Goal: Task Accomplishment & Management: Use online tool/utility

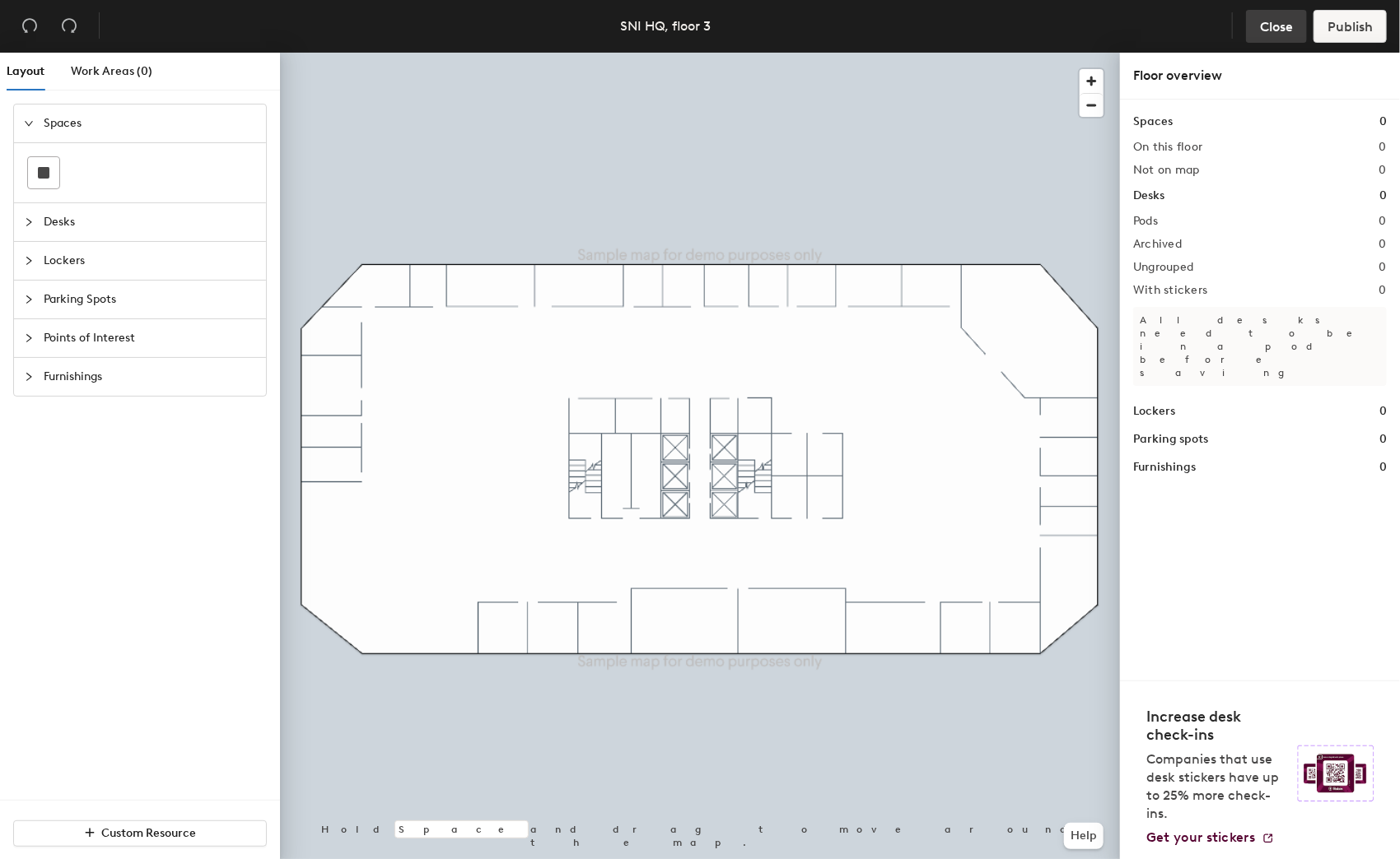
click at [1261, 27] on span "Close" at bounding box center [1276, 26] width 33 height 15
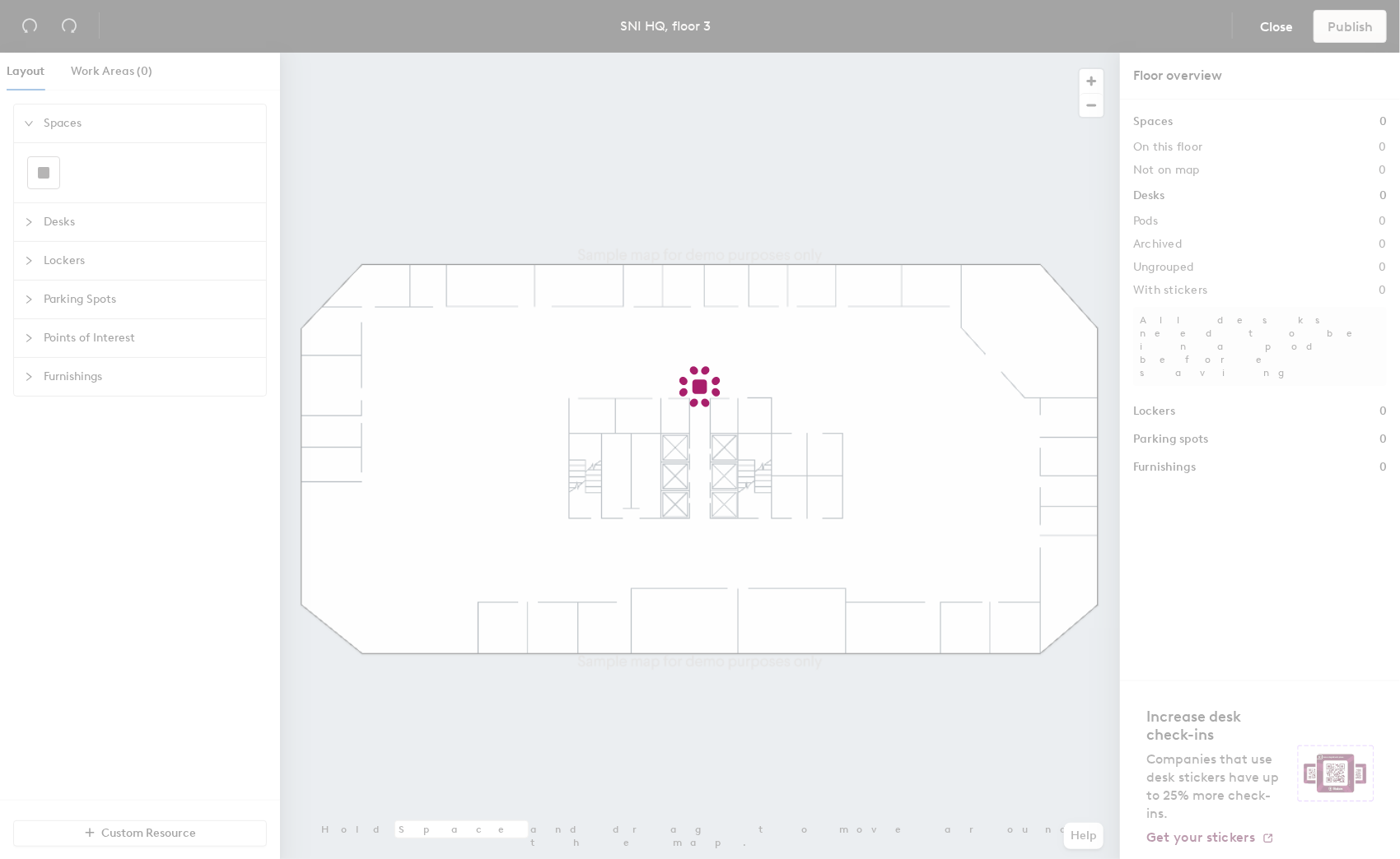
click at [1264, 25] on div at bounding box center [700, 429] width 1400 height 859
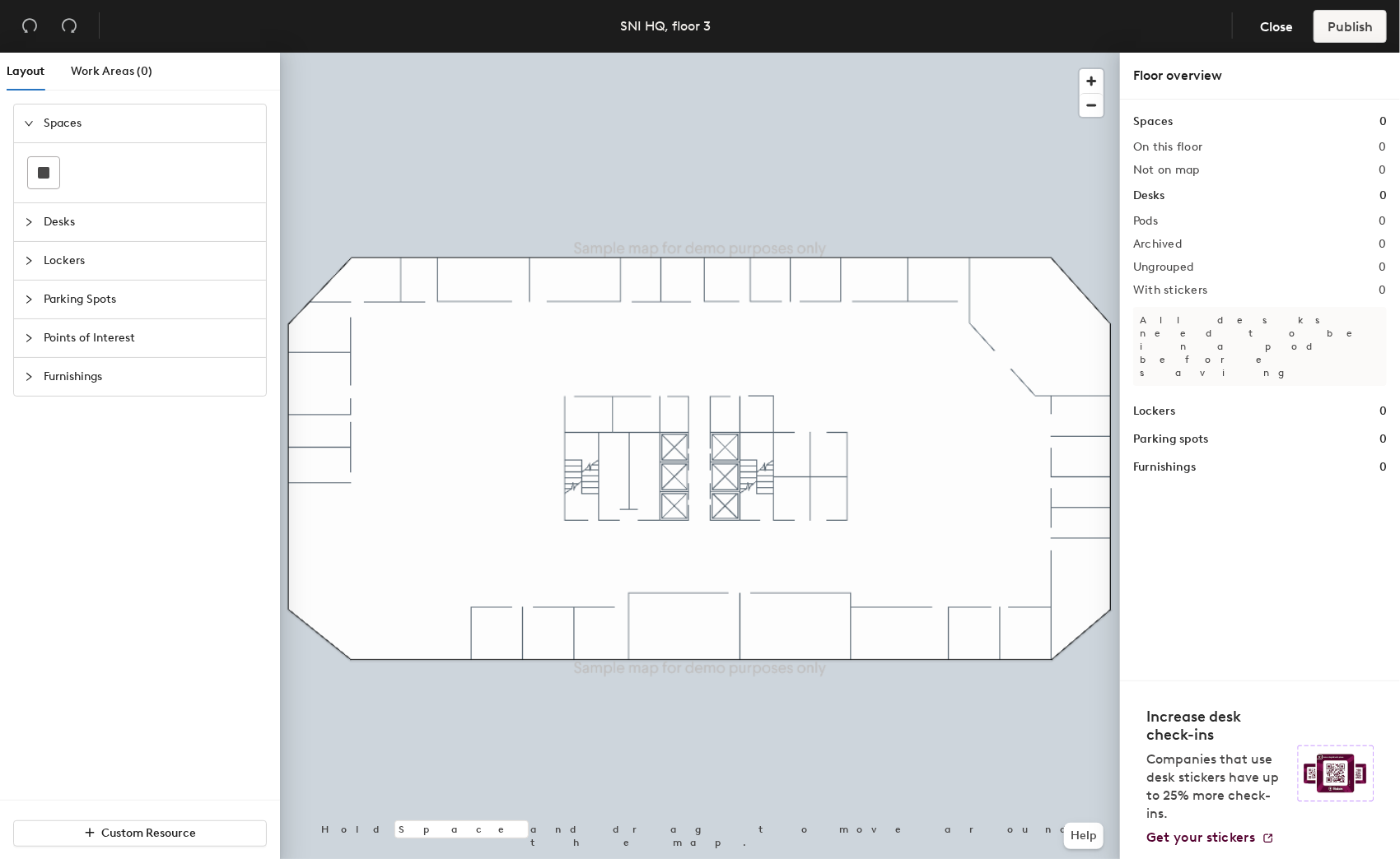
click at [82, 229] on span "Desks" at bounding box center [150, 222] width 213 height 38
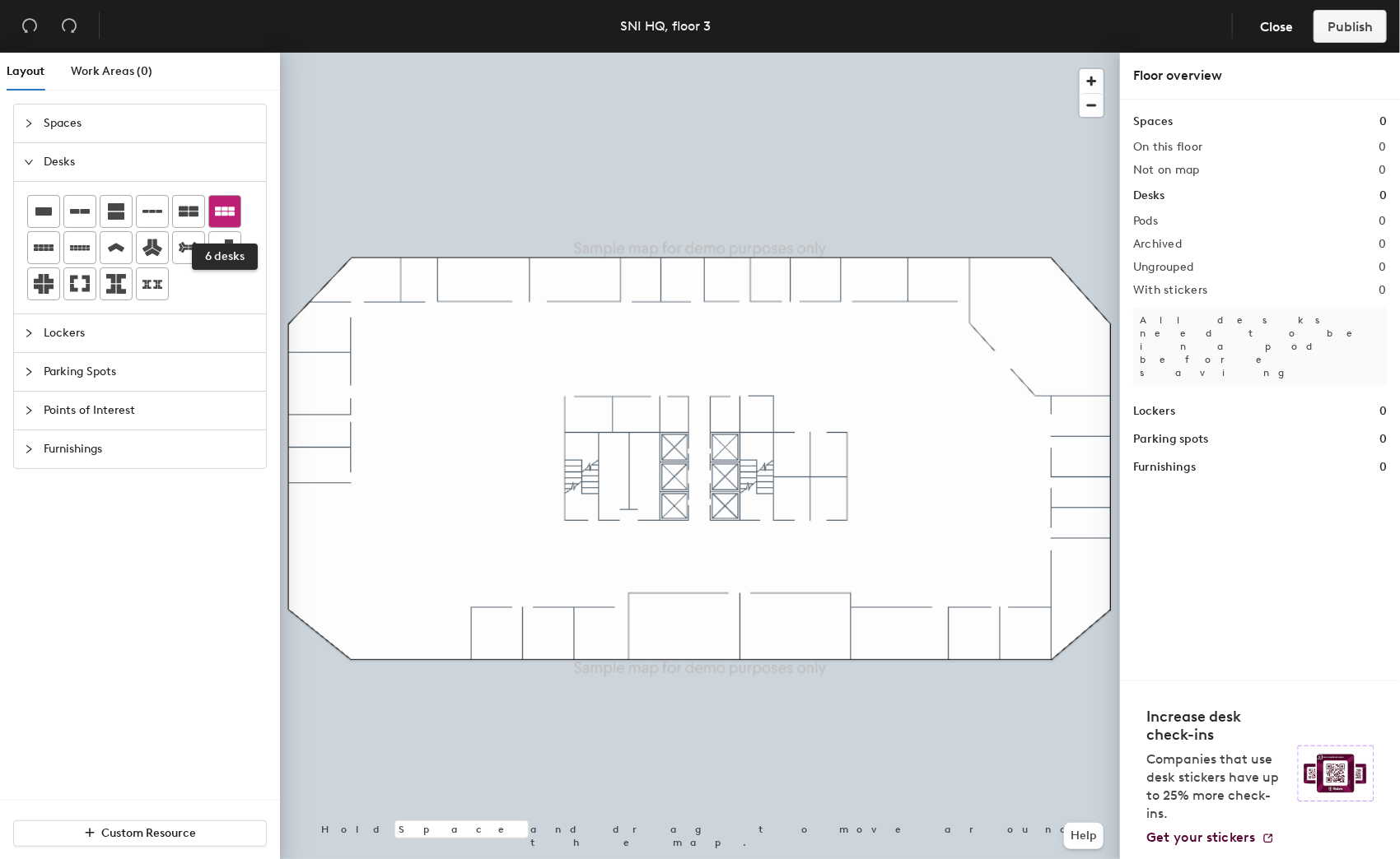
click at [236, 215] on div at bounding box center [224, 211] width 31 height 31
click at [1269, 6] on header "SNI HQ, floor 3 Close Publish" at bounding box center [700, 26] width 1400 height 53
click at [1263, 13] on button "Close" at bounding box center [1276, 26] width 61 height 33
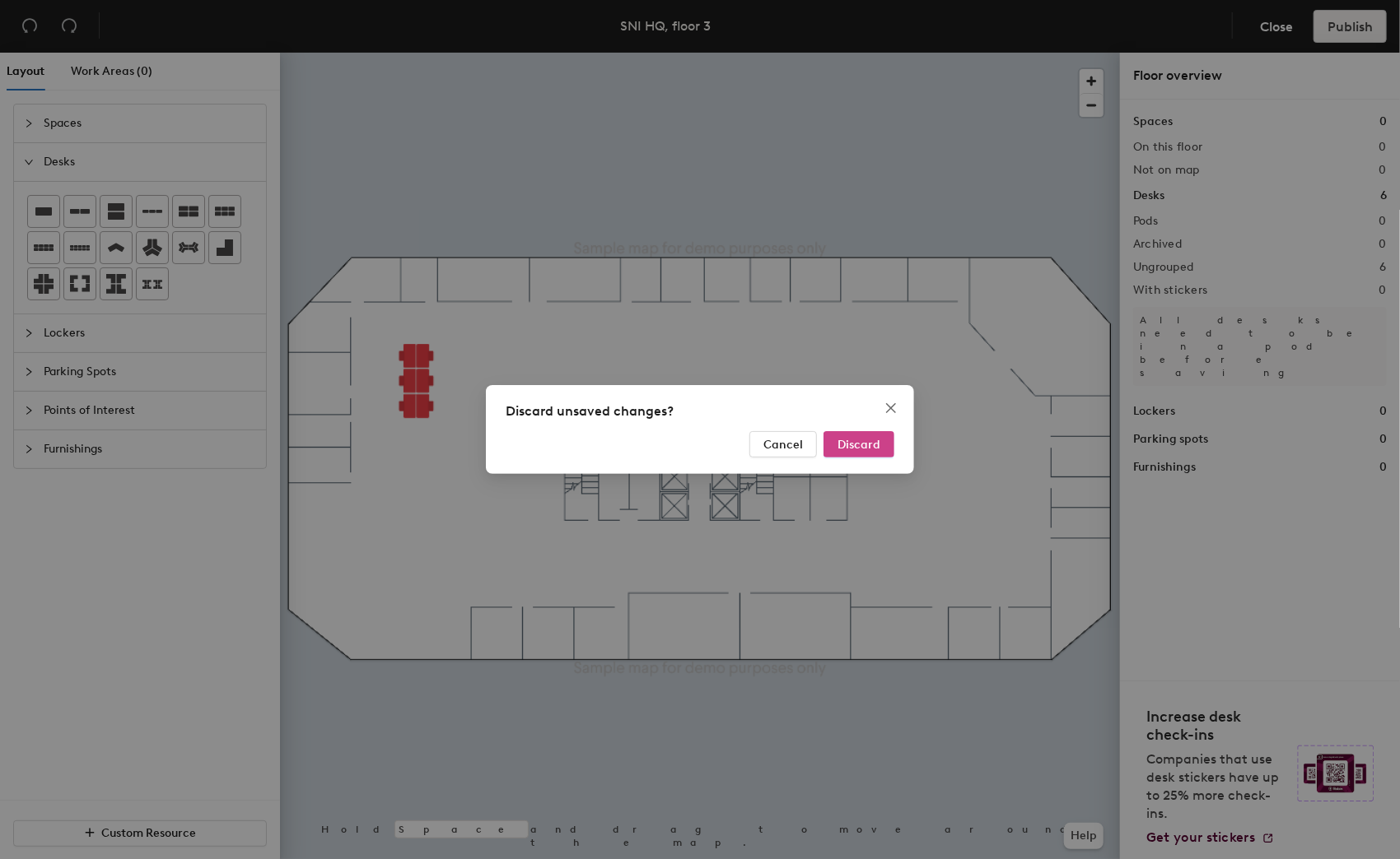
click at [857, 442] on span "Discard" at bounding box center [859, 445] width 43 height 14
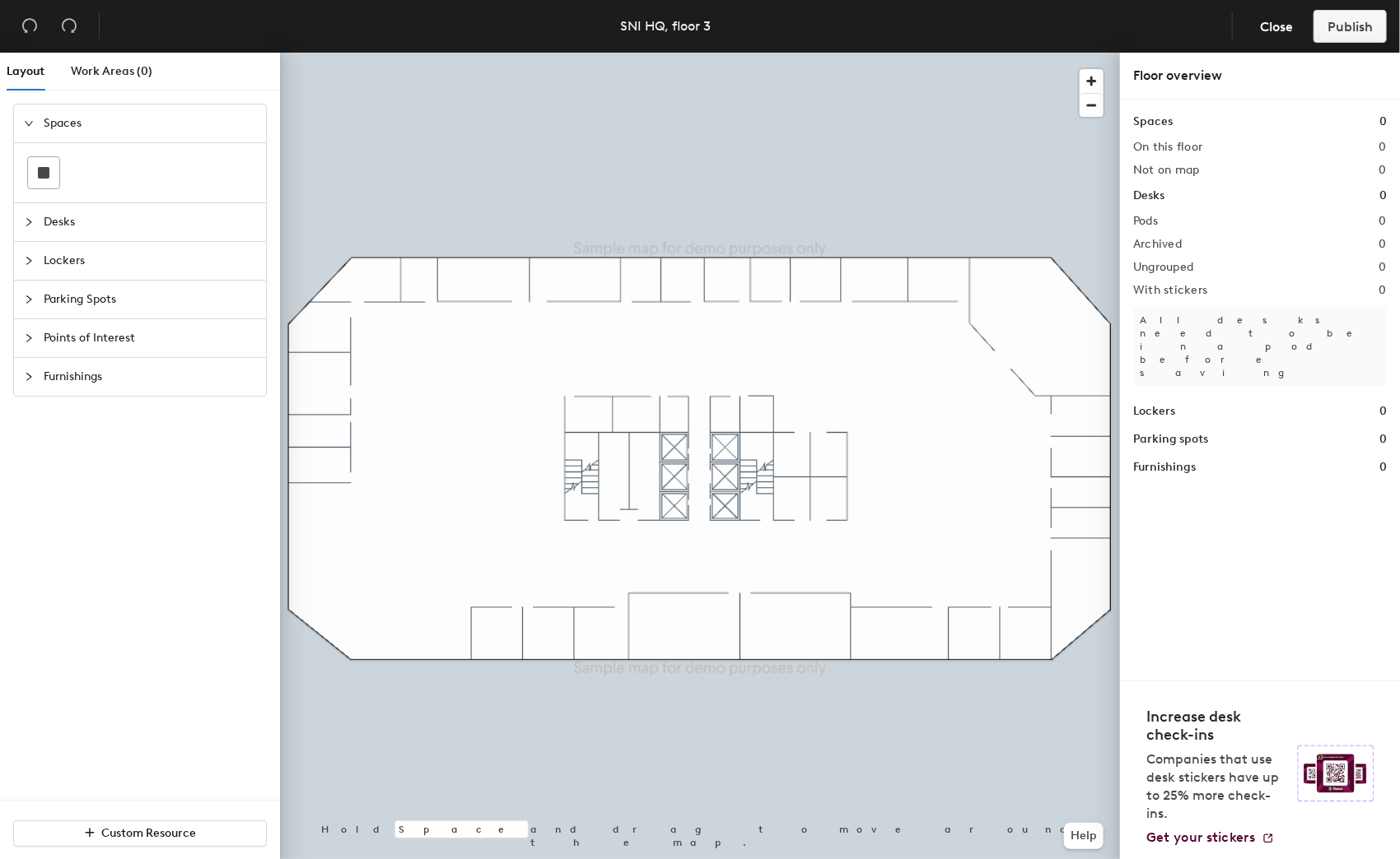
click at [349, 53] on div at bounding box center [699, 53] width 839 height 0
click at [1263, 32] on span "Close" at bounding box center [1276, 26] width 33 height 15
click at [1261, 13] on button "Close" at bounding box center [1276, 26] width 61 height 33
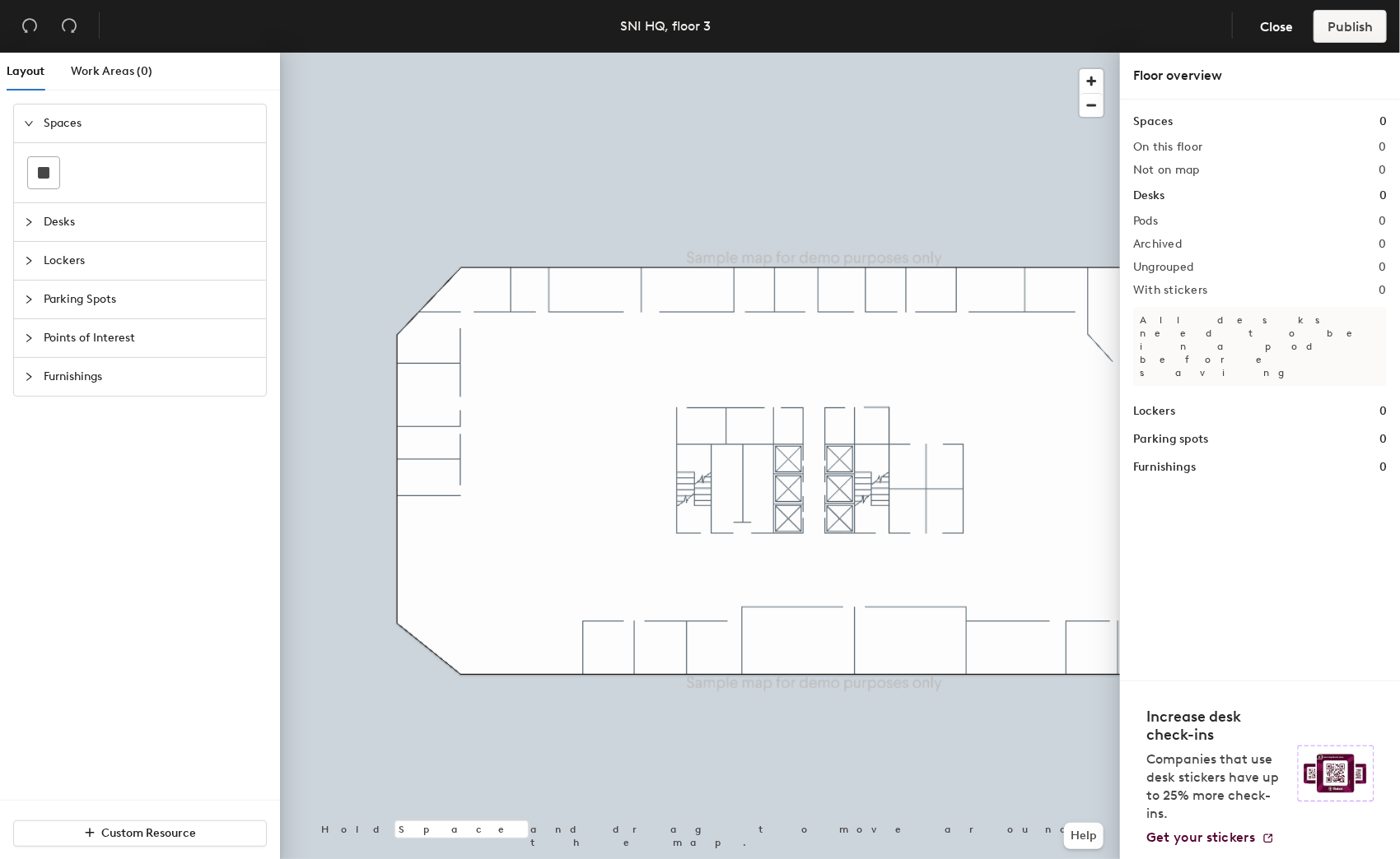
click at [505, 53] on div at bounding box center [699, 53] width 839 height 0
click at [72, 206] on span "Desks" at bounding box center [150, 222] width 213 height 38
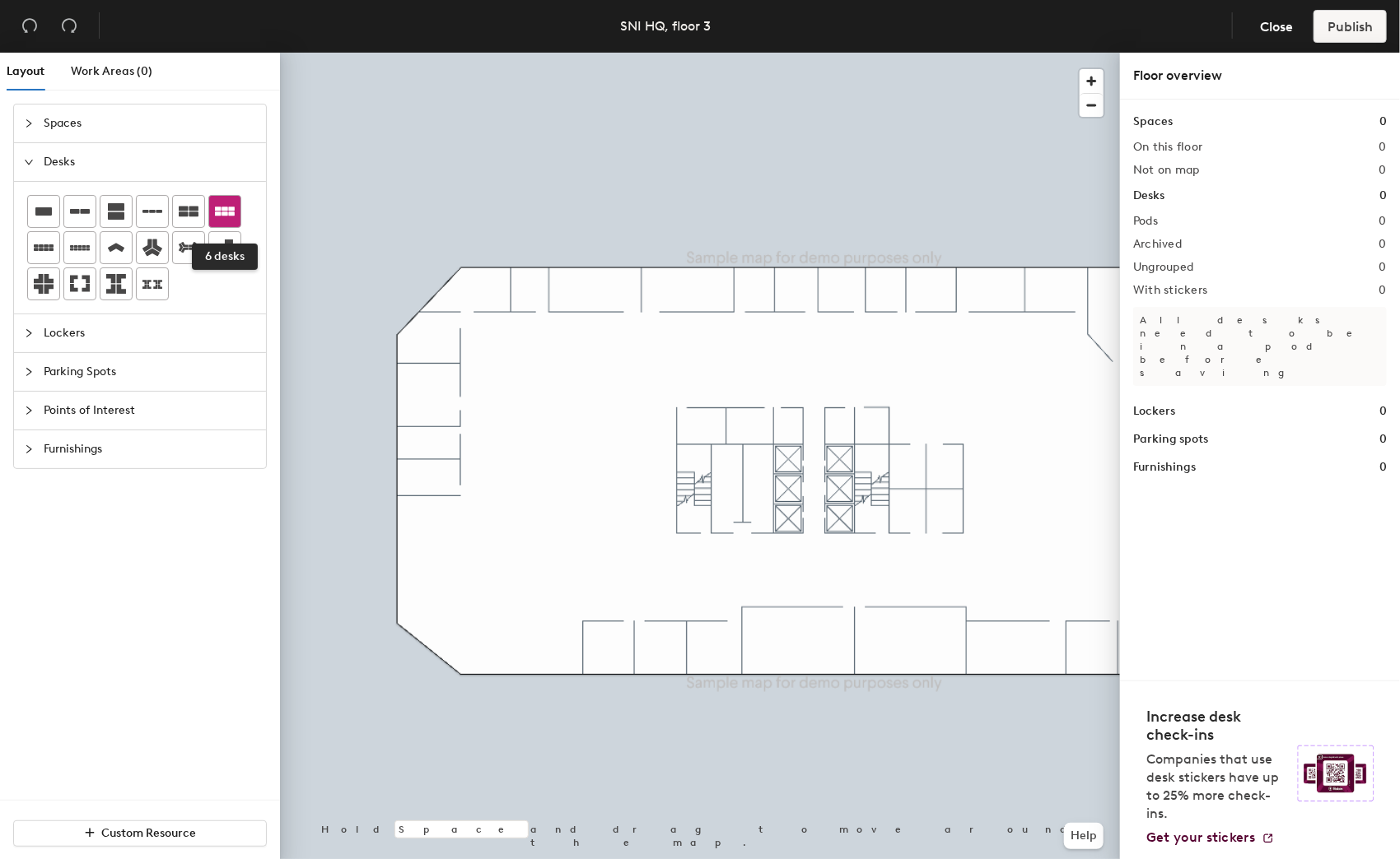
click at [221, 215] on icon at bounding box center [224, 211] width 20 height 9
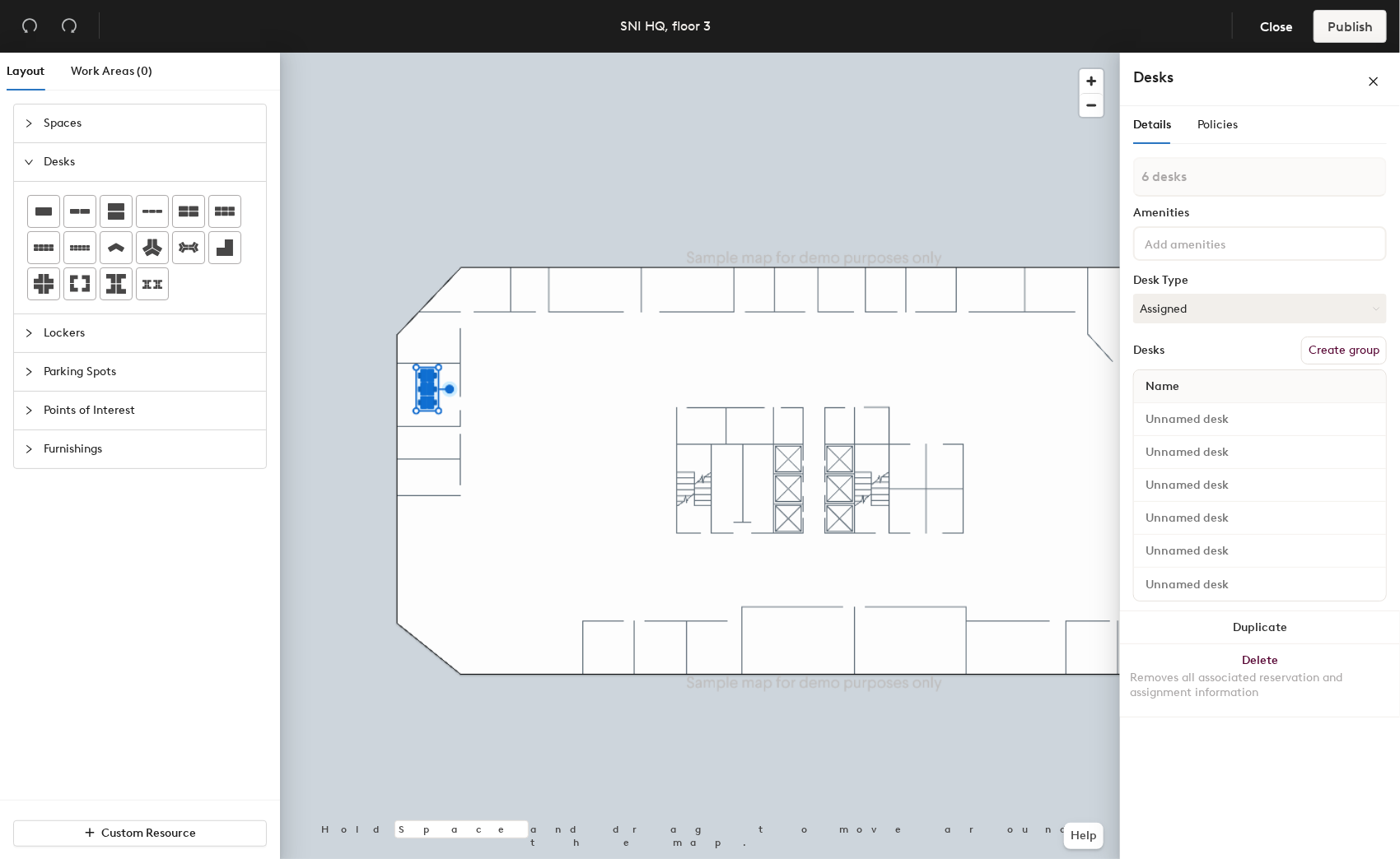
type input "1 desk"
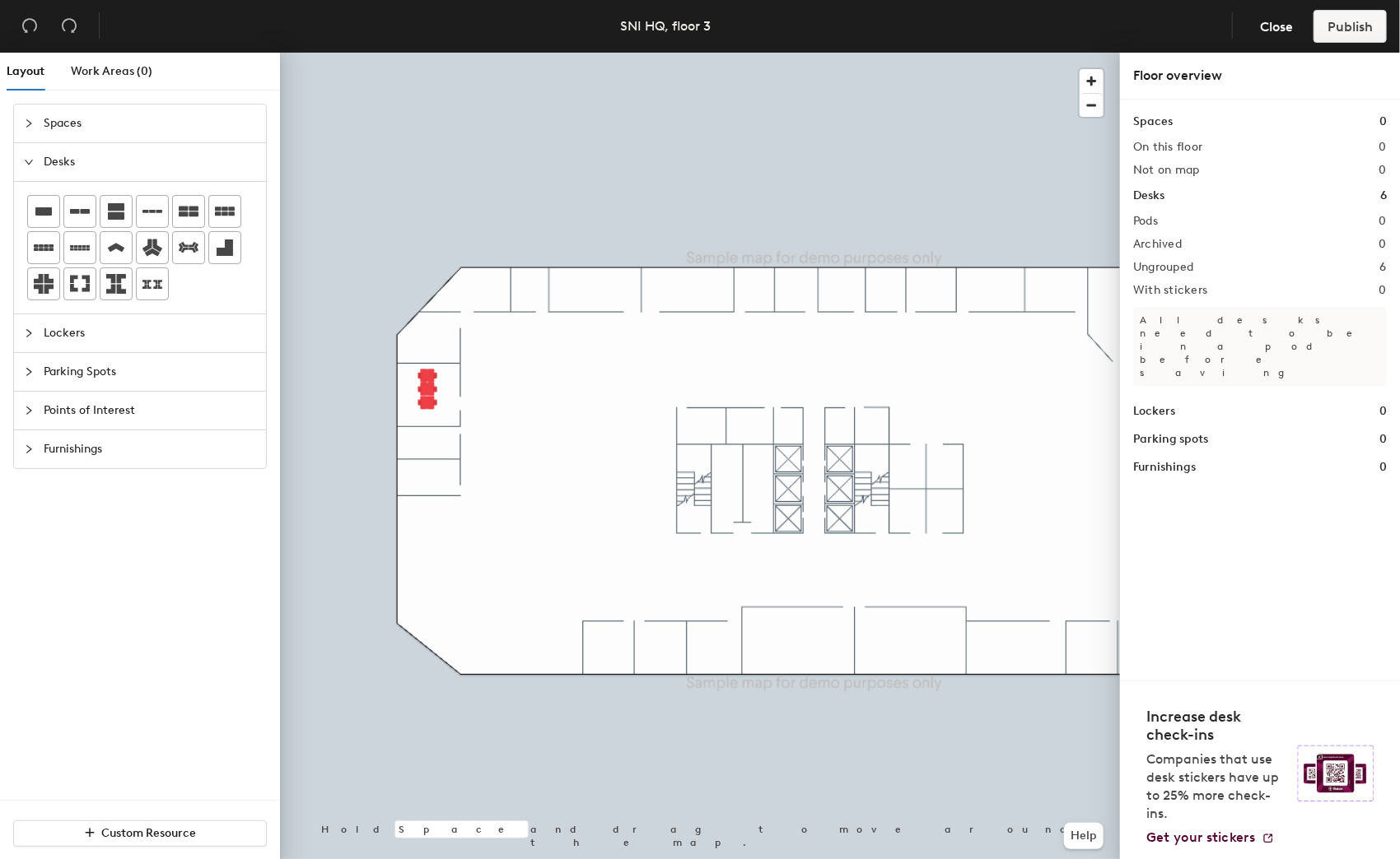
click at [512, 53] on div at bounding box center [699, 53] width 839 height 0
click at [759, 53] on div at bounding box center [699, 53] width 839 height 0
click at [85, 105] on span "Spaces" at bounding box center [150, 123] width 213 height 38
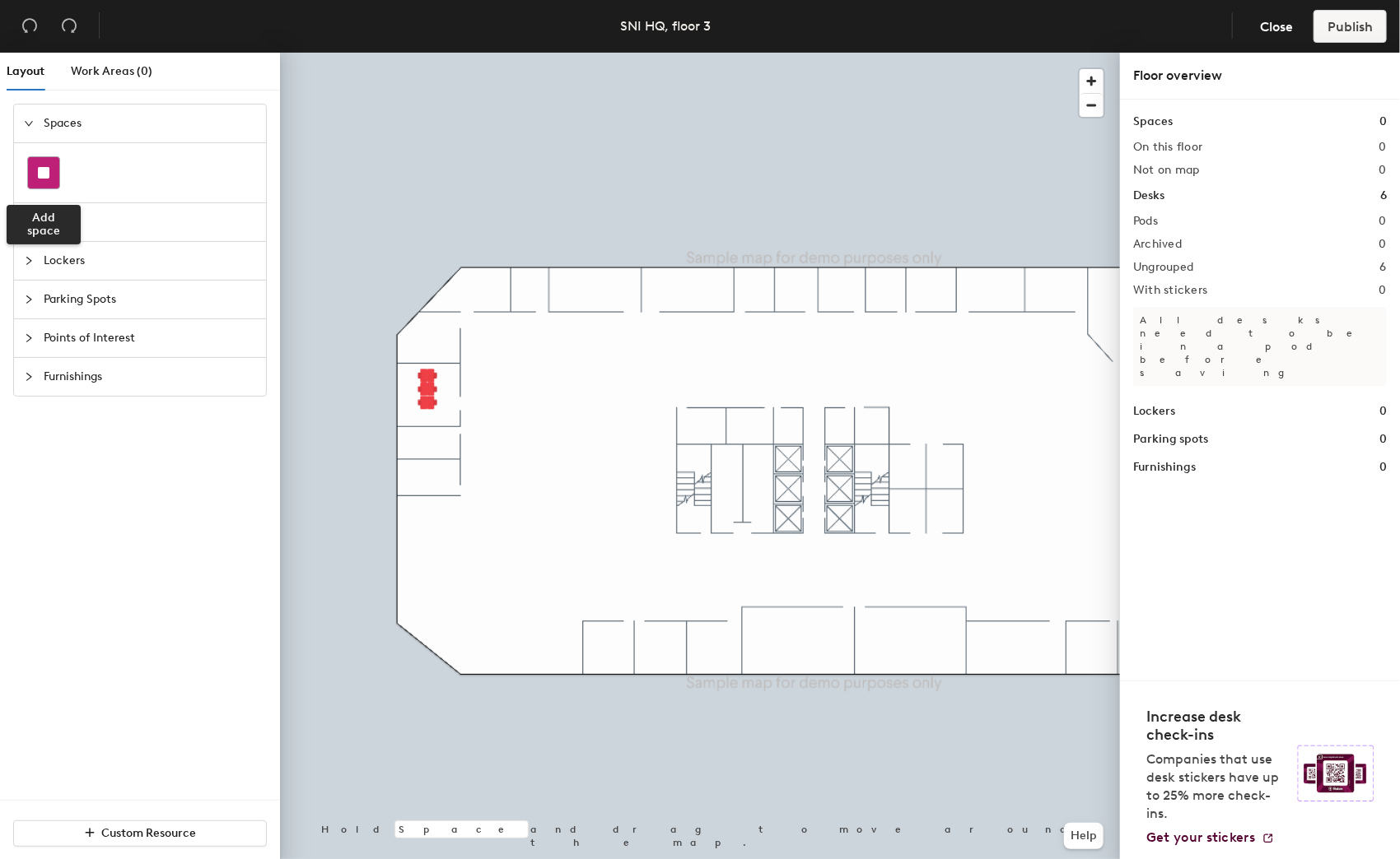
click at [41, 180] on div at bounding box center [43, 173] width 31 height 31
click at [409, 53] on div at bounding box center [699, 53] width 839 height 0
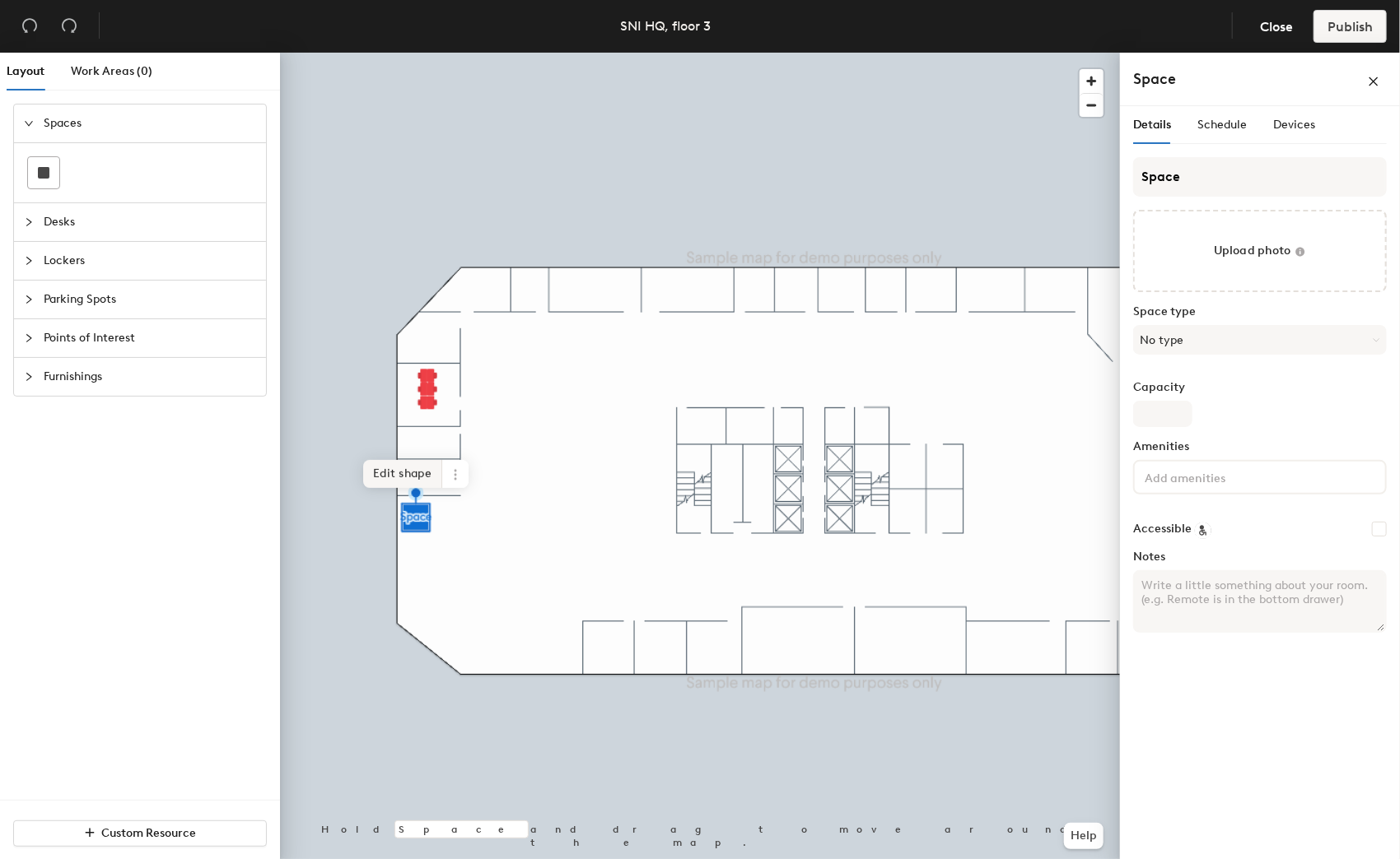
click at [409, 473] on span "Edit shape" at bounding box center [402, 474] width 79 height 28
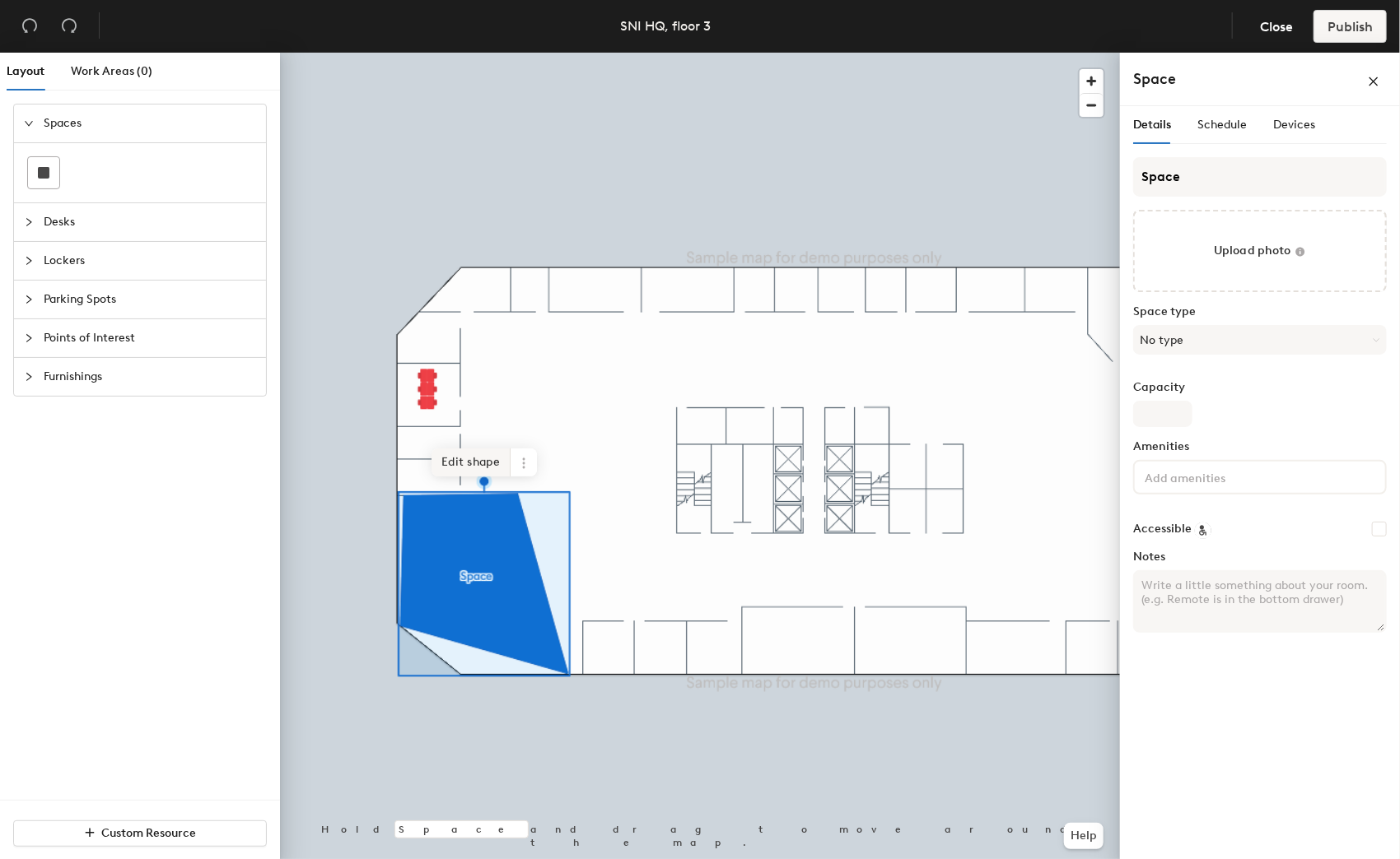
click at [473, 464] on span "Edit shape" at bounding box center [471, 462] width 79 height 28
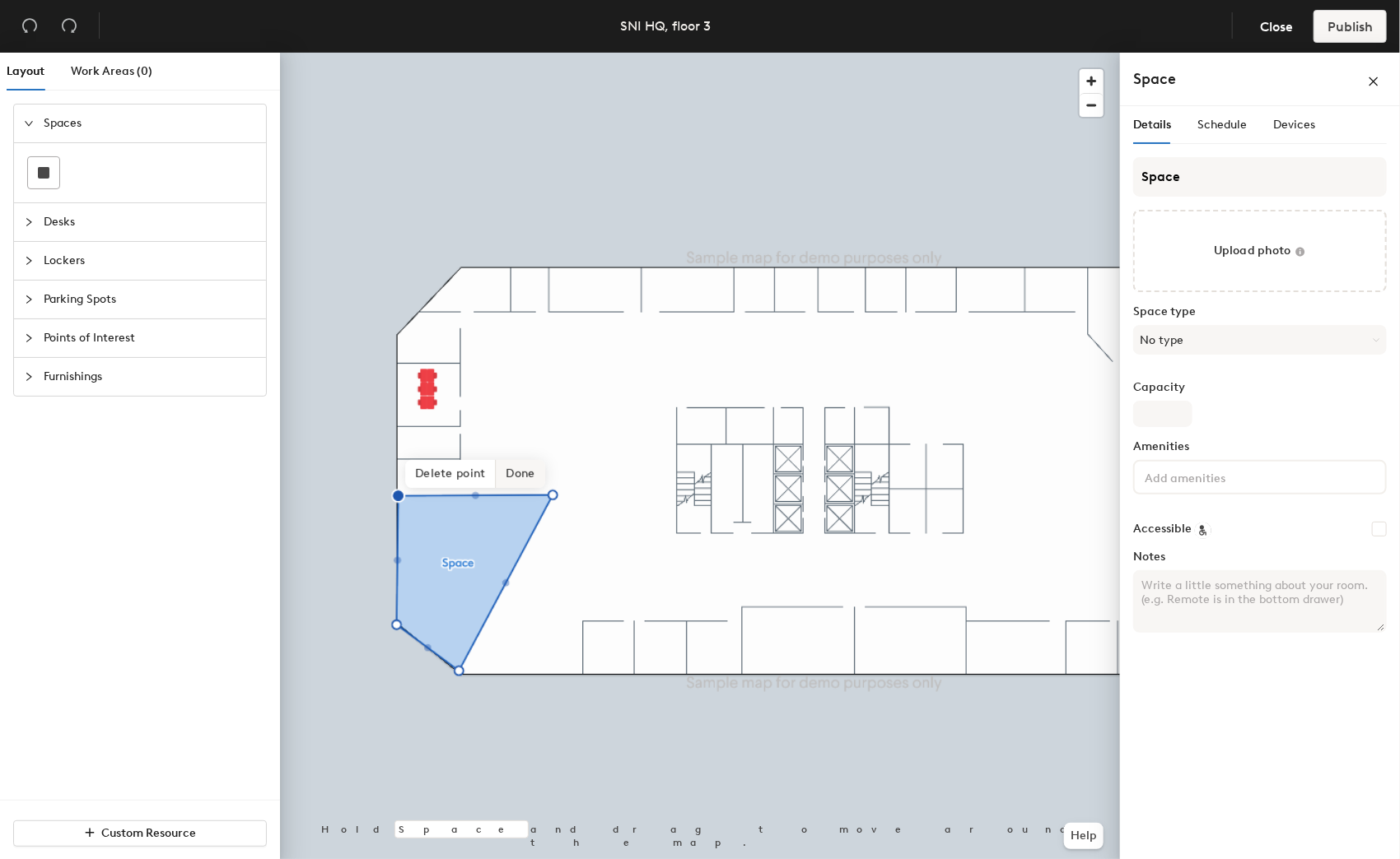
click at [519, 468] on span "Done" at bounding box center [520, 474] width 48 height 28
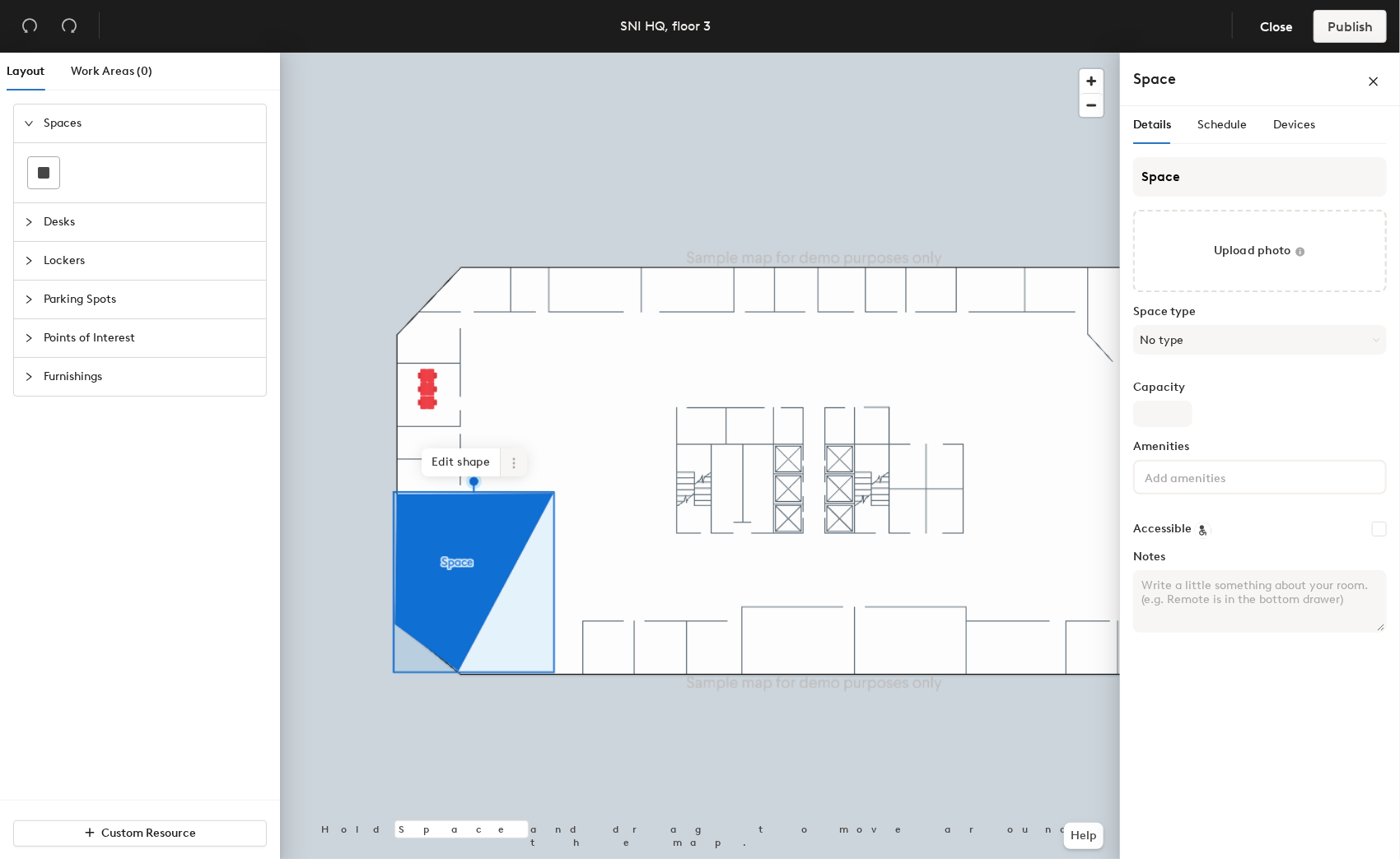
click at [515, 469] on span at bounding box center [513, 462] width 26 height 28
click at [1232, 349] on button "No type" at bounding box center [1260, 340] width 254 height 29
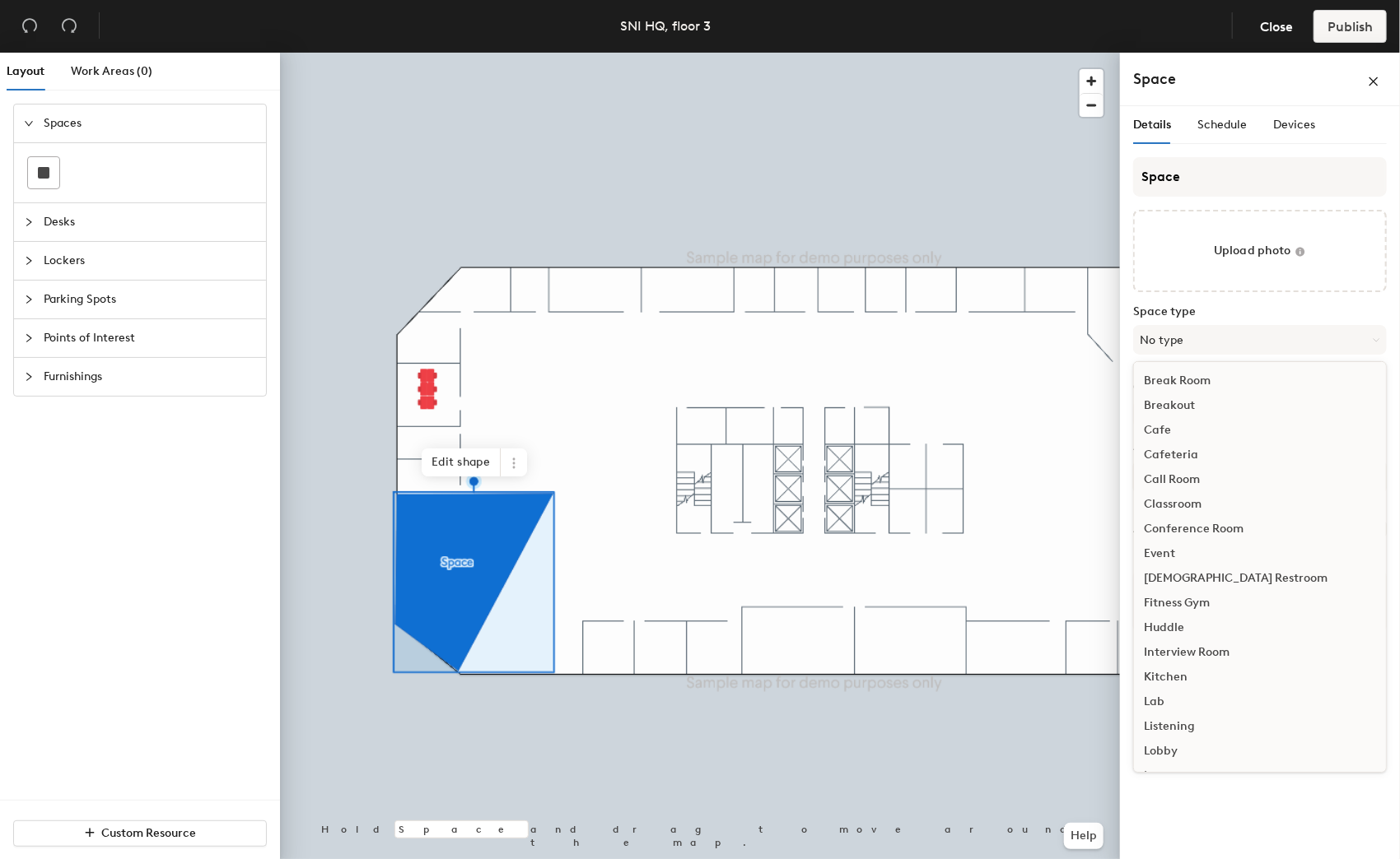
click at [1227, 526] on div "Conference Room" at bounding box center [1260, 529] width 252 height 25
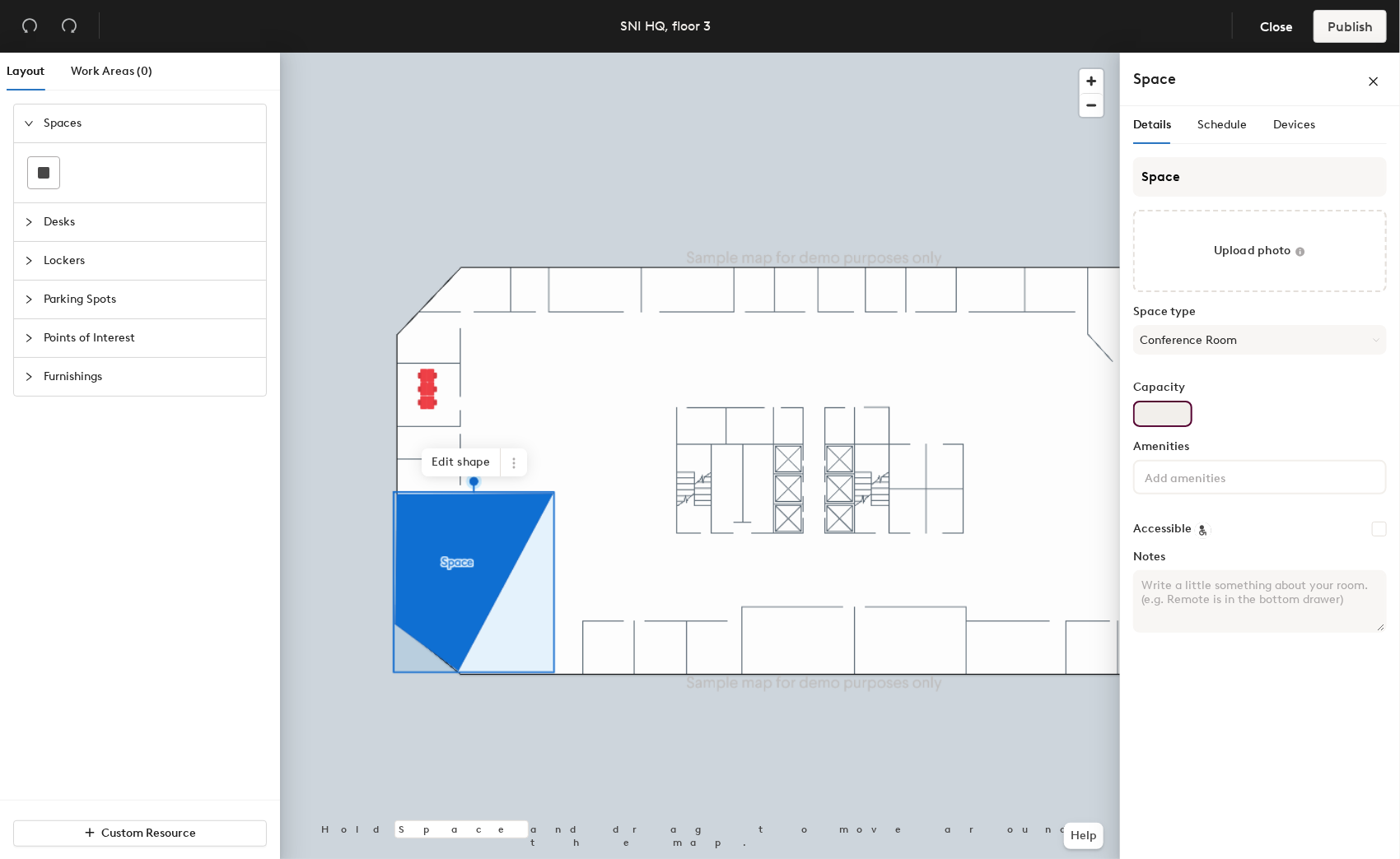
click at [1160, 410] on input "Capacity" at bounding box center [1162, 414] width 59 height 26
click at [1158, 405] on input "Capacity" at bounding box center [1162, 414] width 59 height 26
click at [1158, 404] on input "Capacity" at bounding box center [1162, 414] width 59 height 26
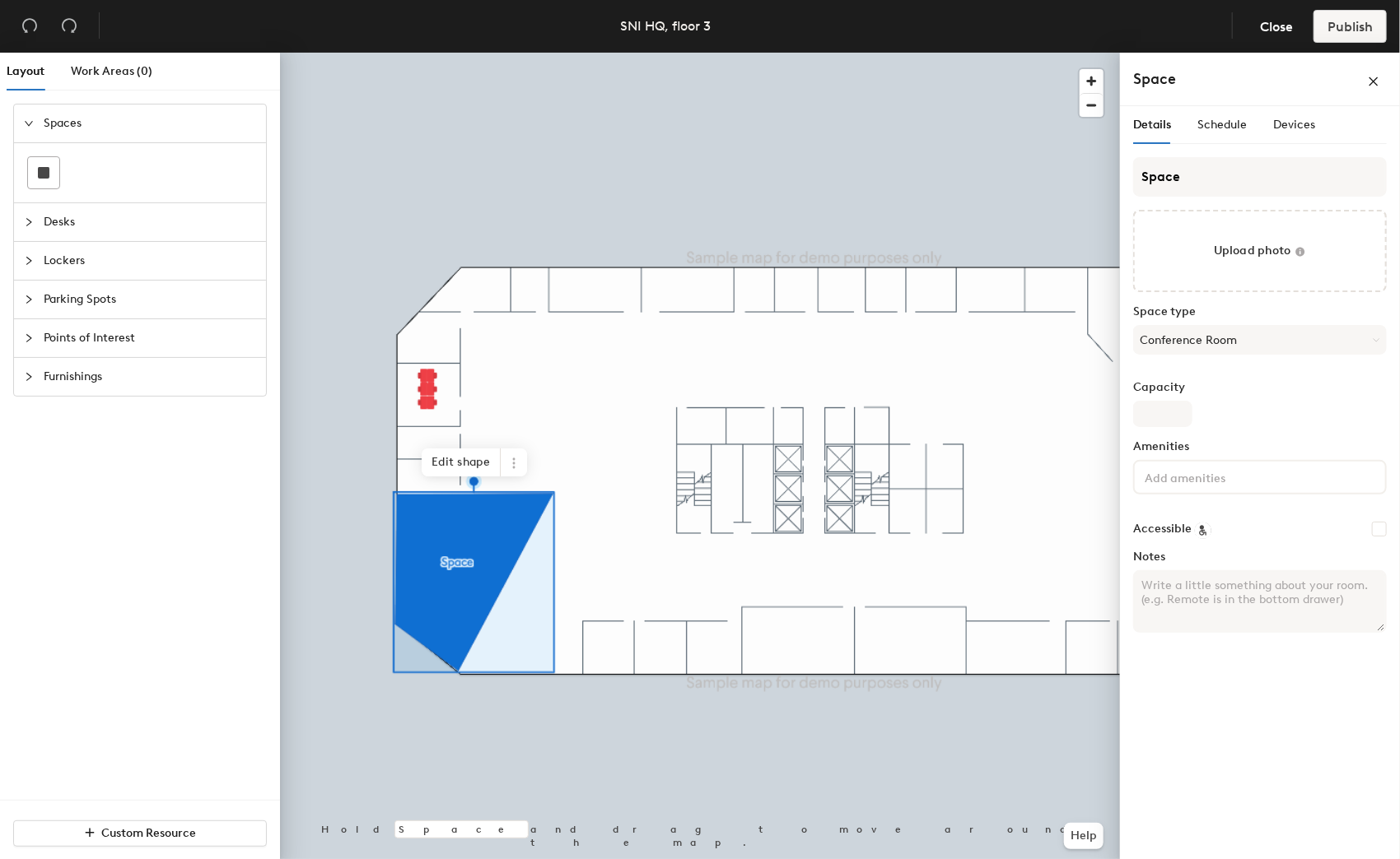
drag, startPoint x: 1158, startPoint y: 402, endPoint x: 1209, endPoint y: 317, distance: 99.1
click at [1209, 315] on label "Space type" at bounding box center [1260, 312] width 254 height 13
click at [1169, 404] on input "Capacity" at bounding box center [1162, 414] width 59 height 26
click at [1227, 444] on label "Amenities" at bounding box center [1260, 447] width 254 height 13
click at [1252, 492] on div at bounding box center [1260, 477] width 254 height 35
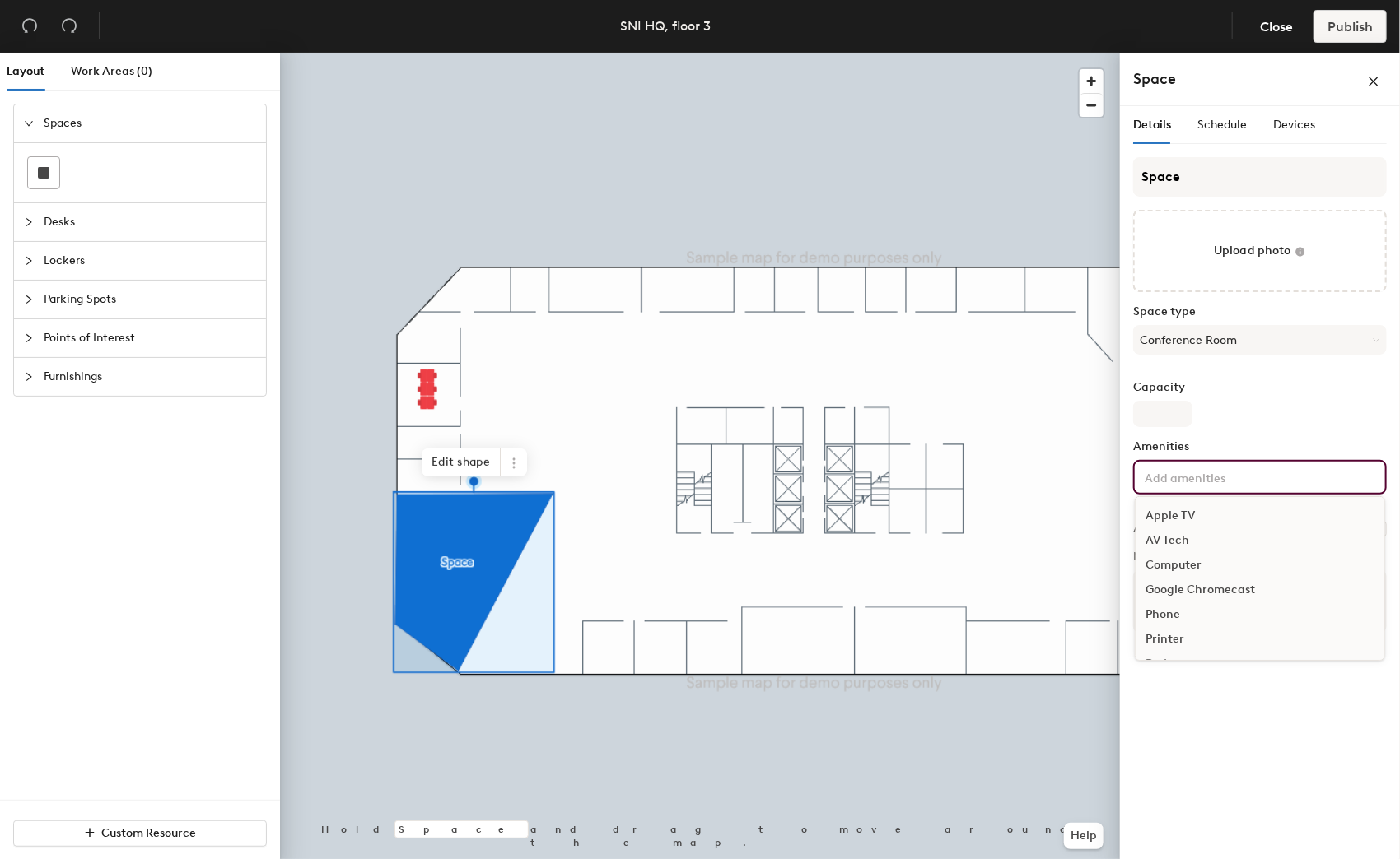
click at [1206, 521] on div "Apple TV" at bounding box center [1260, 517] width 249 height 25
click at [1190, 596] on div "Phone" at bounding box center [1260, 594] width 249 height 25
click at [1174, 640] on div "Projector" at bounding box center [1260, 640] width 249 height 25
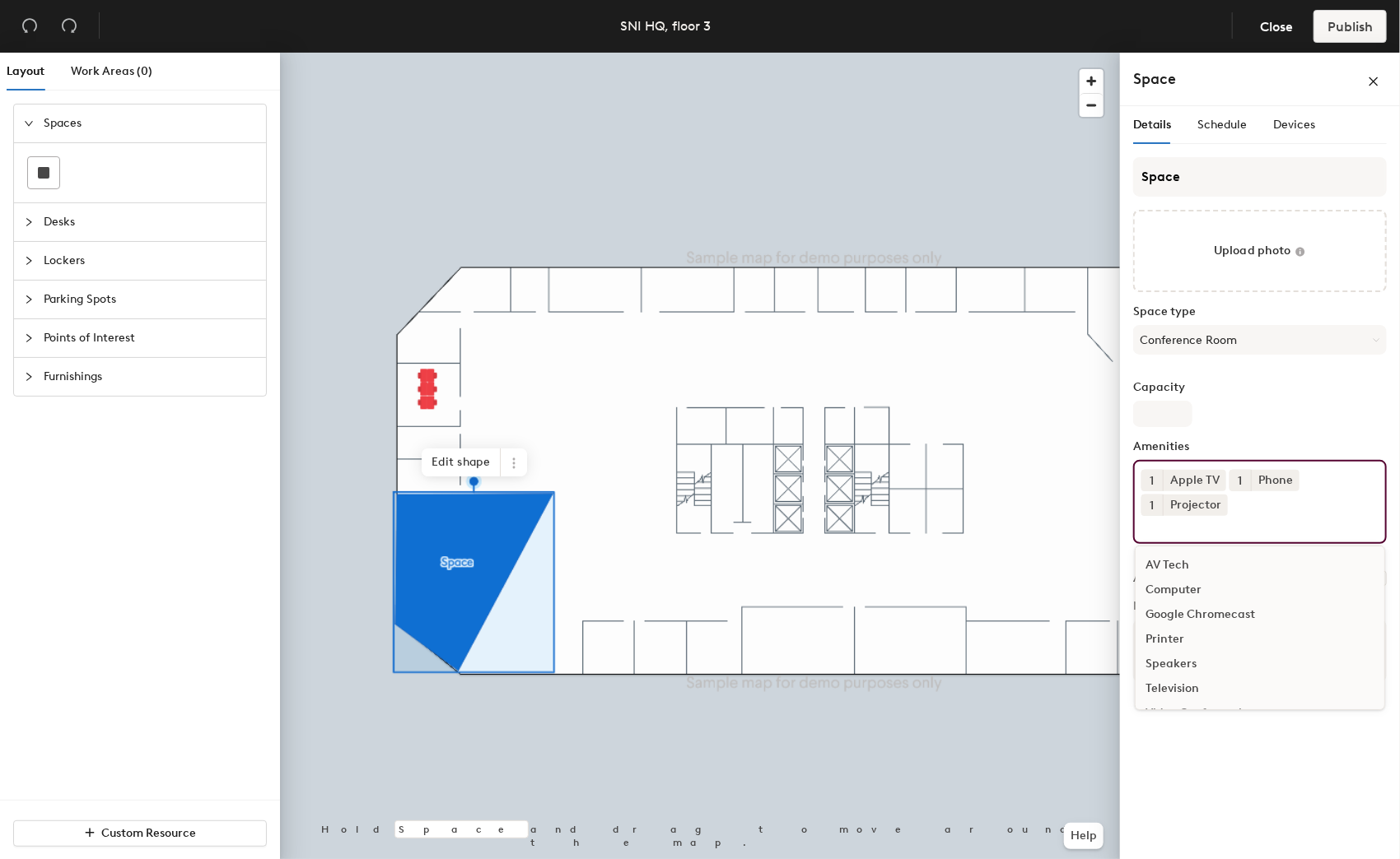
click at [1186, 652] on div "Speakers" at bounding box center [1260, 664] width 249 height 25
click at [1196, 587] on div "Computer" at bounding box center [1260, 591] width 249 height 25
click at [1266, 430] on div "Space Upload photo Space type Conference Room Capacity Amenities 1 Apple TV 1 P…" at bounding box center [1260, 439] width 254 height 563
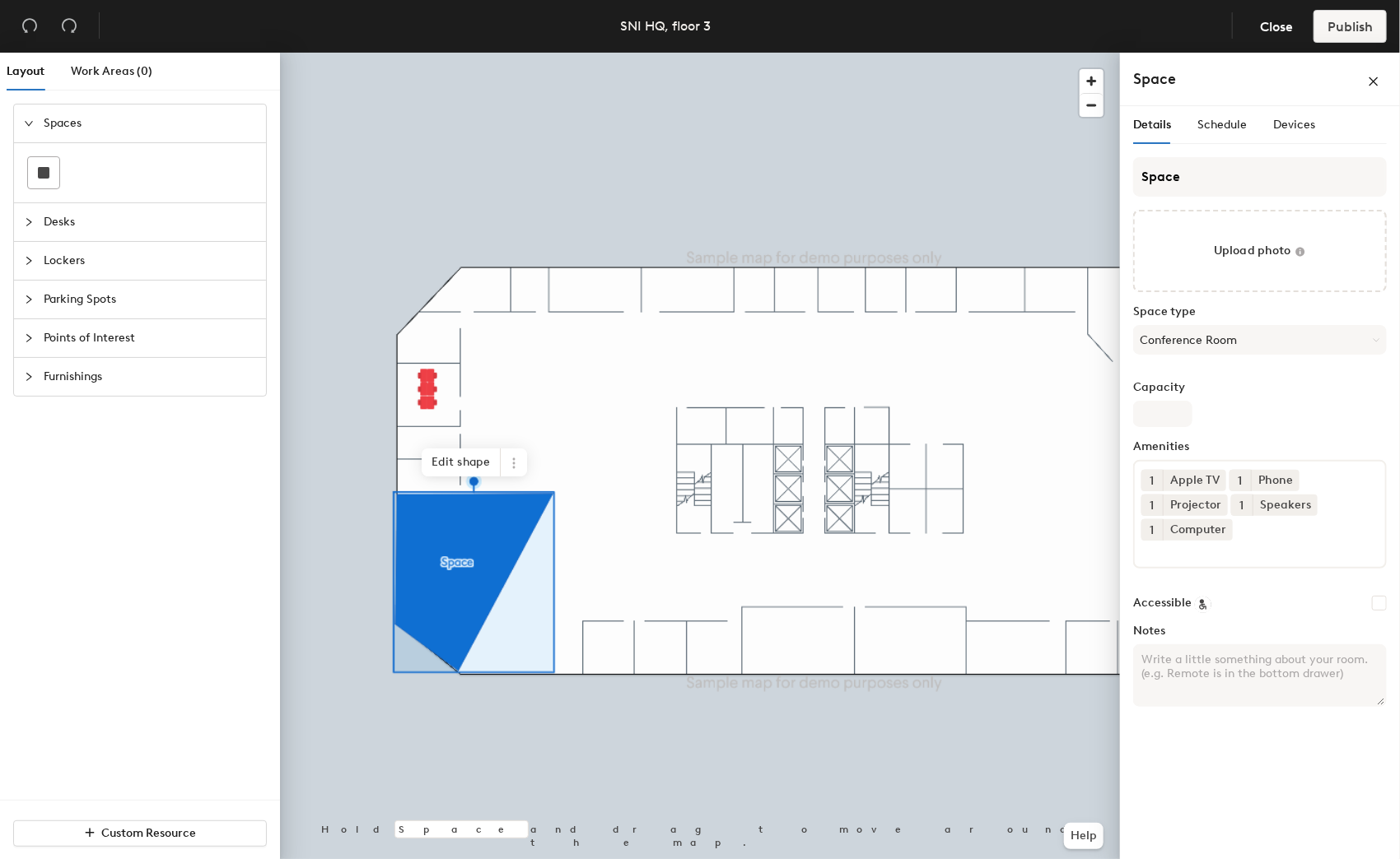
click at [1259, 635] on label "Notes" at bounding box center [1260, 631] width 254 height 13
click at [1259, 644] on textarea "Notes" at bounding box center [1260, 676] width 254 height 63
click at [1167, 403] on input "Capacity" at bounding box center [1162, 414] width 59 height 26
click at [1218, 119] on span "Schedule" at bounding box center [1221, 125] width 49 height 14
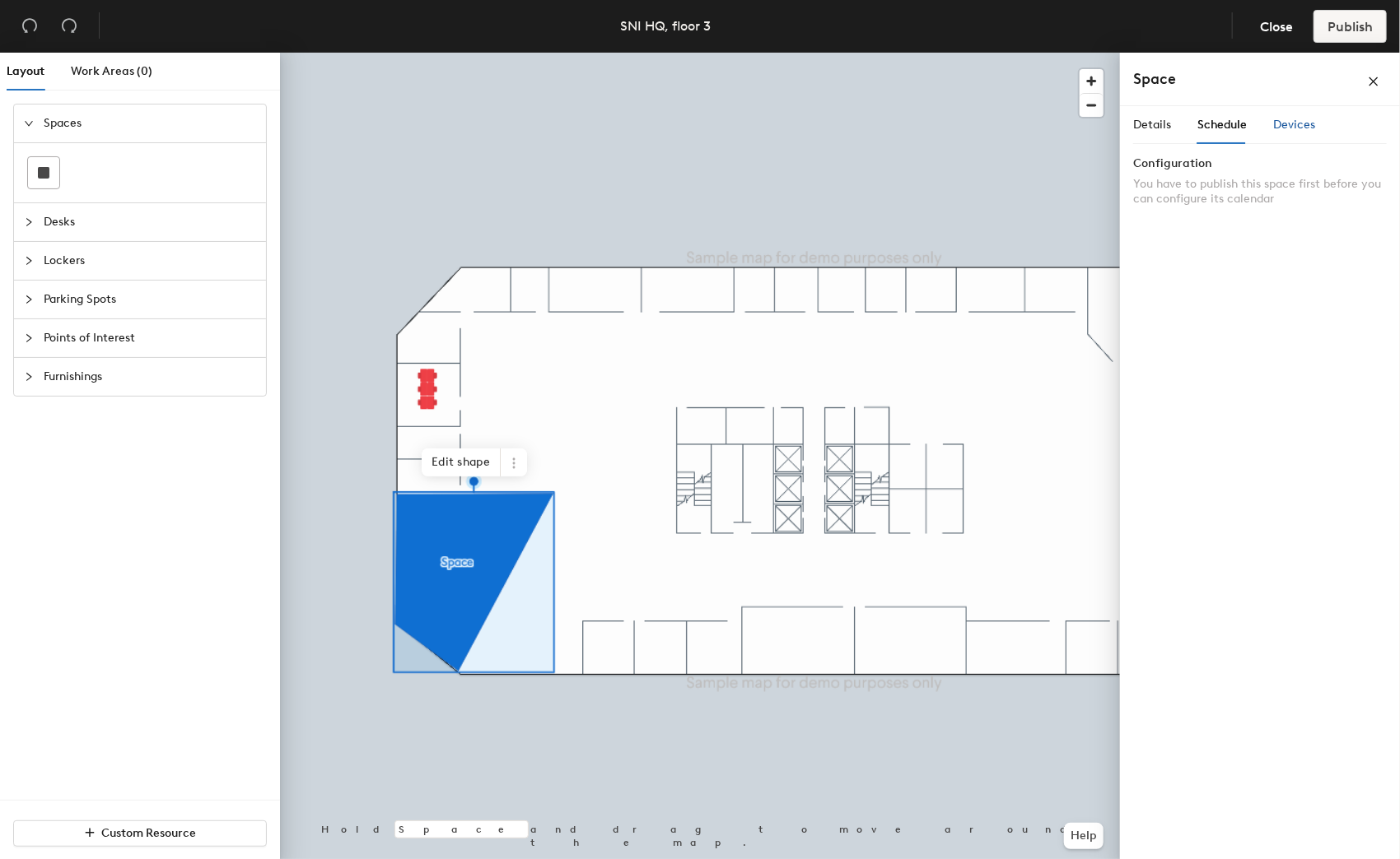
click at [1281, 123] on span "Devices" at bounding box center [1294, 125] width 42 height 14
click at [1378, 167] on button "Add" at bounding box center [1364, 170] width 45 height 26
drag, startPoint x: 1167, startPoint y: 127, endPoint x: 1161, endPoint y: 138, distance: 12.5
click at [1164, 127] on span "Details" at bounding box center [1151, 125] width 38 height 14
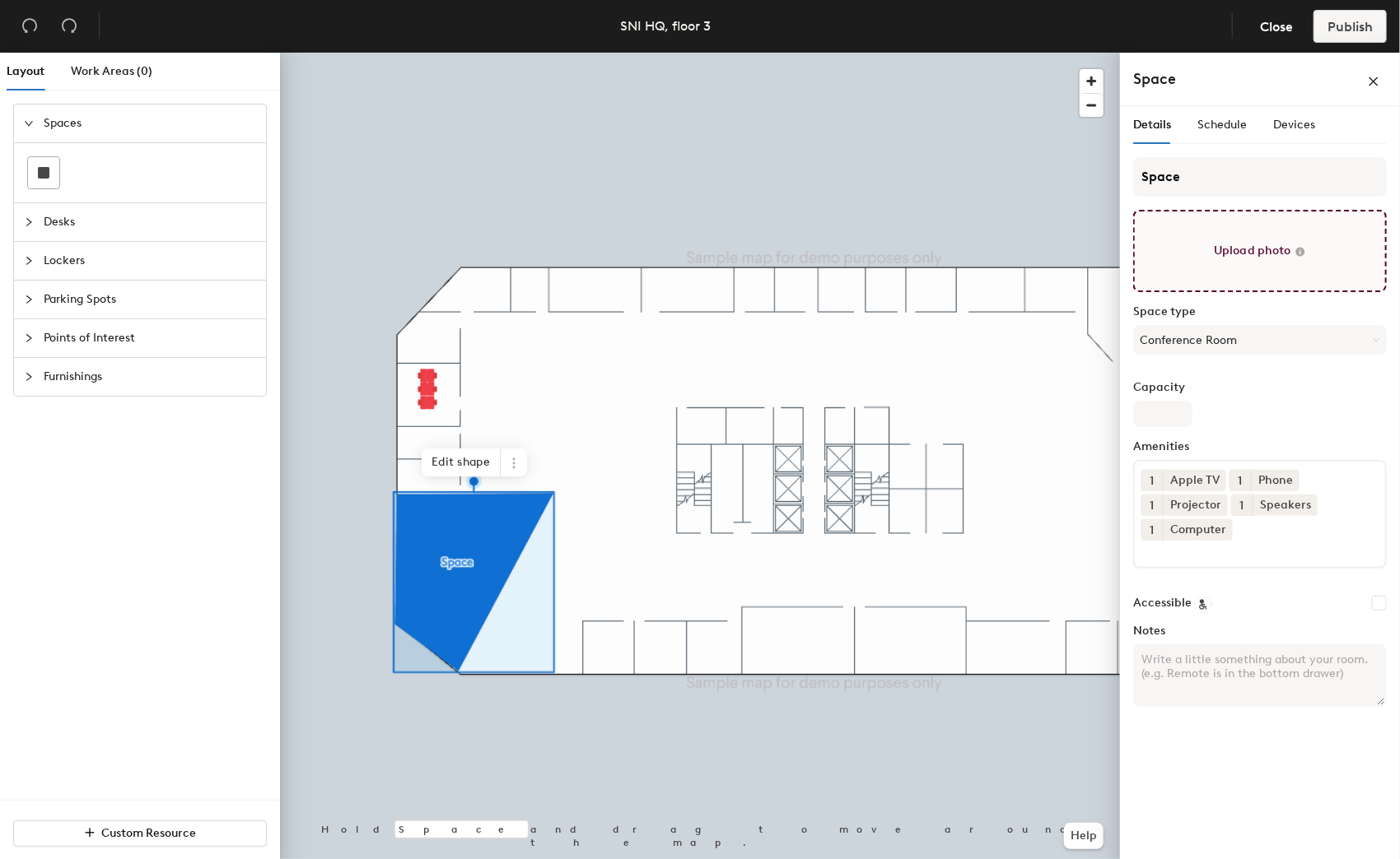
click at [1280, 232] on input "file" at bounding box center [1260, 251] width 254 height 82
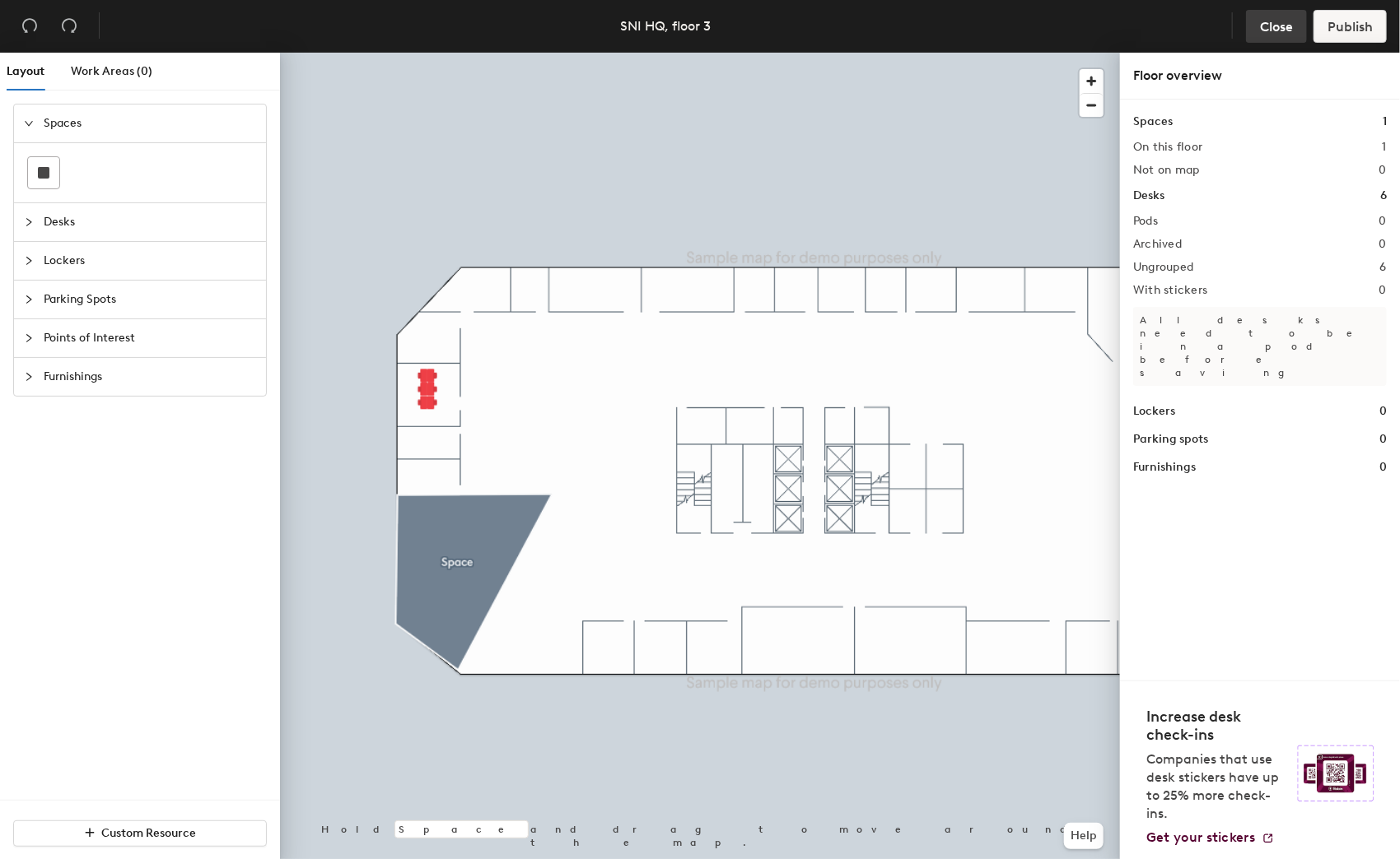
click at [1272, 29] on span "Close" at bounding box center [1276, 26] width 33 height 15
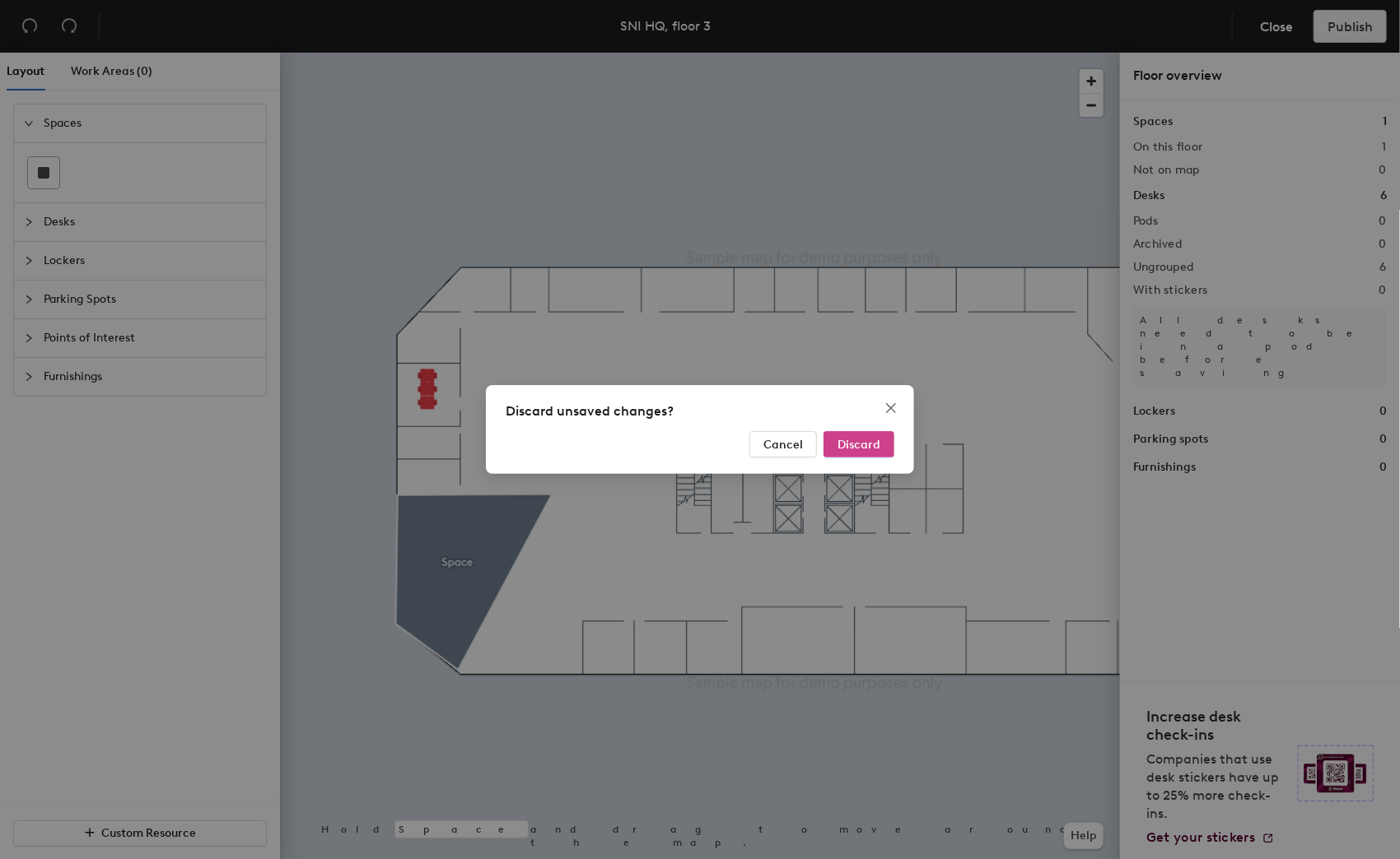
click at [871, 442] on span "Discard" at bounding box center [859, 445] width 43 height 14
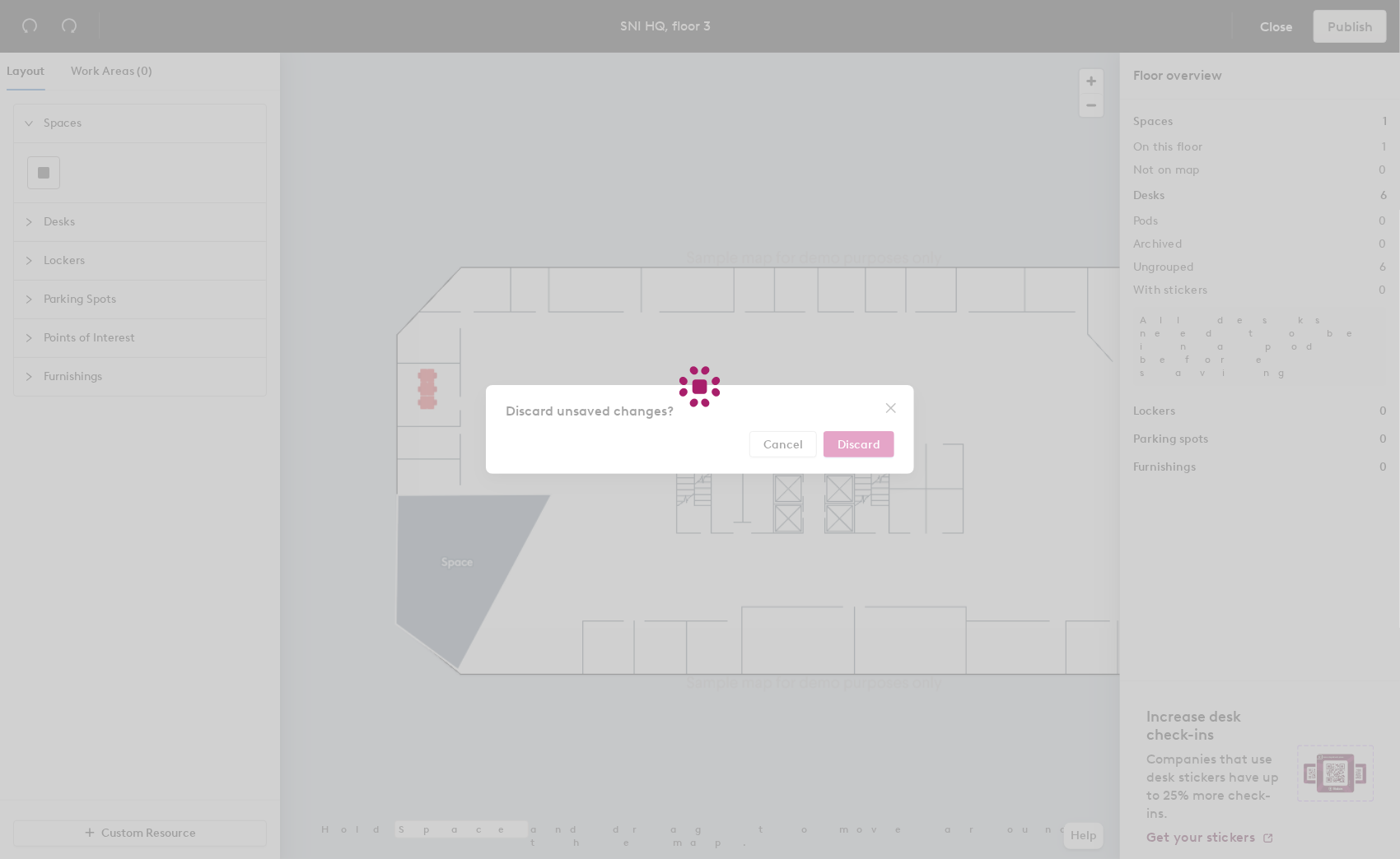
click at [873, 440] on div at bounding box center [700, 429] width 1400 height 859
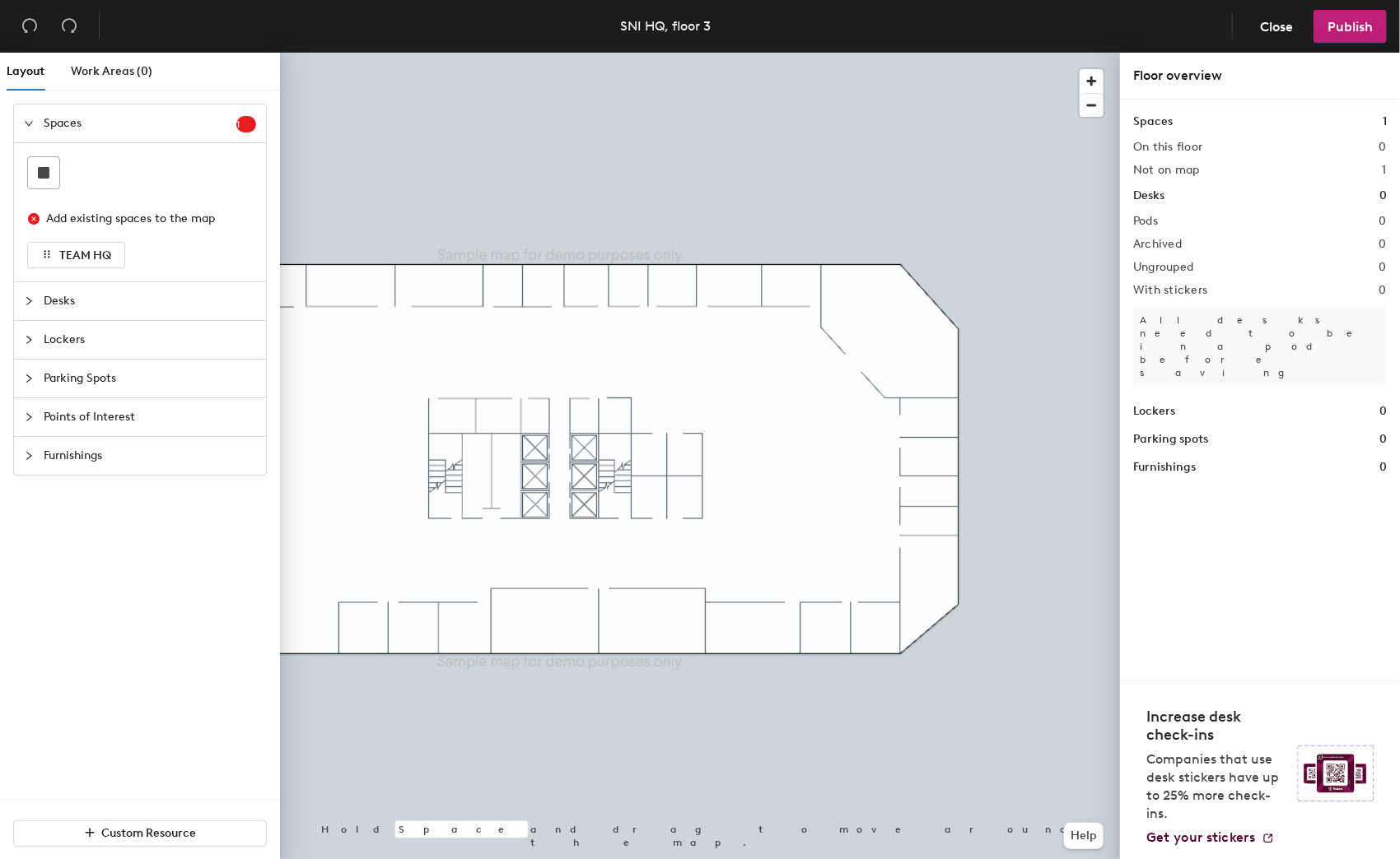
click at [889, 53] on div at bounding box center [699, 53] width 839 height 0
click at [1257, 14] on button "Close" at bounding box center [1276, 26] width 61 height 33
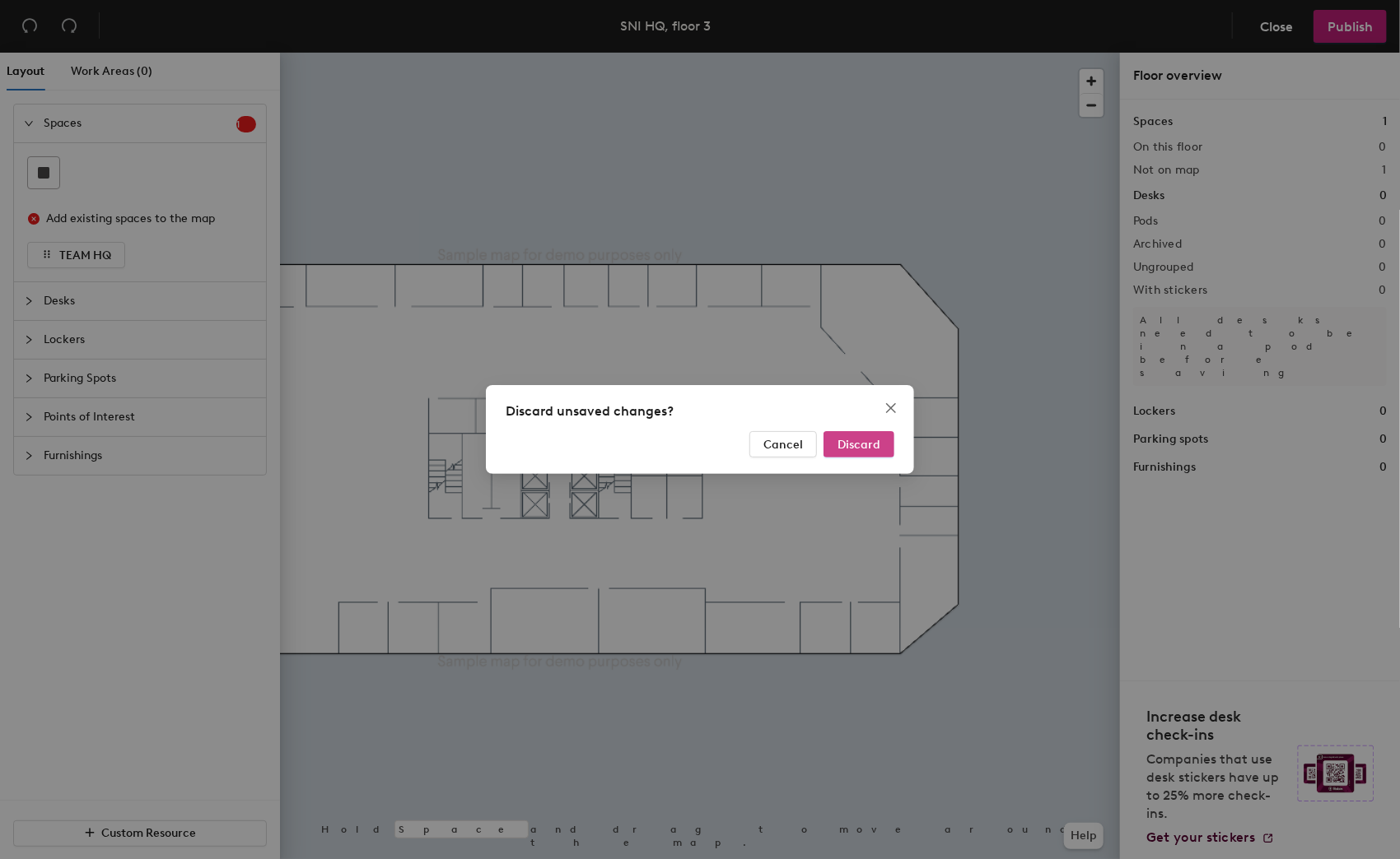
click at [860, 433] on button "Discard" at bounding box center [858, 444] width 71 height 26
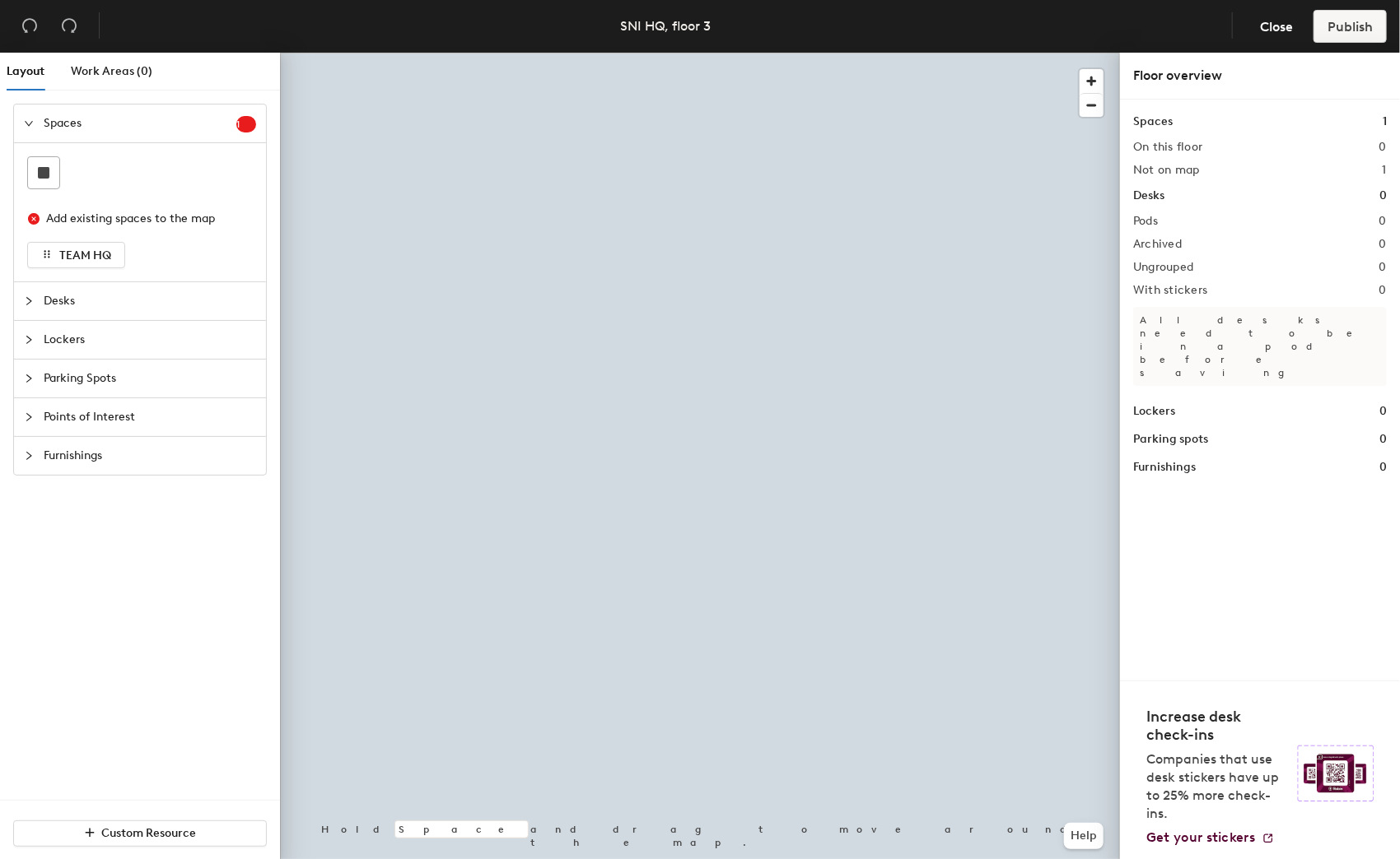
click at [393, 53] on div at bounding box center [699, 53] width 839 height 0
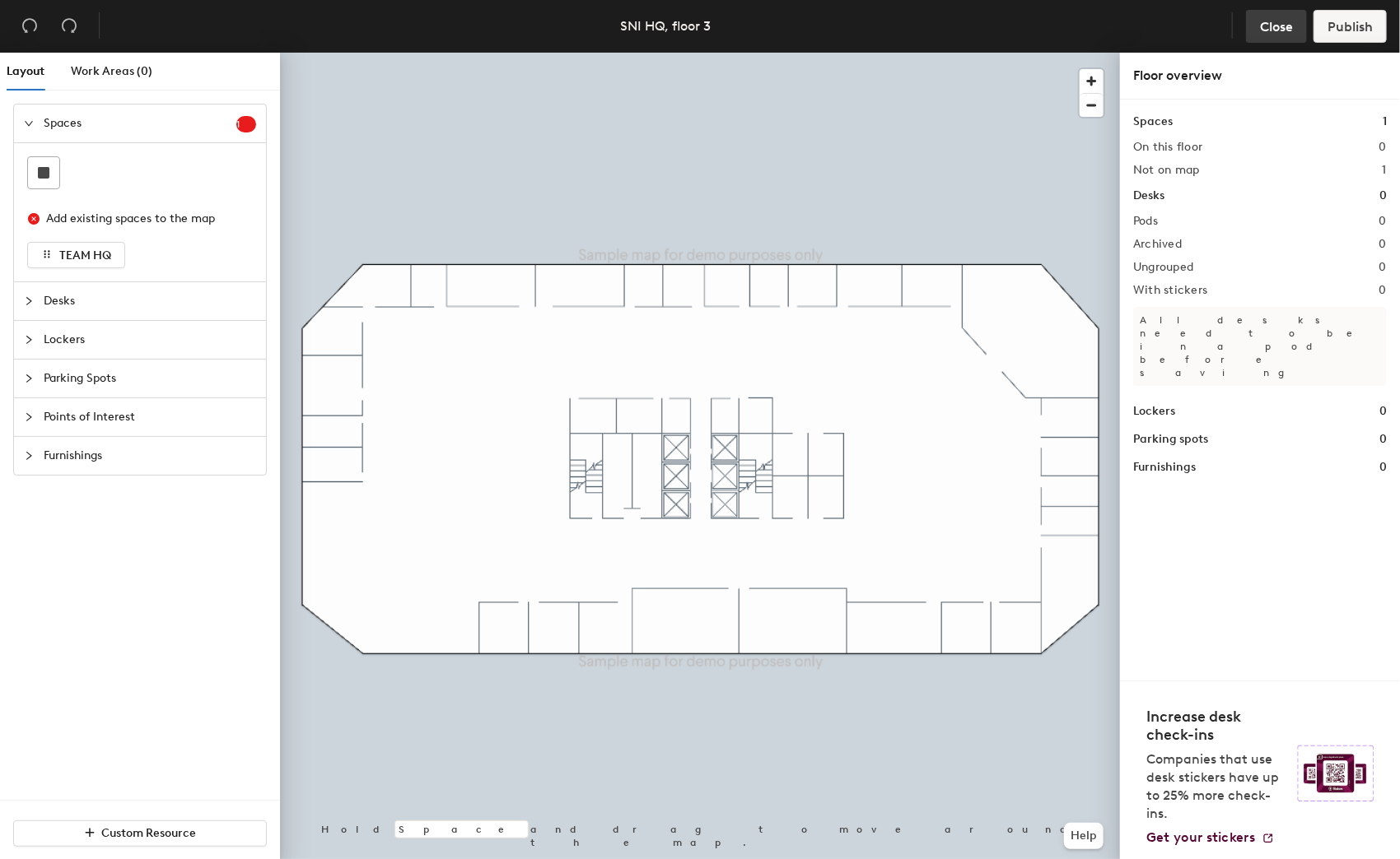
click at [1271, 31] on span "Close" at bounding box center [1276, 26] width 33 height 15
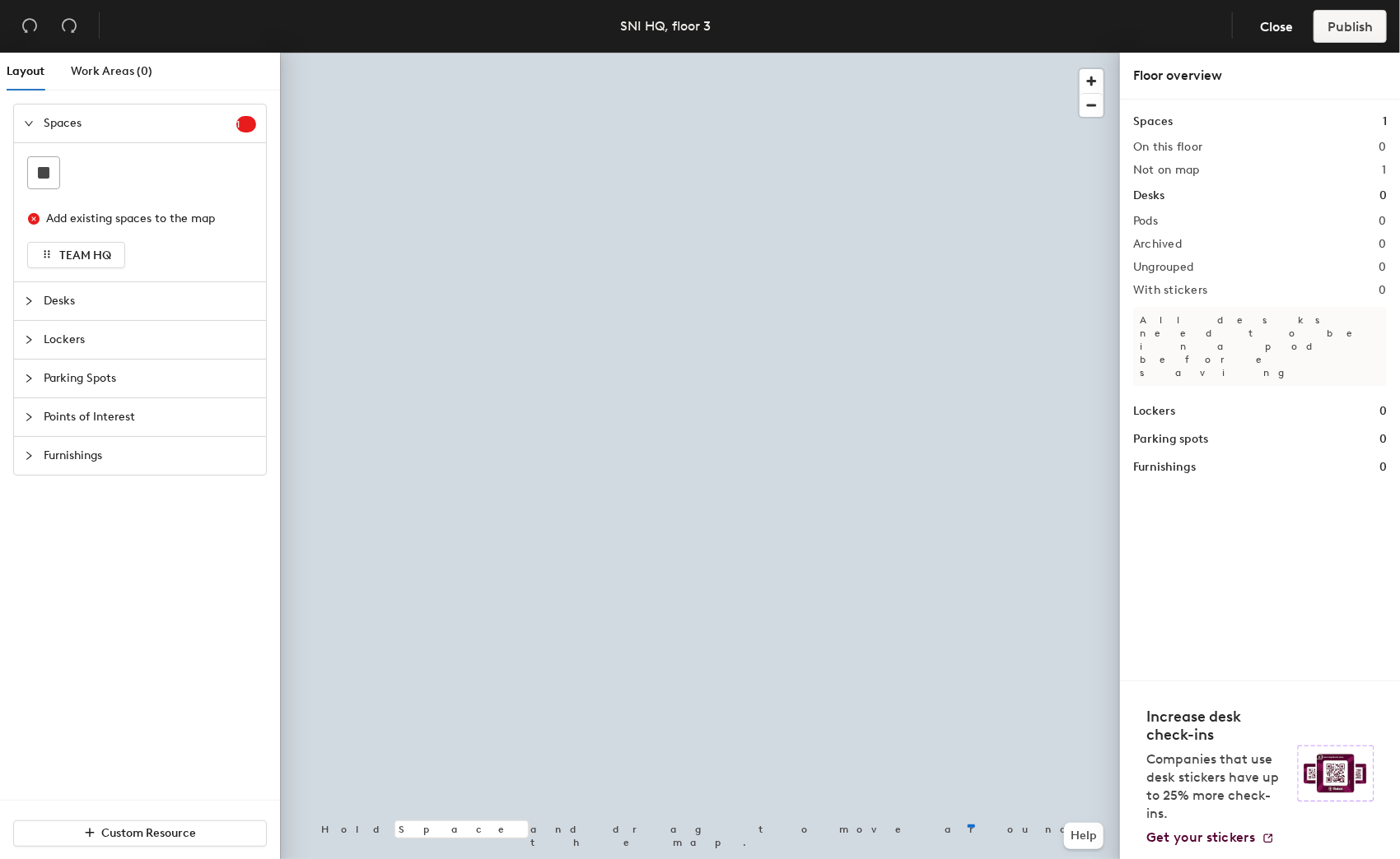
click at [966, 53] on div at bounding box center [699, 53] width 839 height 0
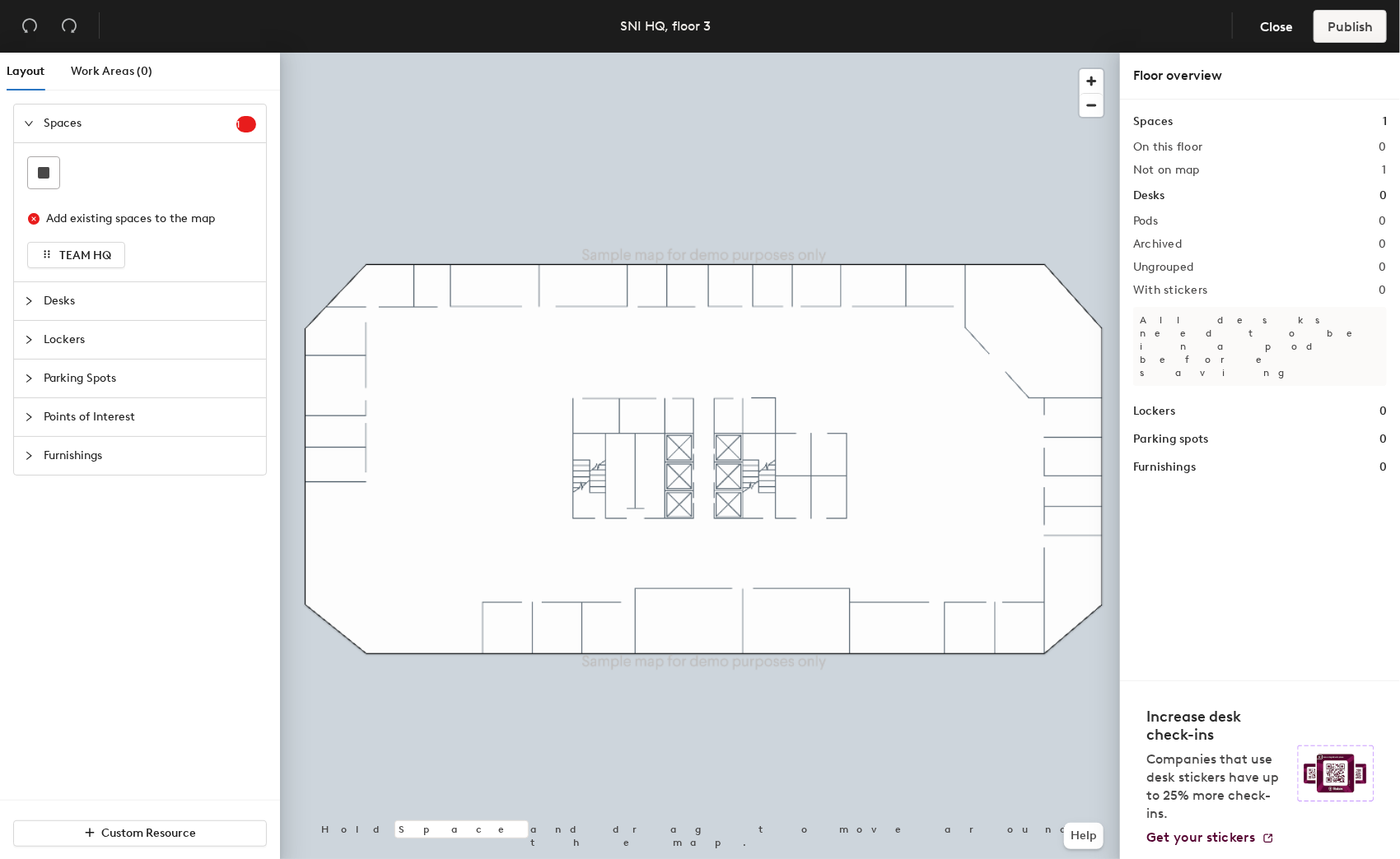
click at [349, 53] on div at bounding box center [699, 53] width 839 height 0
click at [140, 301] on span "Desks" at bounding box center [150, 301] width 213 height 38
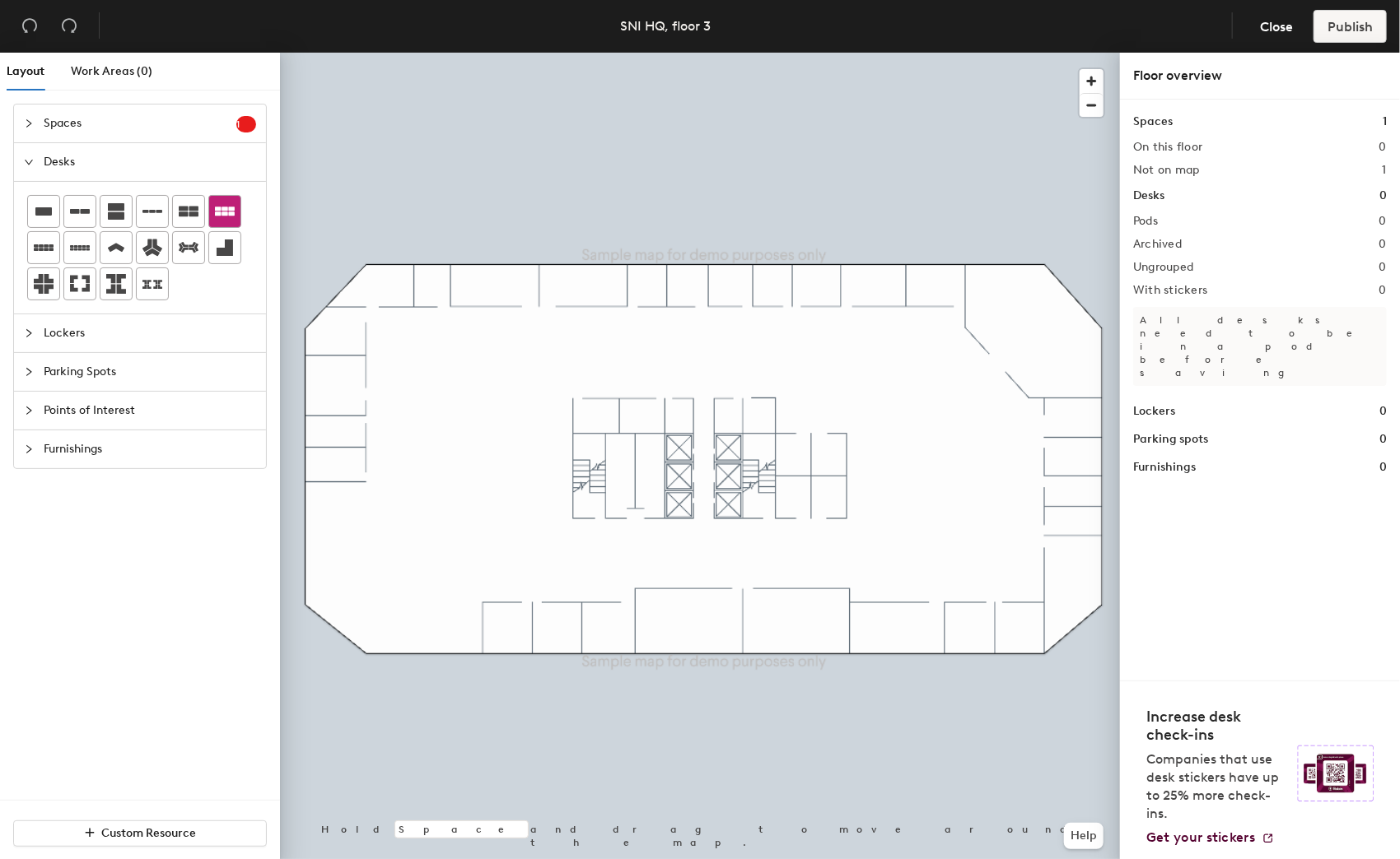
click at [226, 206] on icon at bounding box center [224, 212] width 20 height 20
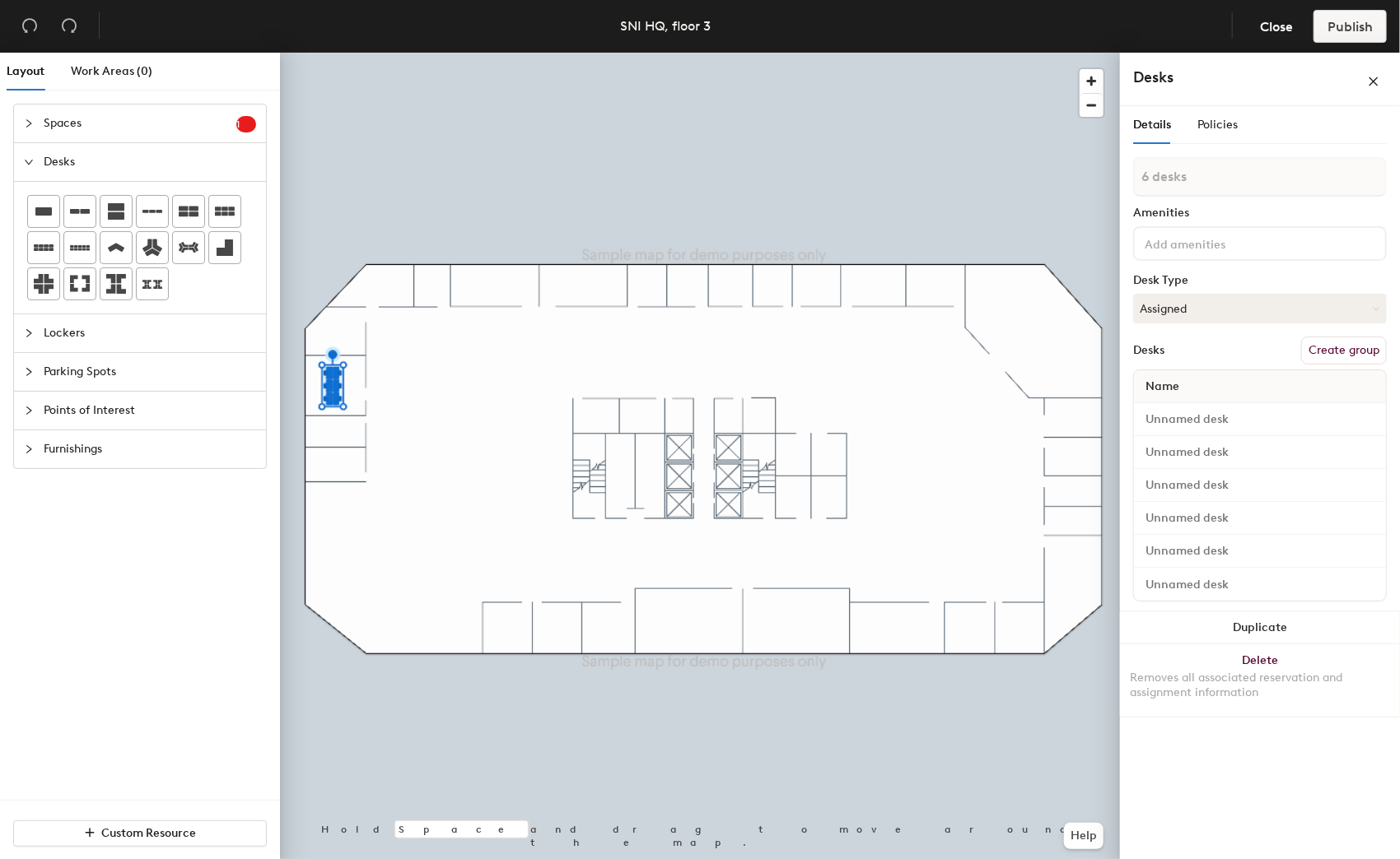
click at [1326, 344] on button "Create group" at bounding box center [1344, 350] width 86 height 28
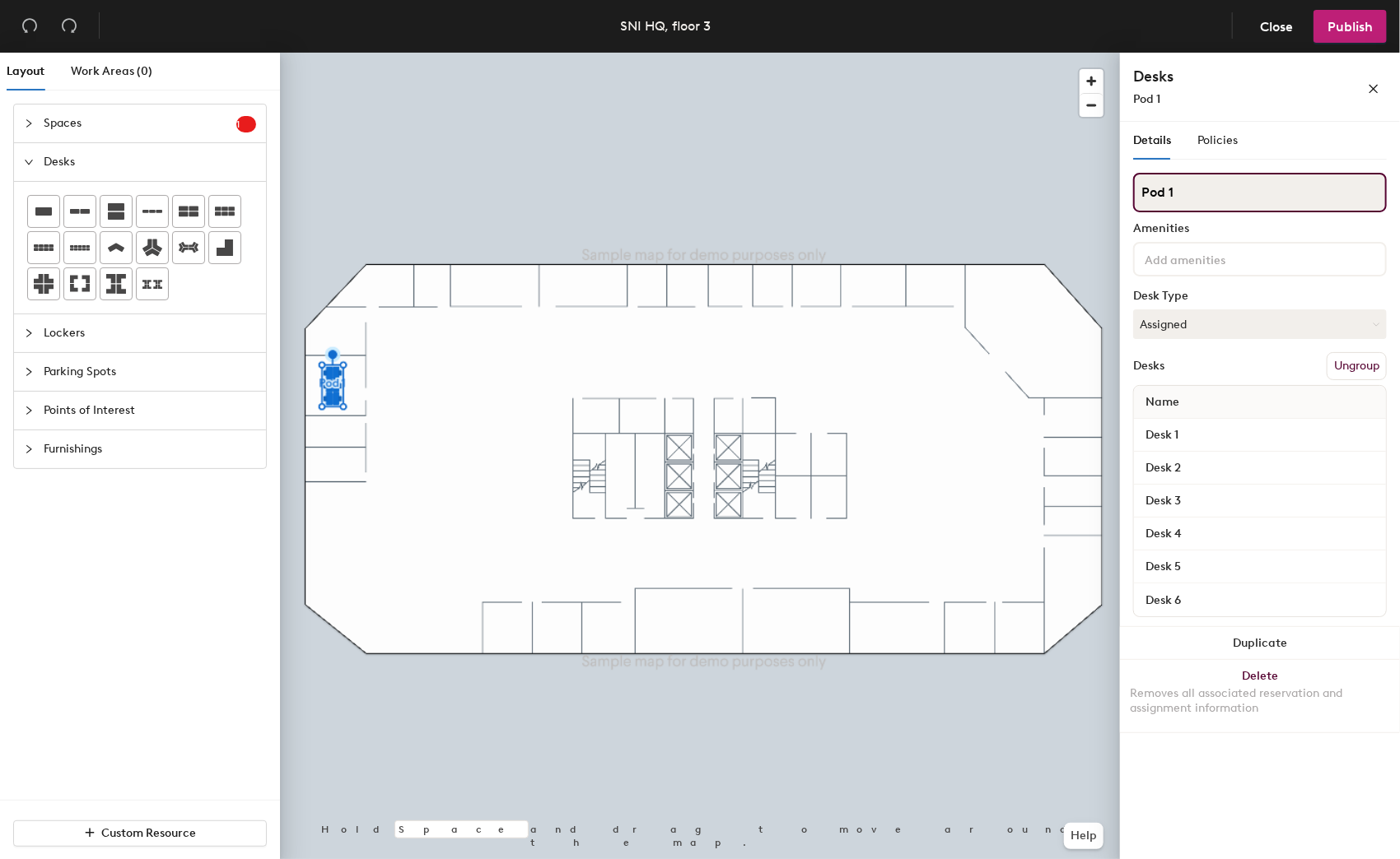
click at [1172, 194] on input "Pod 1" at bounding box center [1260, 192] width 254 height 39
type input "Pod 6"
click at [1213, 245] on div at bounding box center [1260, 259] width 254 height 35
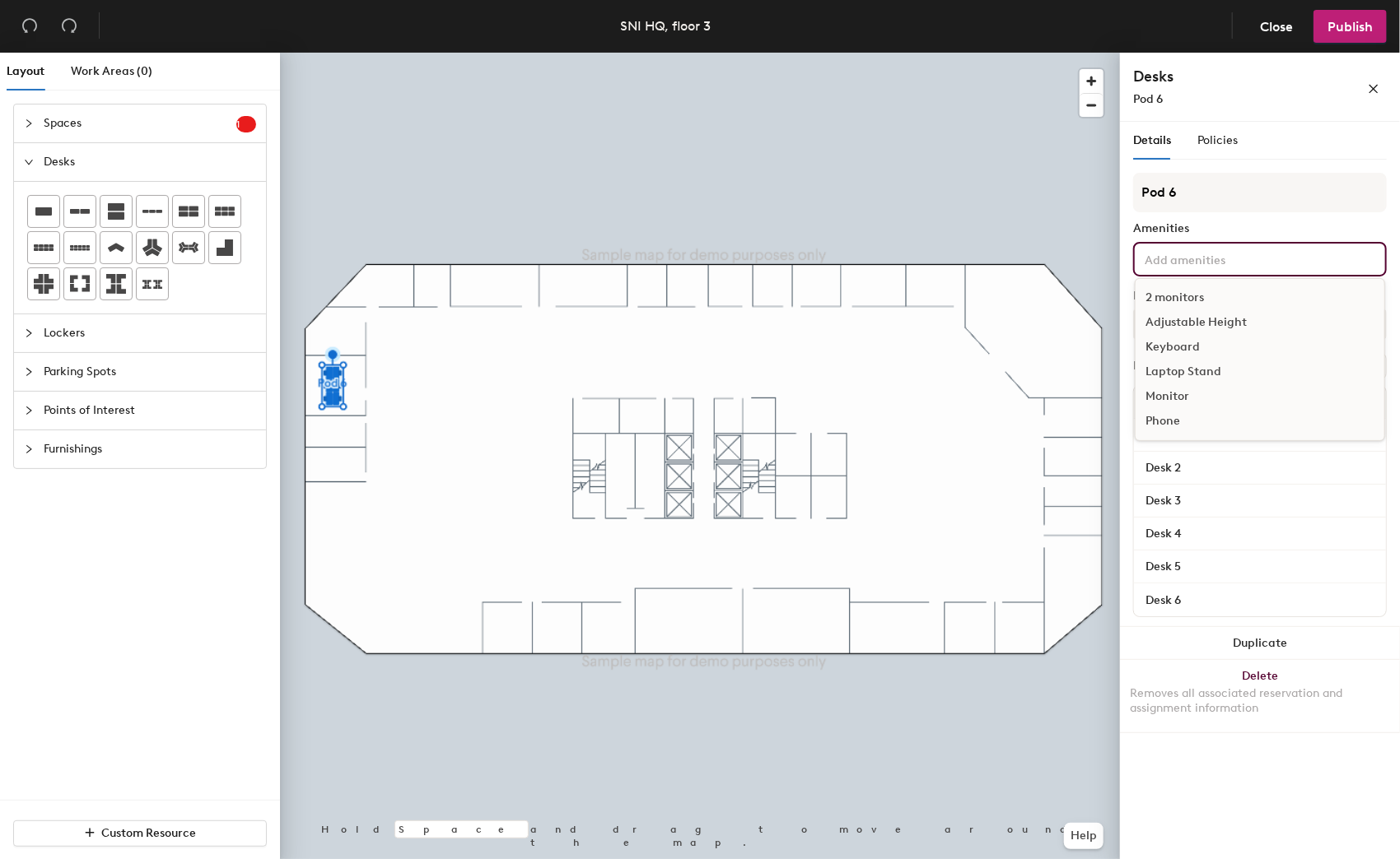
click at [1187, 286] on div "2 monitors" at bounding box center [1260, 299] width 249 height 25
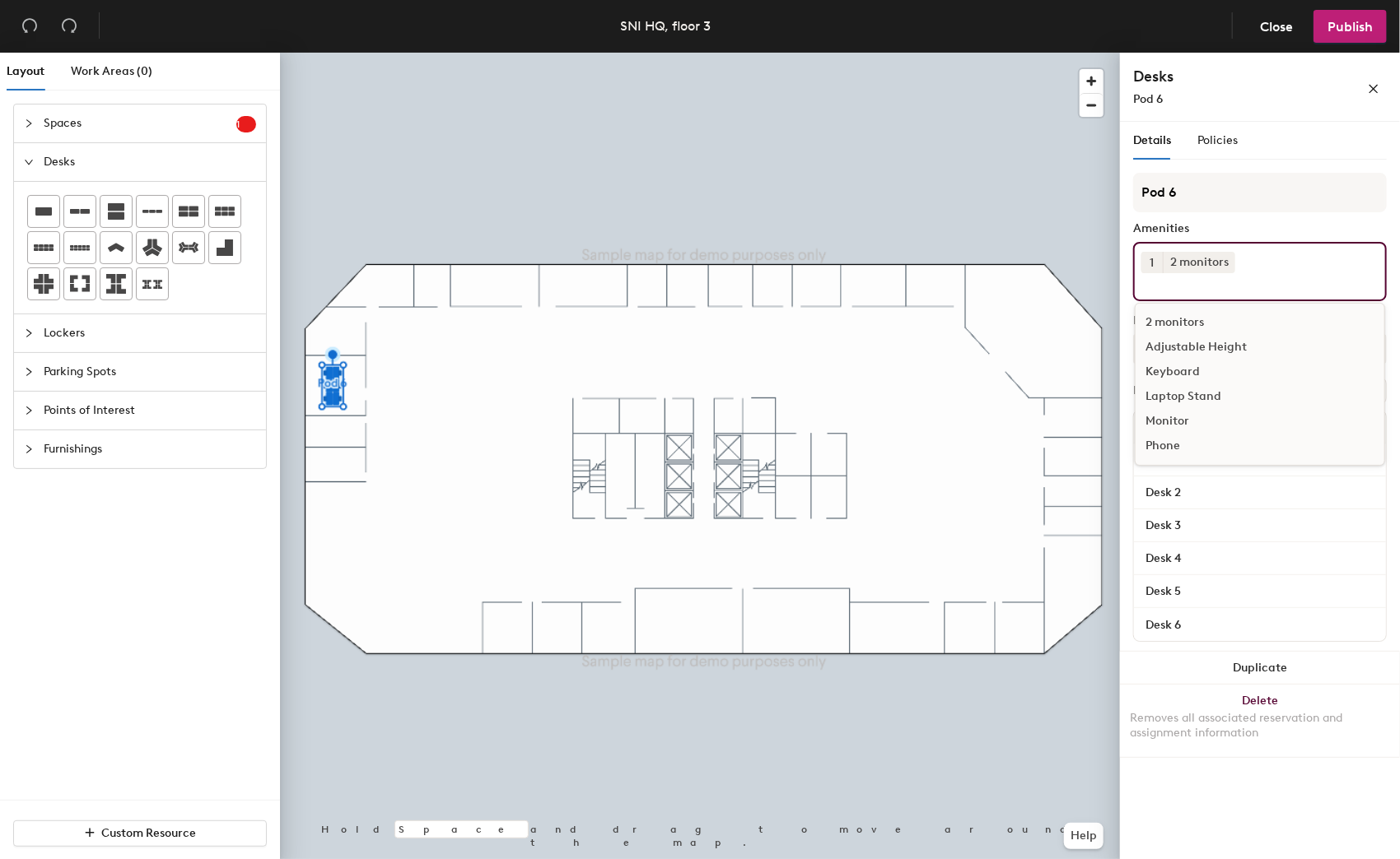
click at [1217, 290] on input at bounding box center [1215, 283] width 148 height 20
click at [1202, 339] on div "Adjustable Height" at bounding box center [1260, 348] width 249 height 25
click at [1177, 370] on div "Keyboard" at bounding box center [1260, 372] width 249 height 25
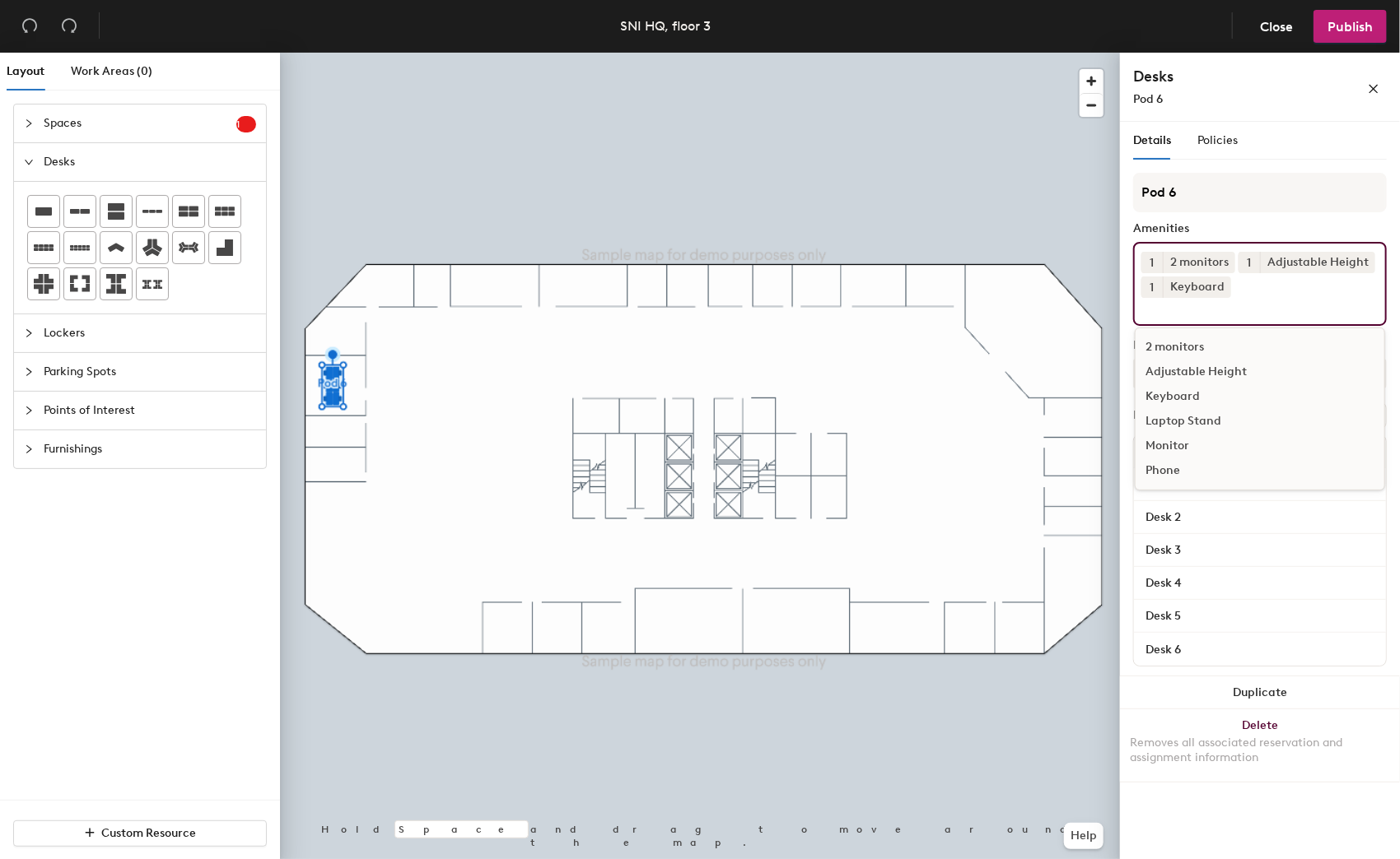
click at [1226, 87] on h4 "Desks" at bounding box center [1223, 77] width 181 height 21
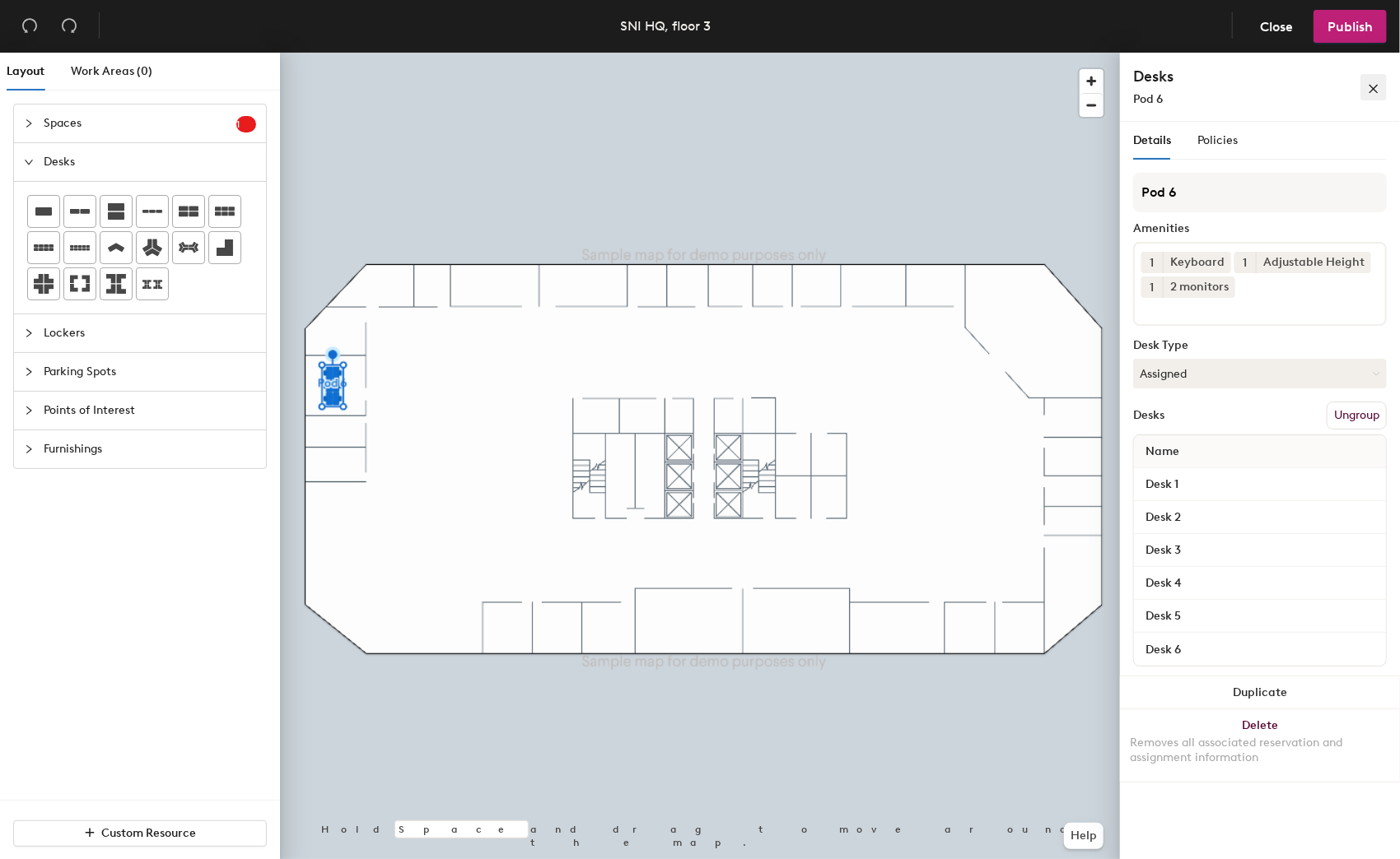
click at [1365, 90] on button "button" at bounding box center [1372, 87] width 26 height 26
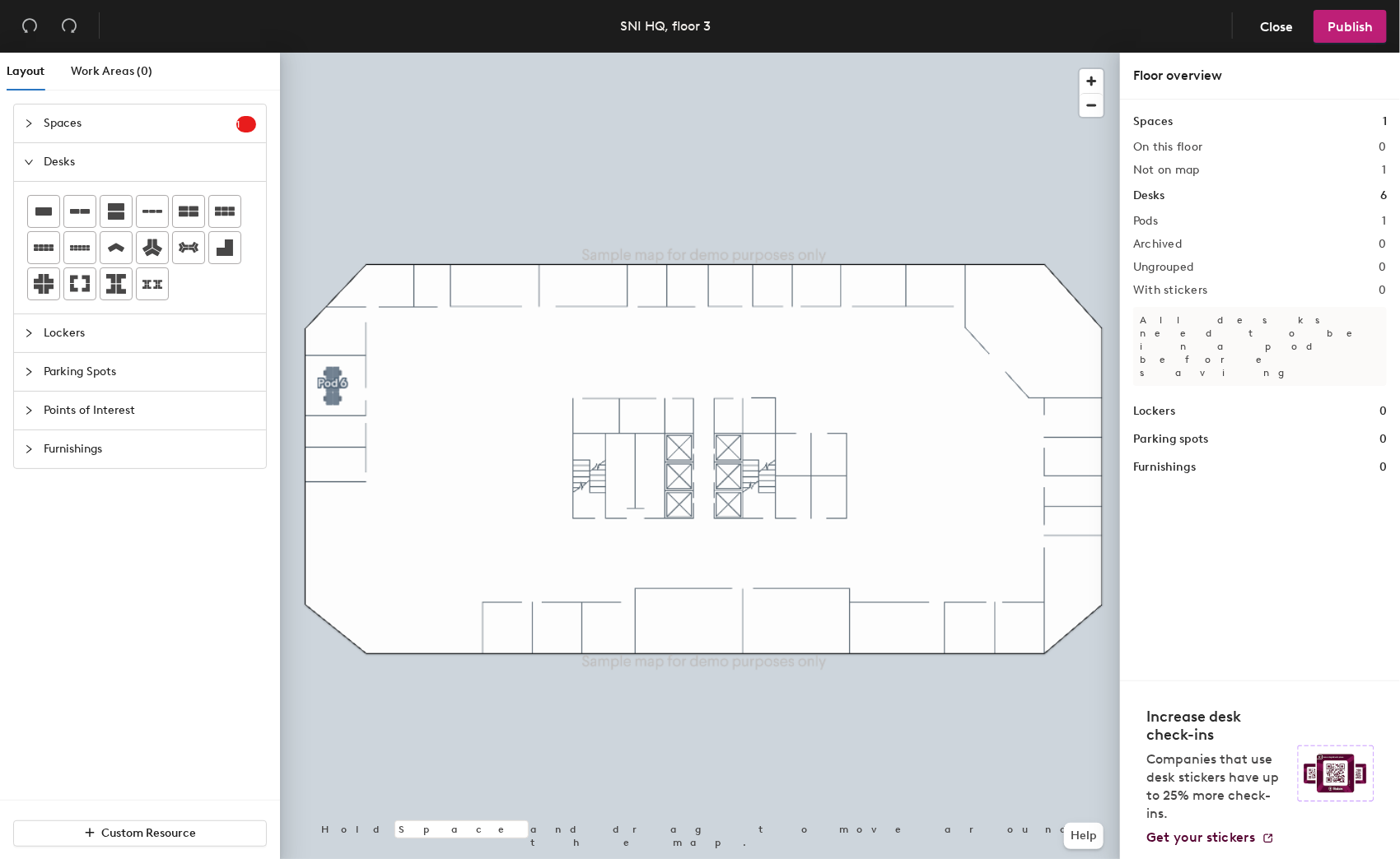
click at [457, 53] on div at bounding box center [699, 53] width 839 height 0
click at [91, 110] on span "Spaces" at bounding box center [140, 123] width 193 height 38
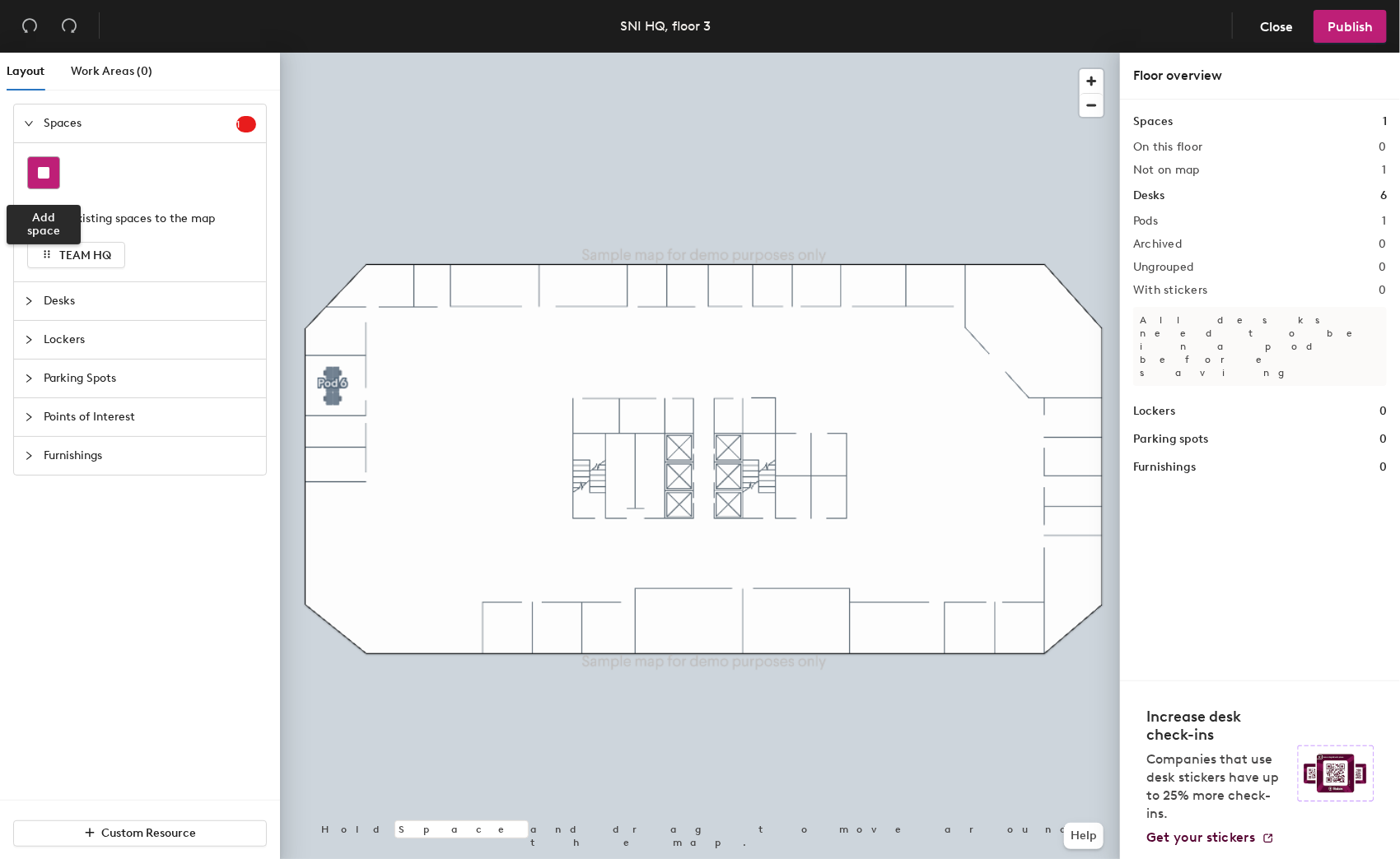
click at [44, 171] on rect at bounding box center [43, 173] width 12 height 12
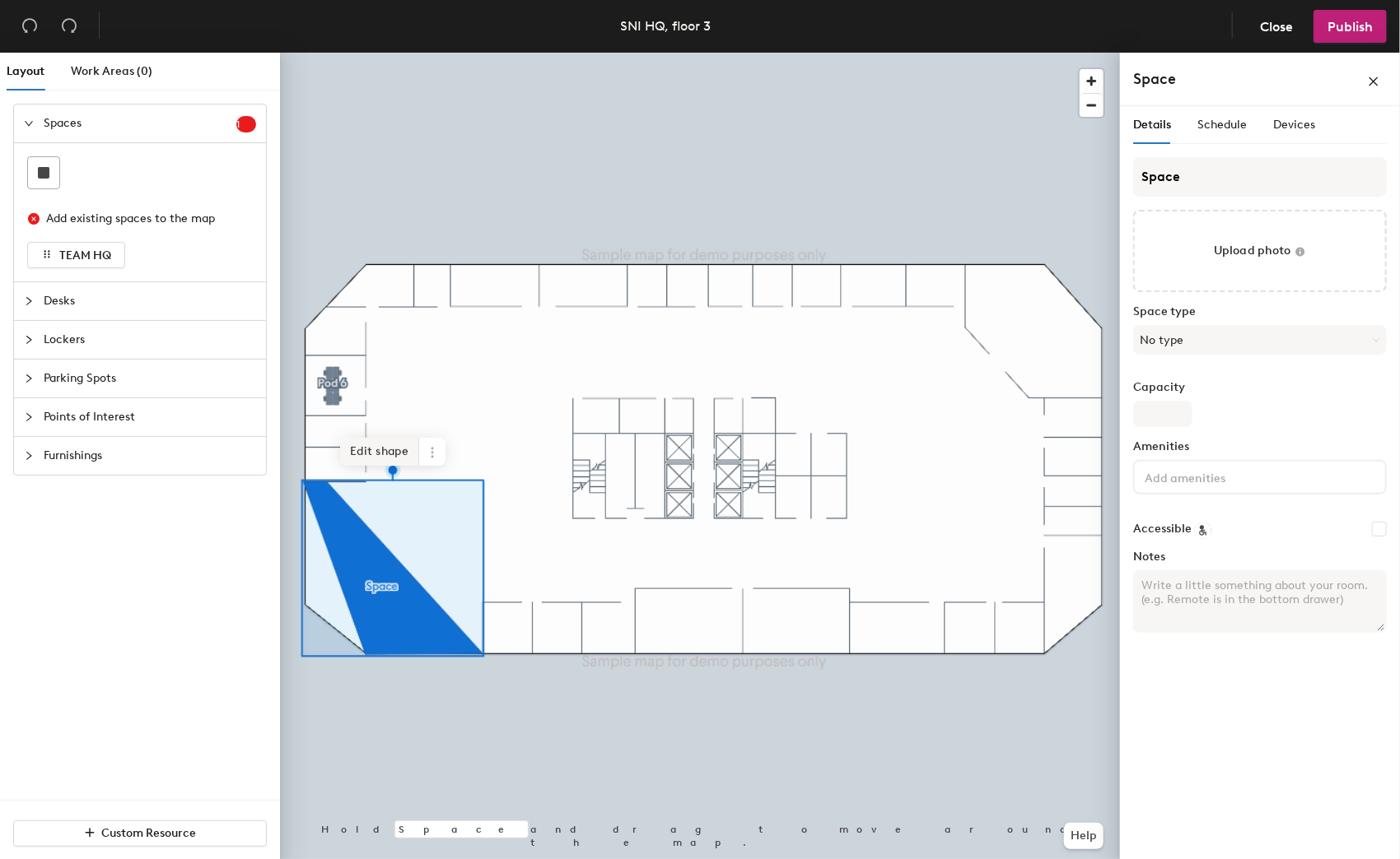
click at [380, 453] on span "Edit shape" at bounding box center [379, 451] width 79 height 28
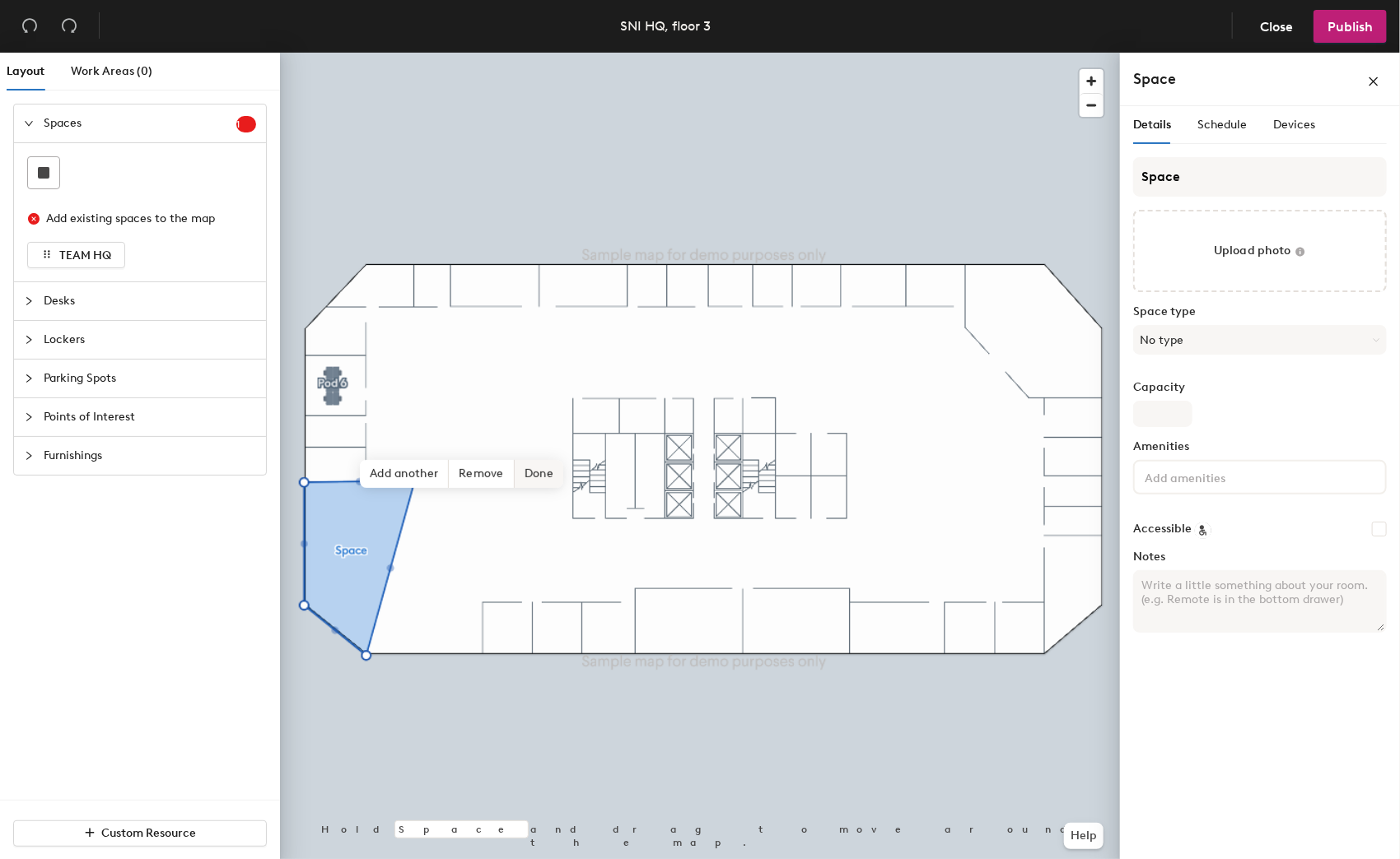
click at [531, 478] on span "Done" at bounding box center [539, 474] width 48 height 28
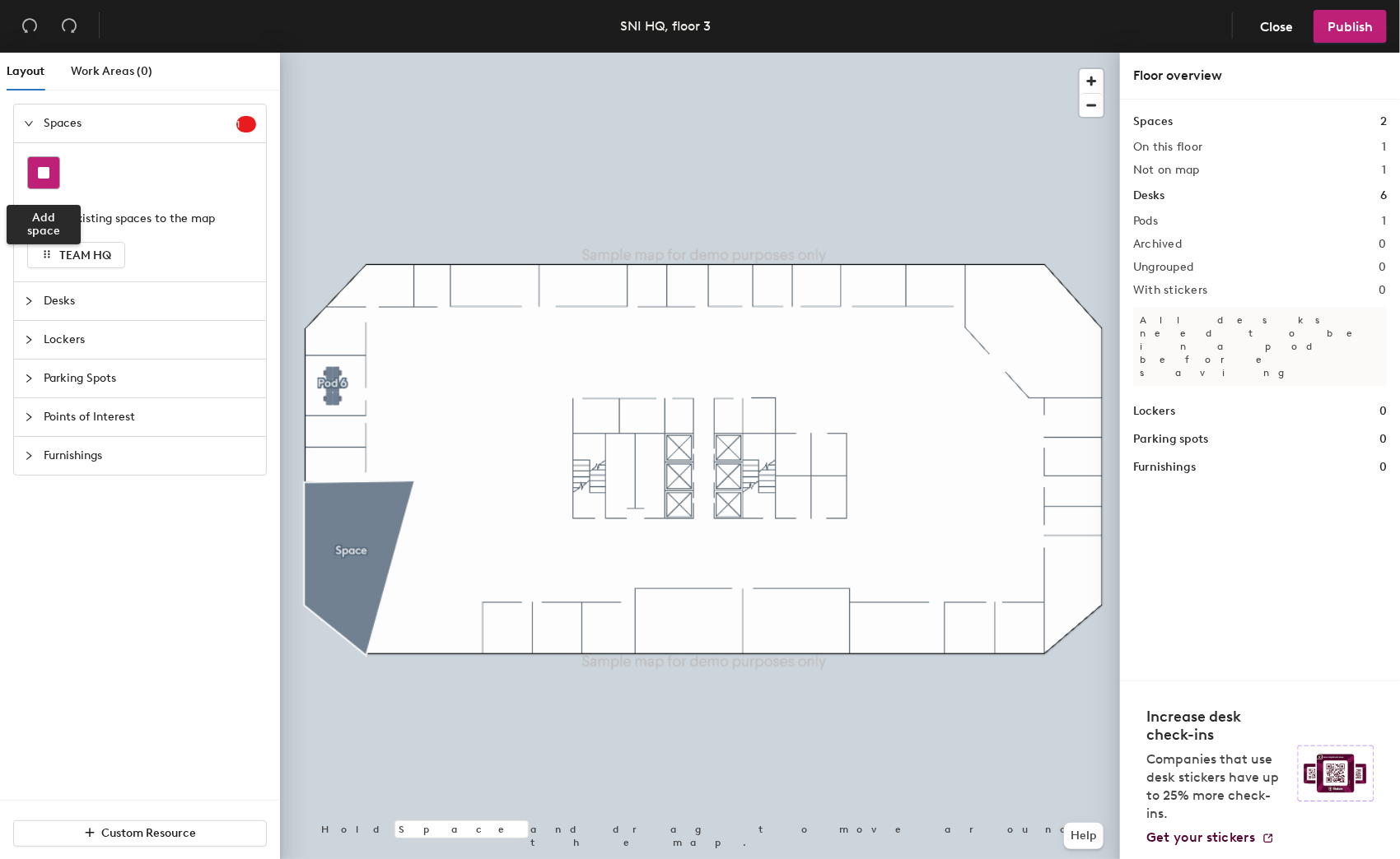
click at [40, 182] on div at bounding box center [43, 173] width 31 height 31
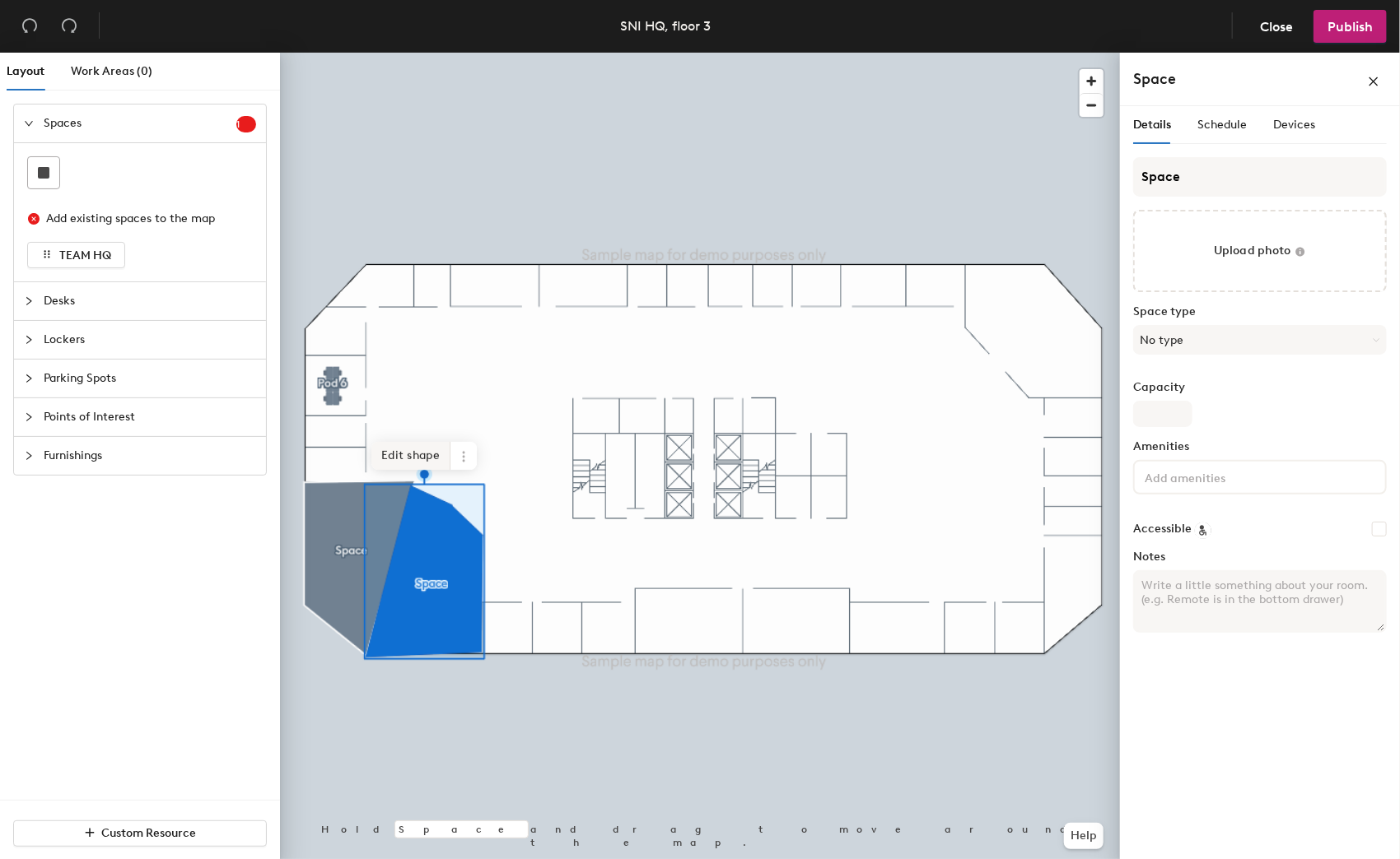
click at [443, 446] on span "Edit shape" at bounding box center [410, 456] width 79 height 28
click at [422, 447] on span "Edit shape" at bounding box center [409, 450] width 79 height 28
click at [408, 446] on span "Edit shape" at bounding box center [414, 450] width 79 height 28
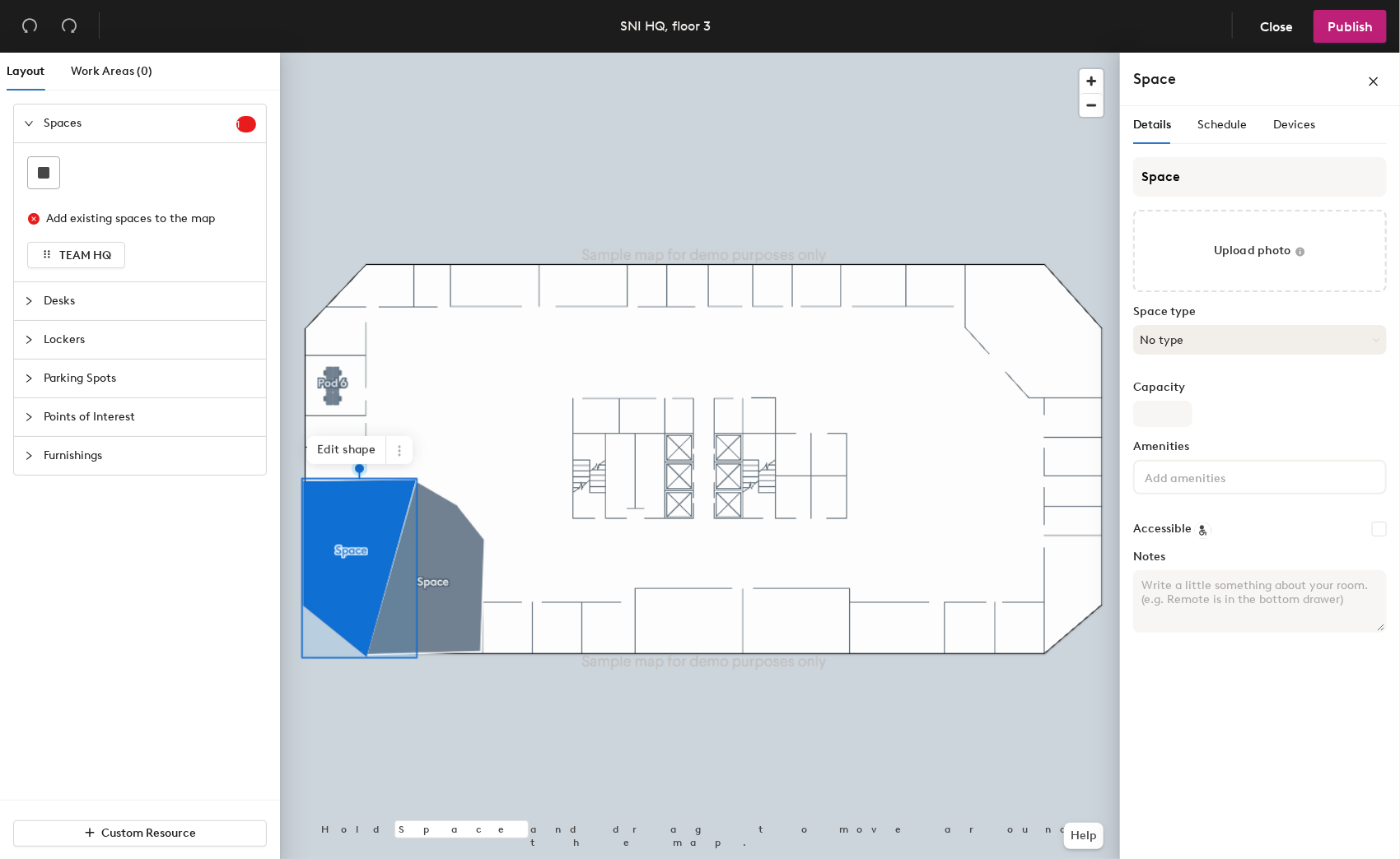
click at [1280, 328] on button "No type" at bounding box center [1260, 340] width 254 height 29
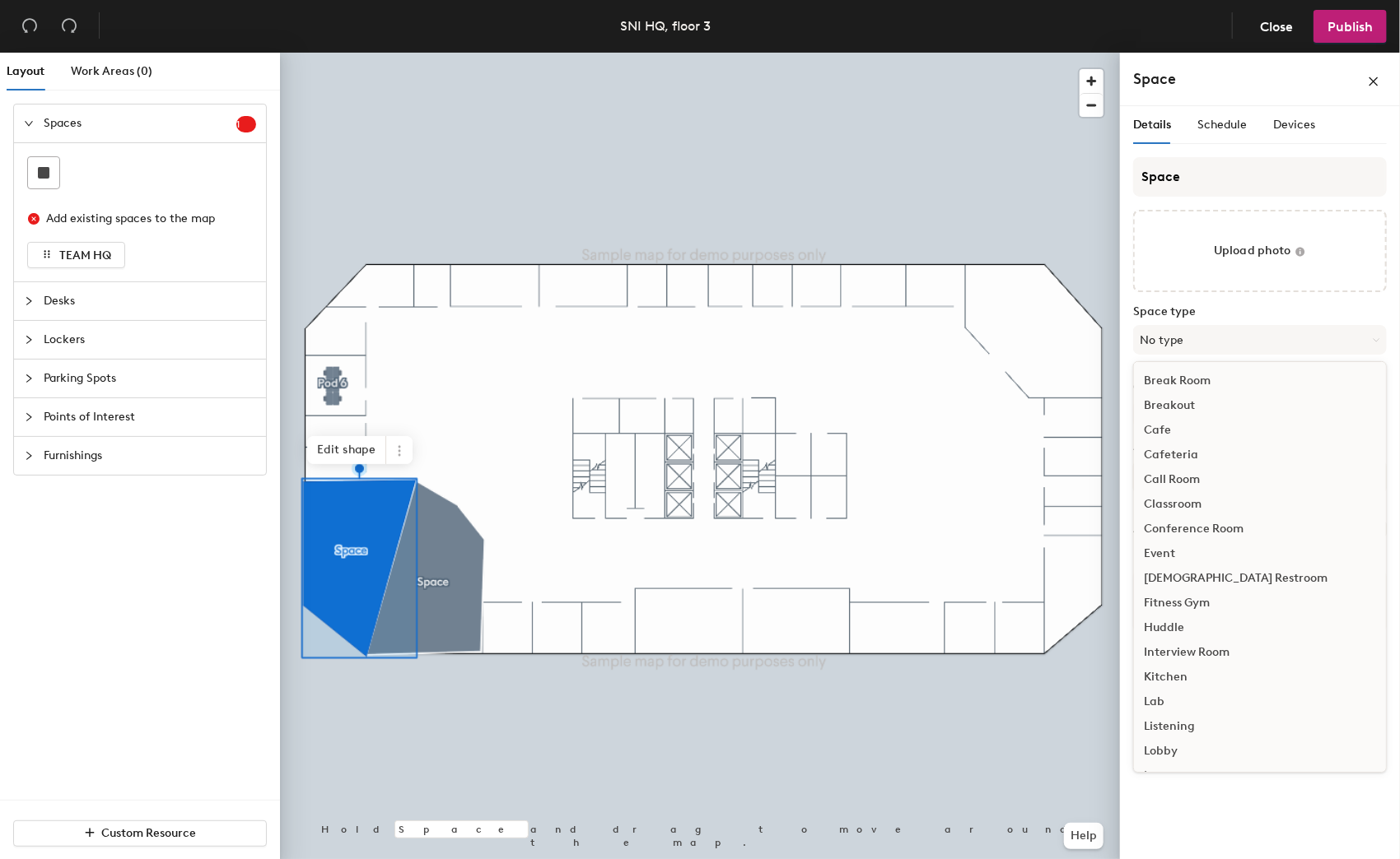
click at [1214, 527] on div "Conference Room" at bounding box center [1260, 529] width 252 height 25
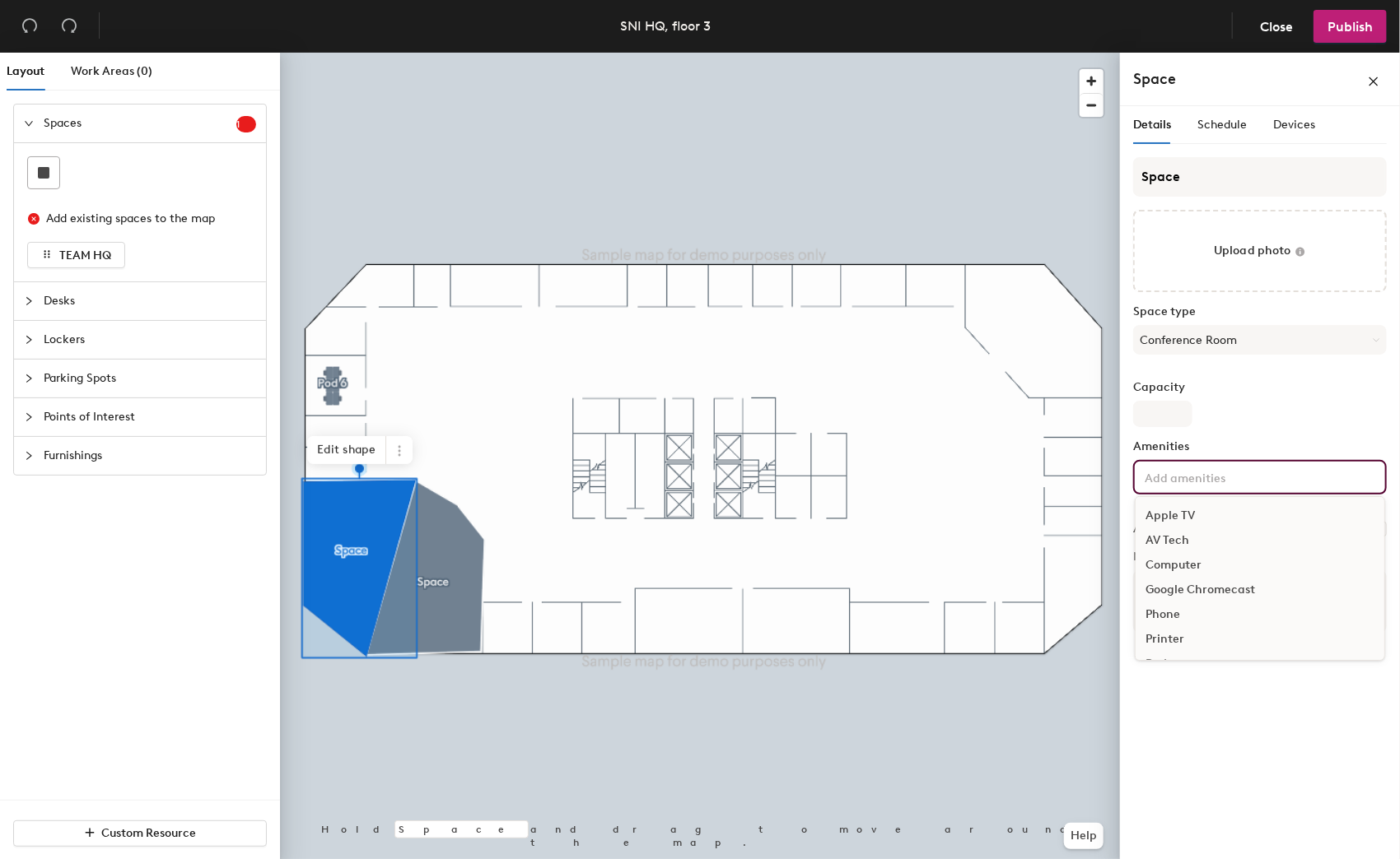
click at [1197, 476] on input at bounding box center [1215, 476] width 148 height 20
click at [1179, 512] on div "Apple TV" at bounding box center [1260, 517] width 249 height 25
click at [1185, 536] on div "Computer" at bounding box center [1260, 544] width 249 height 25
click at [1164, 617] on div "Printer" at bounding box center [1260, 615] width 249 height 25
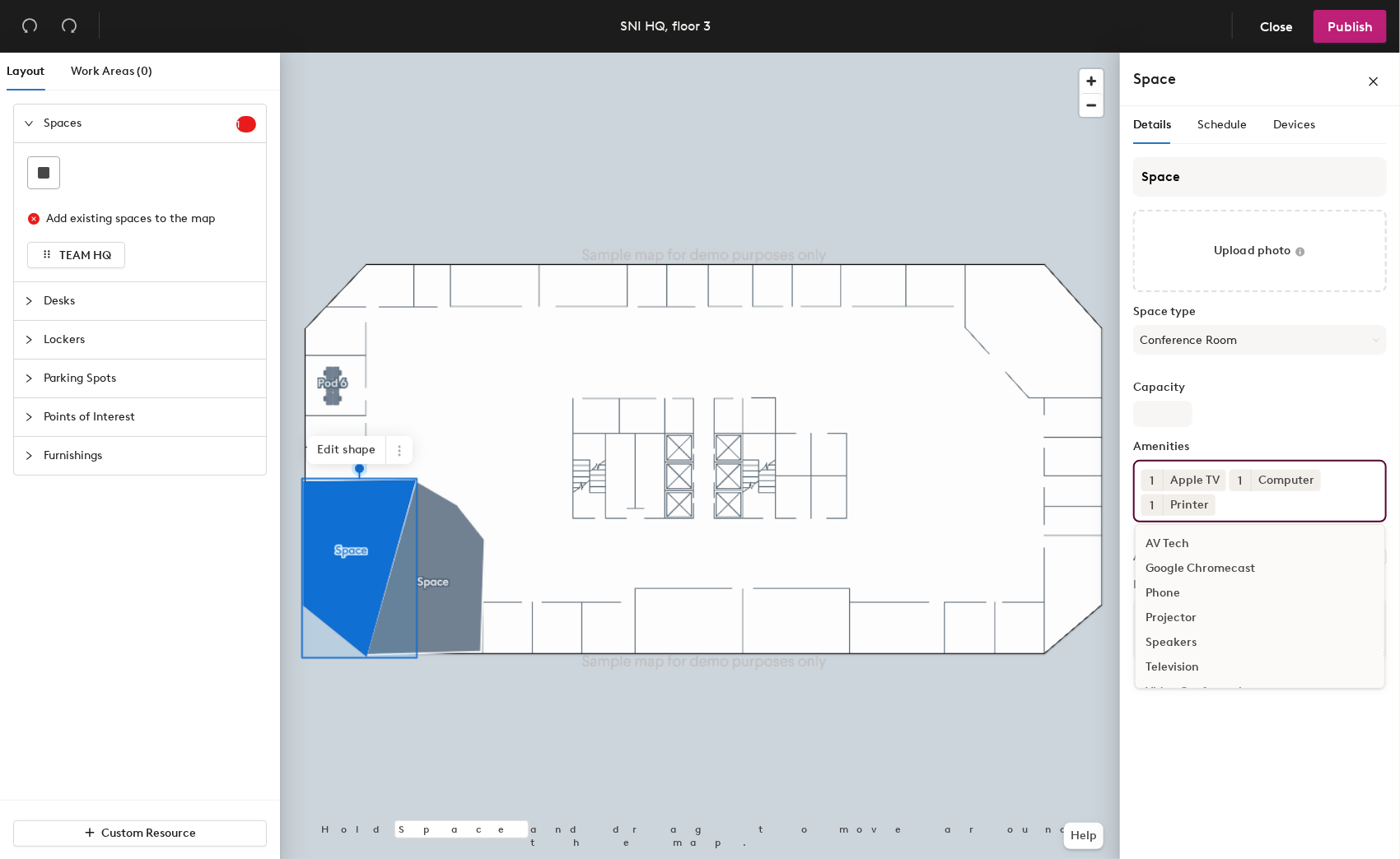
click at [1177, 642] on div "Speakers" at bounding box center [1260, 643] width 249 height 25
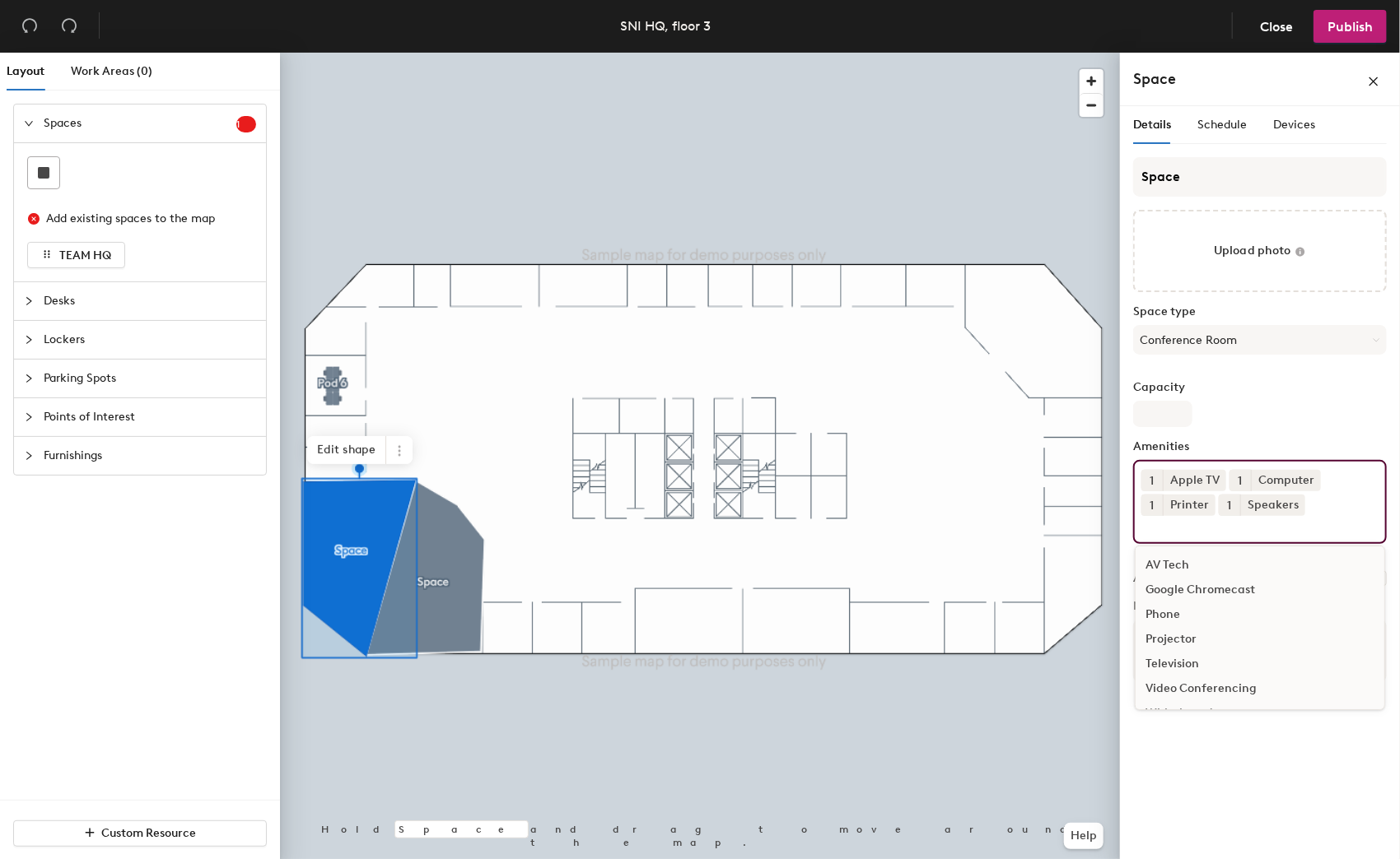
drag, startPoint x: 1173, startPoint y: 639, endPoint x: 1180, endPoint y: 610, distance: 29.8
click at [1173, 641] on div "Projector" at bounding box center [1260, 640] width 249 height 25
click at [1247, 335] on button "Conference Room" at bounding box center [1260, 340] width 254 height 29
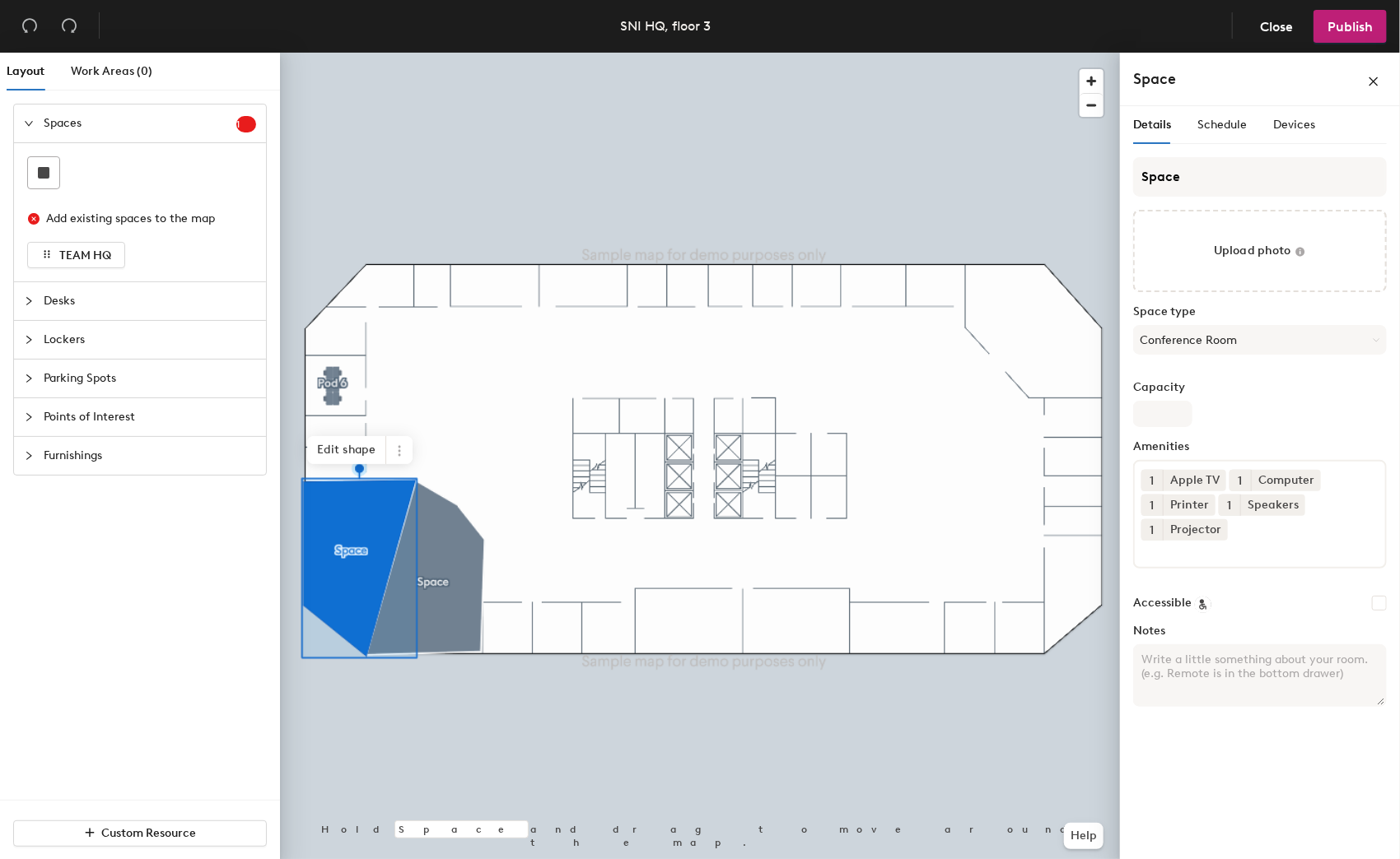
click at [1237, 66] on div "Space" at bounding box center [1260, 79] width 254 height 26
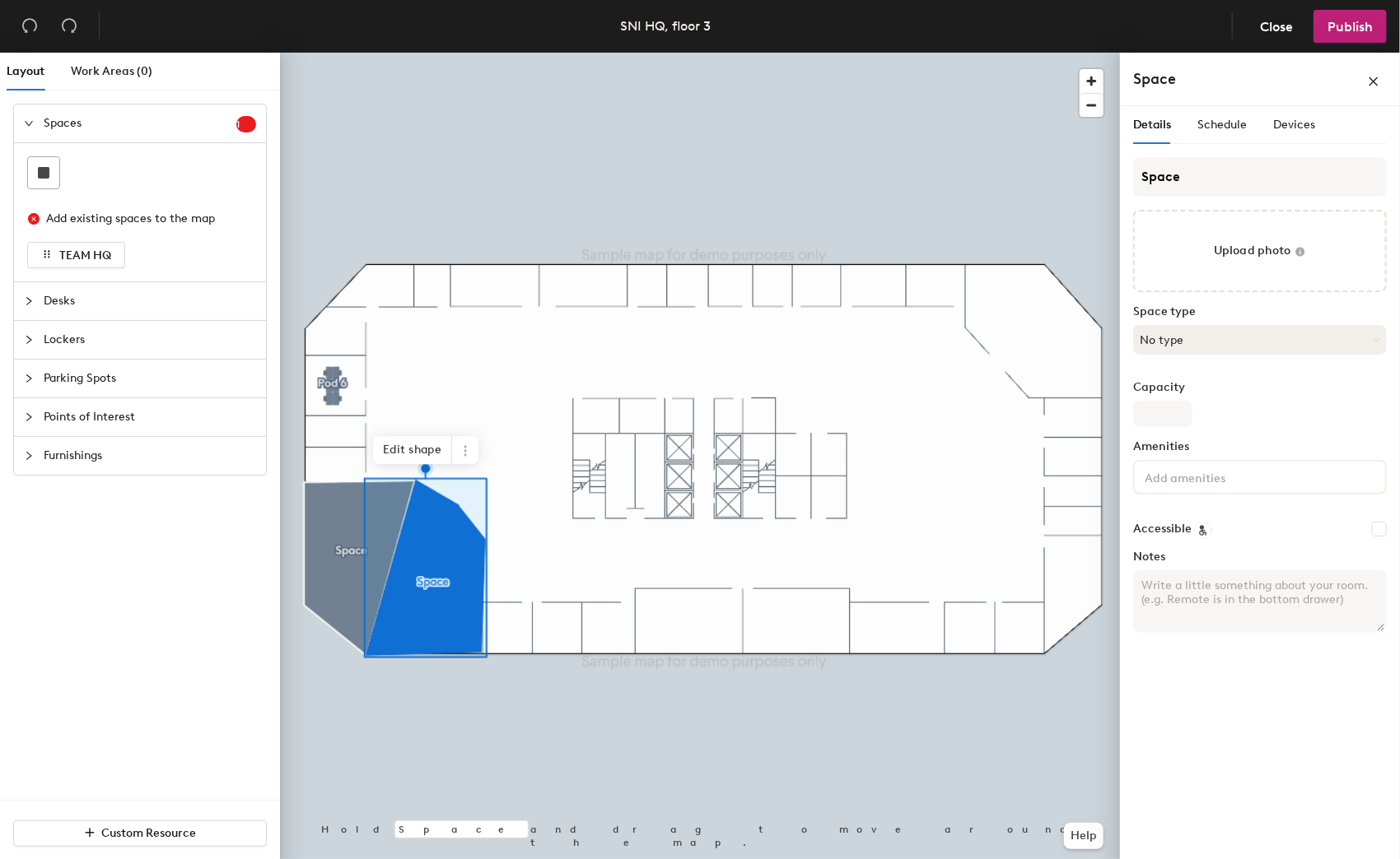
click at [1213, 343] on button "No type" at bounding box center [1260, 340] width 254 height 29
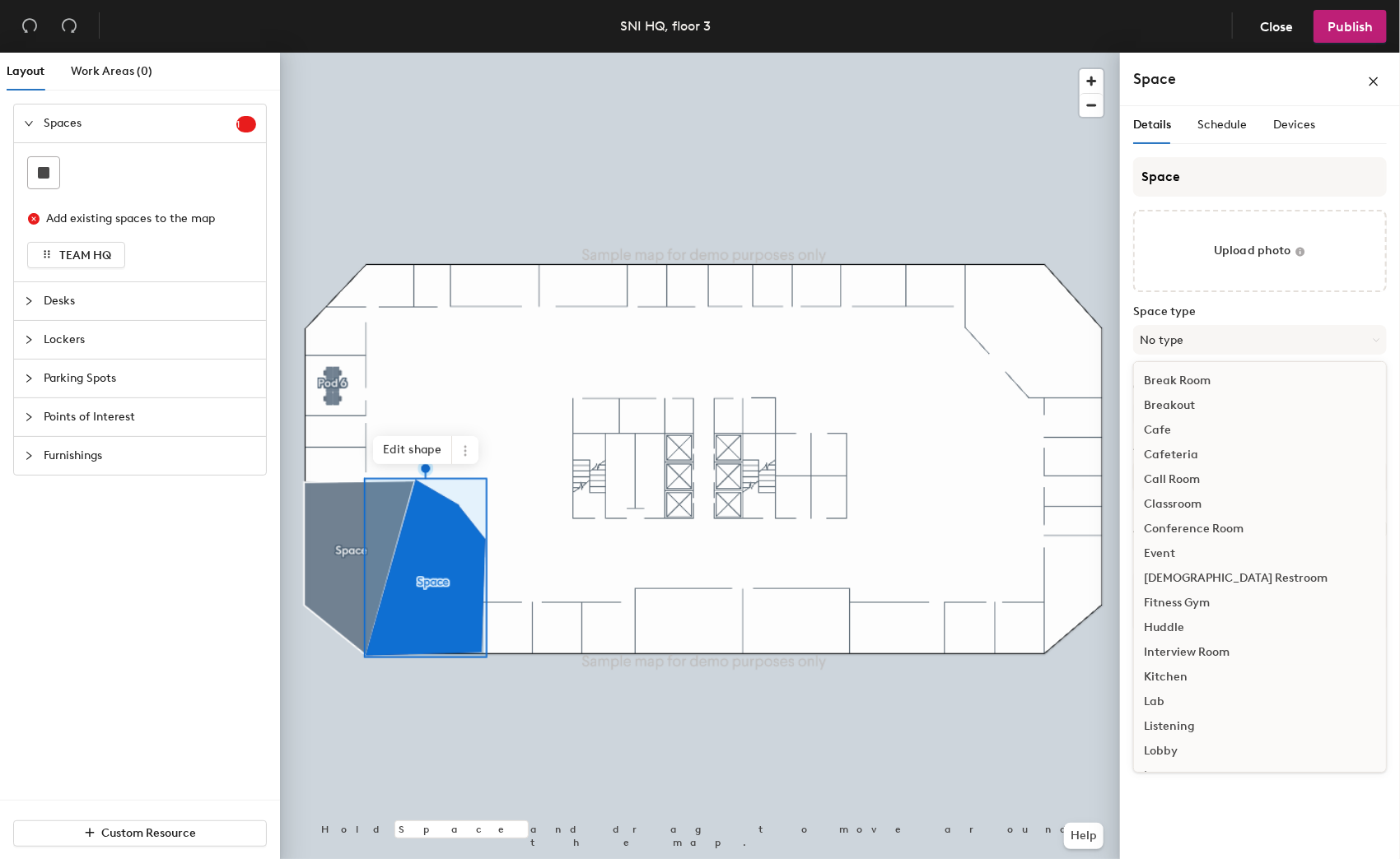
click at [1224, 646] on div "Interview Room" at bounding box center [1260, 653] width 252 height 25
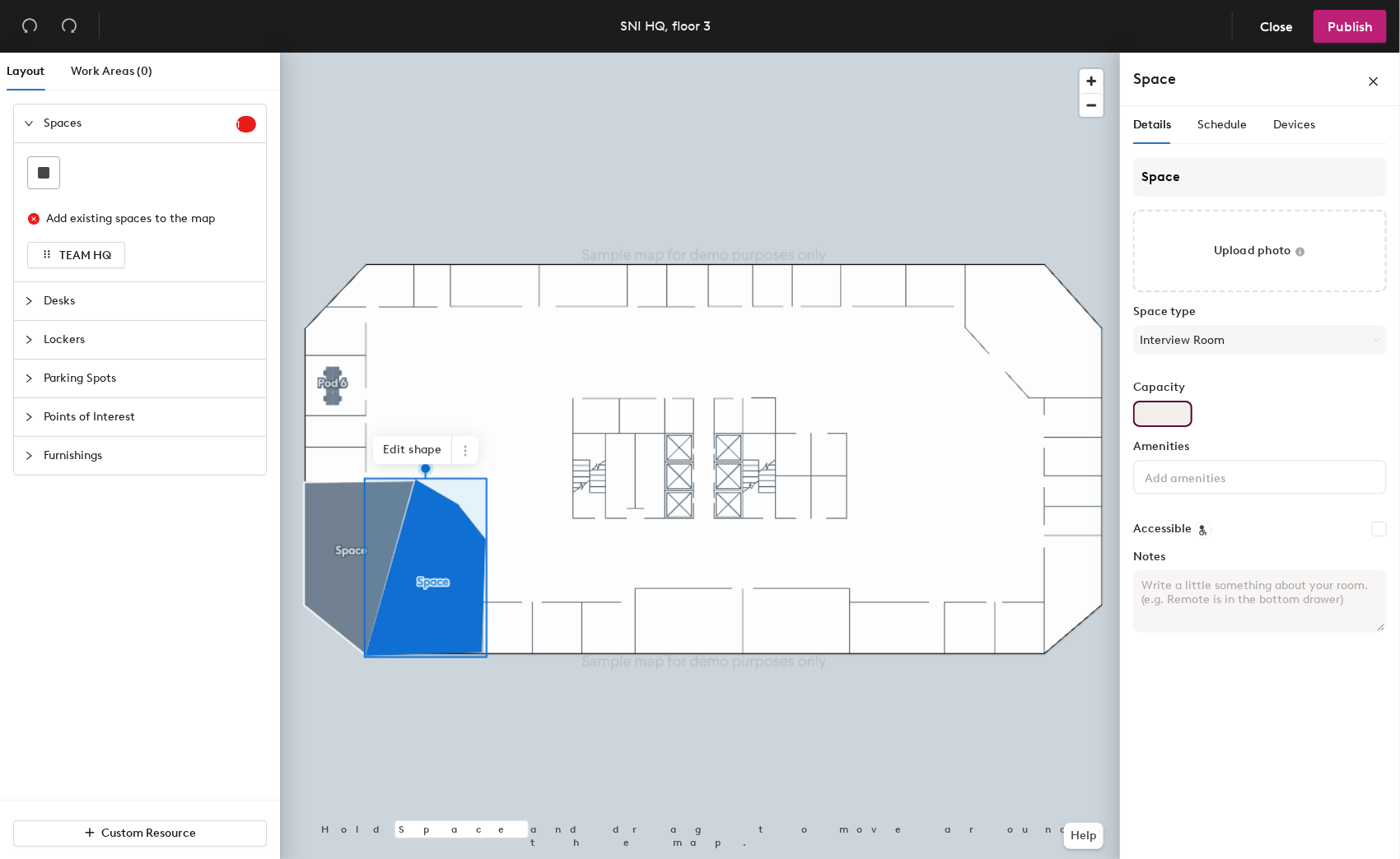
click at [1172, 409] on input "Capacity" at bounding box center [1162, 414] width 59 height 26
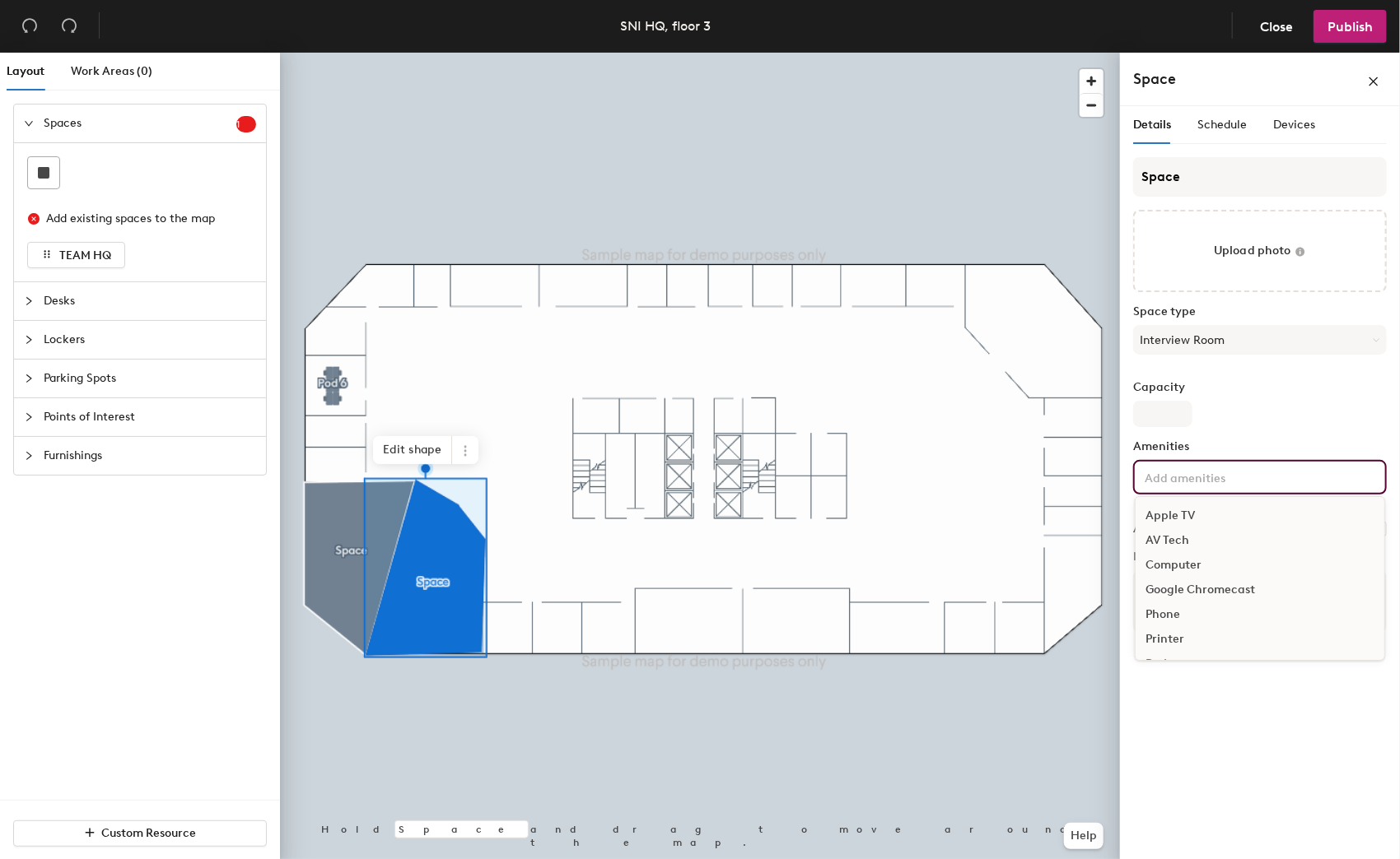
click at [1286, 483] on input at bounding box center [1215, 476] width 148 height 20
click at [1186, 558] on div "Computer" at bounding box center [1260, 566] width 249 height 25
click at [1286, 388] on label "Capacity" at bounding box center [1260, 387] width 254 height 13
click at [1193, 401] on input "Capacity" at bounding box center [1162, 414] width 59 height 26
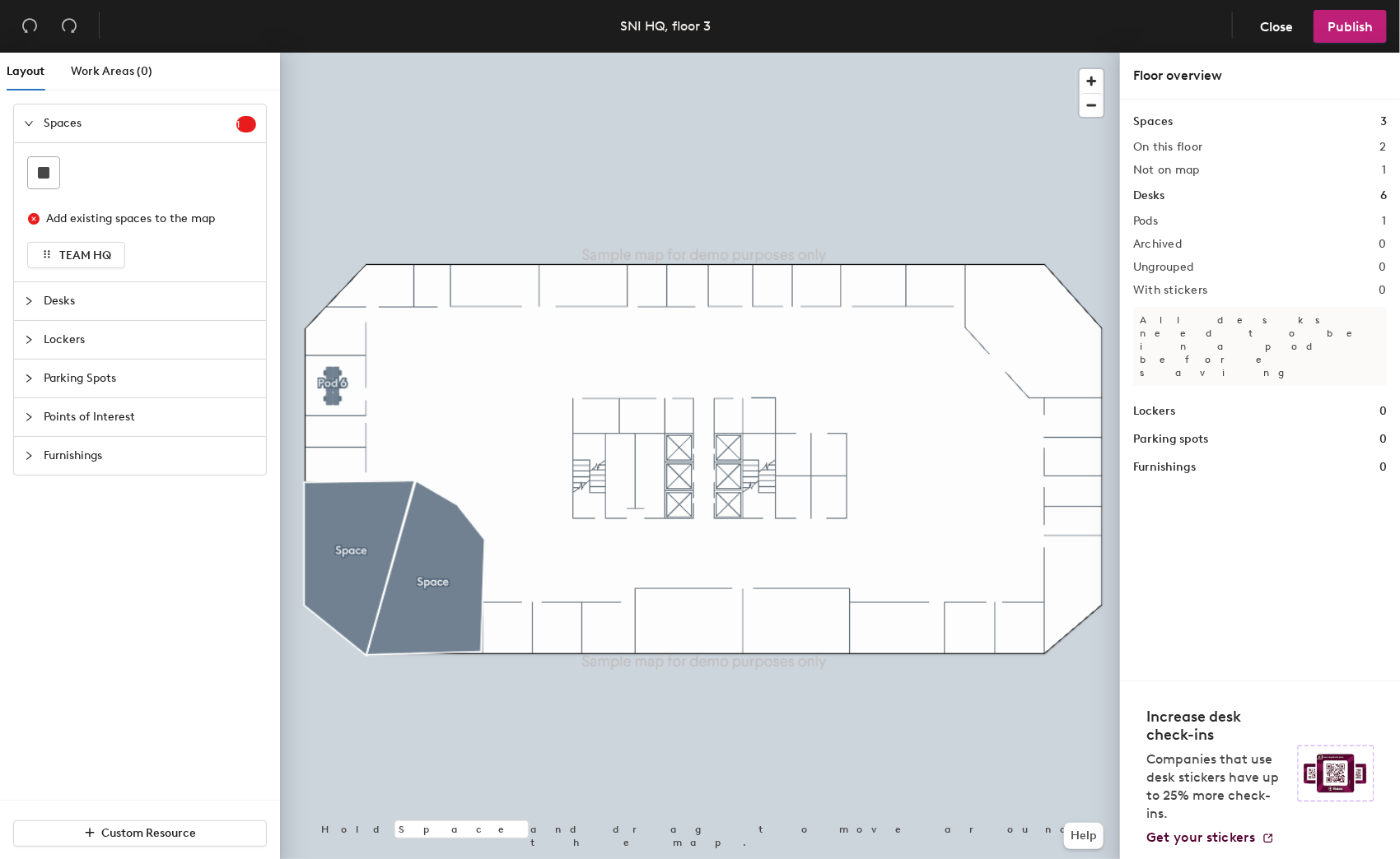
click at [806, 53] on div at bounding box center [699, 53] width 839 height 0
click at [586, 53] on div at bounding box center [699, 53] width 839 height 0
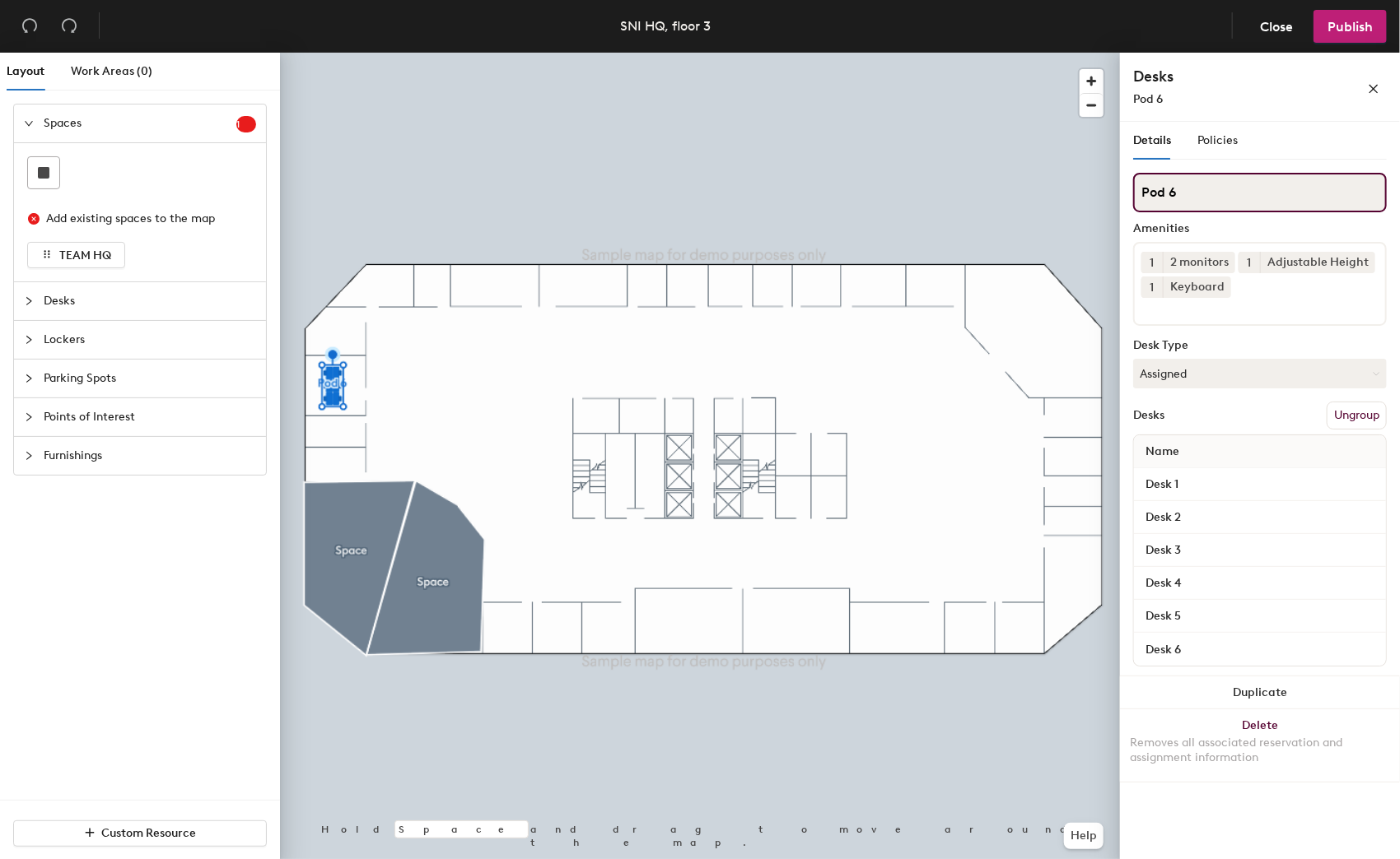
click at [1194, 178] on input "Pod 6" at bounding box center [1260, 192] width 254 height 39
type input "Pod 1"
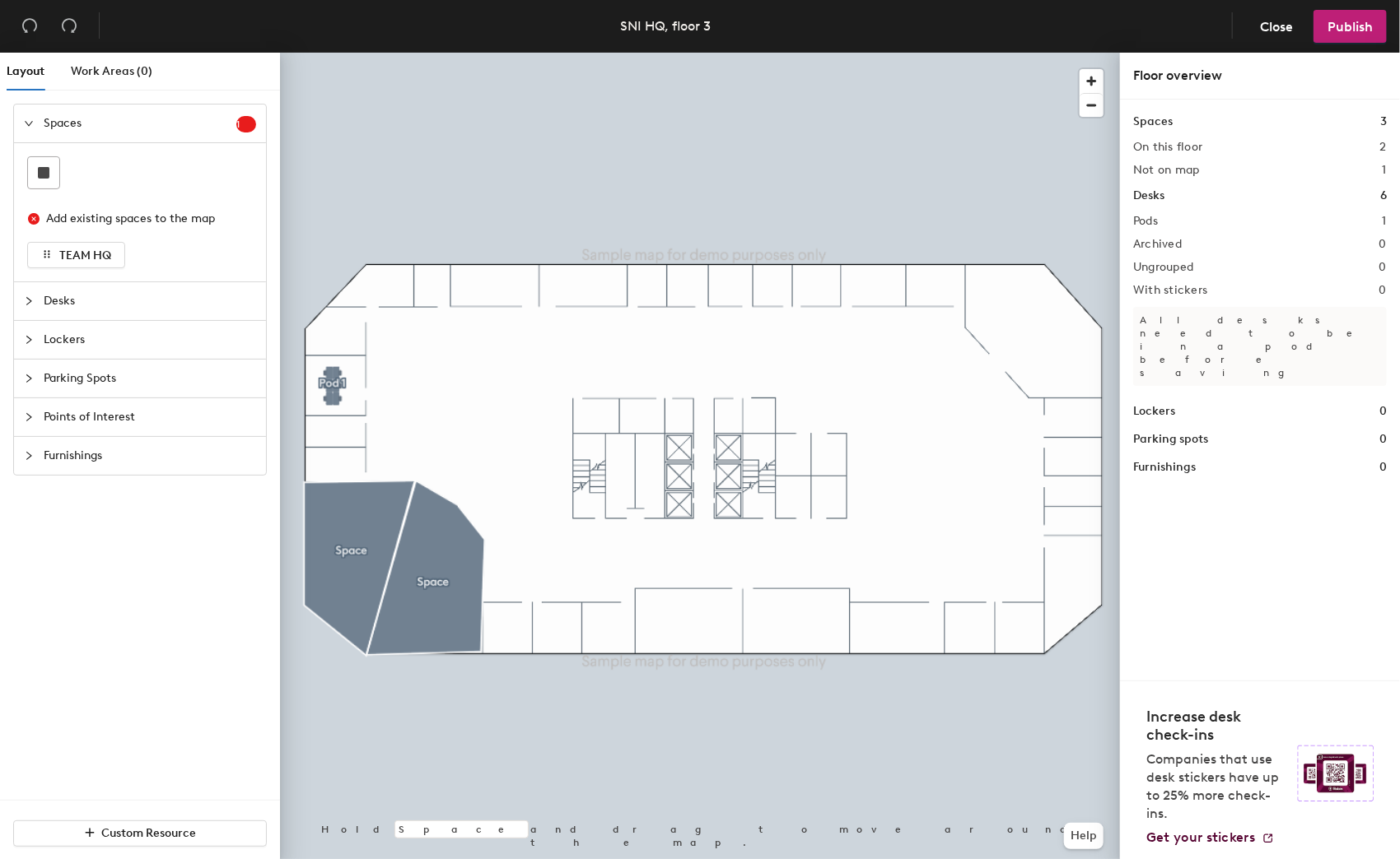
click at [111, 310] on span "Desks" at bounding box center [150, 301] width 213 height 38
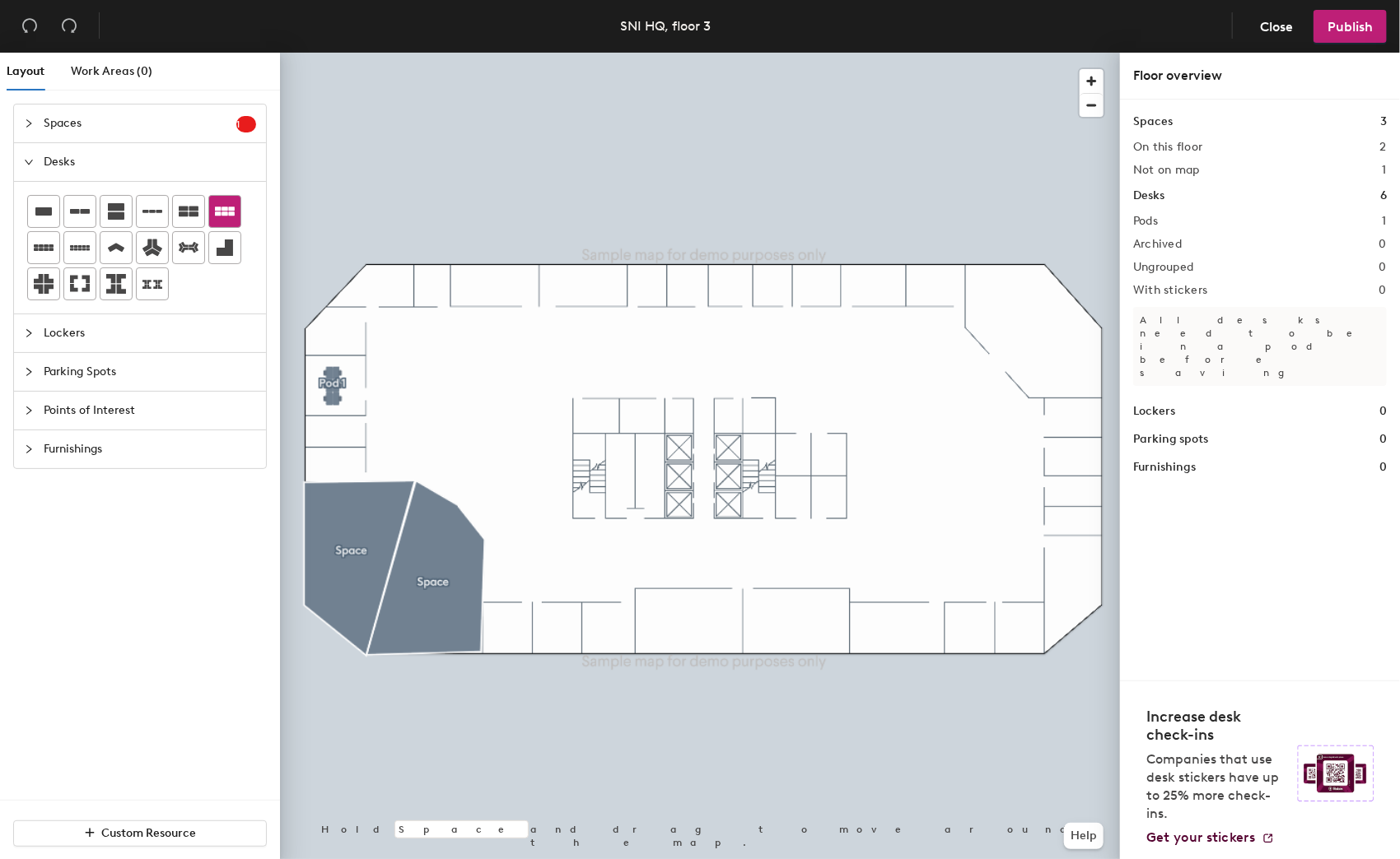
click at [222, 209] on icon at bounding box center [224, 211] width 20 height 9
click at [338, 53] on div at bounding box center [699, 53] width 839 height 0
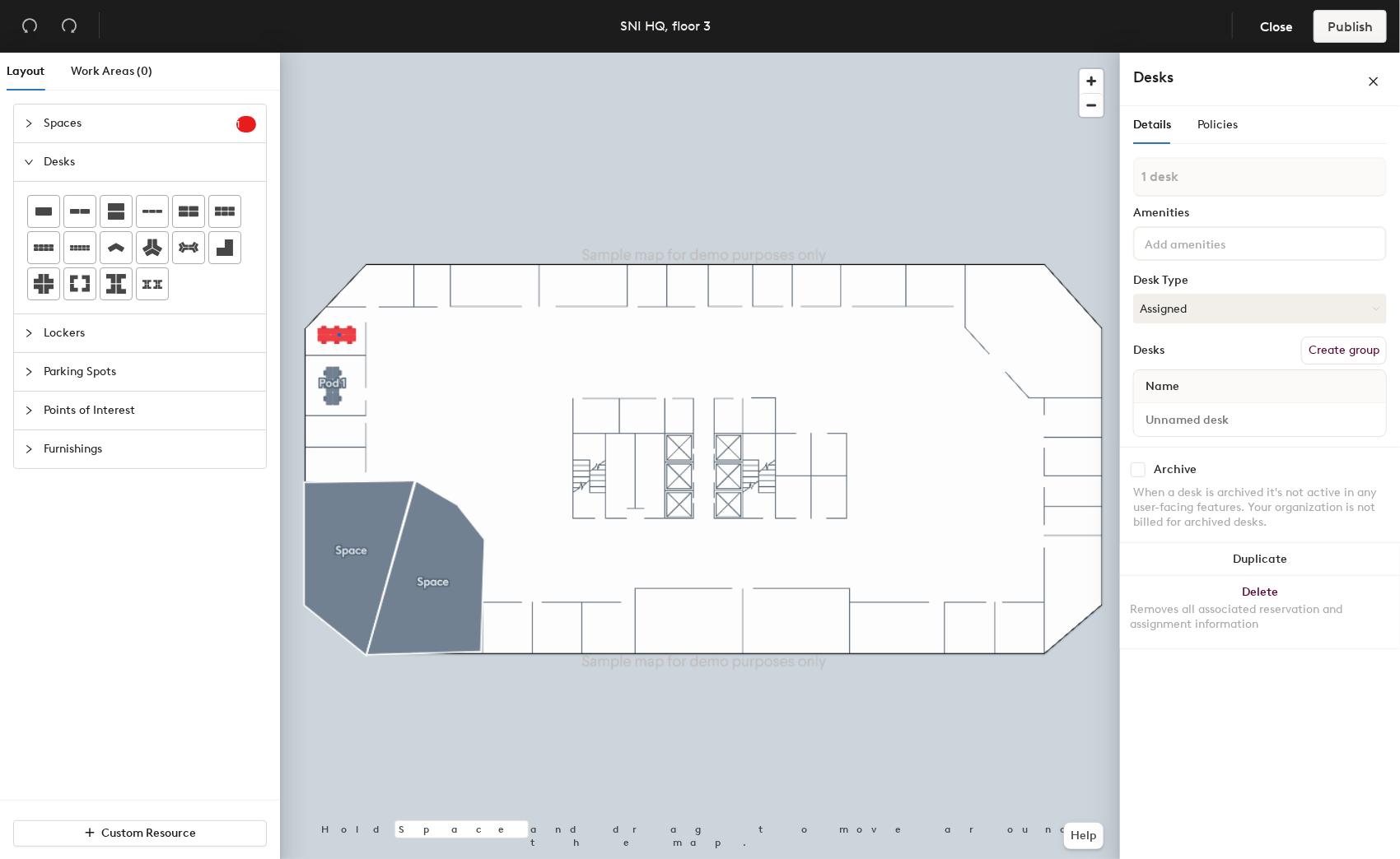
click at [338, 333] on div at bounding box center [340, 335] width 4 height 4
type input "6 desks"
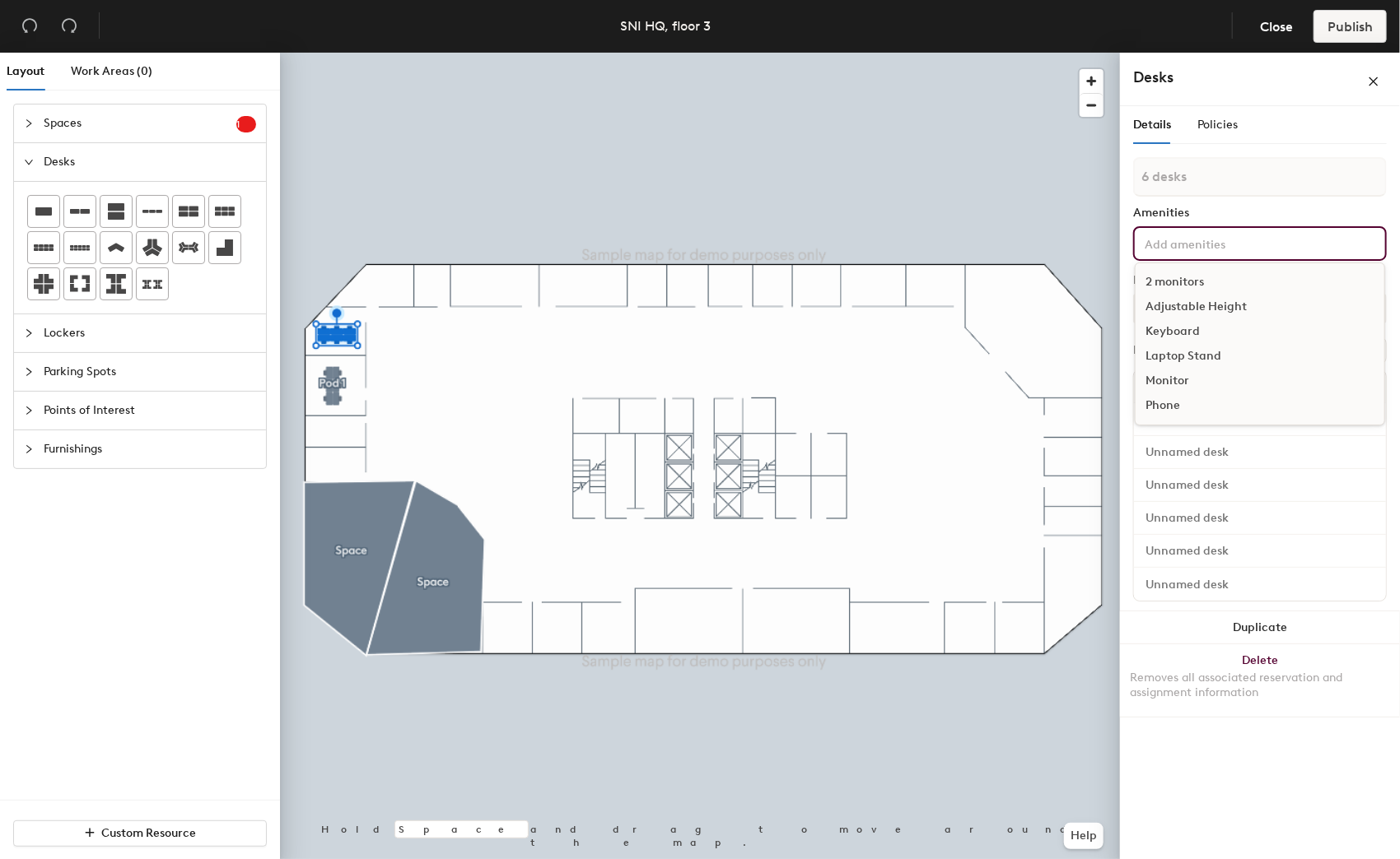
click at [1216, 226] on div "2 monitors Adjustable Height Keyboard Laptop Stand Monitor Phone" at bounding box center [1260, 243] width 254 height 35
click at [1183, 290] on div "2 monitors" at bounding box center [1260, 282] width 249 height 25
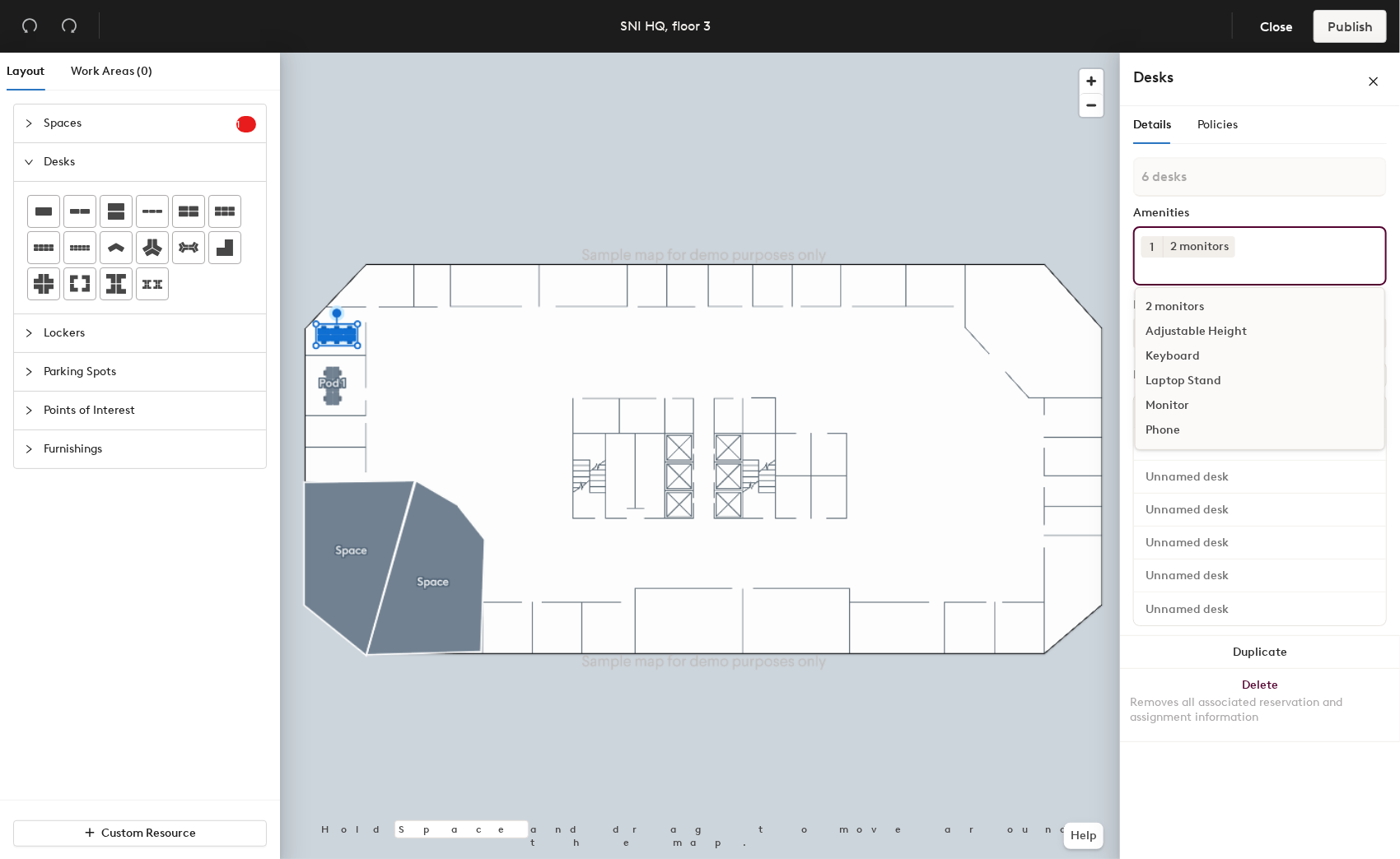
click at [1192, 370] on div "Laptop Stand" at bounding box center [1260, 382] width 249 height 25
click at [1335, 242] on icon at bounding box center [1340, 246] width 12 height 12
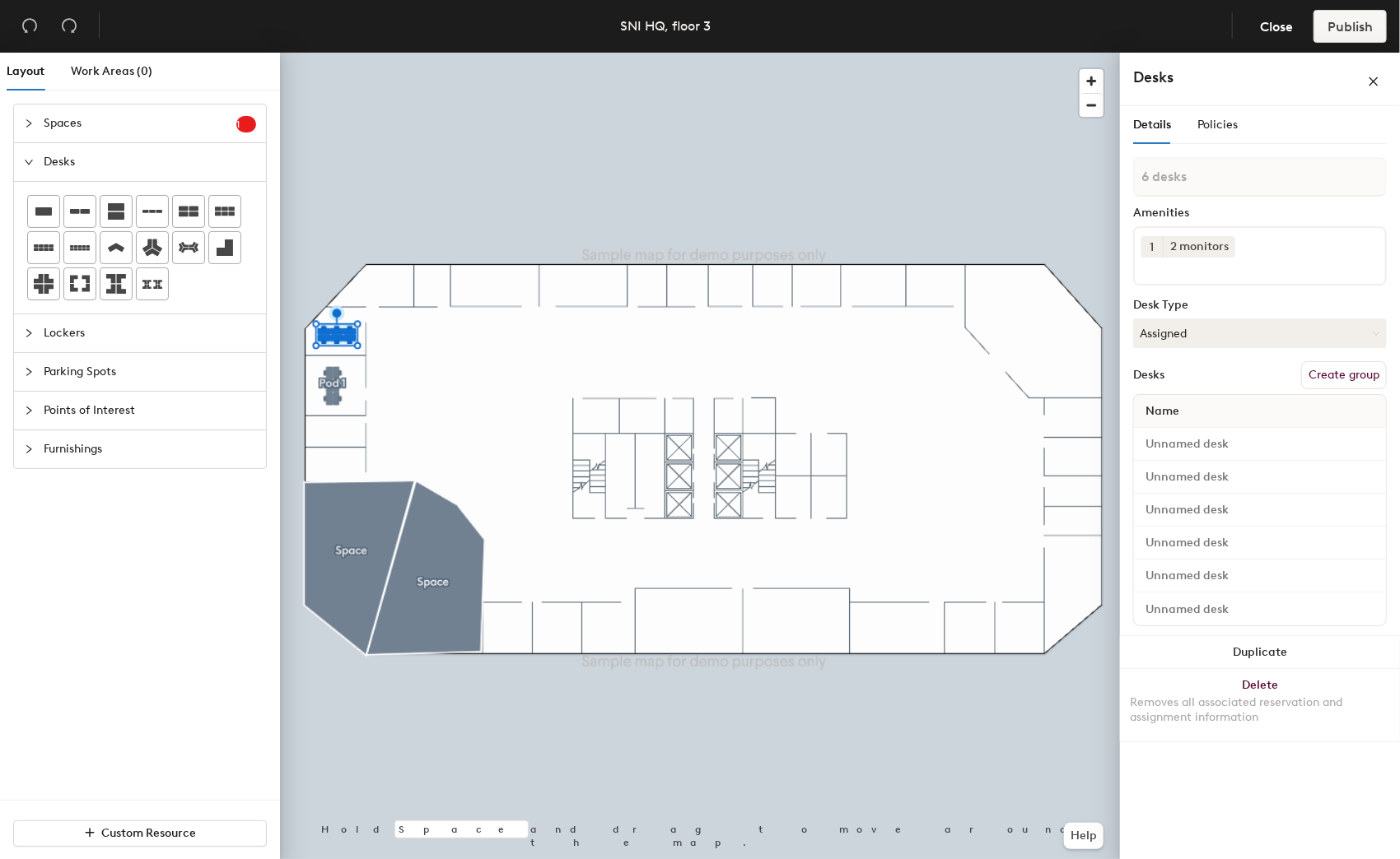
click at [1276, 231] on div "1 2 monitors" at bounding box center [1260, 256] width 254 height 59
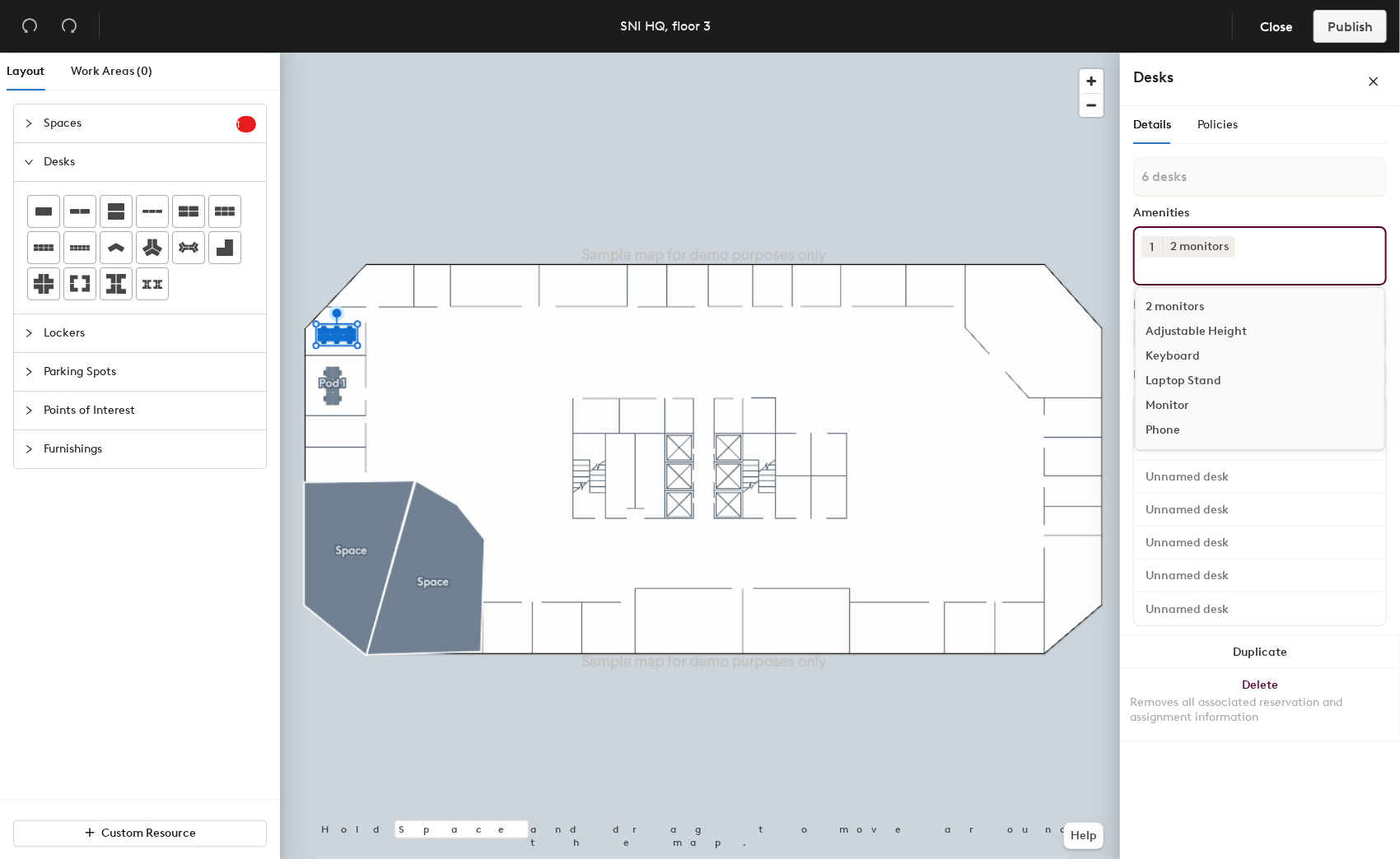
click at [1184, 352] on div "Keyboard" at bounding box center [1260, 357] width 249 height 25
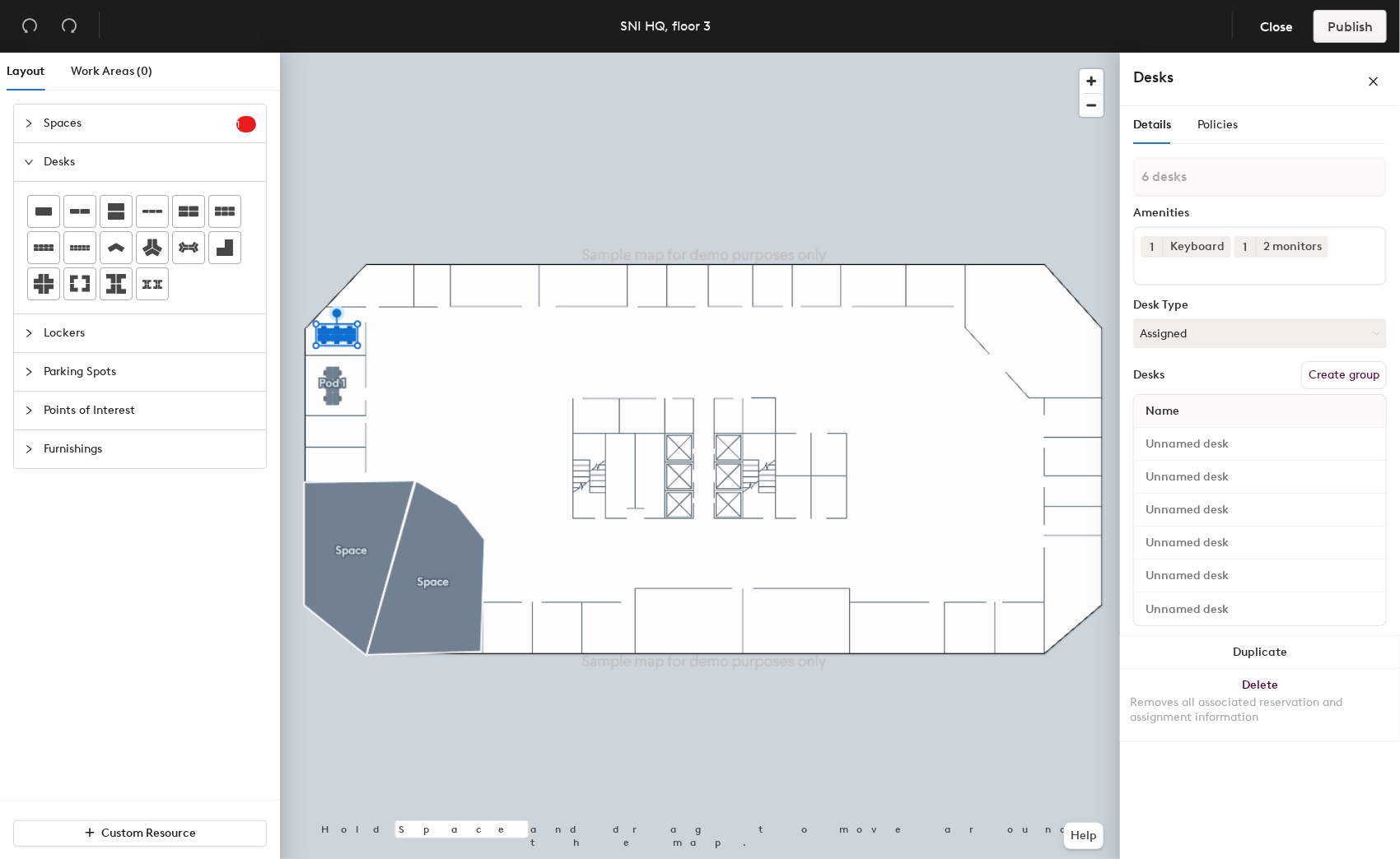
click at [1293, 97] on div "Desks" at bounding box center [1259, 80] width 280 height 54
click at [1342, 373] on button "Create group" at bounding box center [1344, 375] width 86 height 28
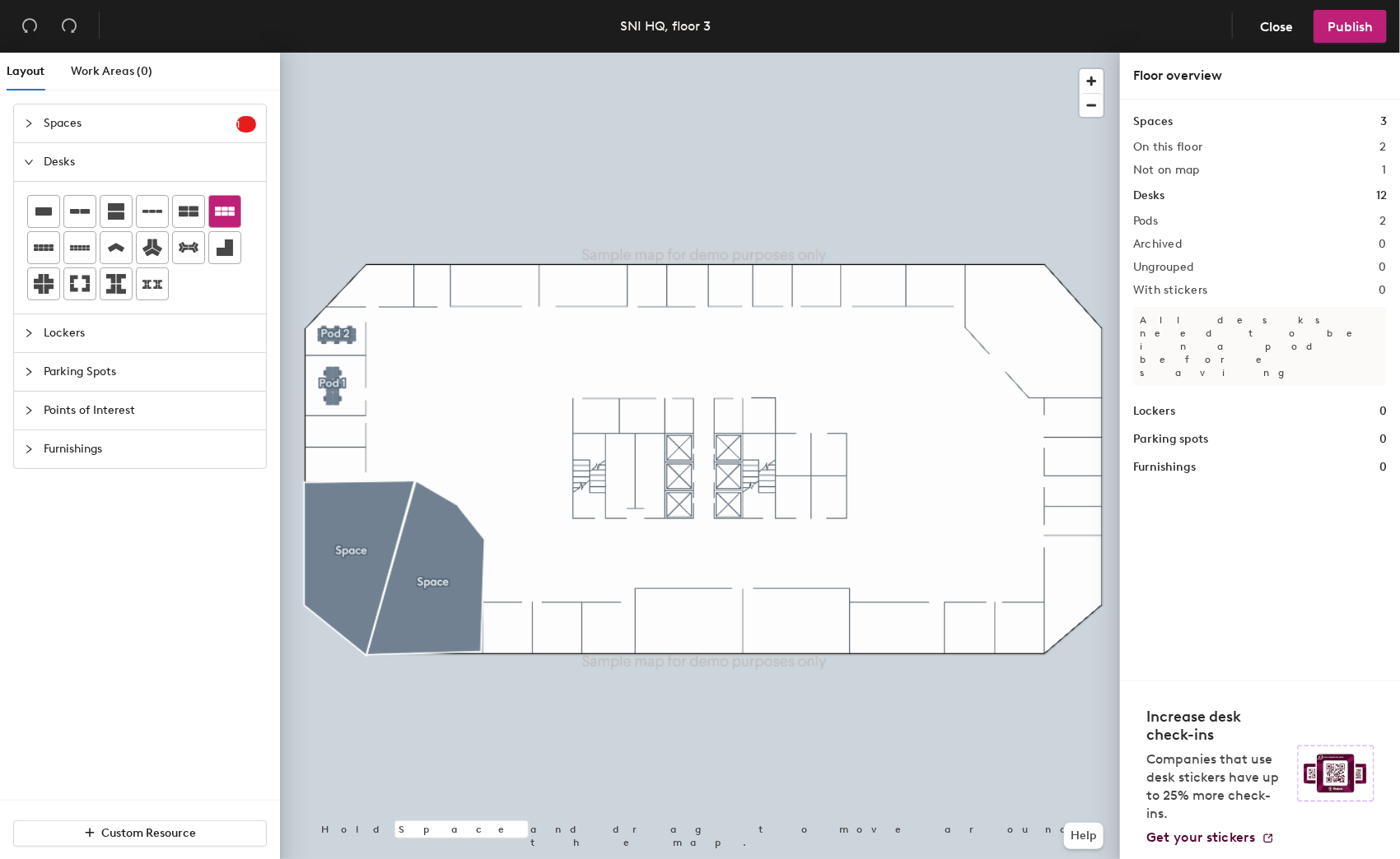
click at [225, 196] on div at bounding box center [224, 211] width 31 height 31
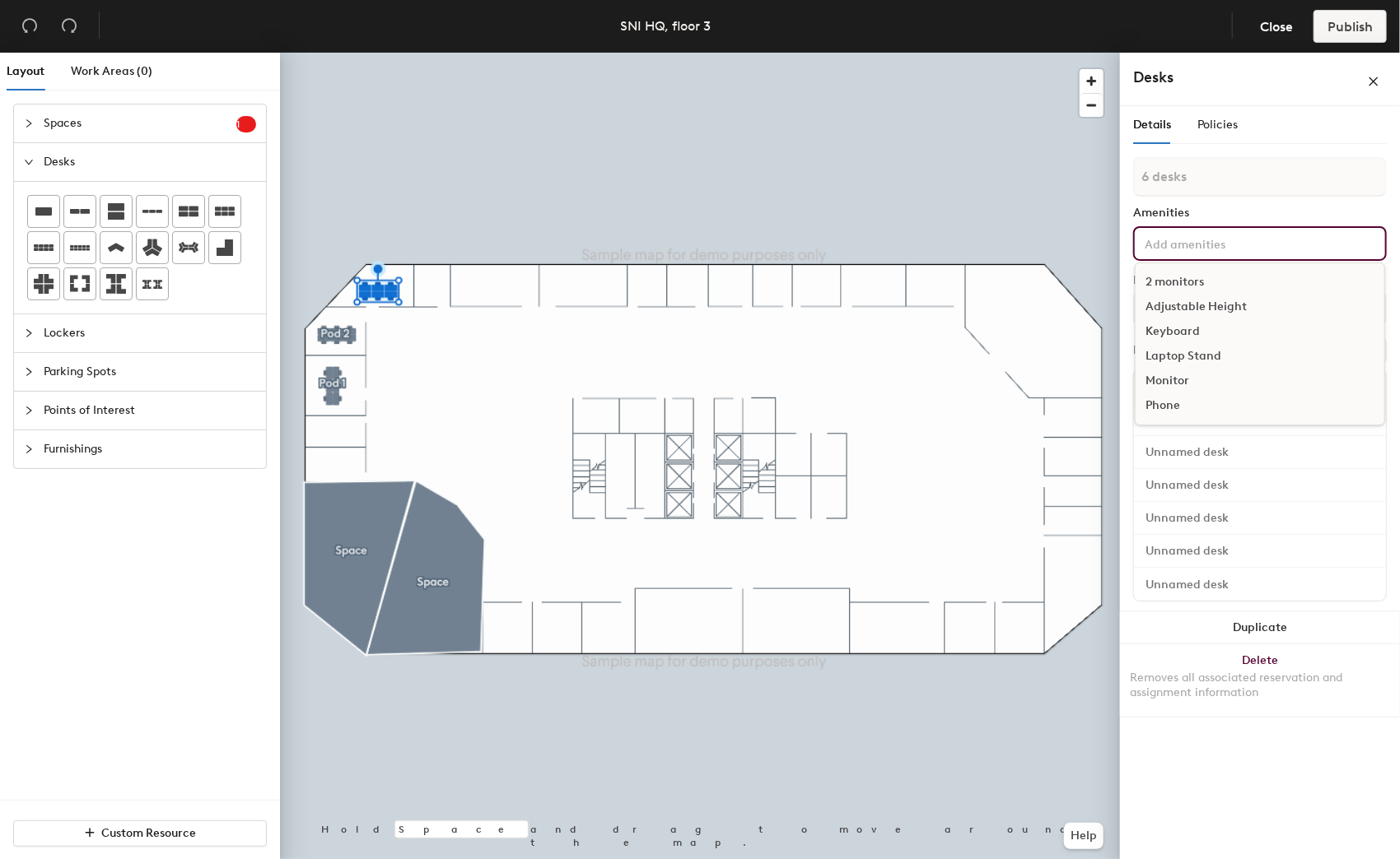
drag, startPoint x: 1200, startPoint y: 232, endPoint x: 1185, endPoint y: 241, distance: 17.5
click at [1198, 232] on div "2 monitors Adjustable Height Keyboard Laptop Stand Monitor Phone" at bounding box center [1260, 243] width 254 height 35
click at [1169, 279] on div "2 monitors" at bounding box center [1260, 282] width 249 height 25
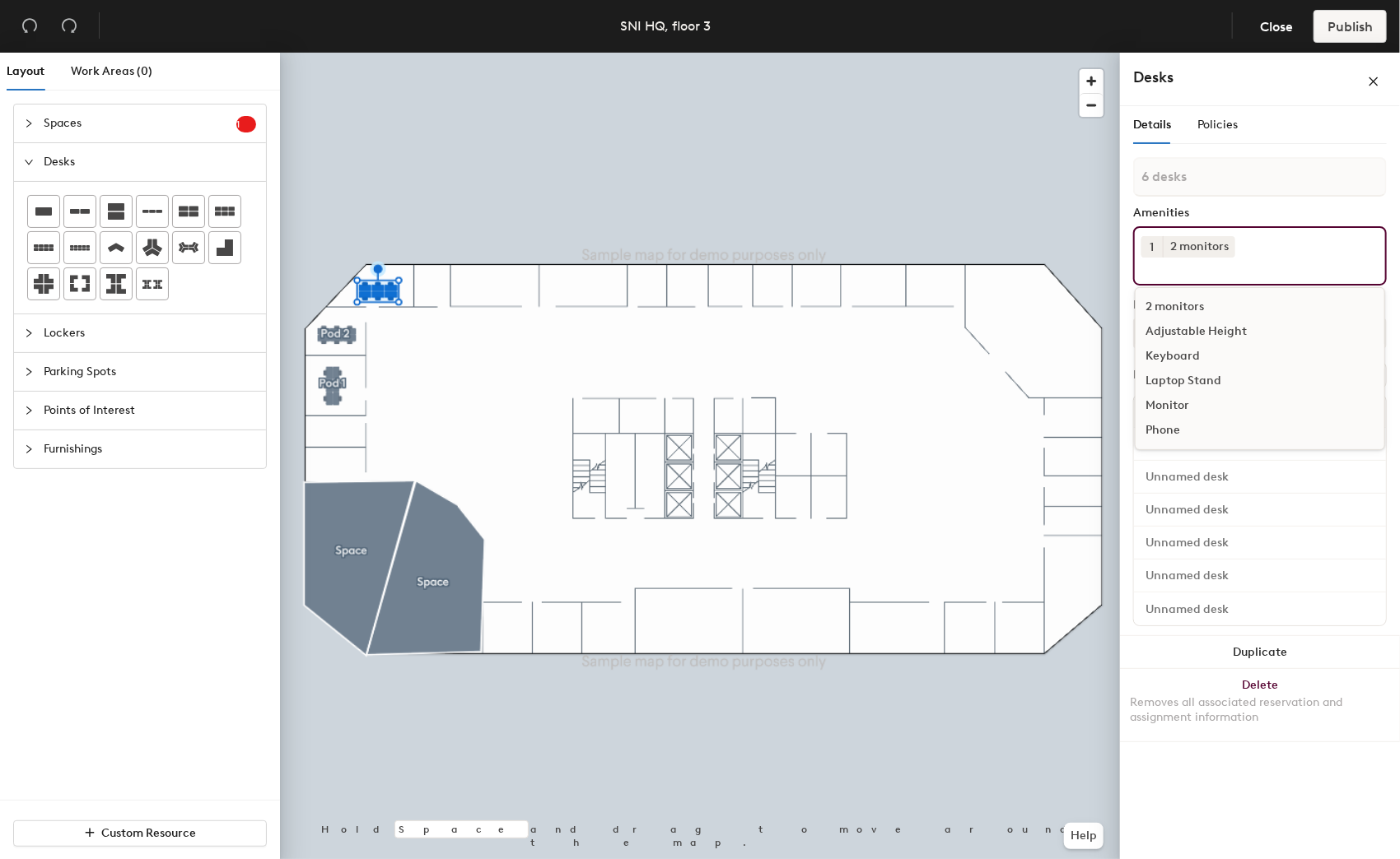
click at [1159, 352] on div "Keyboard" at bounding box center [1260, 357] width 249 height 25
click at [1255, 104] on div "Desks" at bounding box center [1259, 80] width 280 height 54
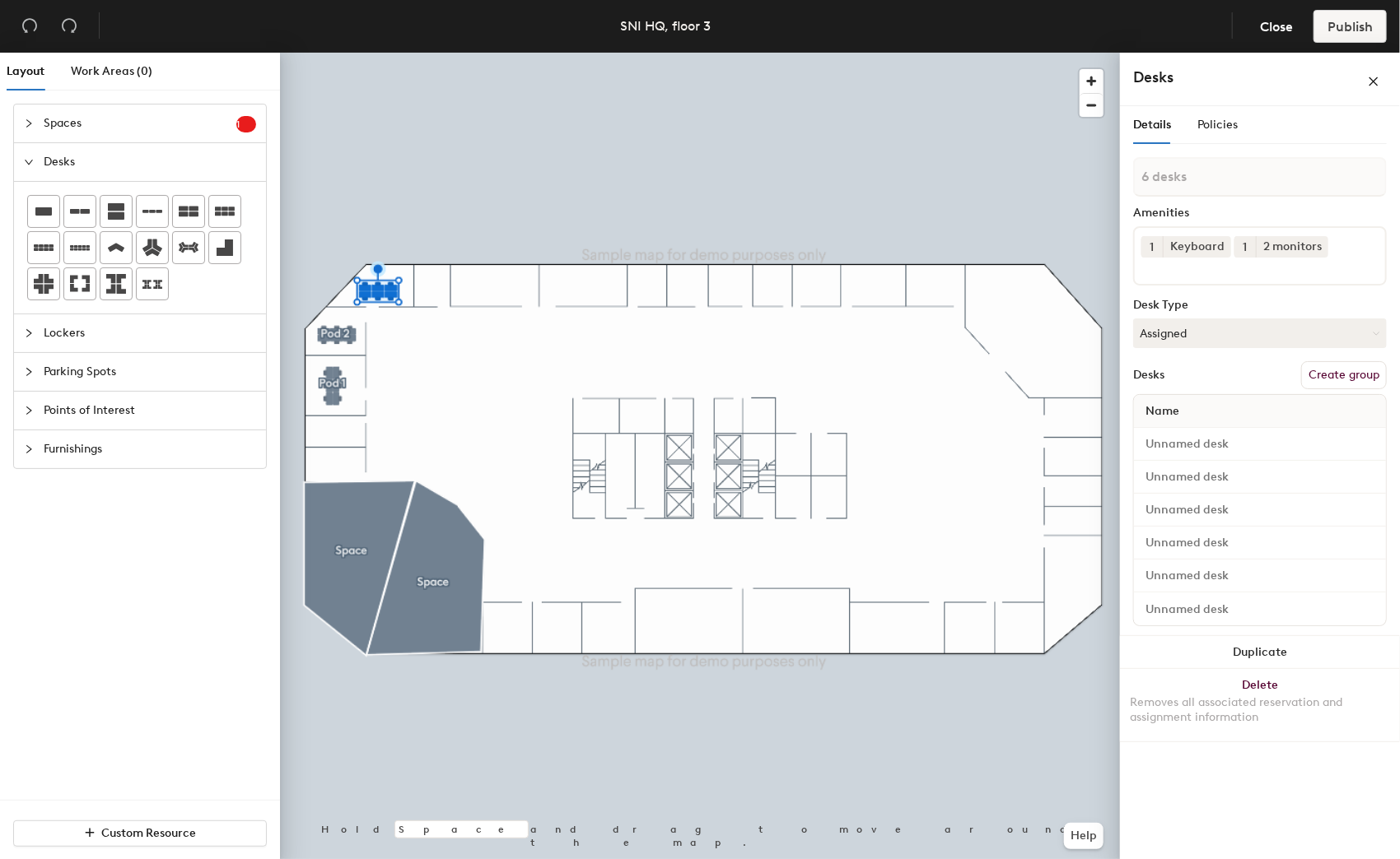
click at [1327, 373] on button "Create group" at bounding box center [1344, 375] width 86 height 28
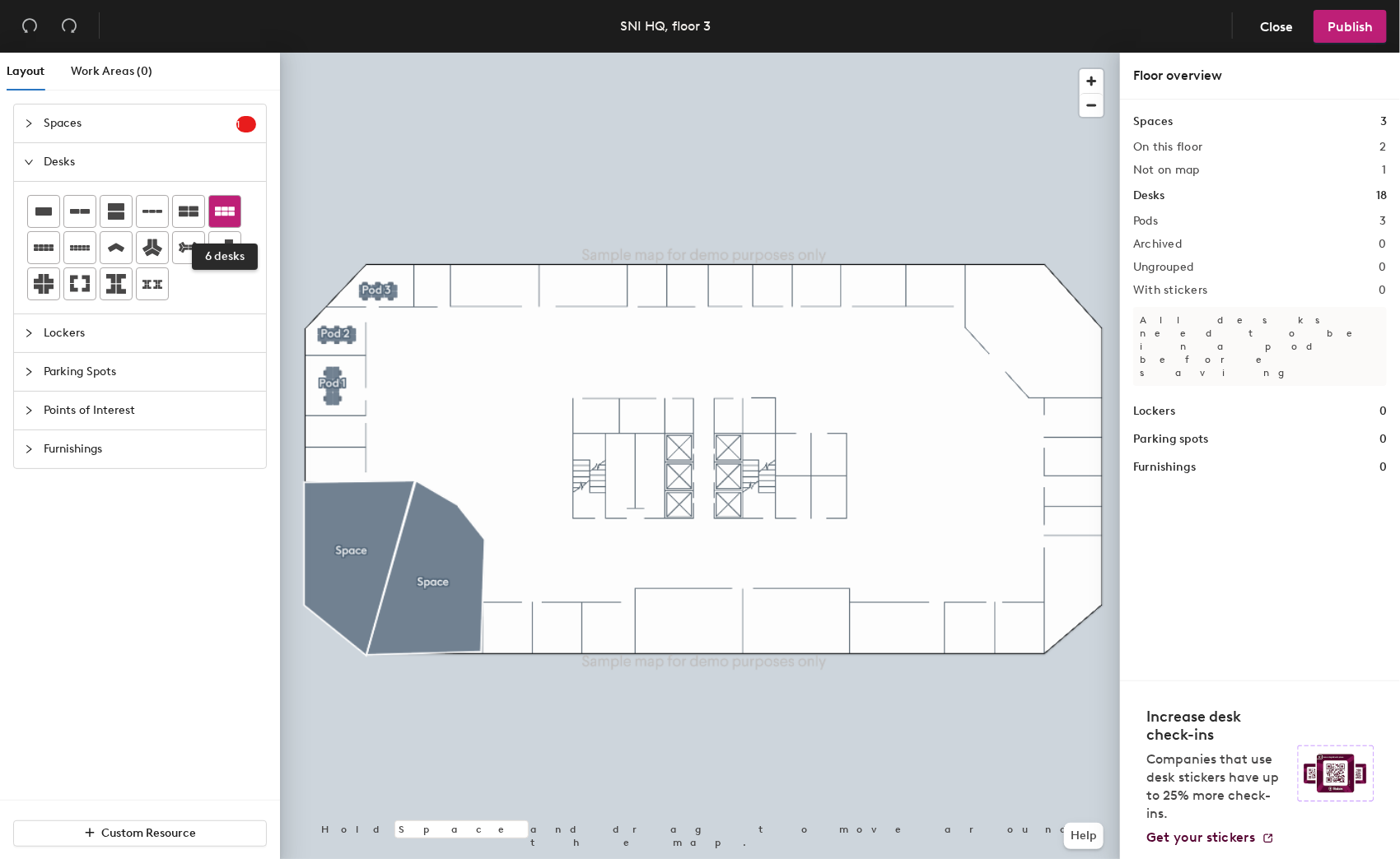
click at [228, 206] on icon at bounding box center [224, 212] width 20 height 20
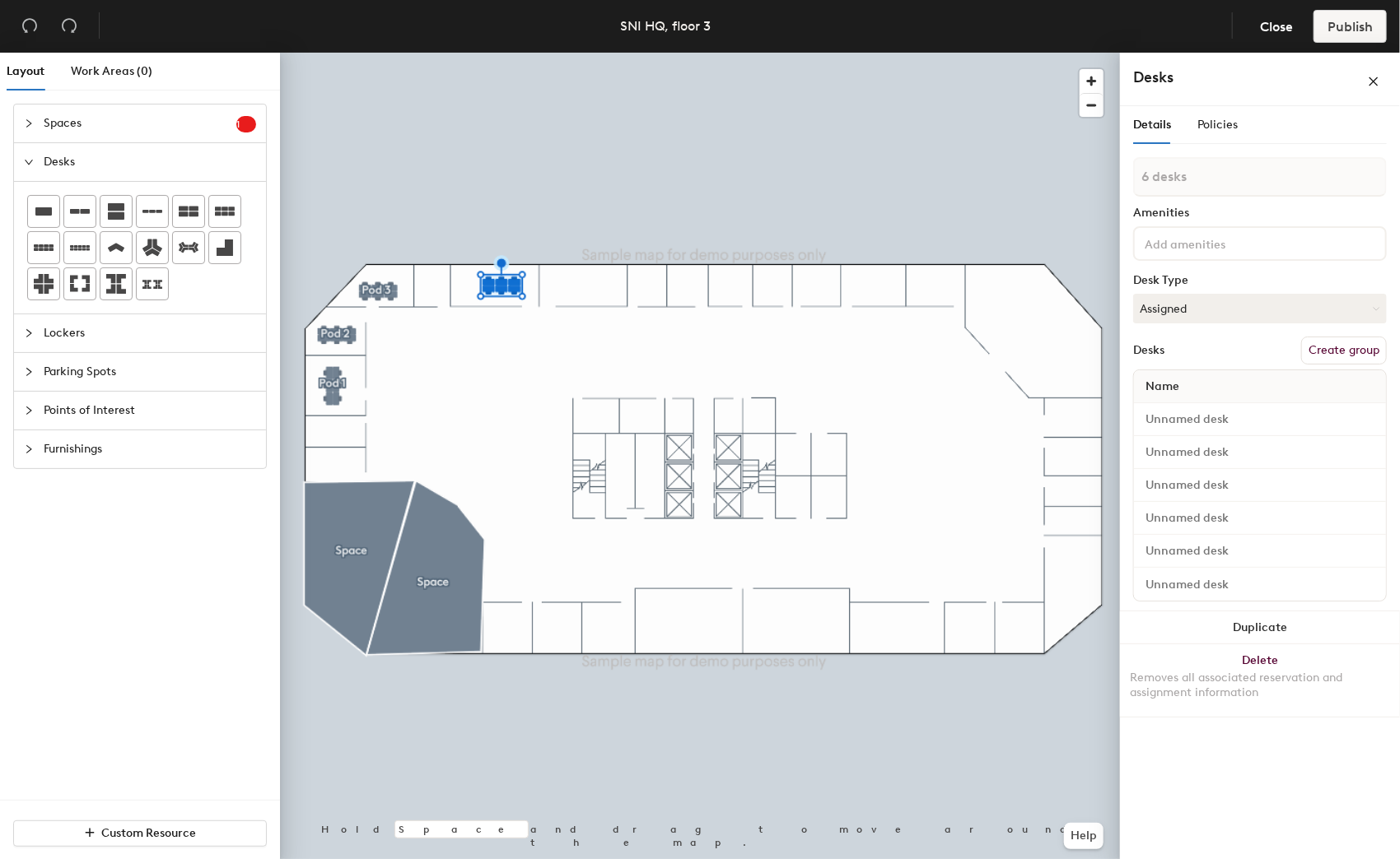
click at [1337, 349] on button "Create group" at bounding box center [1344, 350] width 86 height 28
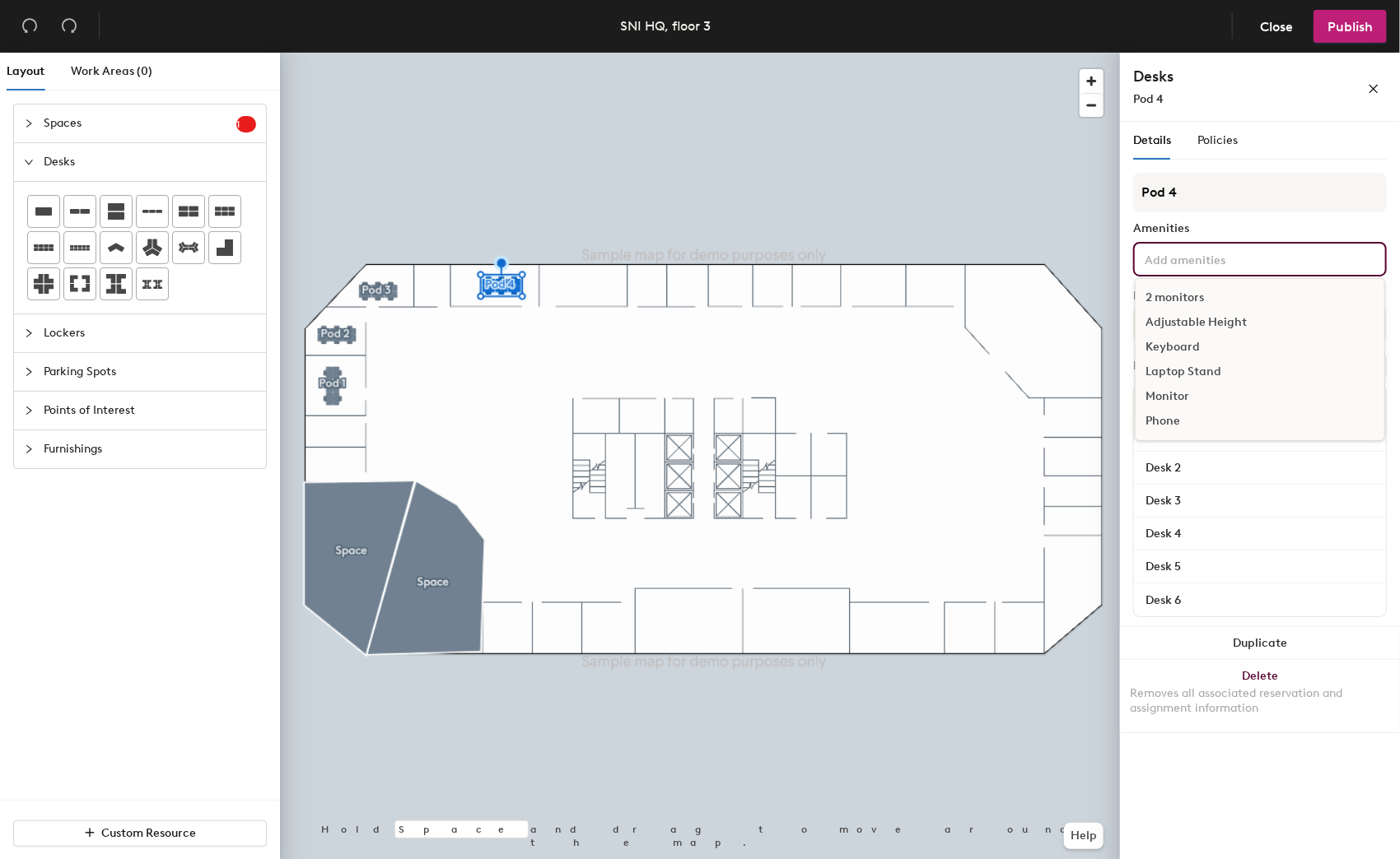
click at [1219, 265] on input at bounding box center [1215, 258] width 148 height 20
click at [1198, 286] on div "2 monitors" at bounding box center [1260, 299] width 249 height 25
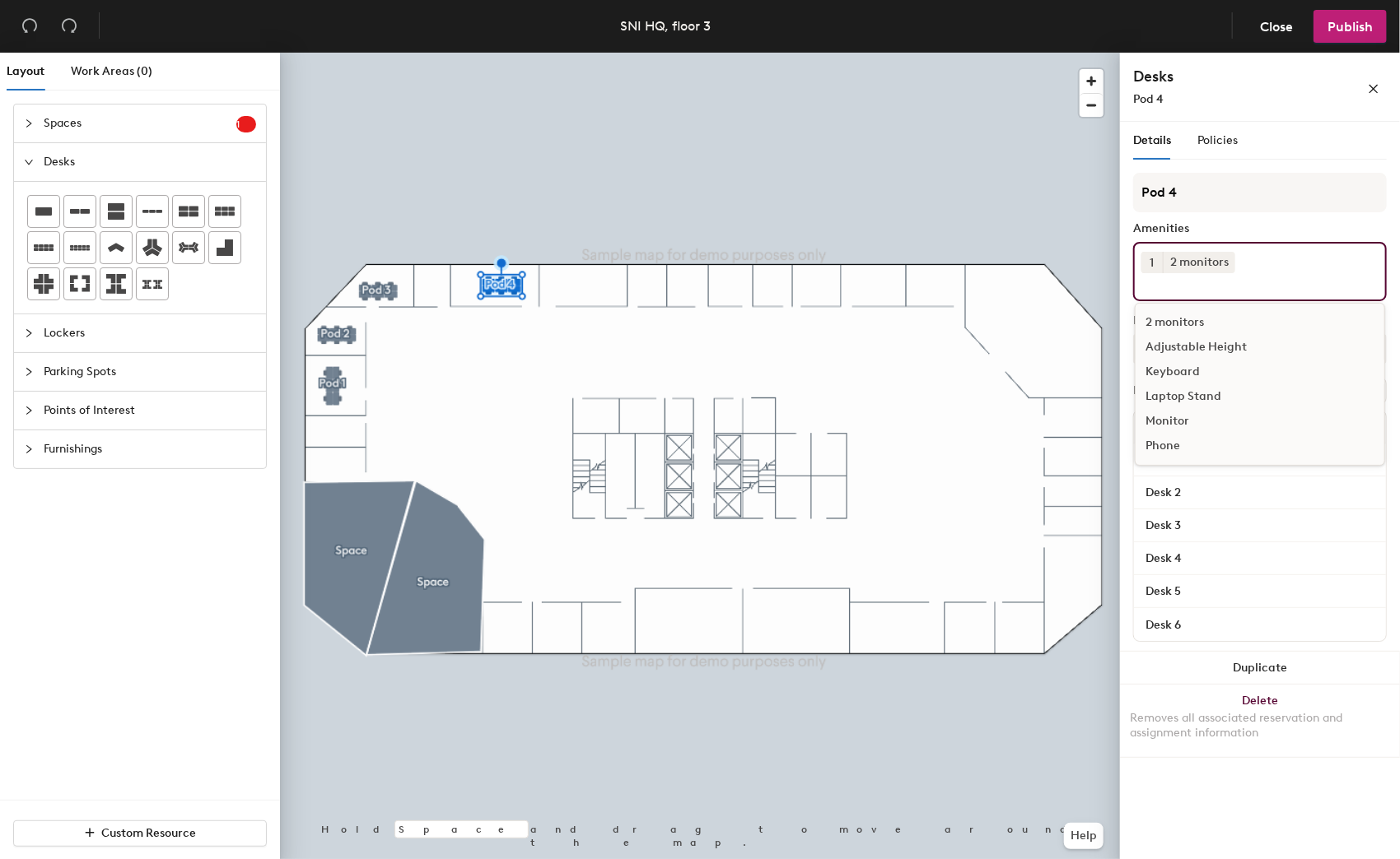
click at [1168, 366] on div "Keyboard" at bounding box center [1260, 372] width 249 height 25
click at [1224, 80] on h4 "Desks" at bounding box center [1223, 77] width 181 height 21
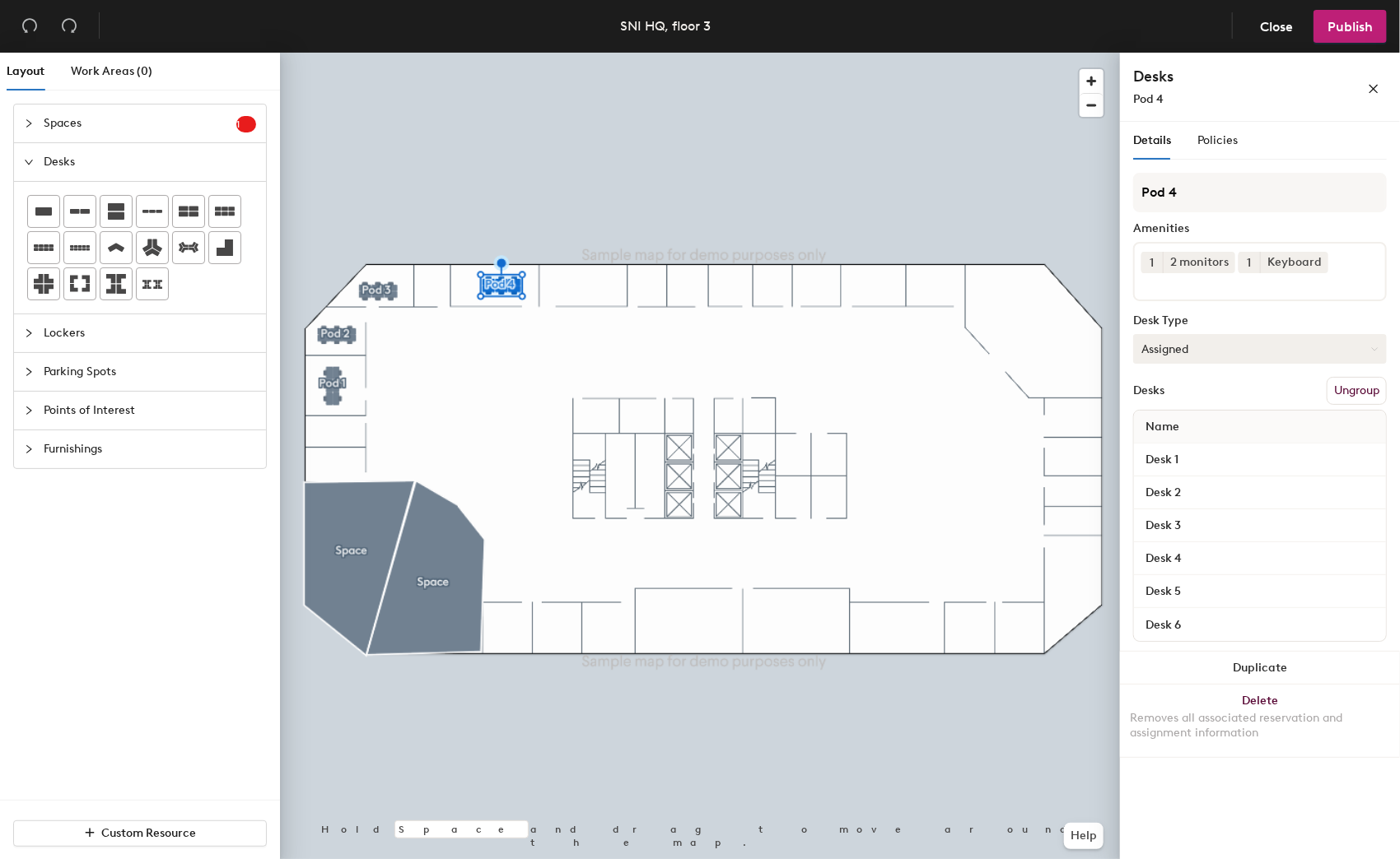
drag, startPoint x: 1185, startPoint y: 362, endPoint x: 1188, endPoint y: 353, distance: 9.5
click at [1184, 362] on div "Pod 4 Amenities 1 2 monitors 1 Keyboard Desk Type Assigned Desks Ungroup Name D…" at bounding box center [1260, 412] width 254 height 479
click at [1190, 350] on button "Assigned" at bounding box center [1260, 349] width 254 height 29
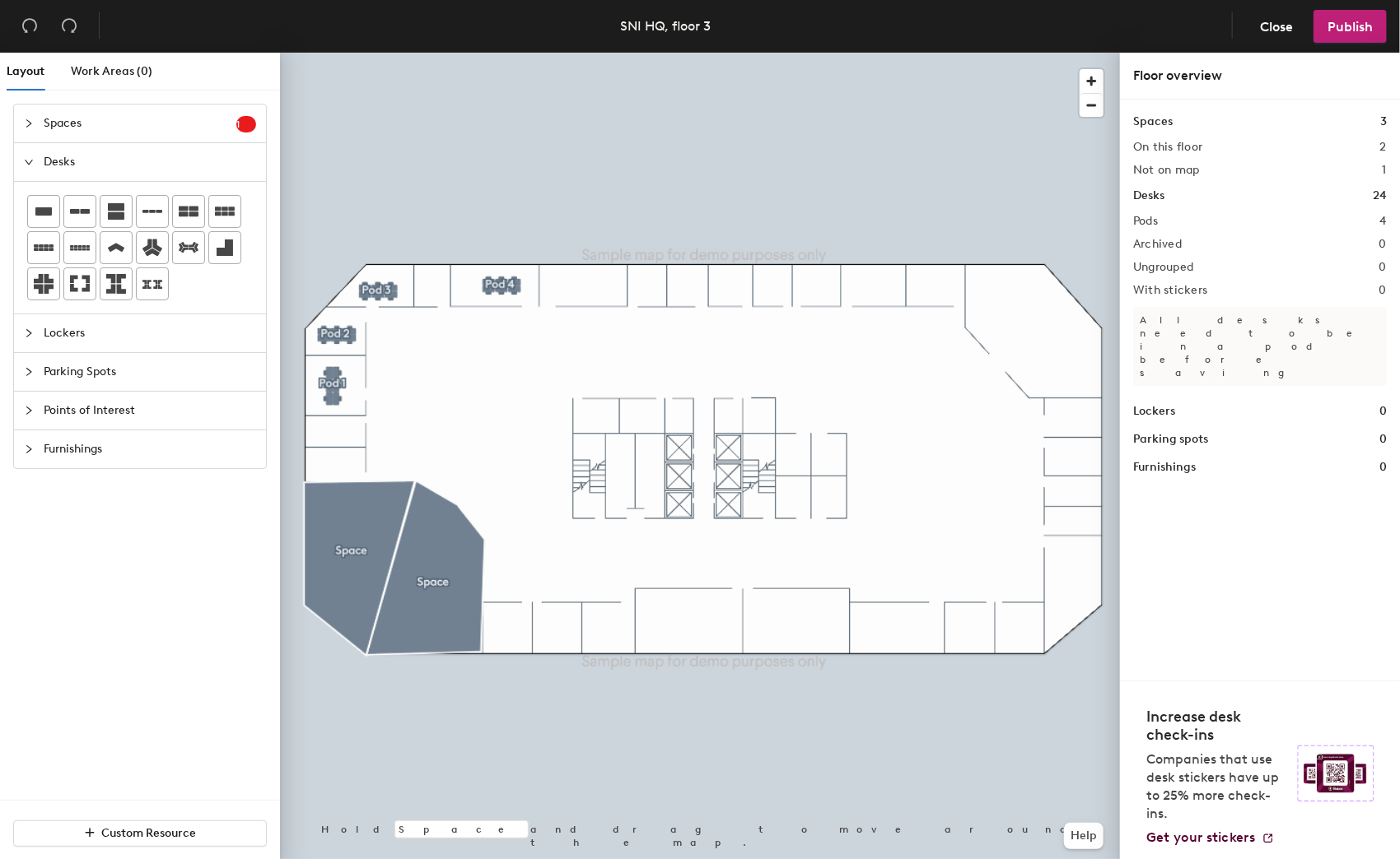
click at [510, 53] on div at bounding box center [699, 53] width 839 height 0
click at [232, 213] on icon at bounding box center [224, 211] width 20 height 9
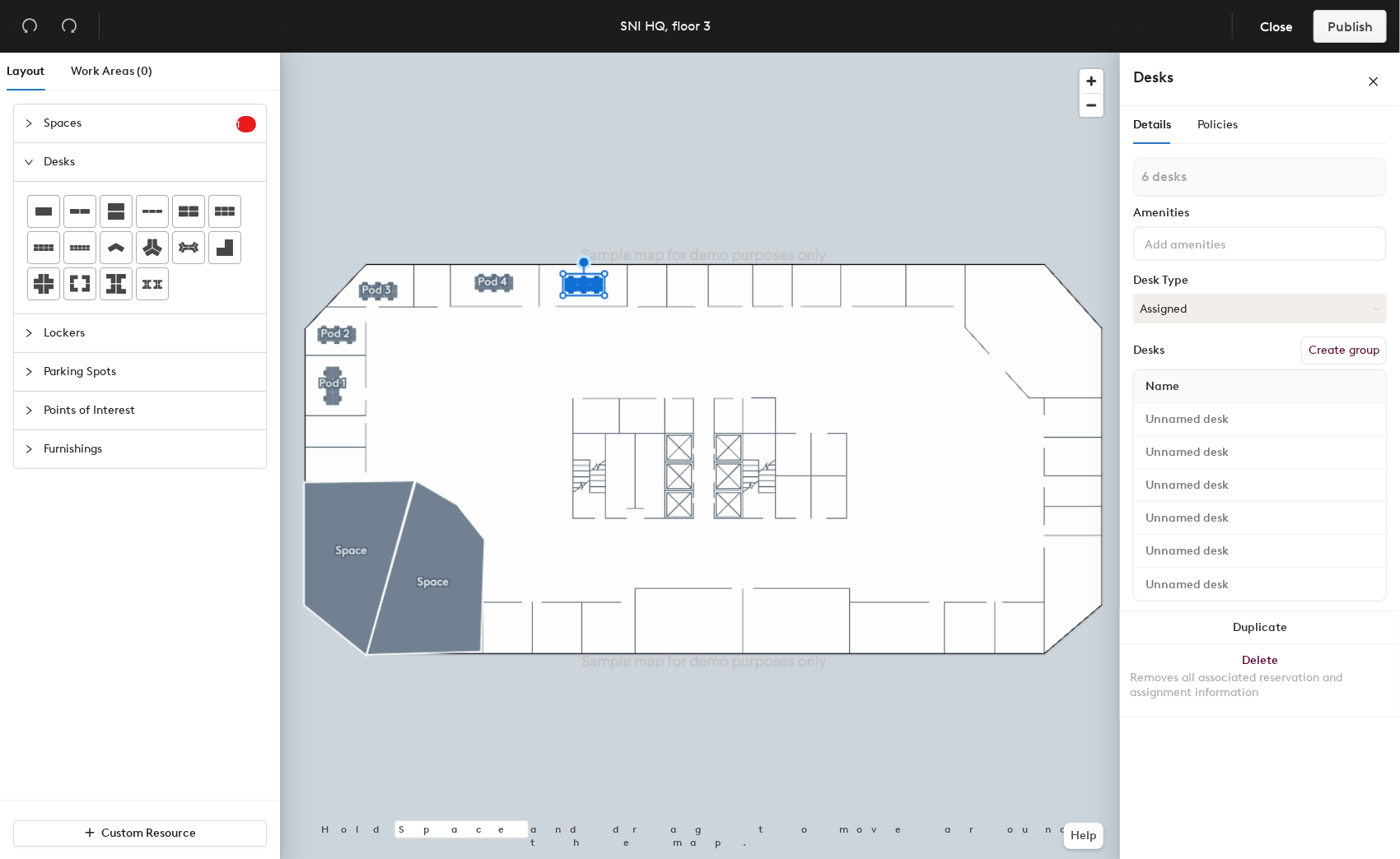
click at [1342, 354] on button "Create group" at bounding box center [1344, 350] width 86 height 28
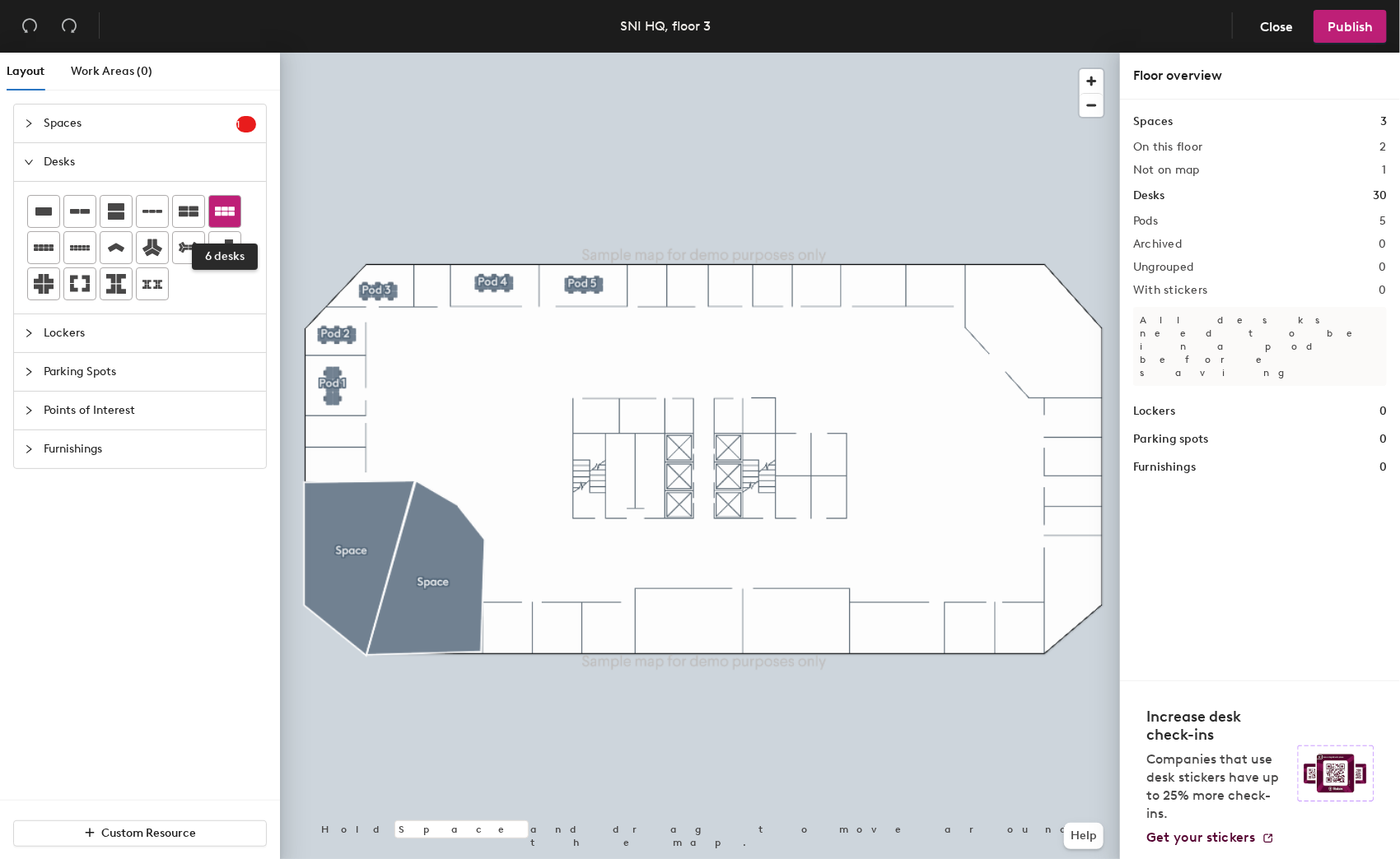
click at [234, 213] on icon at bounding box center [224, 211] width 20 height 9
click at [639, 53] on div at bounding box center [699, 53] width 839 height 0
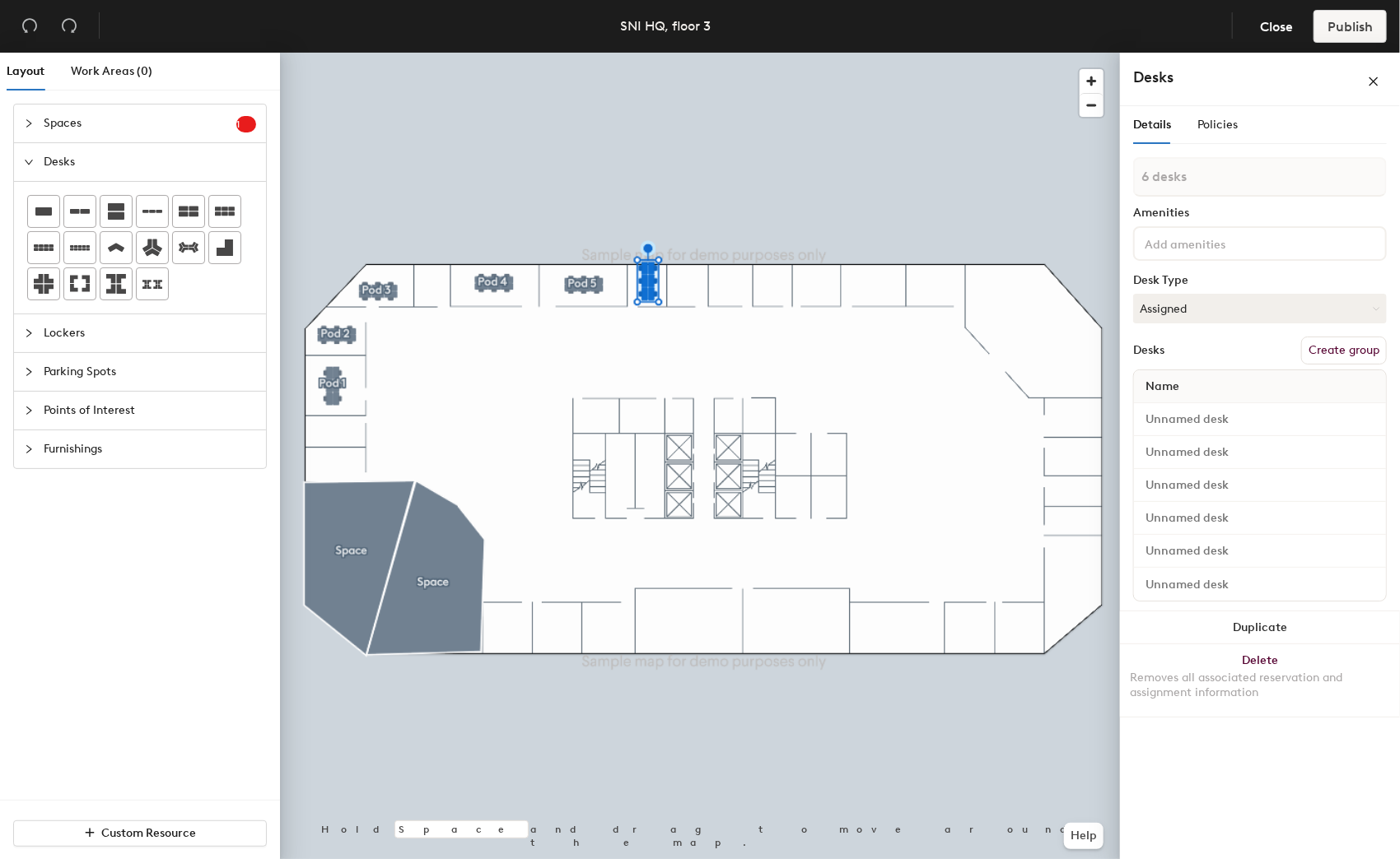
click at [1340, 346] on button "Create group" at bounding box center [1344, 350] width 86 height 28
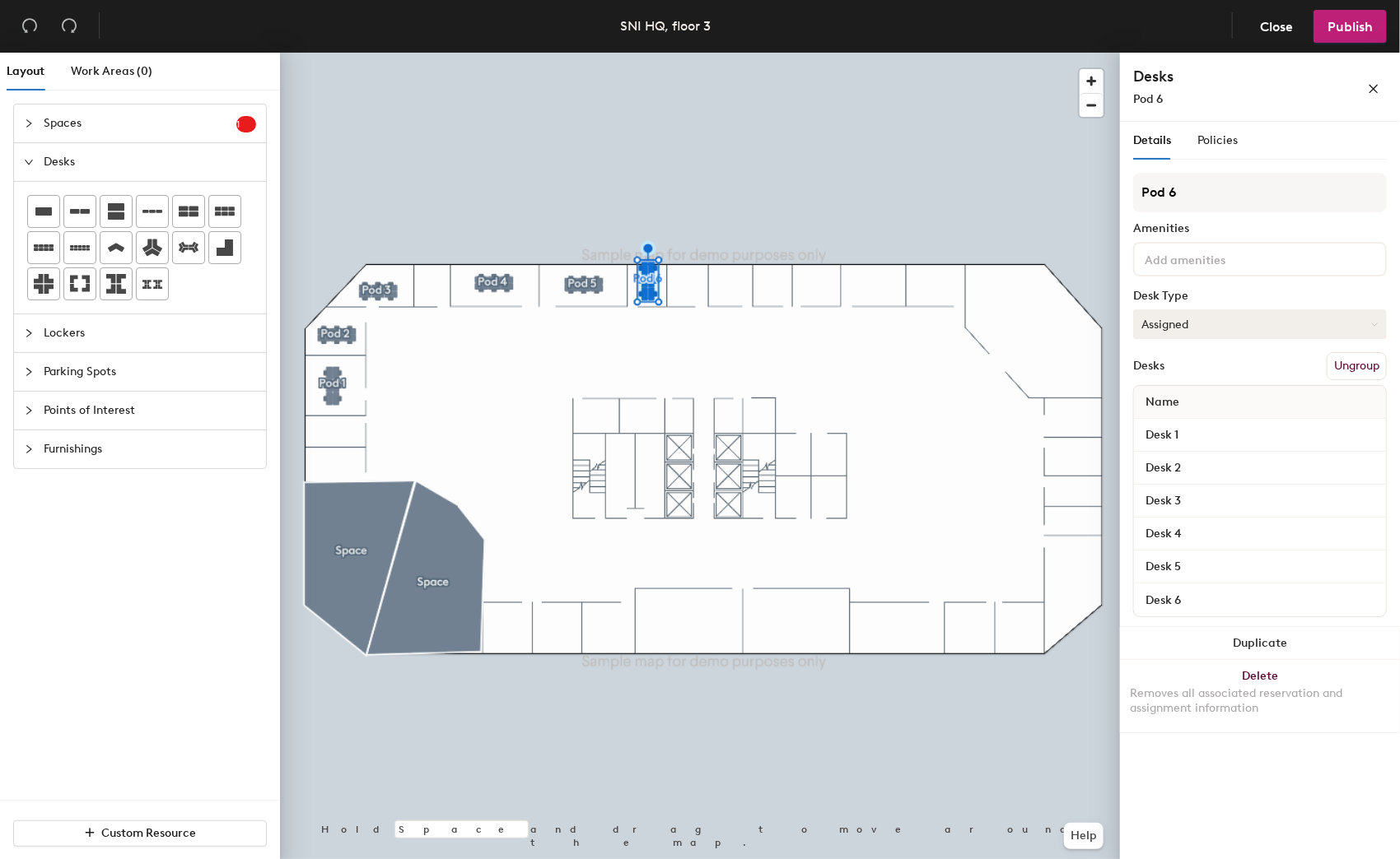
click at [1202, 325] on button "Assigned" at bounding box center [1260, 324] width 254 height 29
click at [1194, 255] on input at bounding box center [1215, 258] width 148 height 20
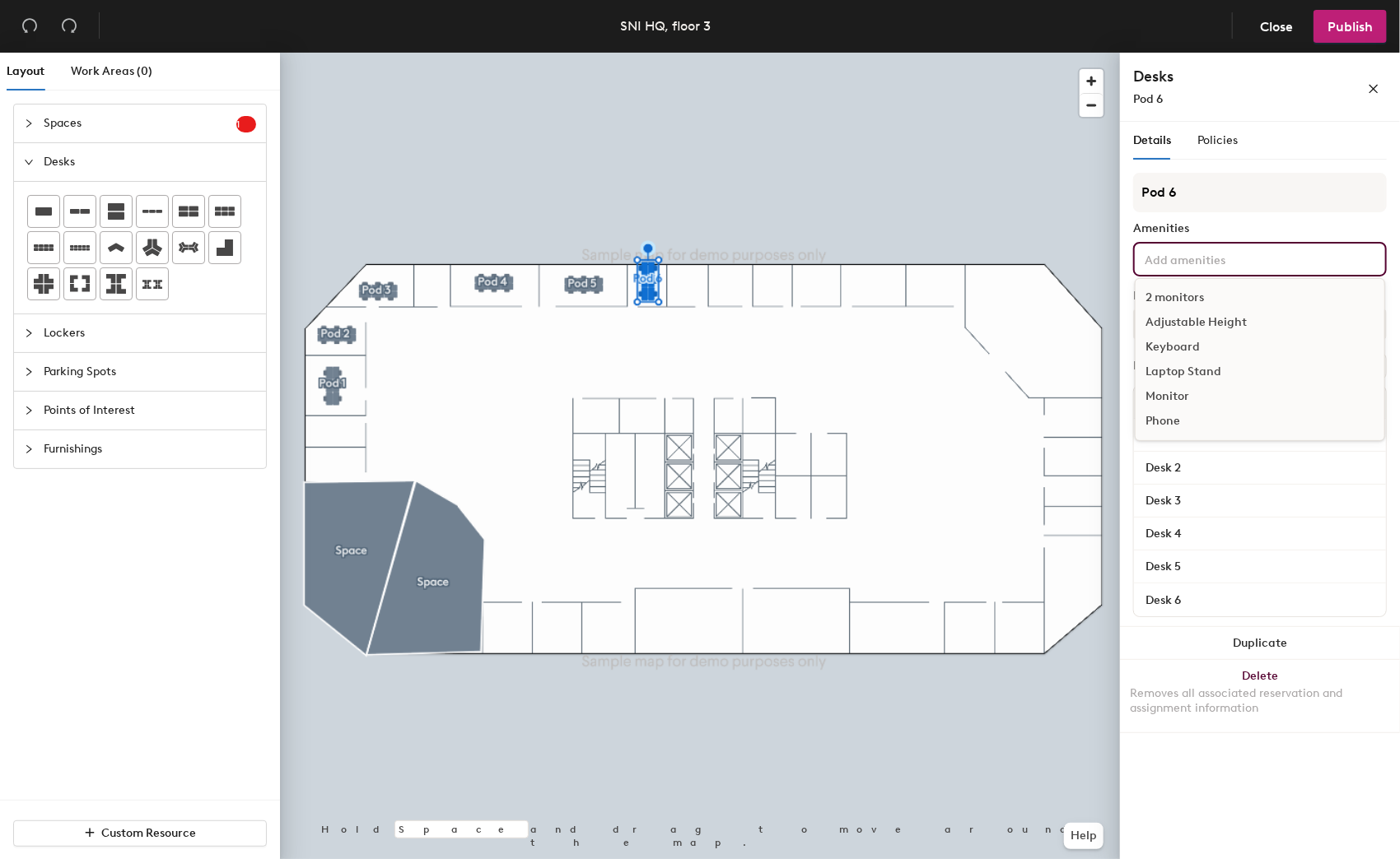
click at [1188, 304] on div "2 monitors" at bounding box center [1260, 299] width 249 height 25
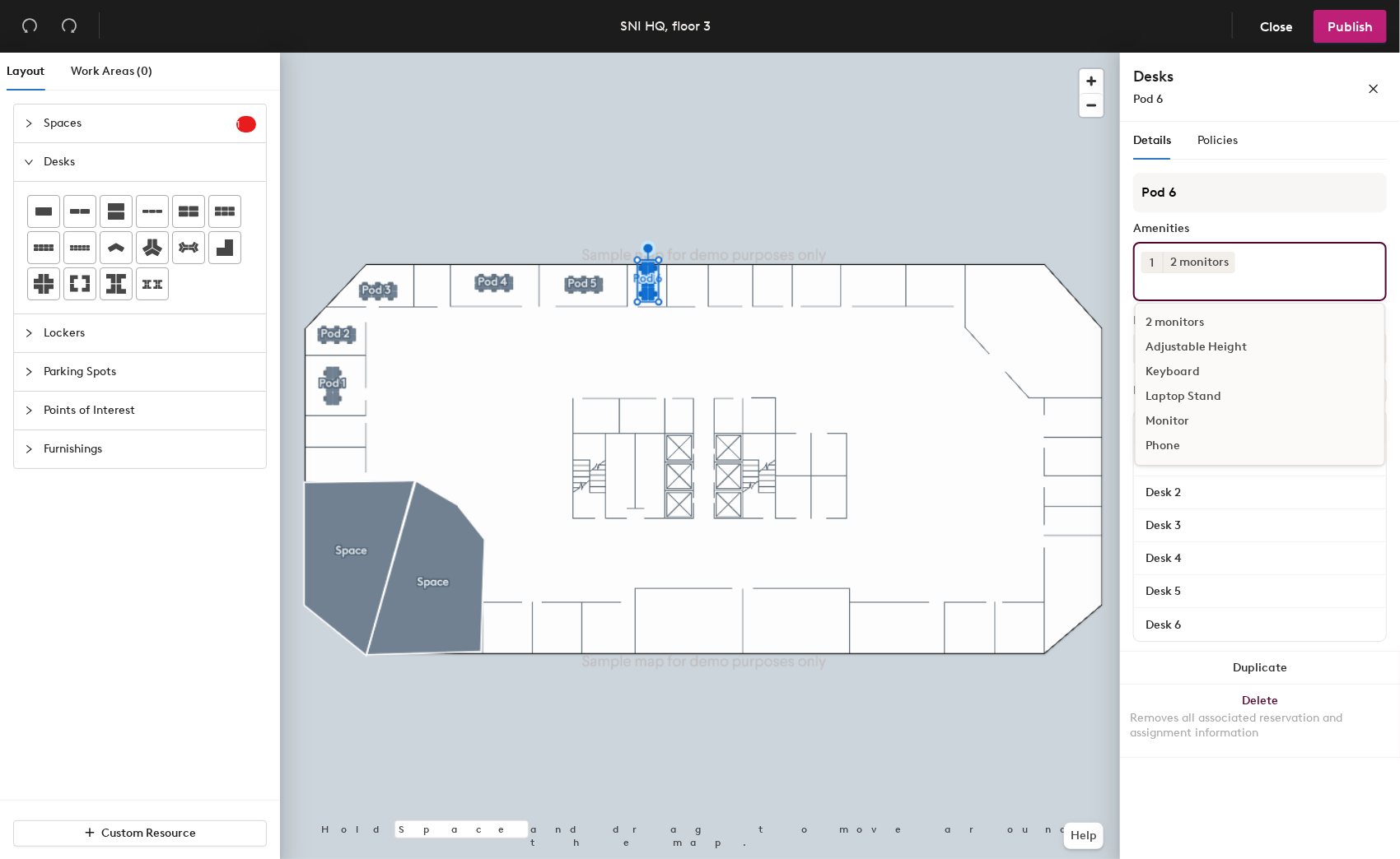
click at [1182, 360] on div "Keyboard" at bounding box center [1260, 372] width 249 height 25
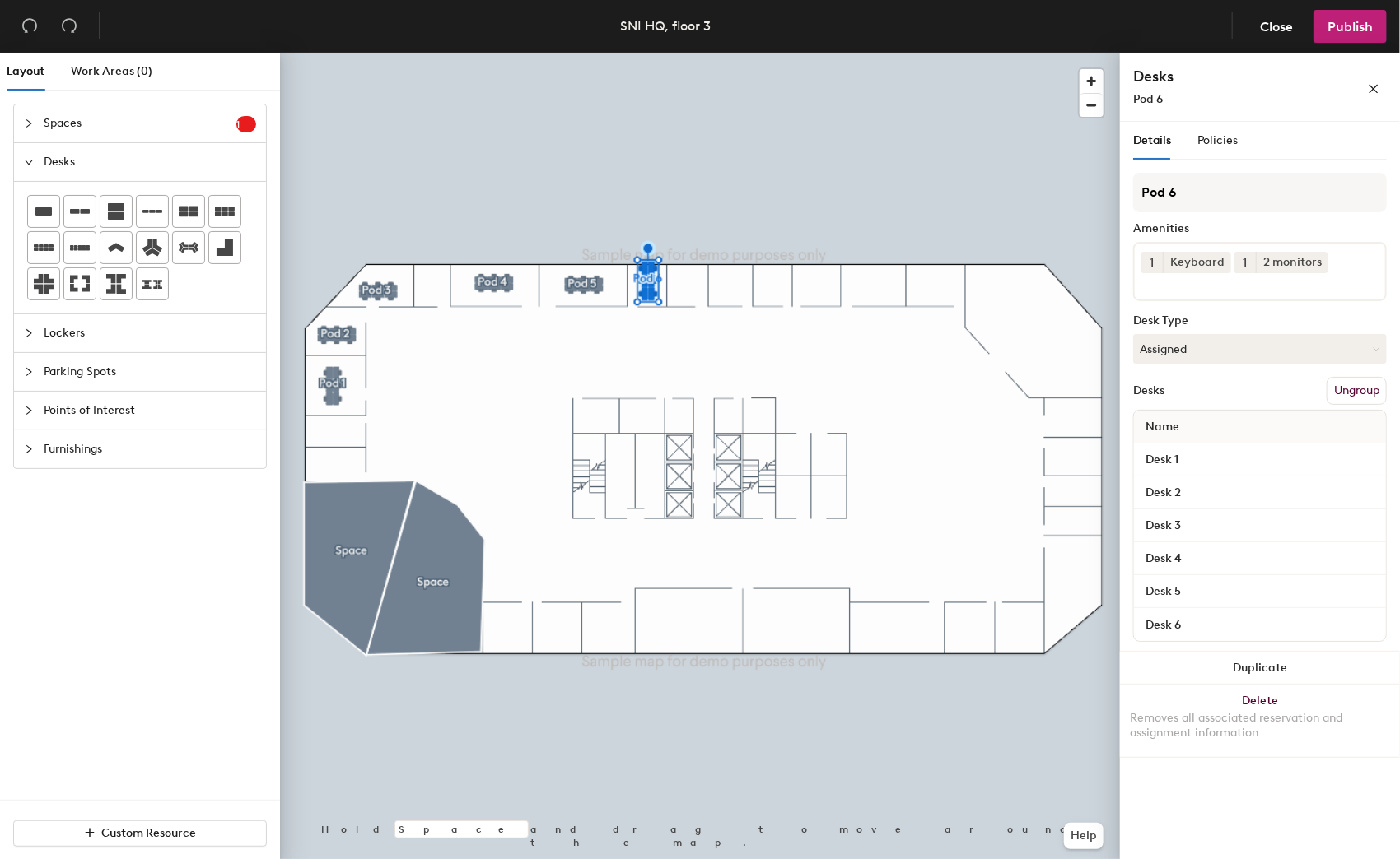
click at [828, 53] on div at bounding box center [699, 53] width 839 height 0
click at [646, 53] on div at bounding box center [699, 53] width 839 height 0
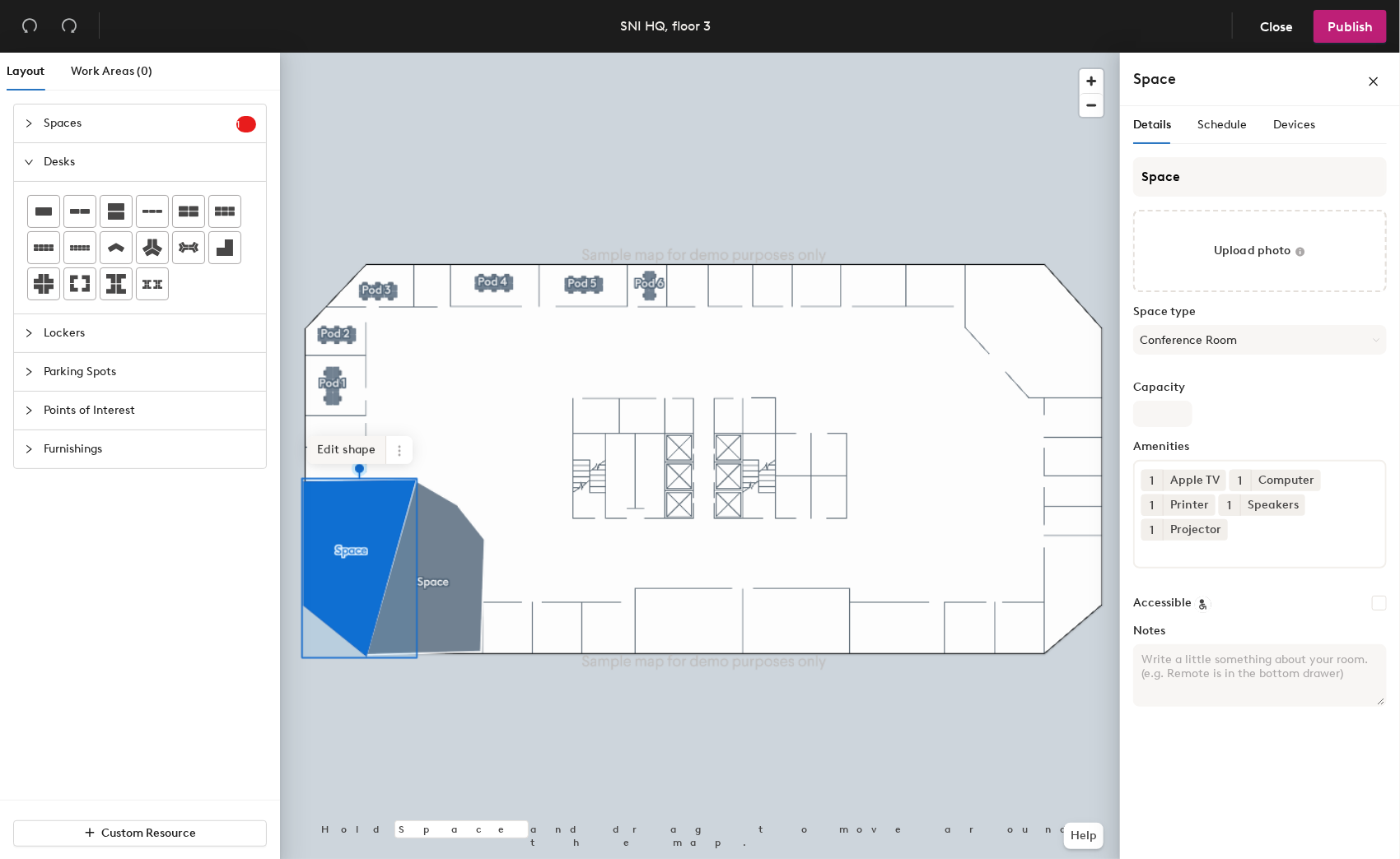
click at [354, 447] on span "Edit shape" at bounding box center [347, 450] width 79 height 28
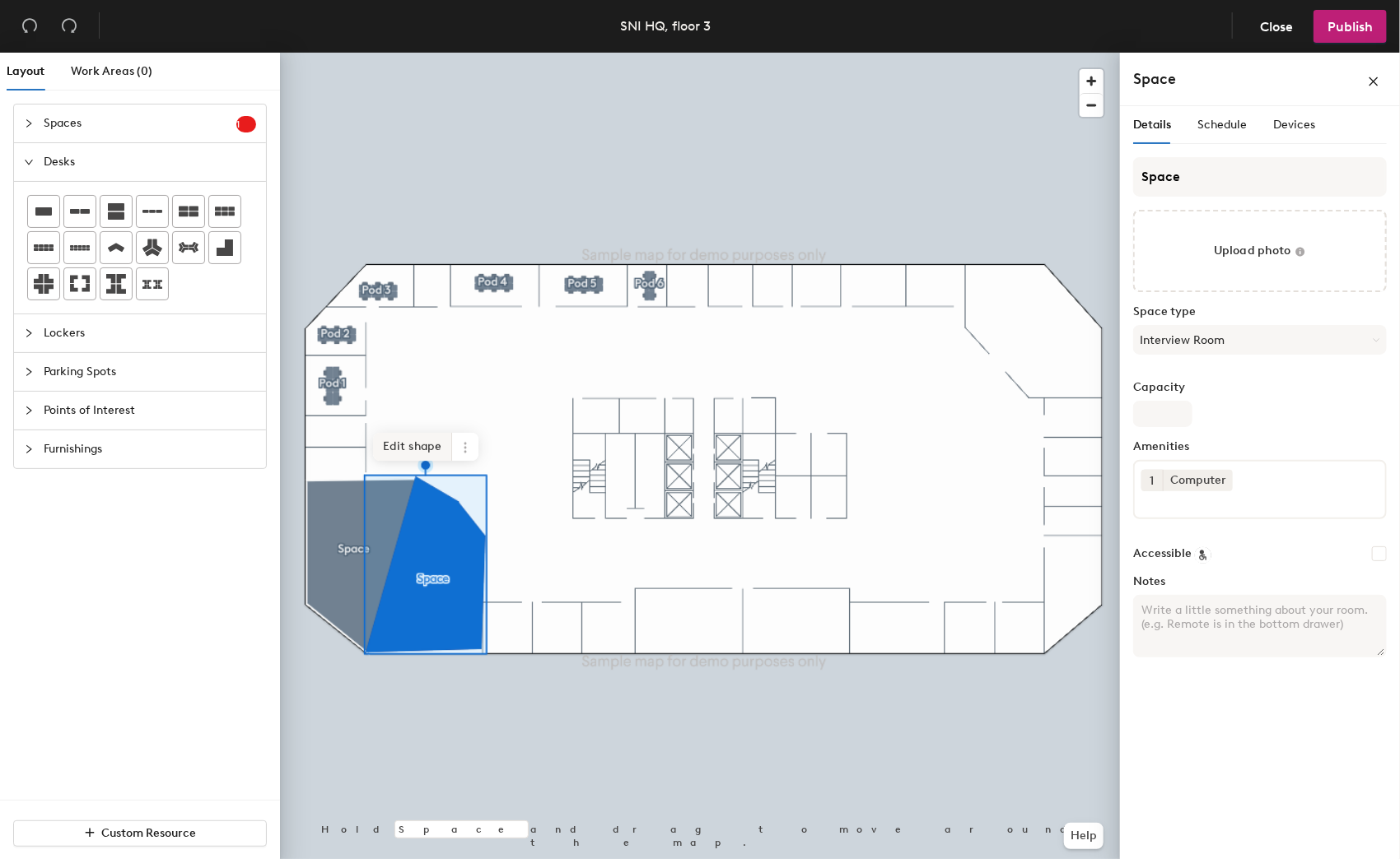
click at [424, 444] on span "Edit shape" at bounding box center [412, 446] width 79 height 28
click at [423, 442] on span "Edit shape" at bounding box center [412, 446] width 79 height 28
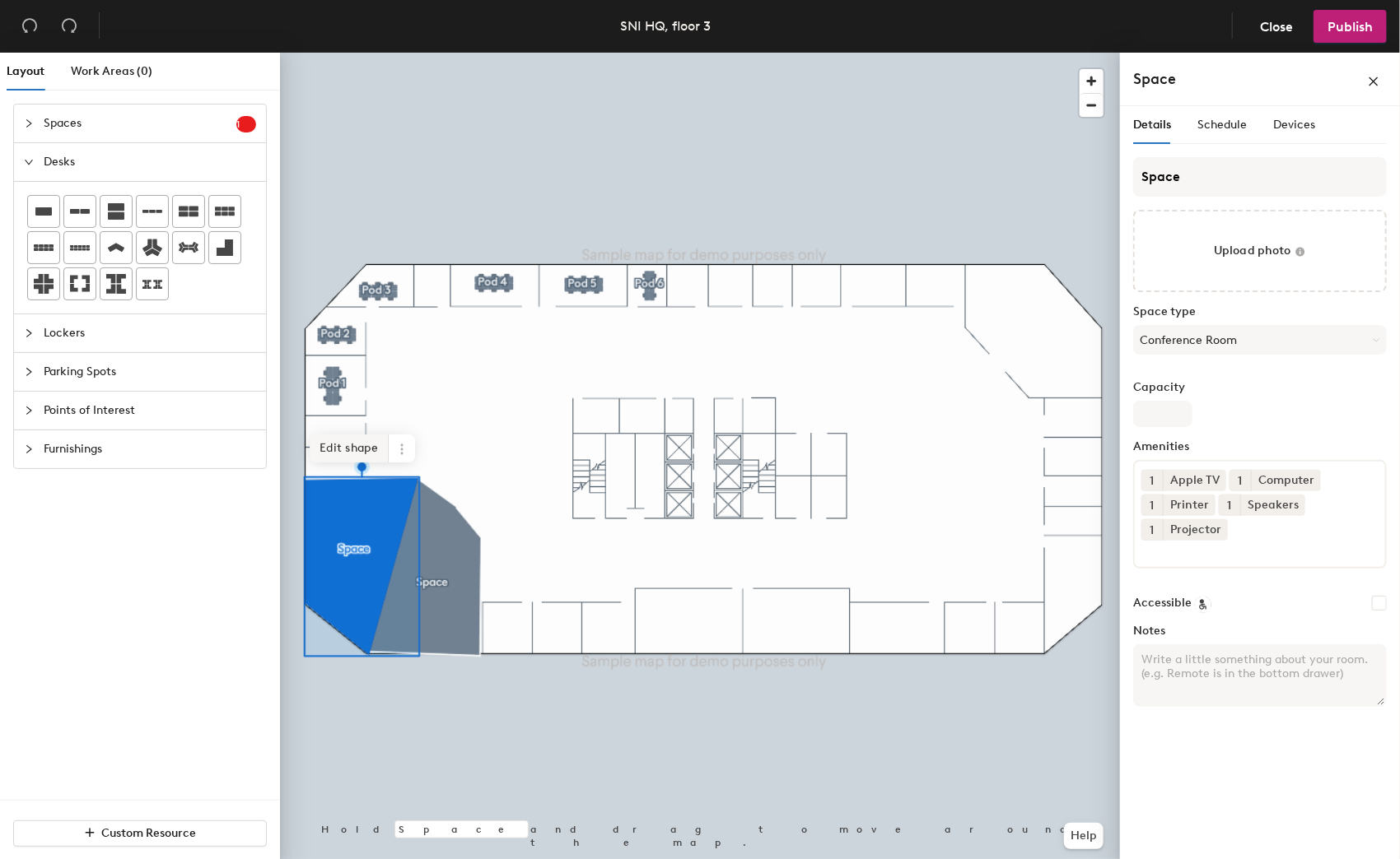
click at [344, 443] on span "Edit shape" at bounding box center [349, 448] width 79 height 28
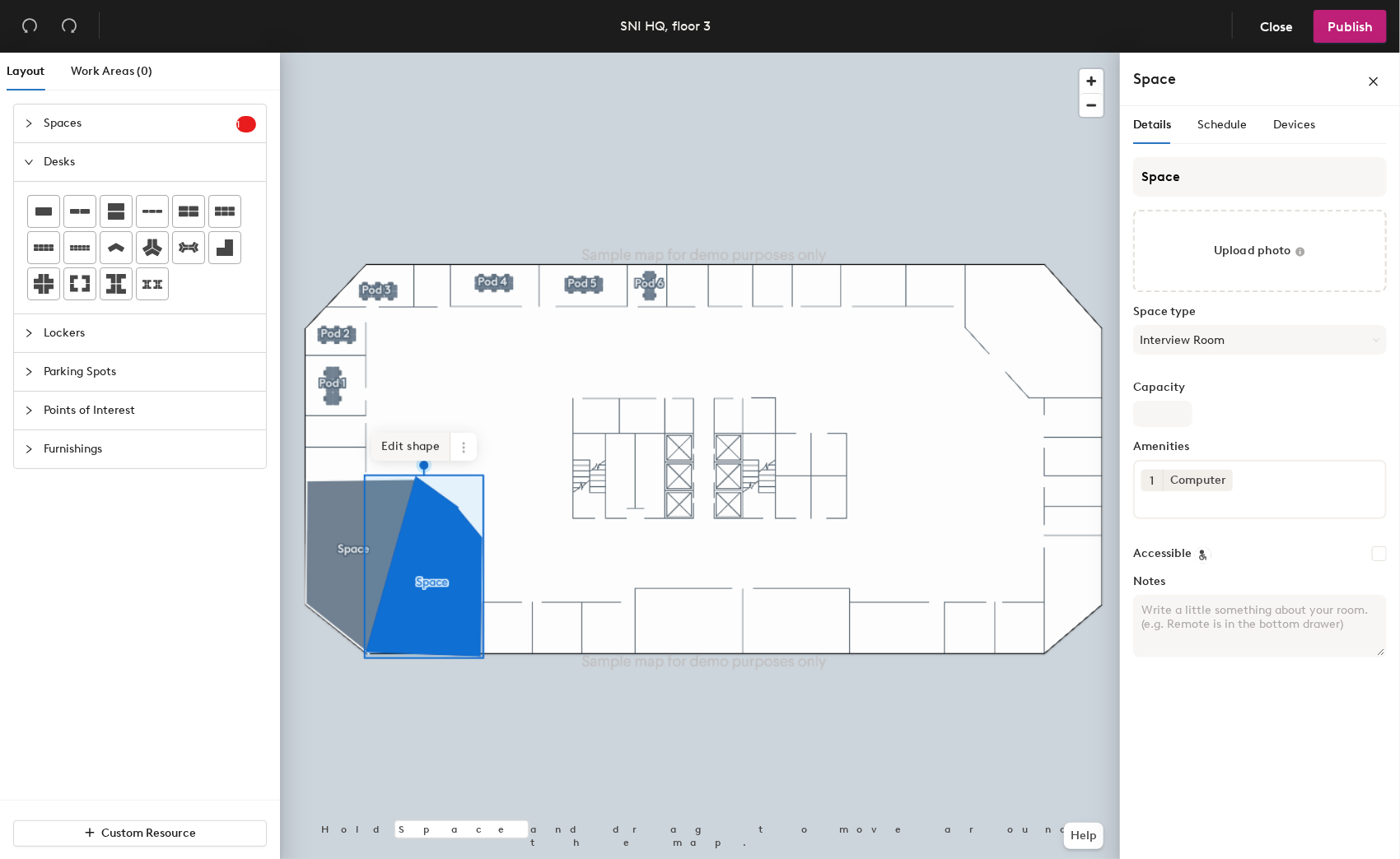
click at [404, 451] on span "Edit shape" at bounding box center [410, 446] width 79 height 28
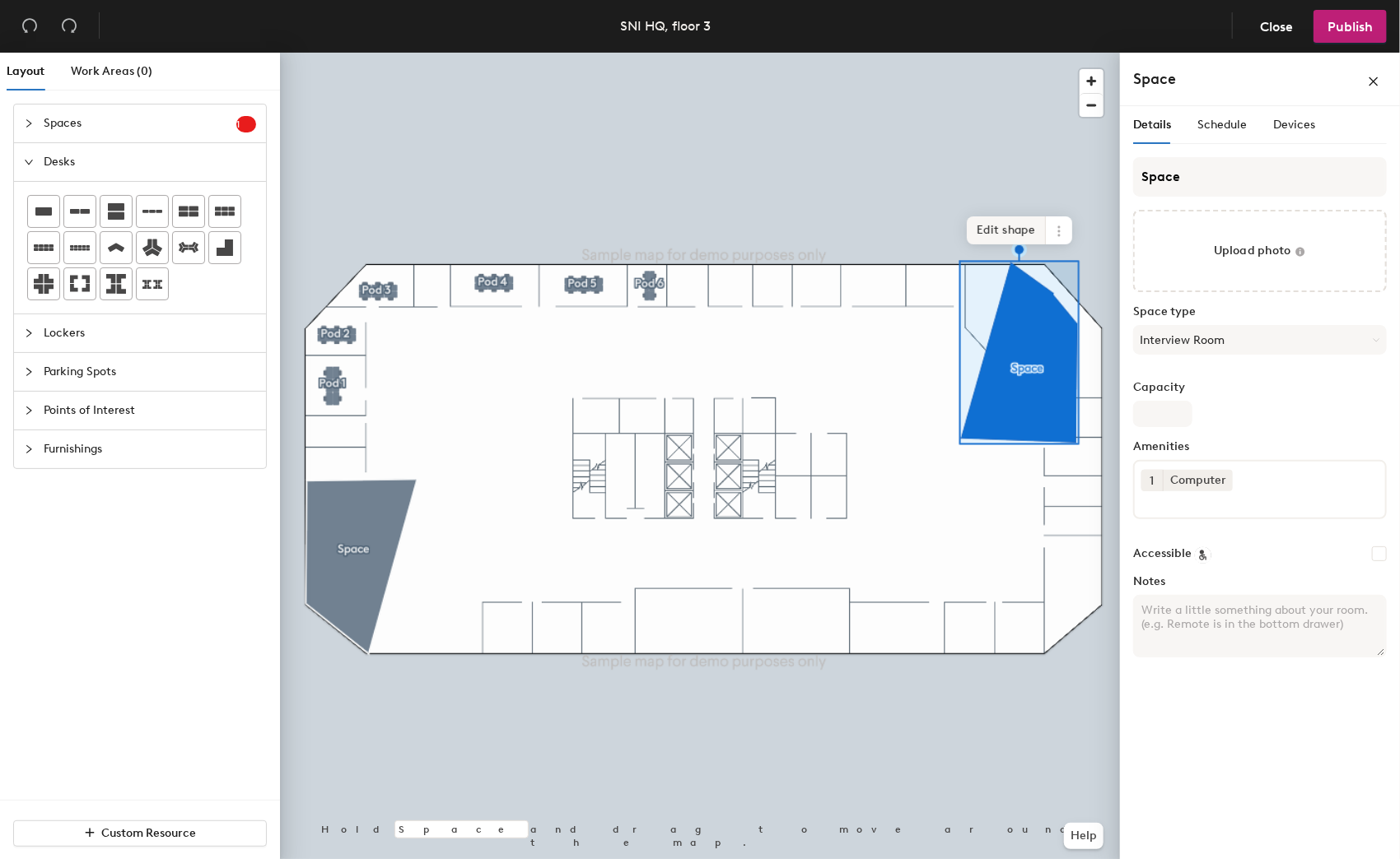
click at [947, 295] on div "Hold Space and drag to move around the map. Help Edit shape" at bounding box center [699, 459] width 839 height 813
click at [1050, 234] on span at bounding box center [1058, 230] width 26 height 28
click at [1074, 338] on span "Delete" at bounding box center [1118, 324] width 147 height 28
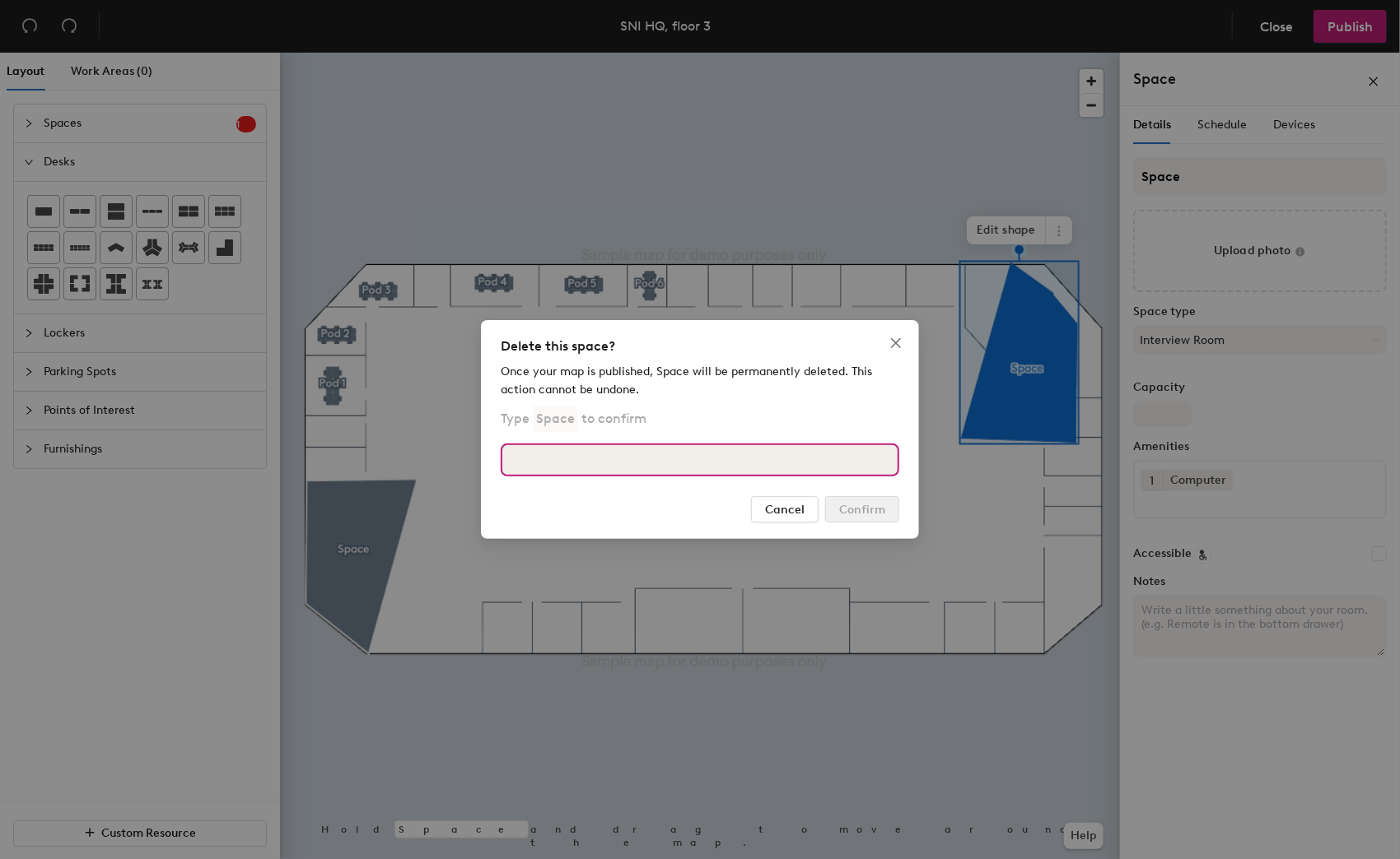
click at [719, 451] on input at bounding box center [700, 459] width 399 height 33
click at [620, 474] on input "confirm" at bounding box center [700, 459] width 399 height 33
click at [624, 463] on input "confirm" at bounding box center [700, 459] width 399 height 33
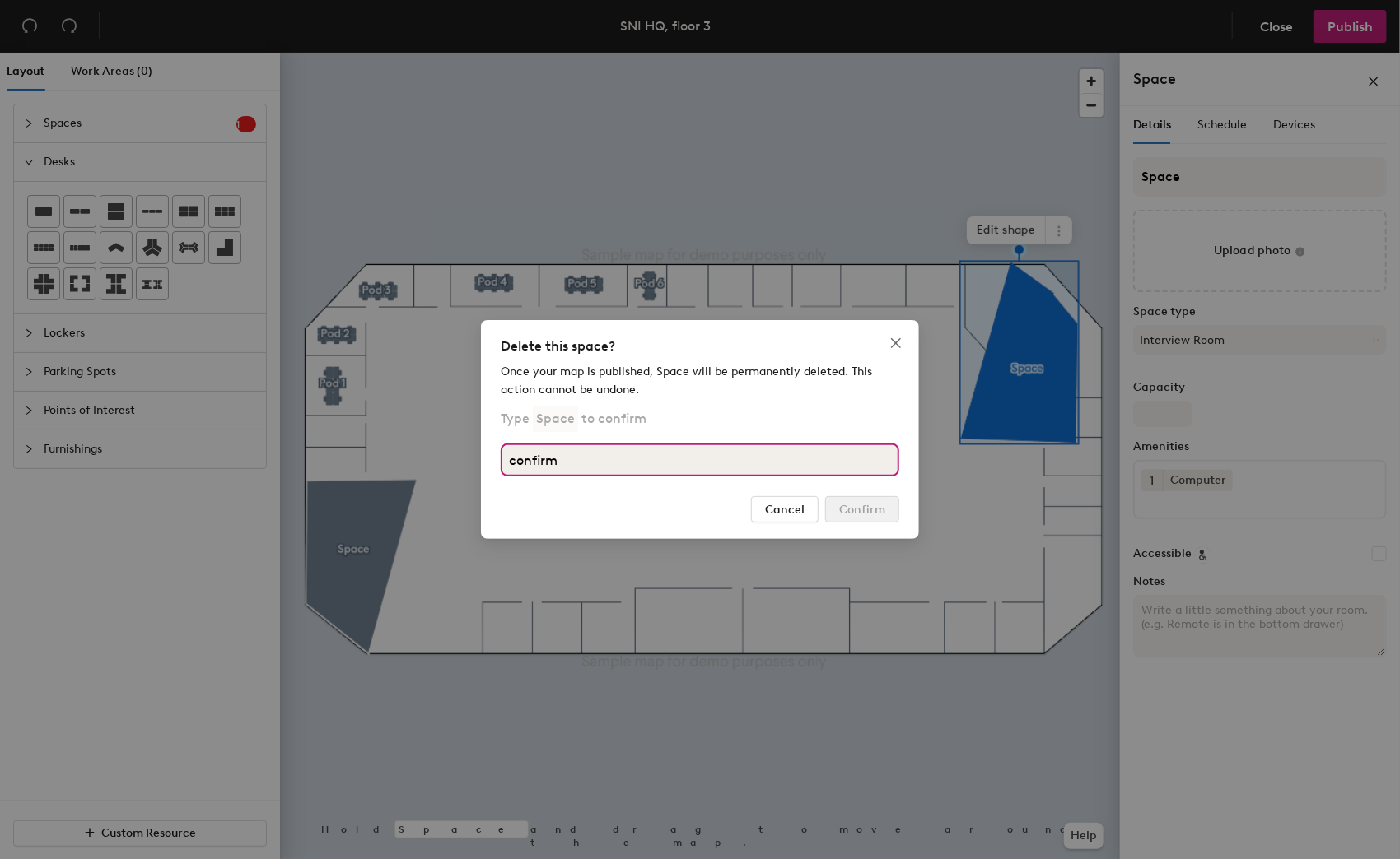
click at [624, 463] on input "confirm" at bounding box center [700, 459] width 399 height 33
type input "s"
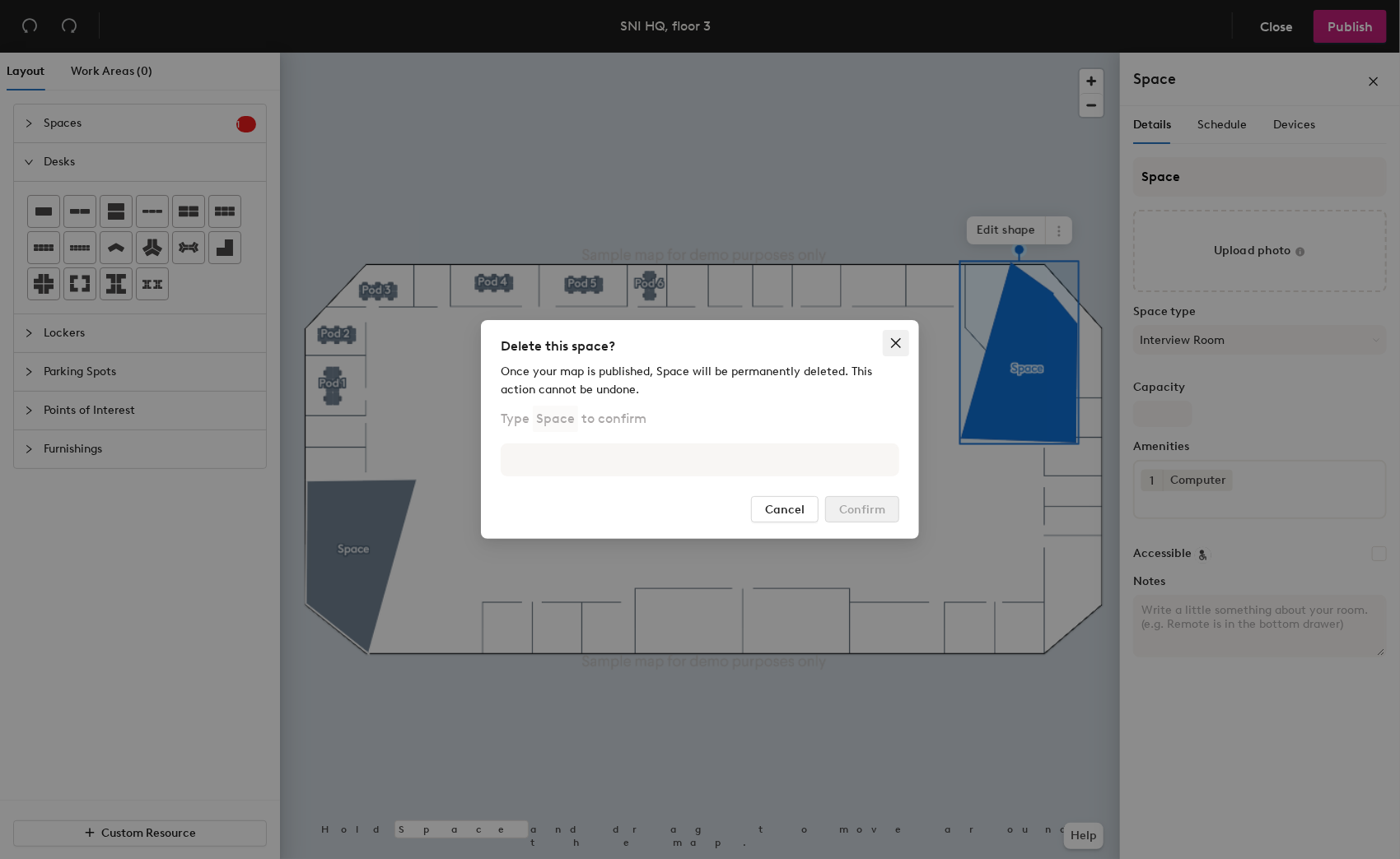
click at [891, 339] on icon "close" at bounding box center [895, 343] width 10 height 10
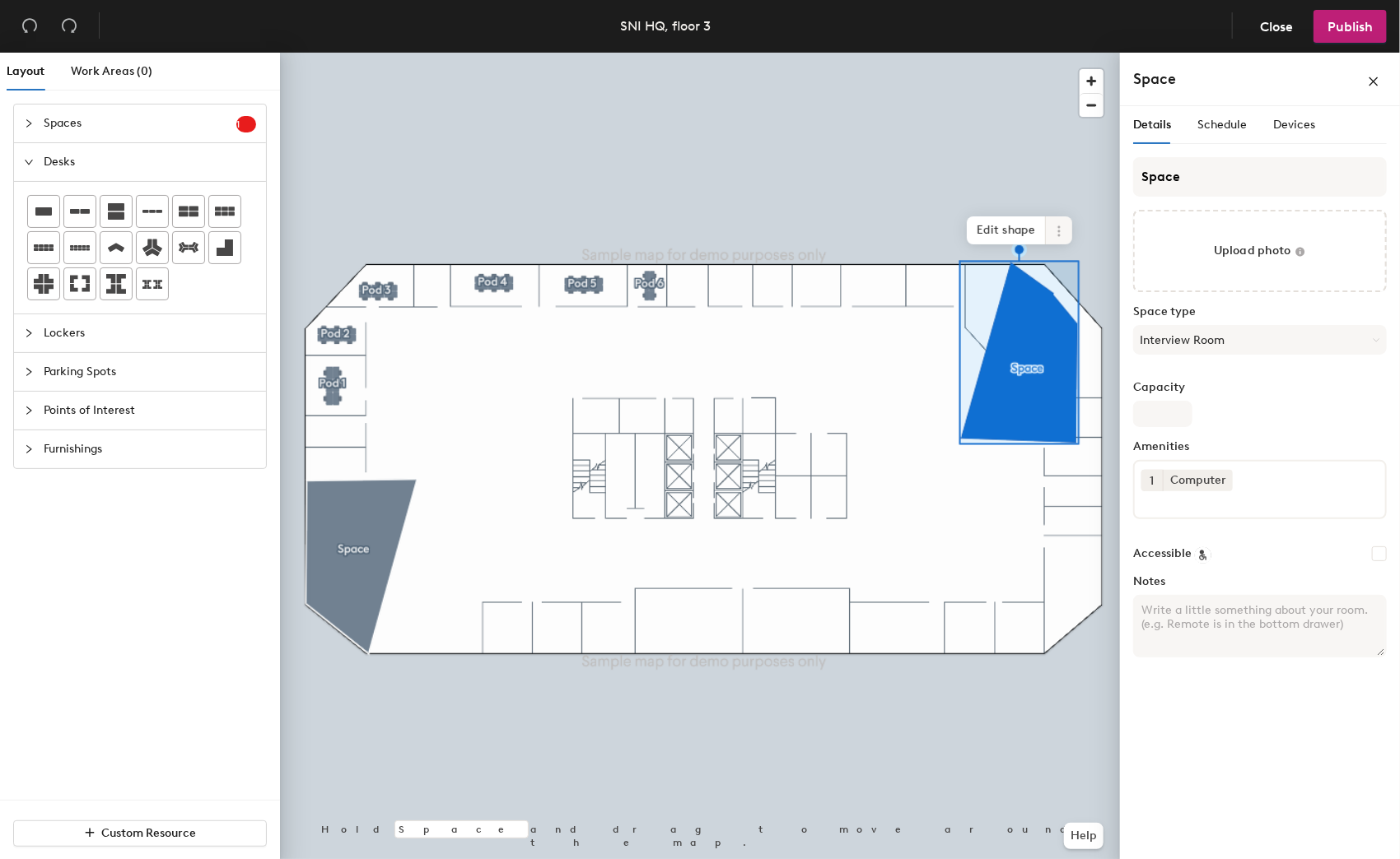
click at [1065, 232] on icon at bounding box center [1058, 231] width 13 height 13
click at [1008, 223] on span "Edit shape" at bounding box center [1006, 230] width 79 height 28
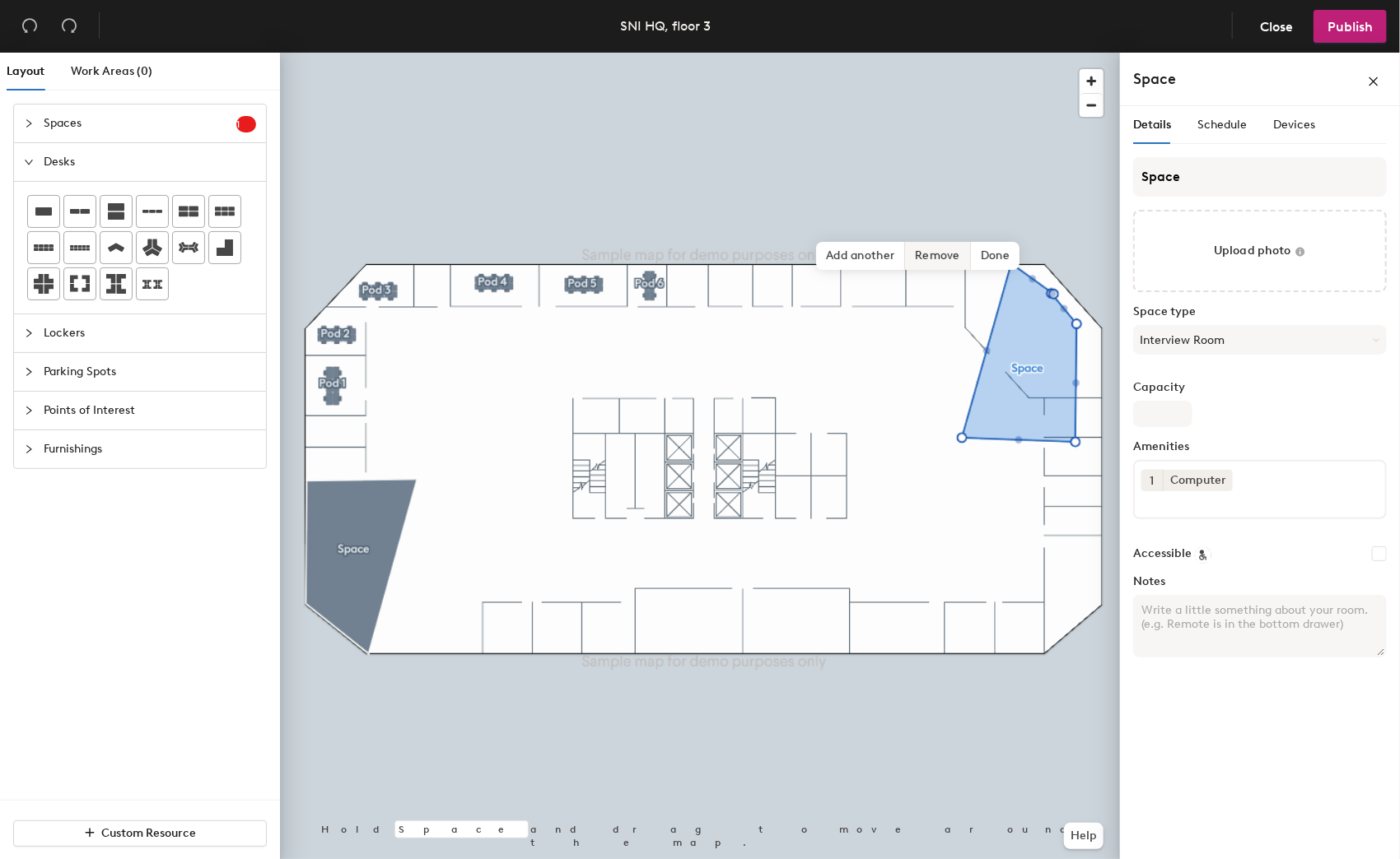
click at [915, 250] on span "Remove" at bounding box center [938, 256] width 66 height 28
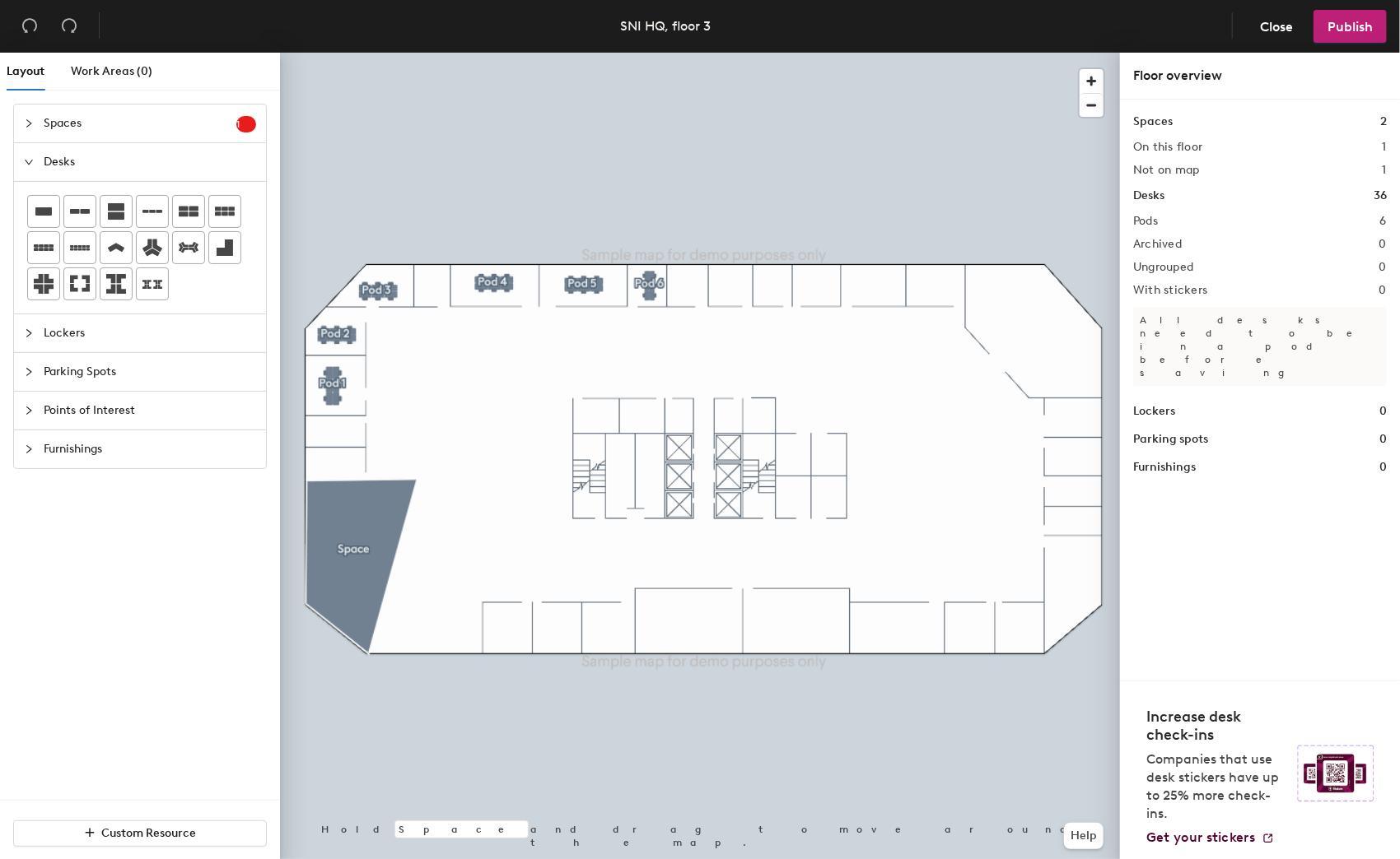
click at [89, 129] on span "Spaces" at bounding box center [140, 123] width 193 height 38
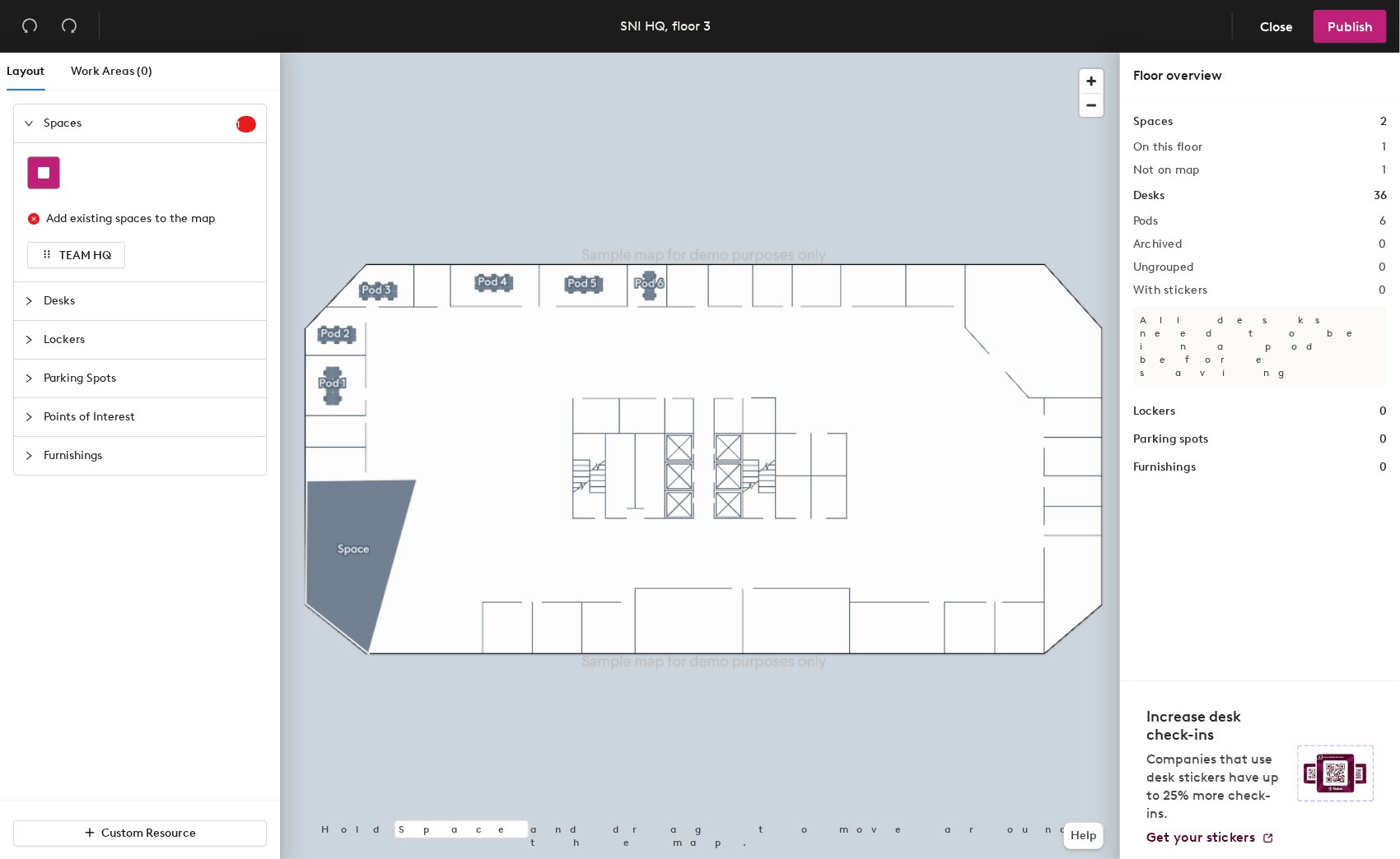
click at [44, 175] on rect at bounding box center [43, 173] width 12 height 12
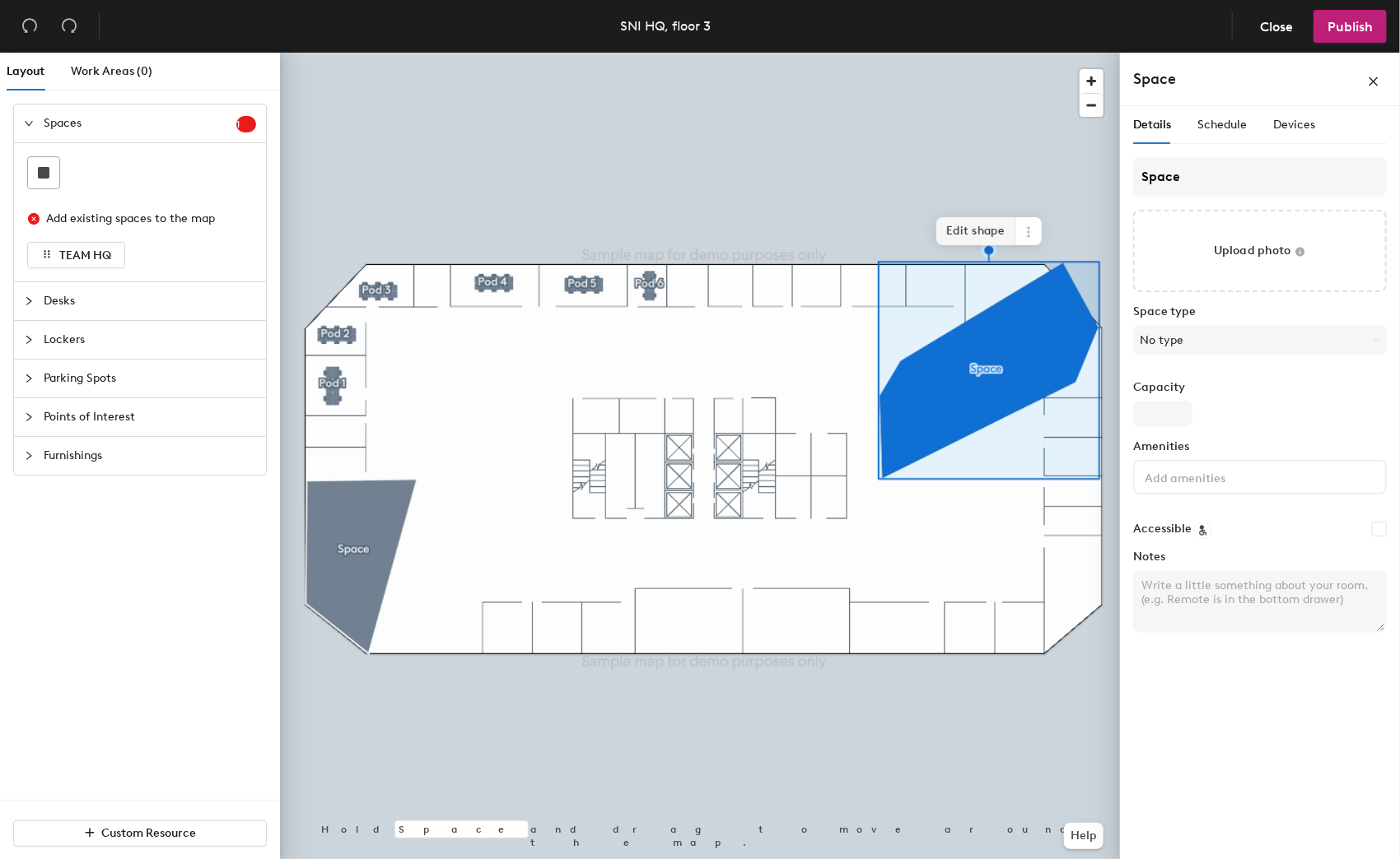
drag, startPoint x: 953, startPoint y: 234, endPoint x: 962, endPoint y: 230, distance: 9.8
click at [954, 234] on span "Edit shape" at bounding box center [975, 231] width 79 height 28
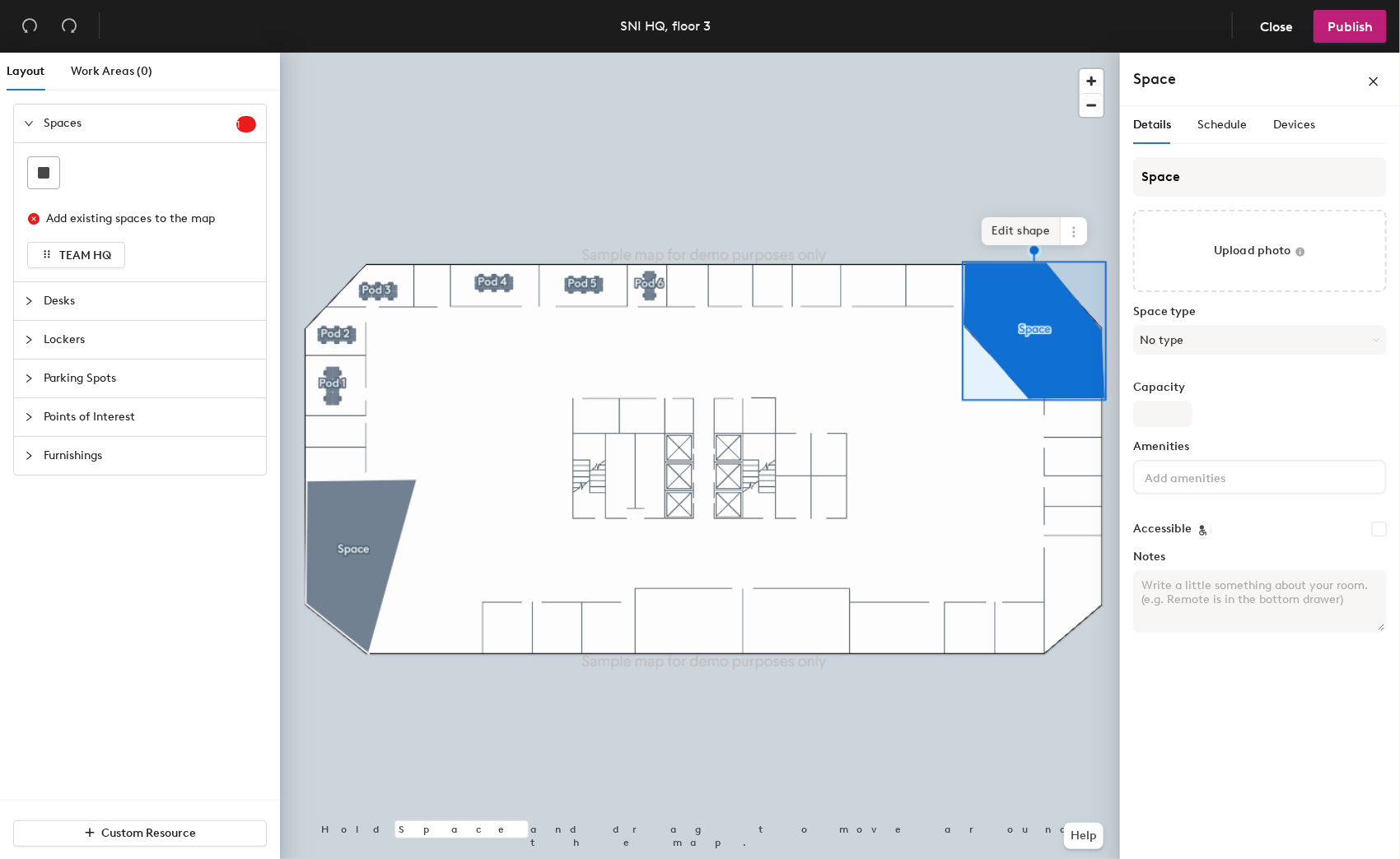
click at [1035, 232] on span "Edit shape" at bounding box center [1021, 231] width 79 height 28
click at [1002, 230] on span "Edit shape" at bounding box center [1021, 229] width 79 height 28
click at [1167, 334] on button "No type" at bounding box center [1260, 340] width 254 height 29
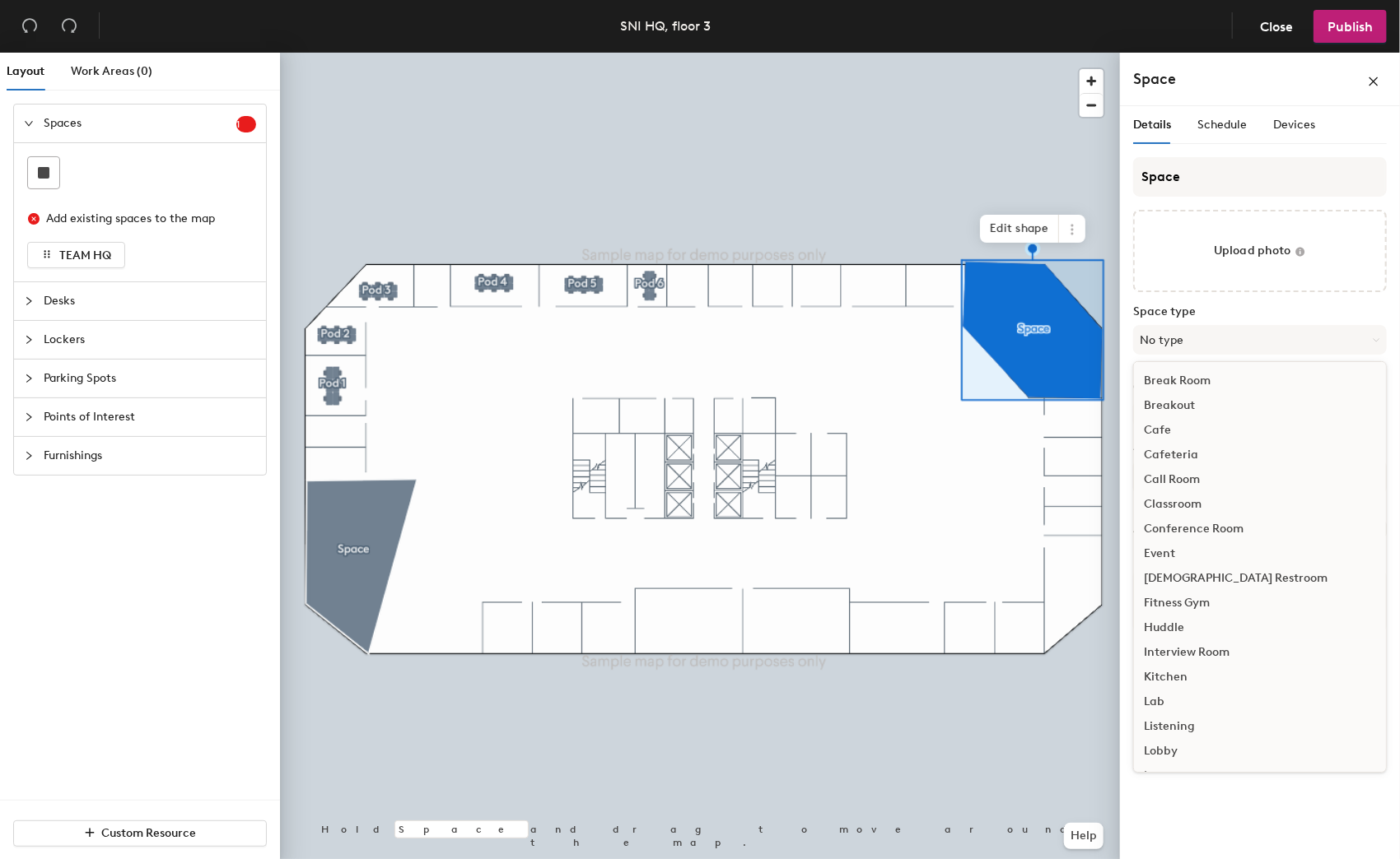
click at [1219, 651] on div "Interview Room" at bounding box center [1260, 653] width 252 height 25
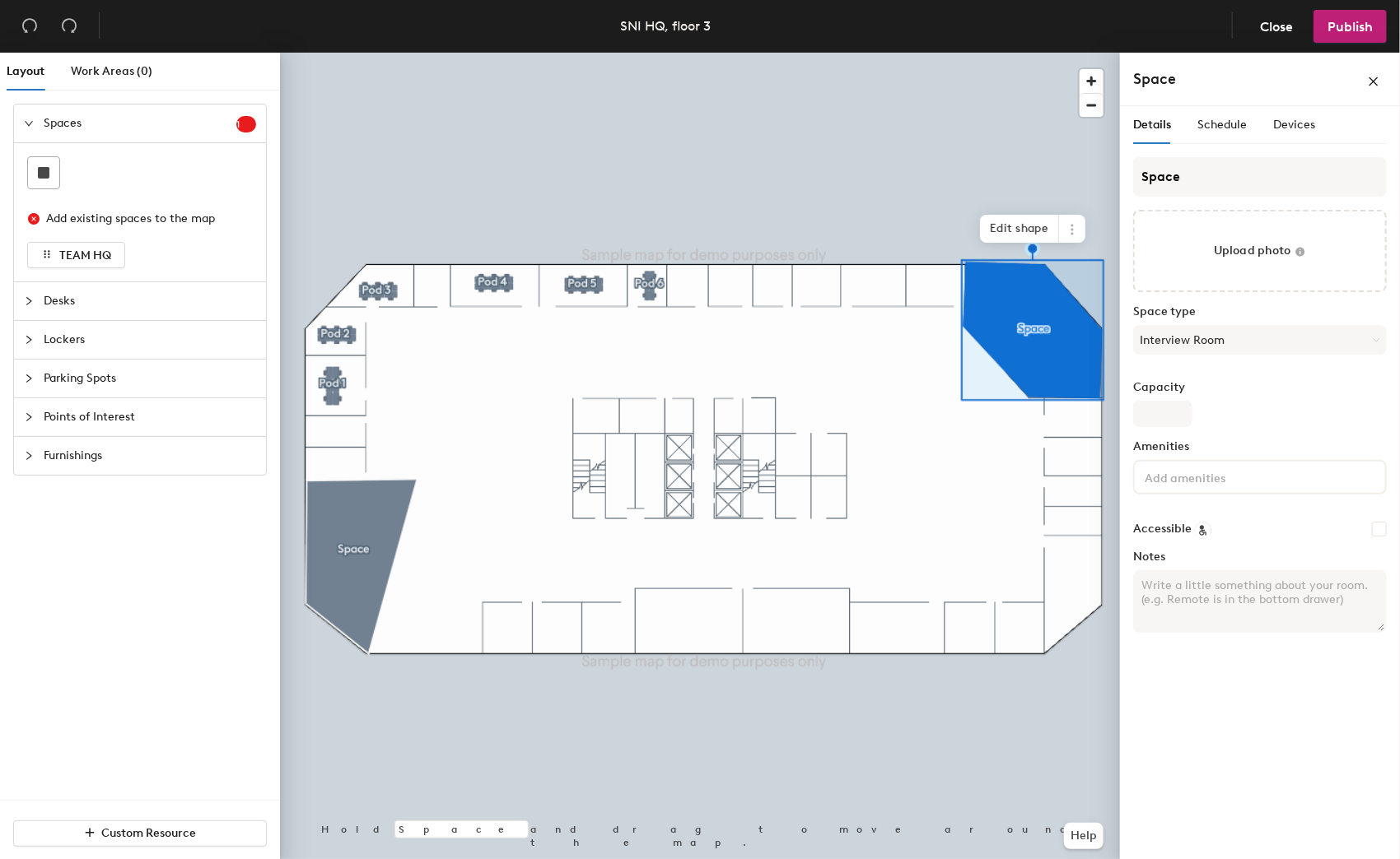
click at [1187, 473] on input at bounding box center [1215, 476] width 148 height 20
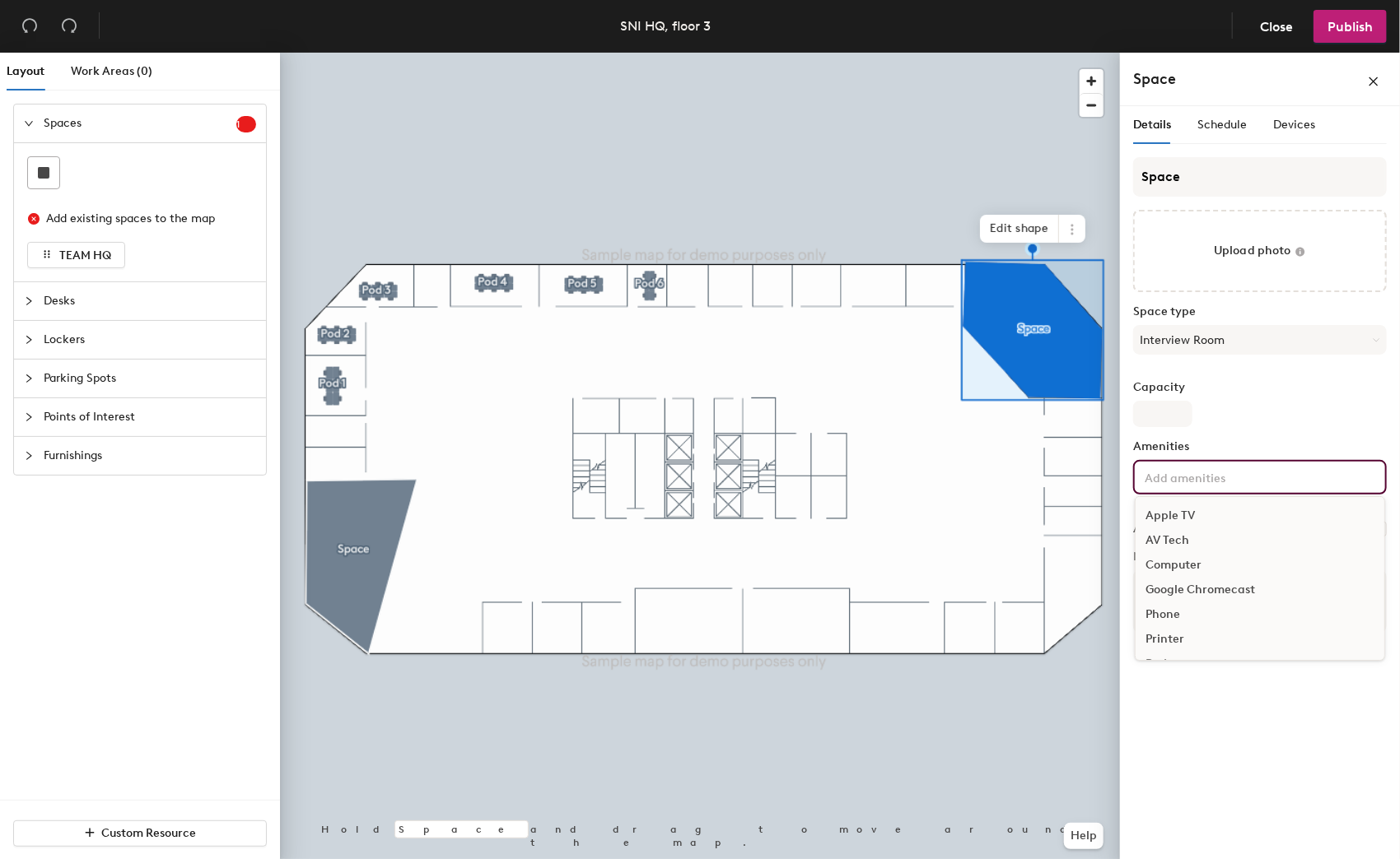
click at [1188, 557] on div "Computer" at bounding box center [1260, 566] width 249 height 25
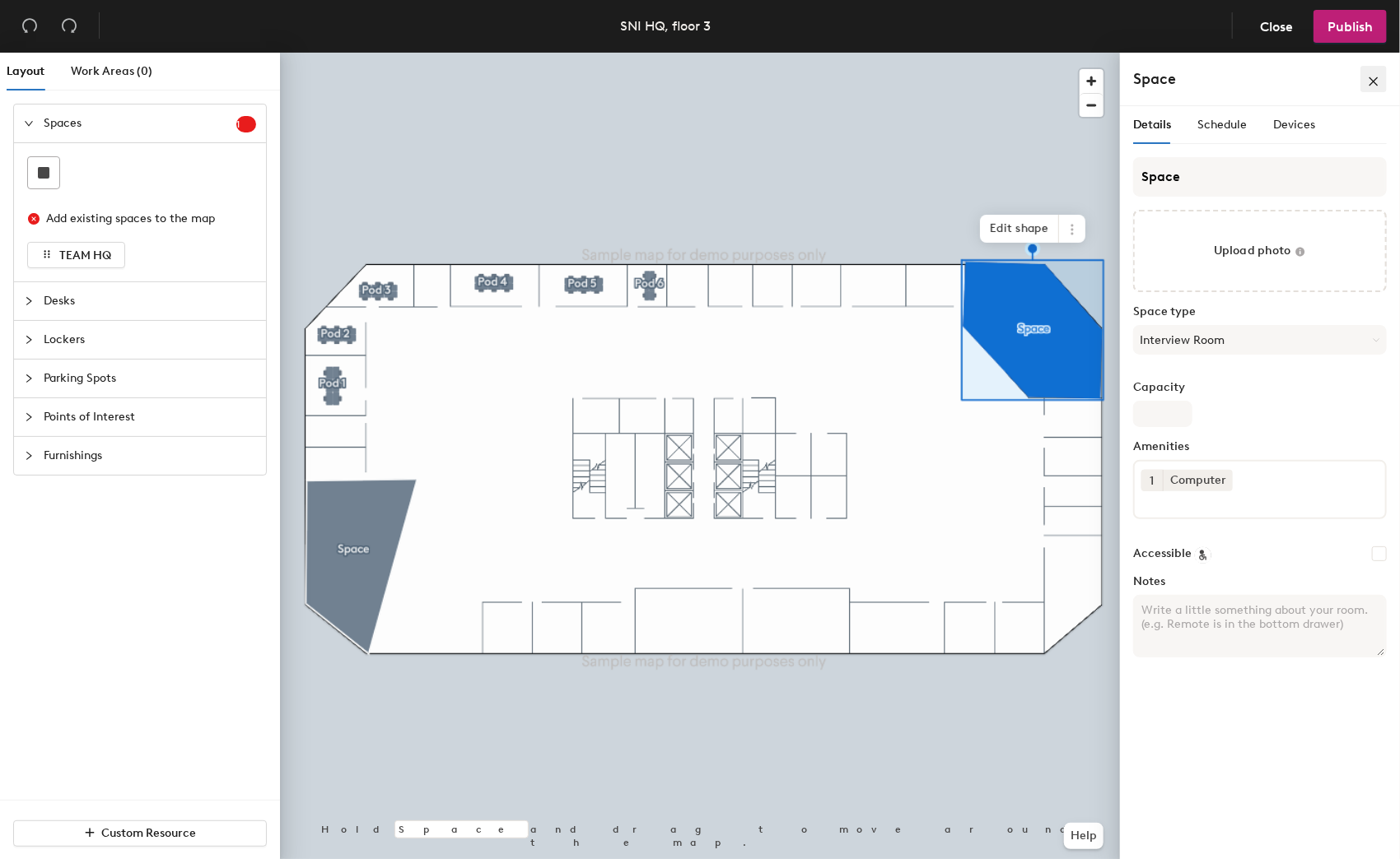
click at [1368, 82] on icon "close" at bounding box center [1373, 81] width 12 height 12
click at [838, 53] on div at bounding box center [699, 53] width 839 height 0
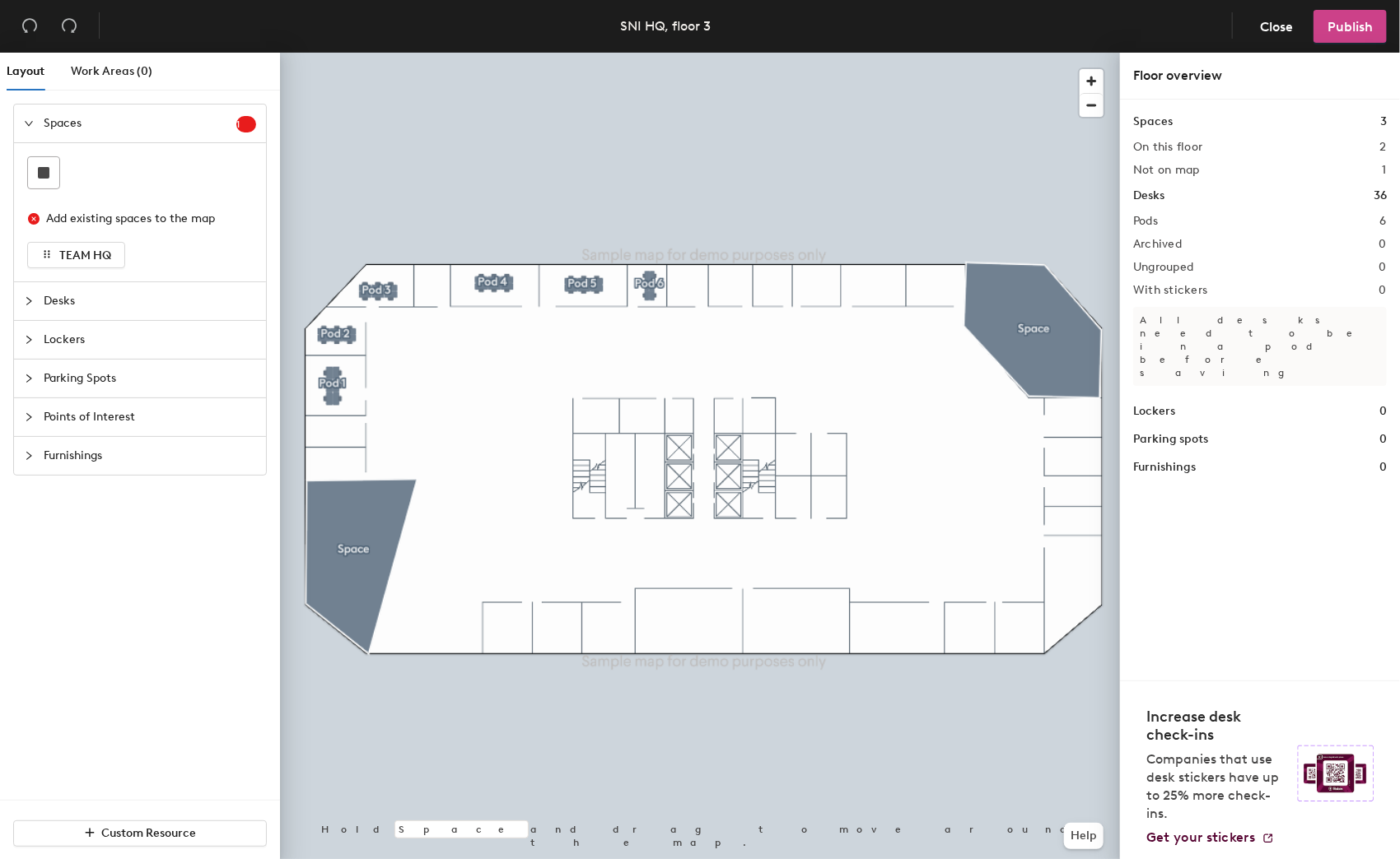
click at [1372, 23] on button "Publish" at bounding box center [1350, 26] width 73 height 33
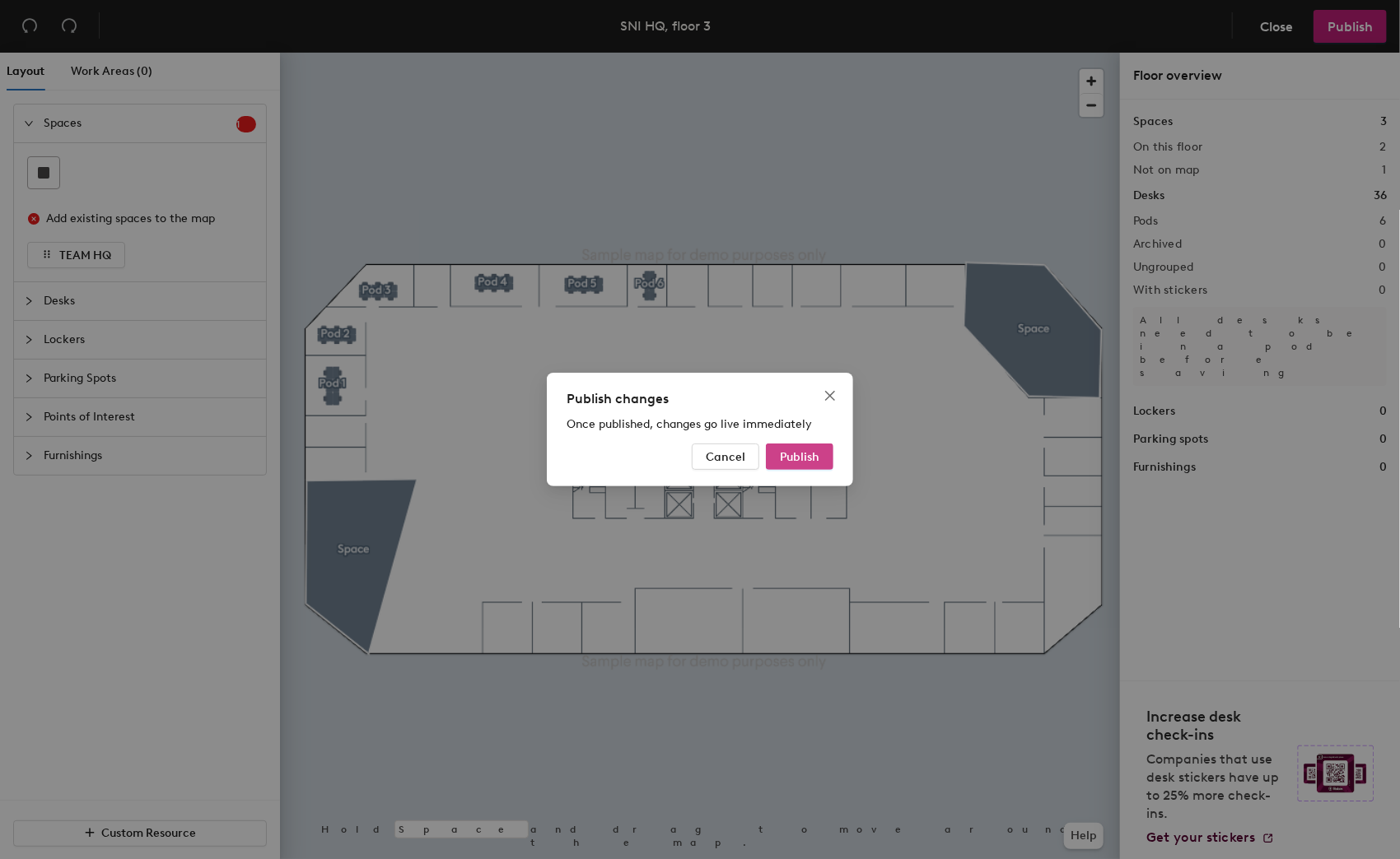
click at [801, 457] on span "Publish" at bounding box center [799, 458] width 39 height 14
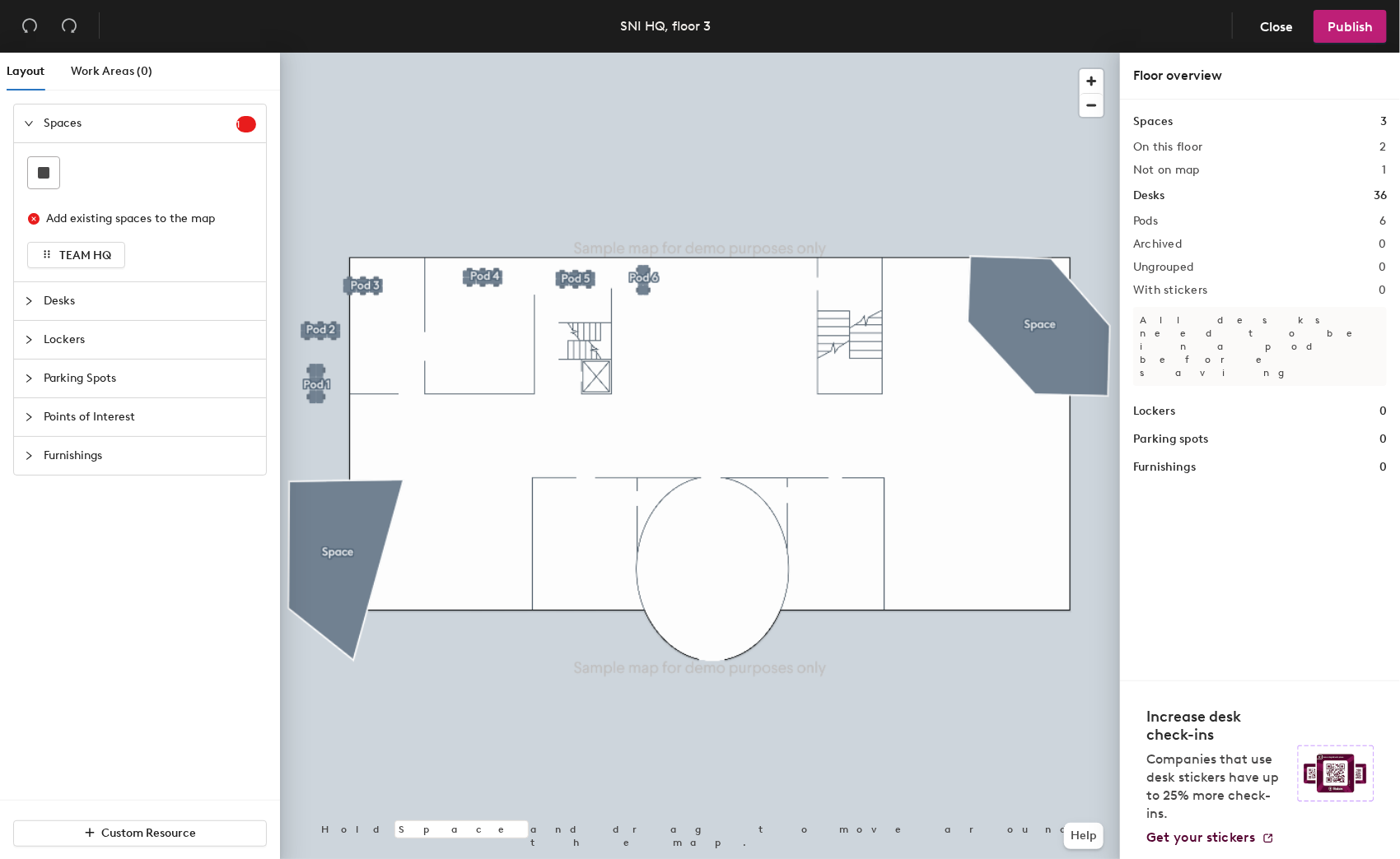
click at [477, 53] on div at bounding box center [699, 53] width 839 height 0
click at [317, 53] on div at bounding box center [699, 53] width 839 height 0
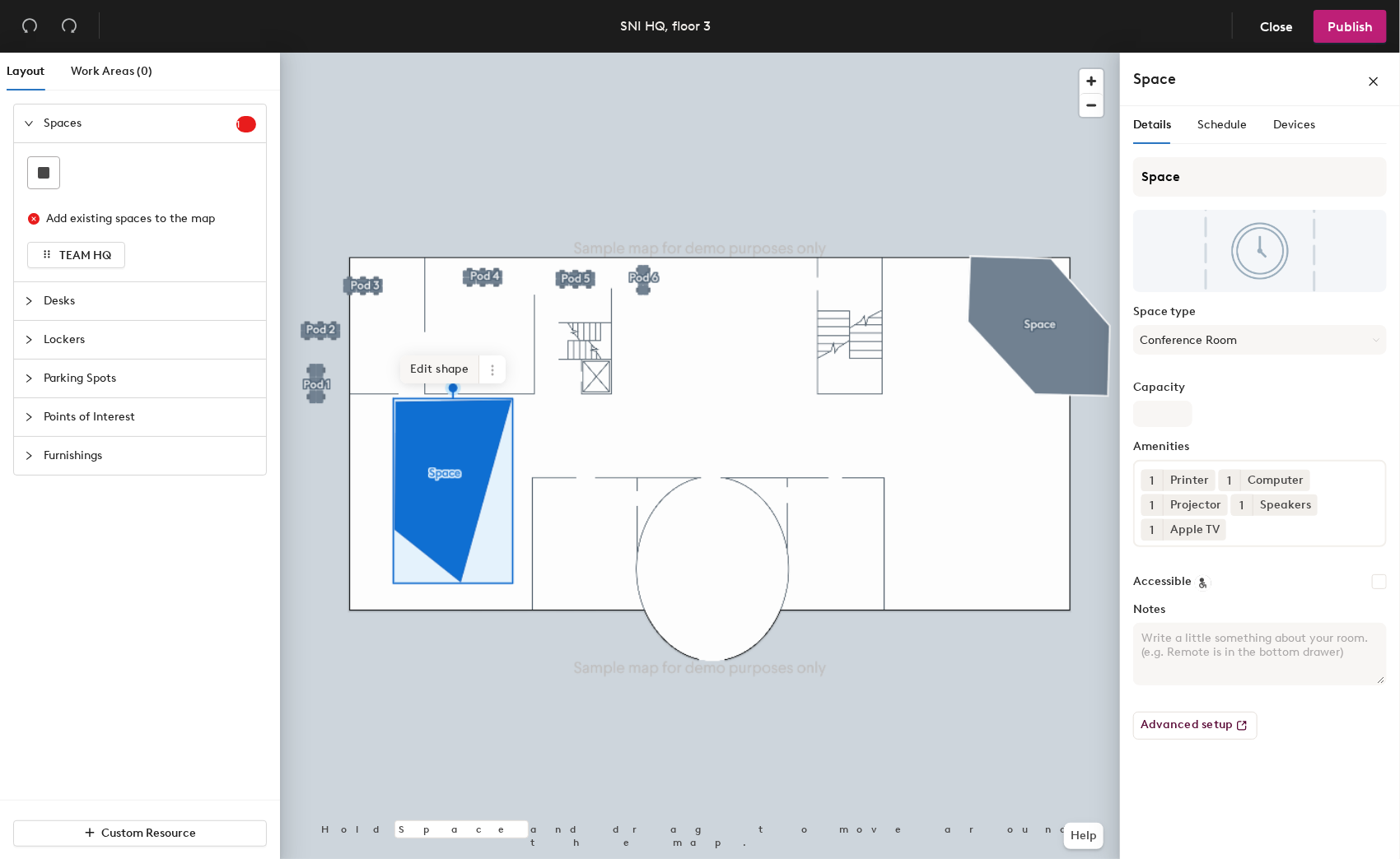
click at [433, 373] on span "Edit shape" at bounding box center [440, 369] width 79 height 28
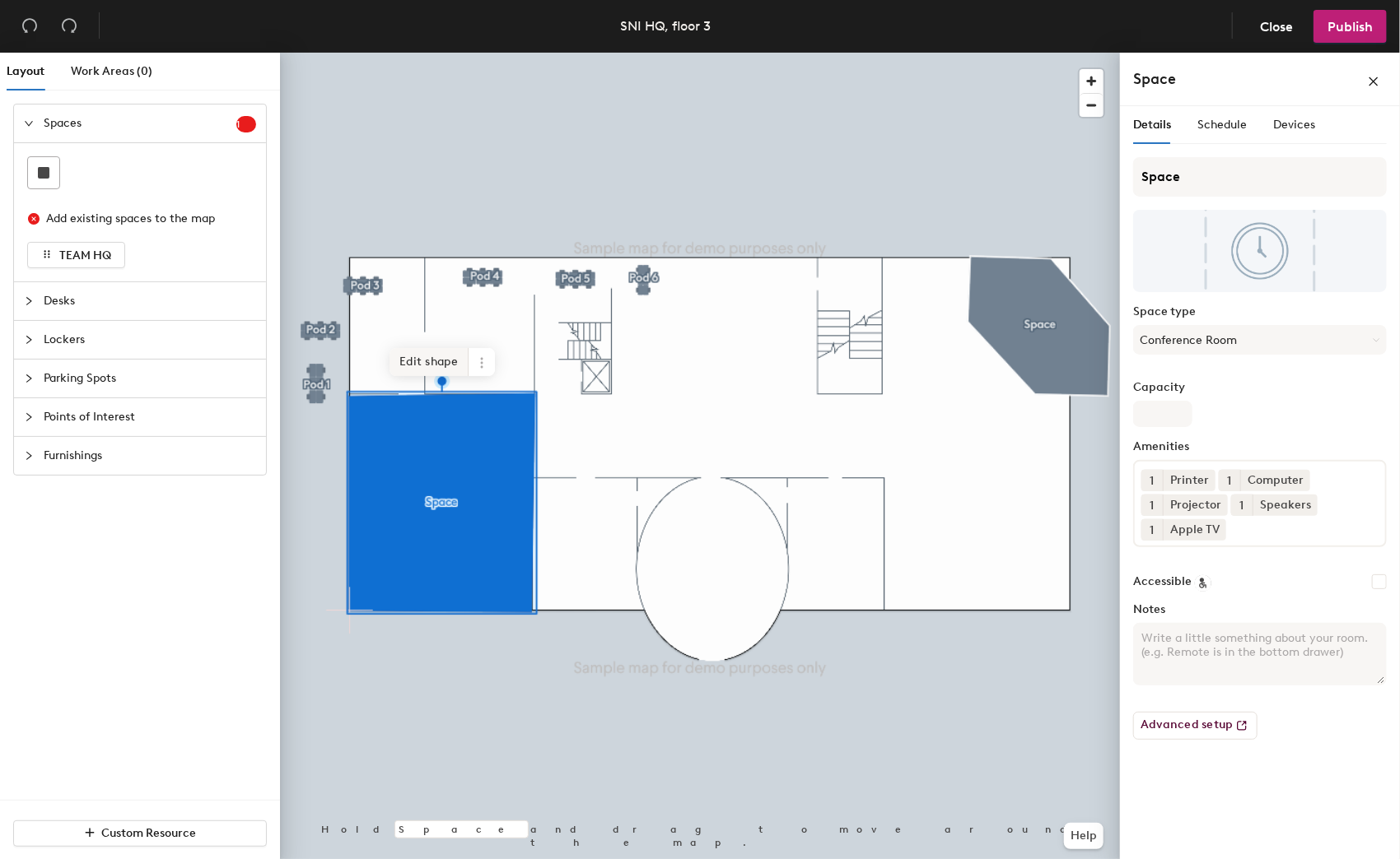
click at [418, 360] on span "Edit shape" at bounding box center [429, 362] width 79 height 28
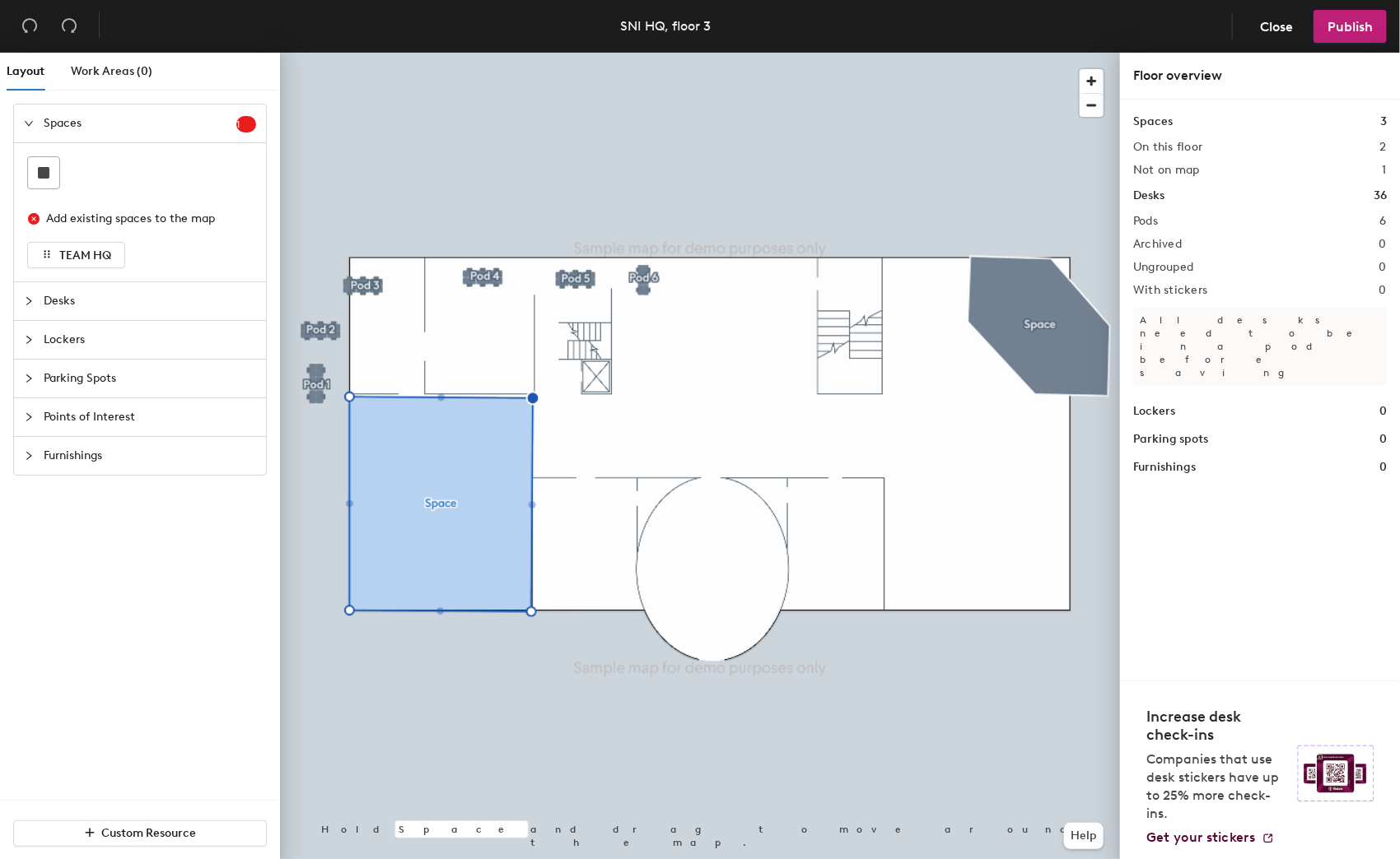
click at [308, 53] on div at bounding box center [699, 53] width 839 height 0
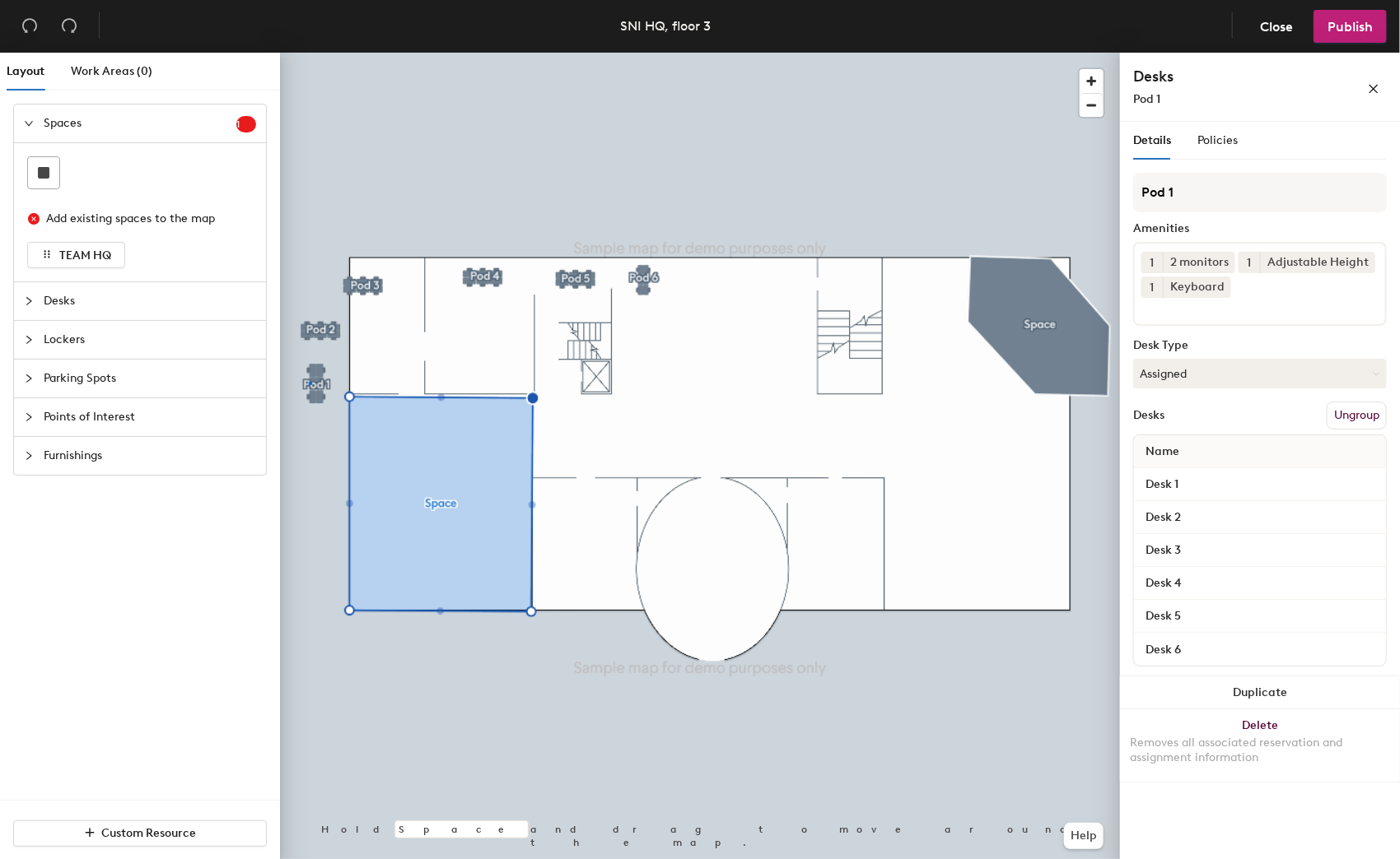
click at [308, 383] on div at bounding box center [310, 383] width 4 height 4
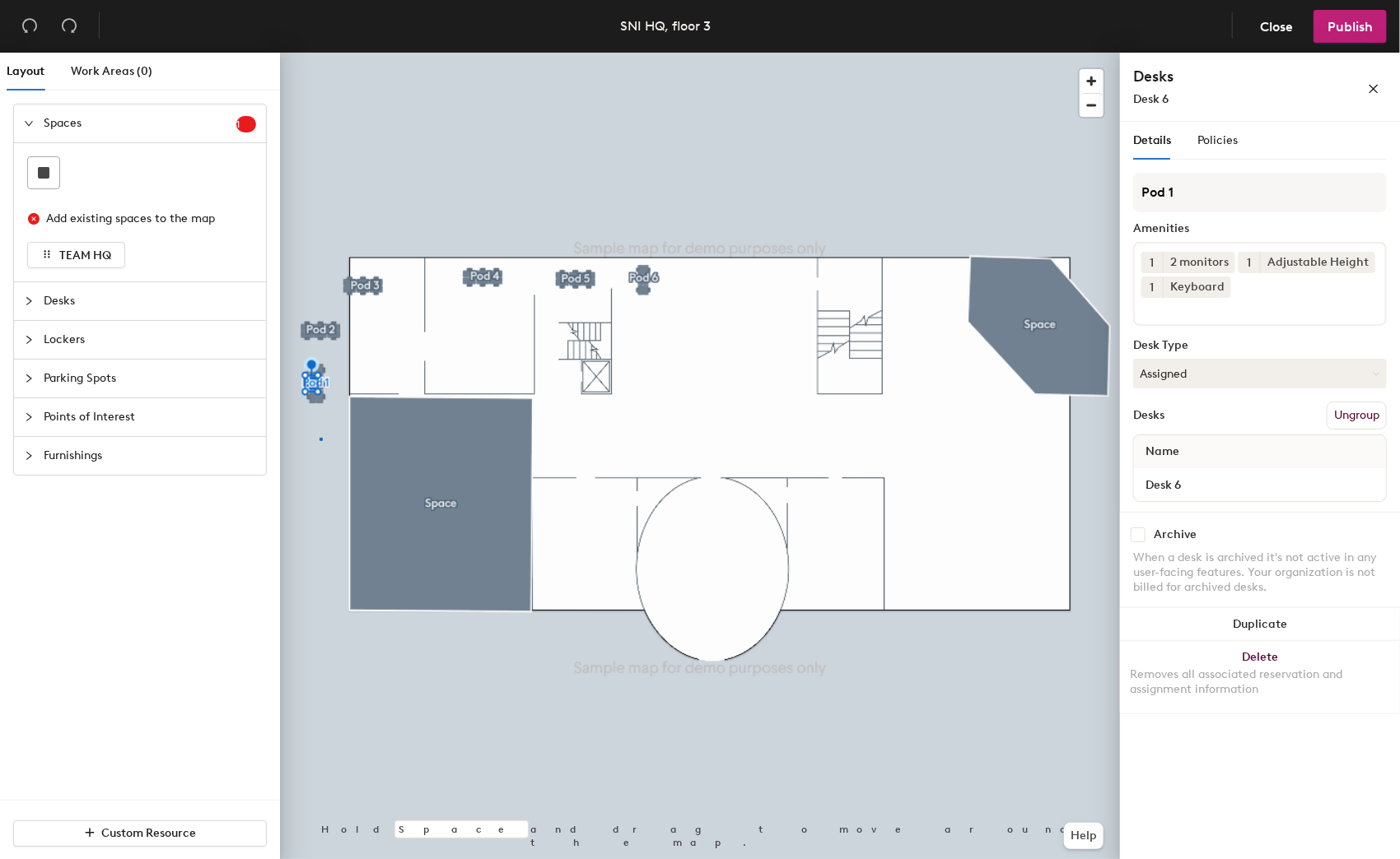
click at [319, 53] on div at bounding box center [699, 53] width 839 height 0
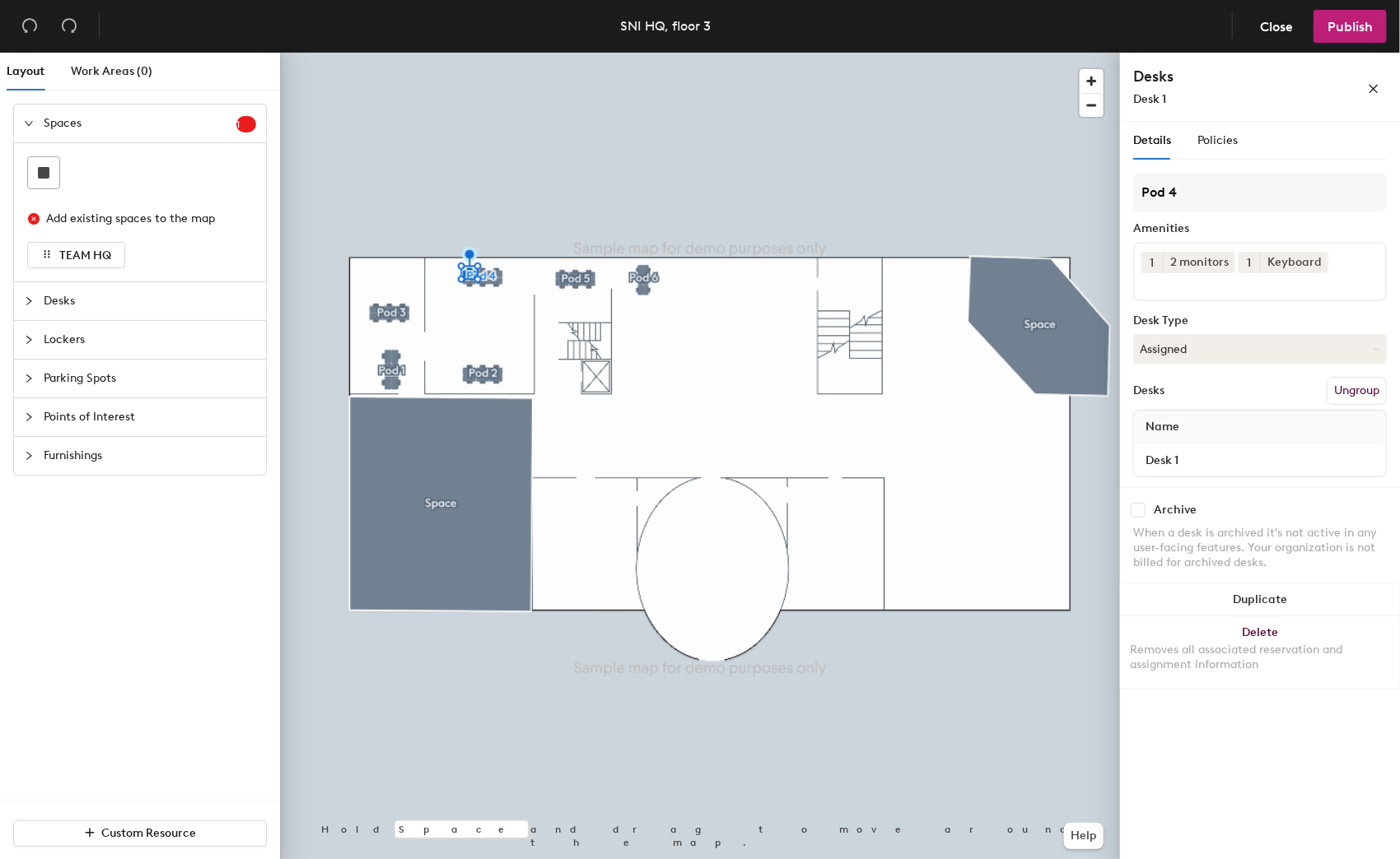
click at [458, 53] on div at bounding box center [699, 53] width 839 height 0
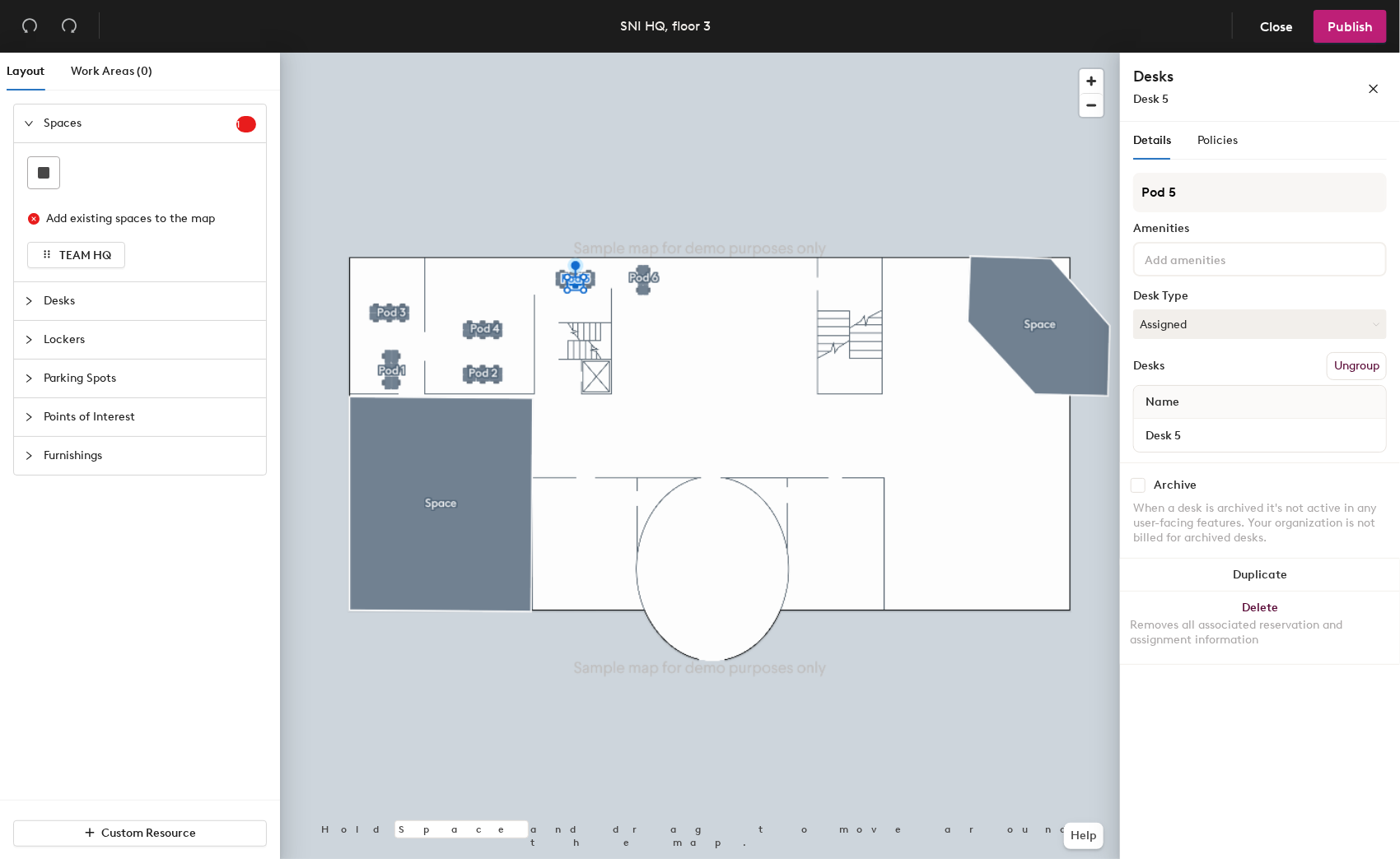
drag, startPoint x: 481, startPoint y: 278, endPoint x: 508, endPoint y: 289, distance: 29.2
click at [555, 53] on div at bounding box center [699, 53] width 839 height 0
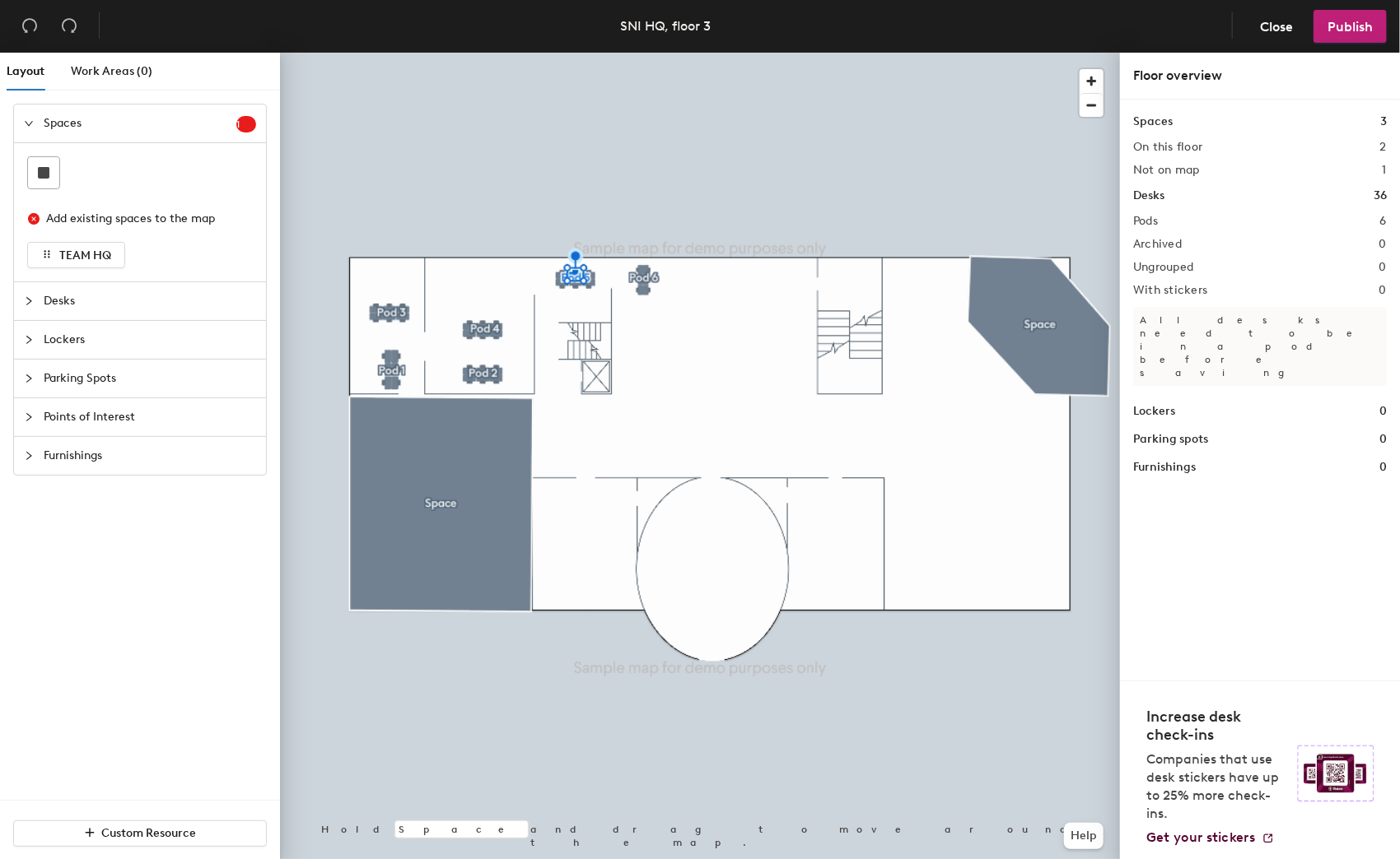
click at [580, 53] on div at bounding box center [699, 53] width 839 height 0
click at [580, 280] on div at bounding box center [582, 282] width 4 height 4
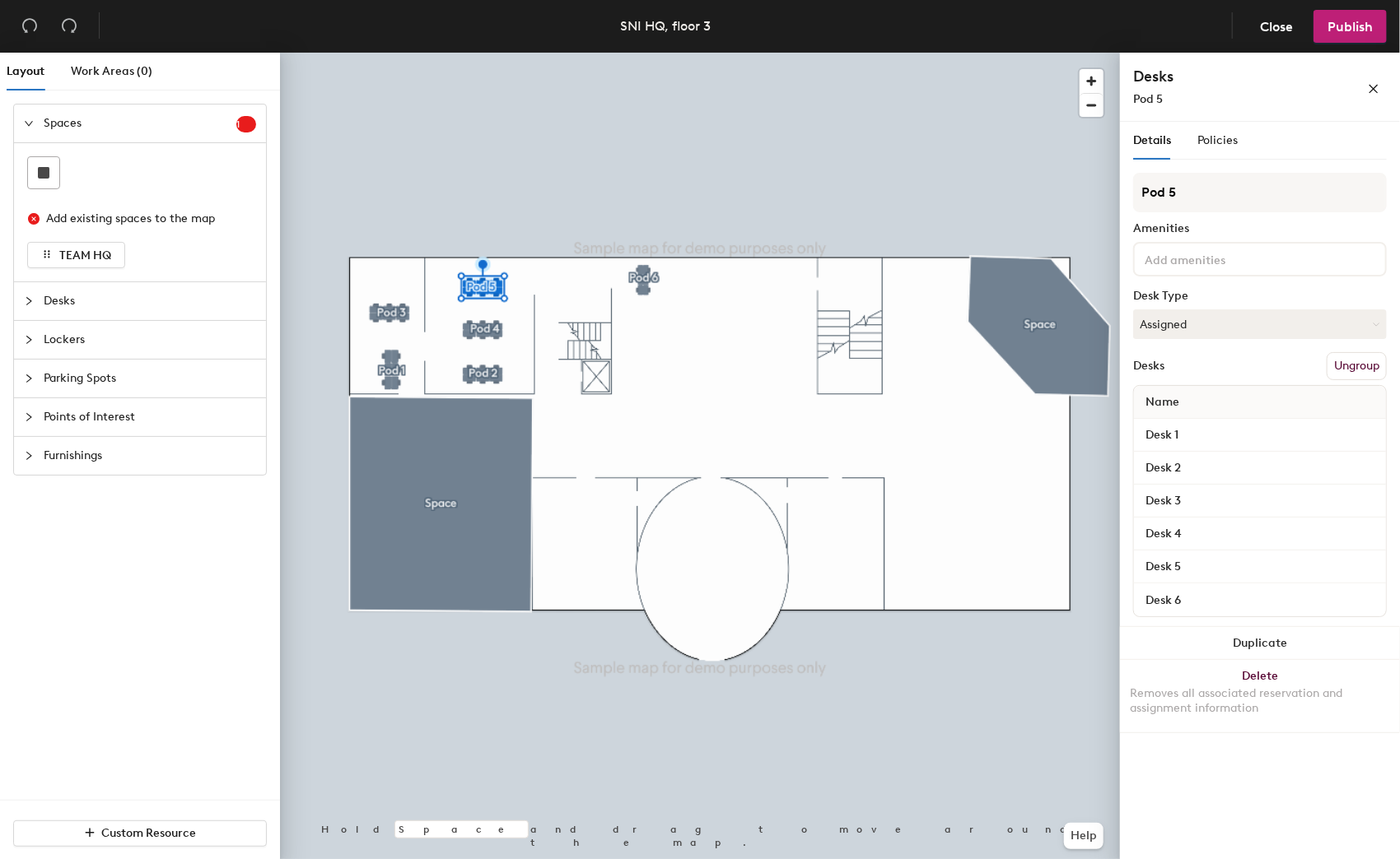
click at [644, 53] on div at bounding box center [699, 53] width 839 height 0
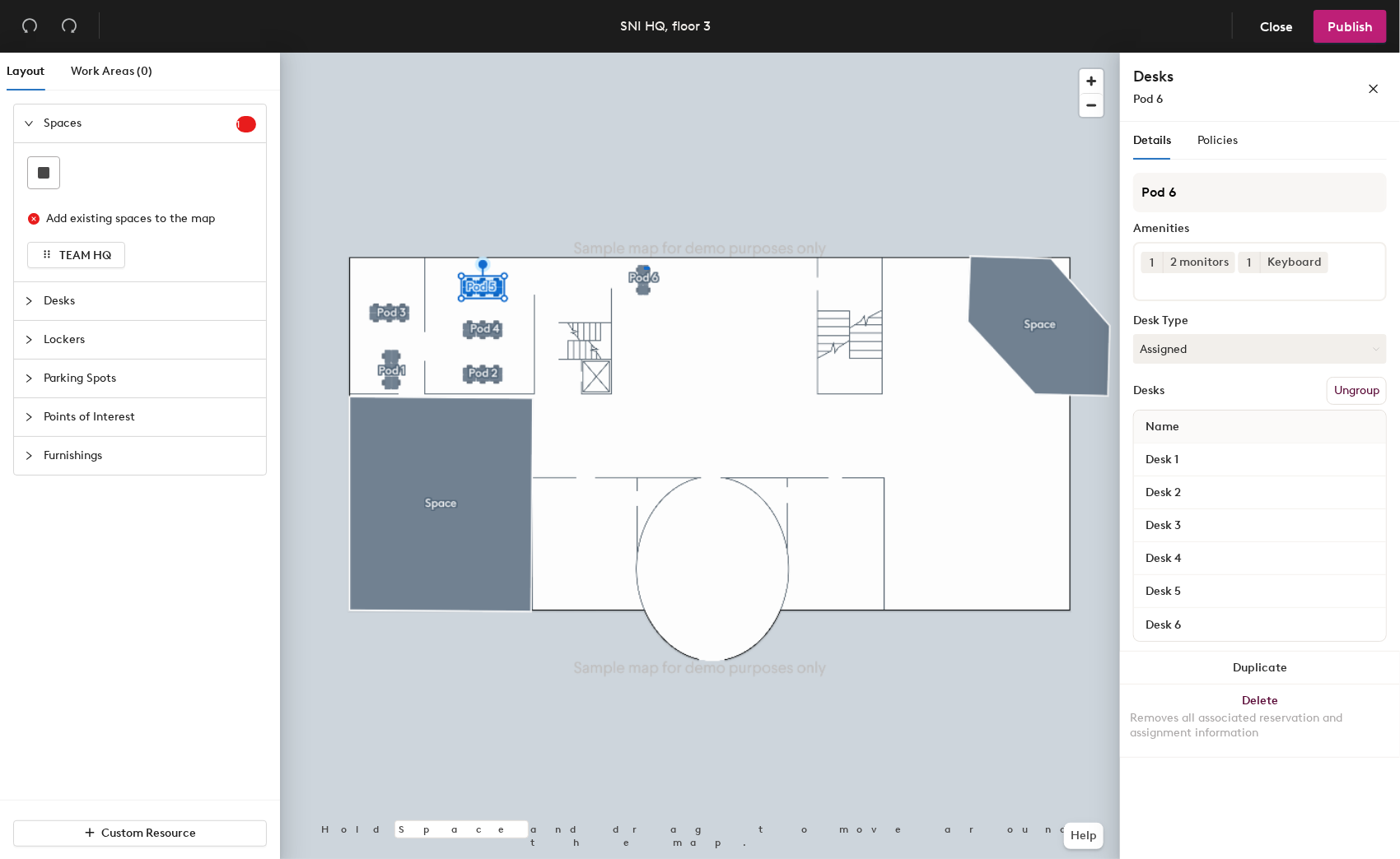
click at [644, 266] on div at bounding box center [646, 268] width 5 height 4
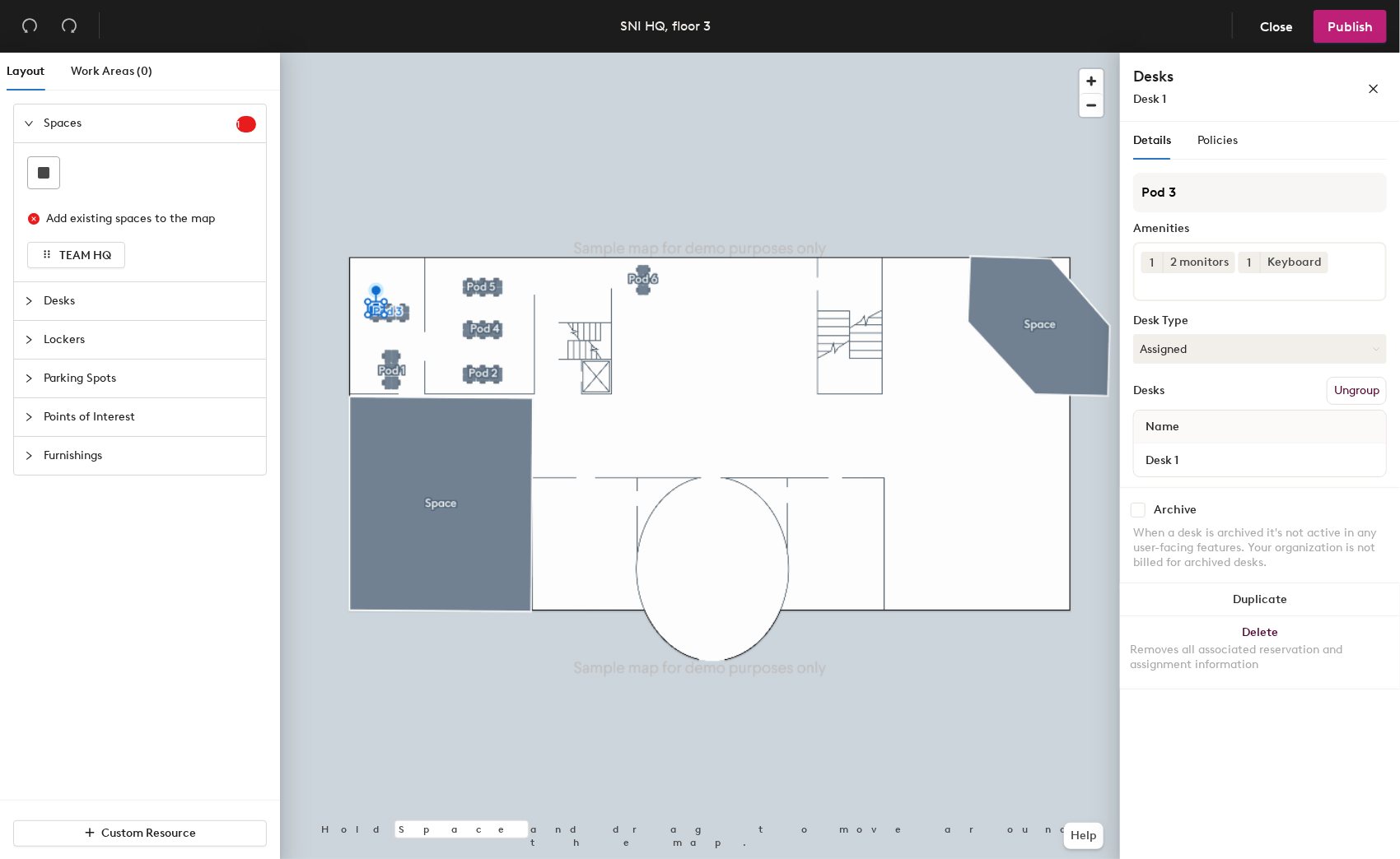
click at [379, 53] on div at bounding box center [699, 53] width 839 height 0
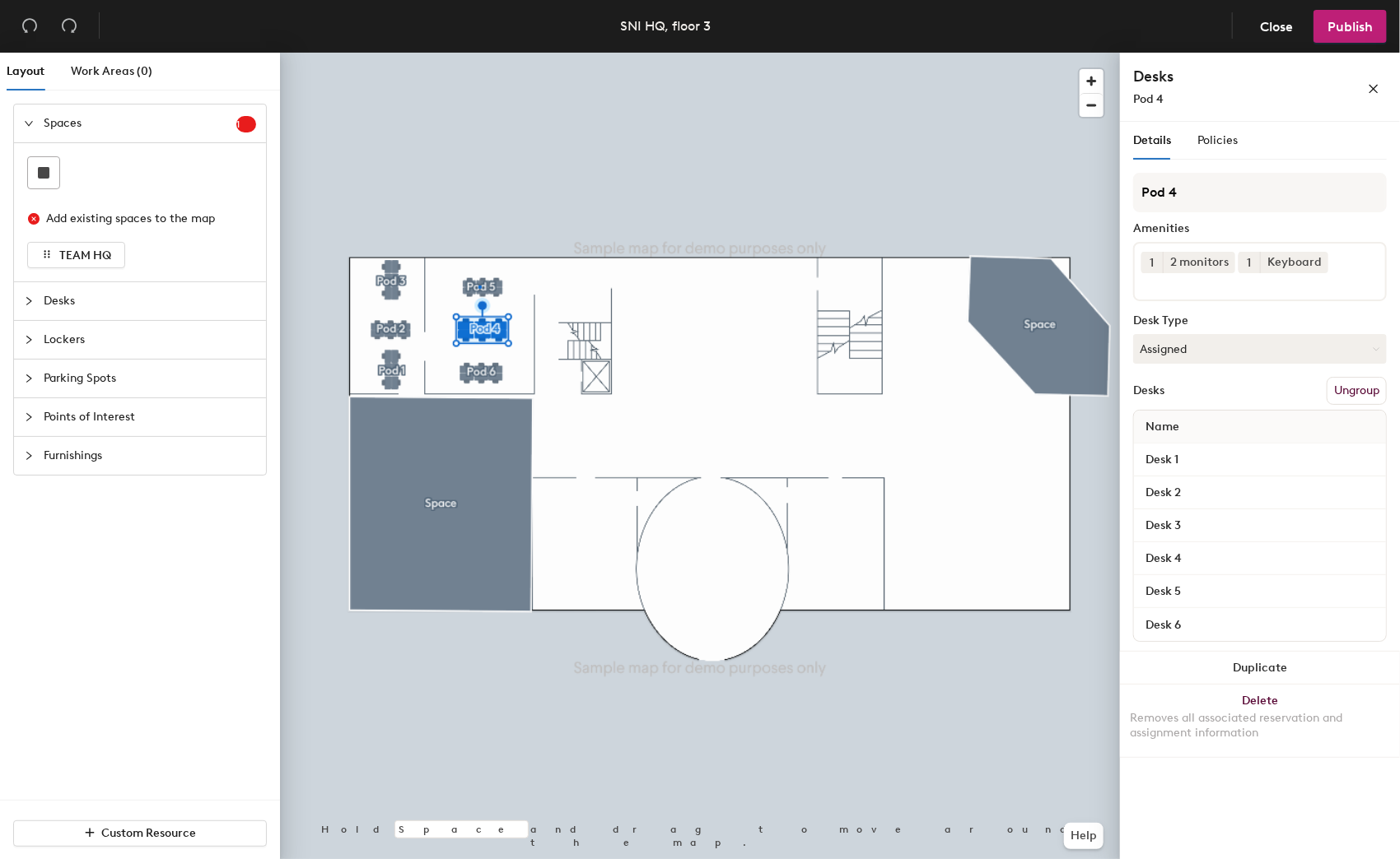
click at [478, 53] on div at bounding box center [699, 53] width 839 height 0
click at [474, 53] on div at bounding box center [699, 53] width 839 height 0
click at [480, 53] on div at bounding box center [699, 53] width 839 height 0
click at [485, 53] on div at bounding box center [699, 53] width 839 height 0
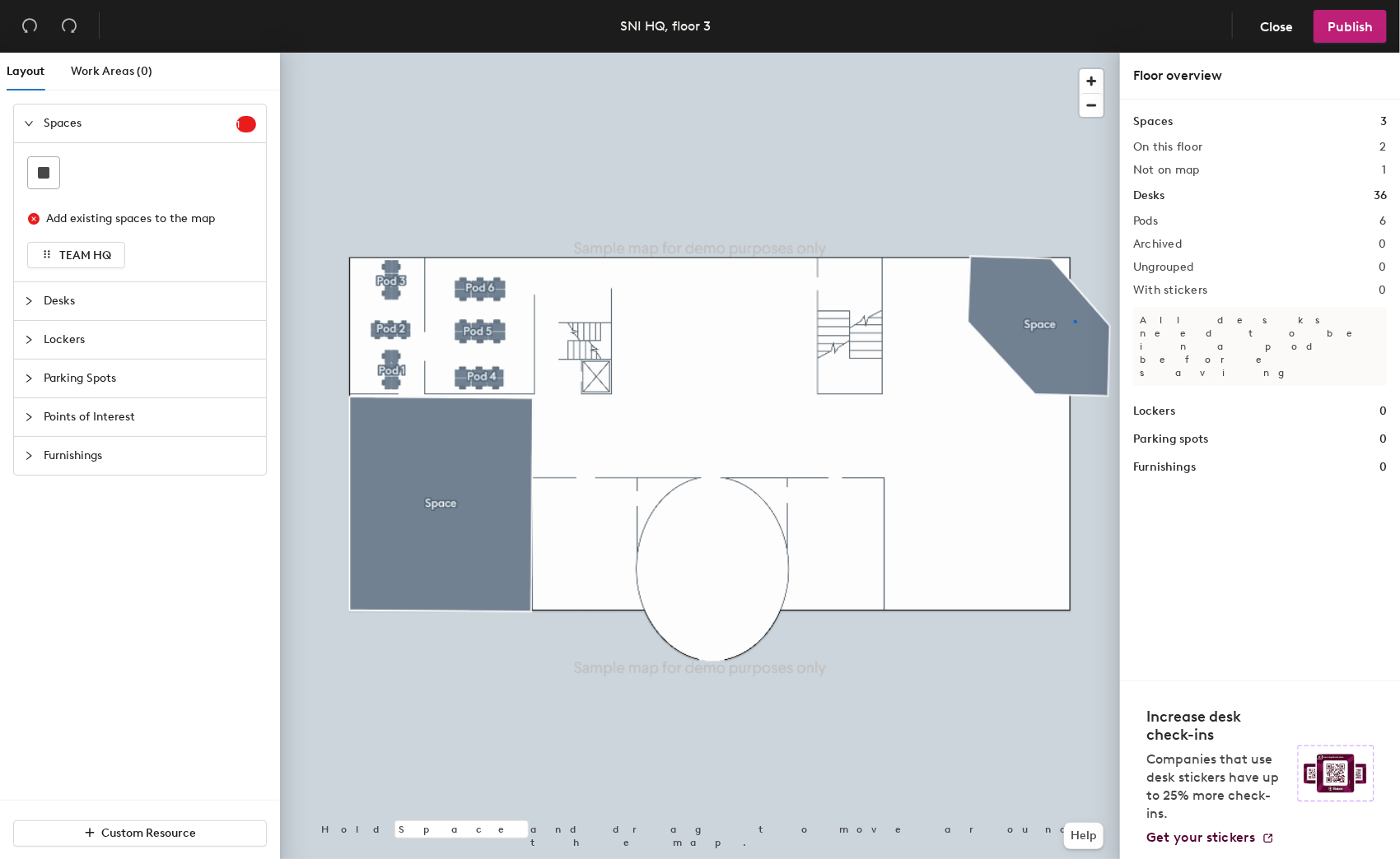
click at [1074, 53] on div at bounding box center [699, 53] width 839 height 0
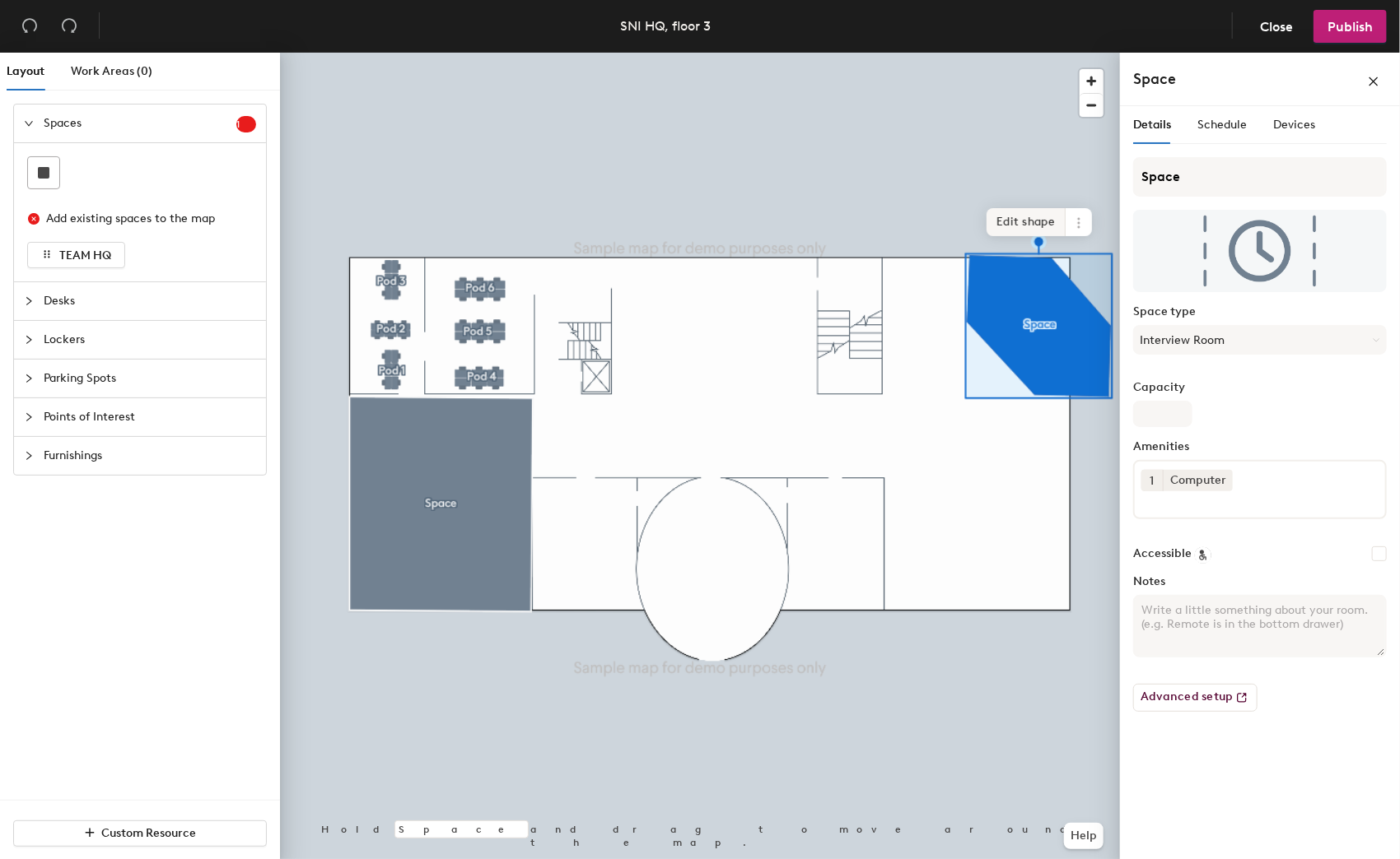
click at [1010, 219] on span "Edit shape" at bounding box center [1025, 222] width 79 height 28
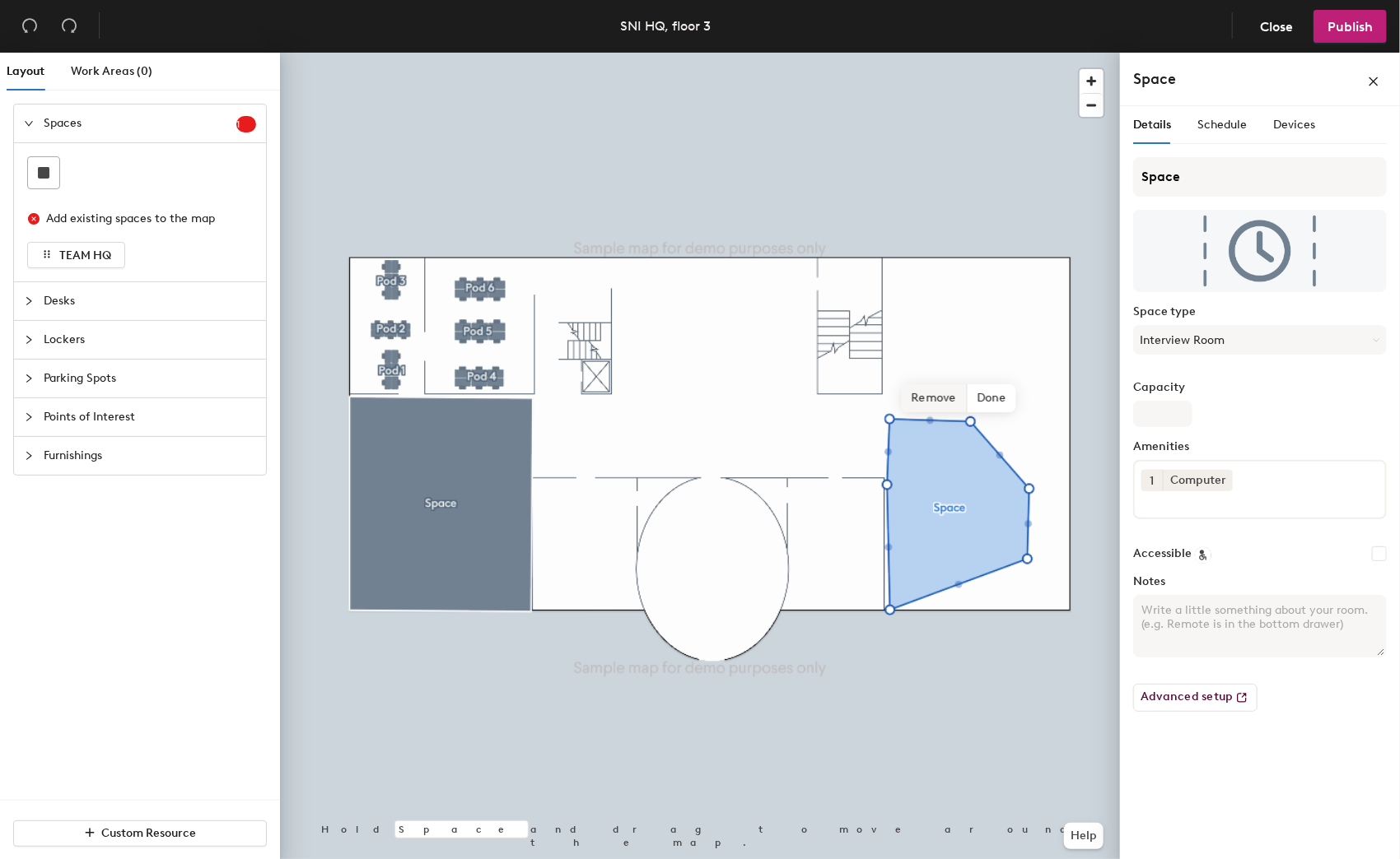
click at [942, 392] on span "Remove" at bounding box center [934, 398] width 66 height 28
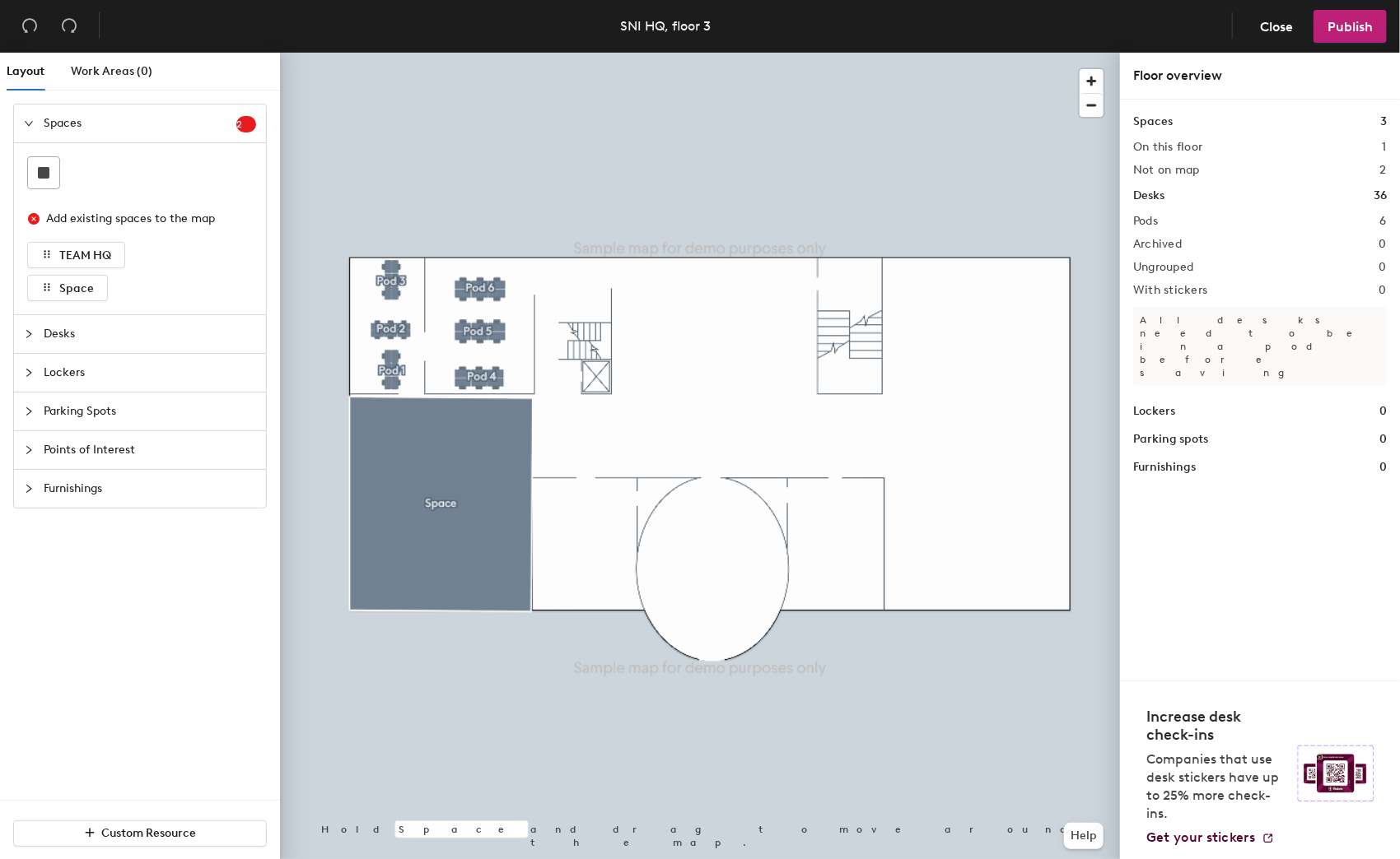
click at [44, 153] on div "Add existing spaces to the map TEAM HQ Space" at bounding box center [140, 229] width 252 height 172
click at [38, 177] on rect at bounding box center [43, 173] width 12 height 12
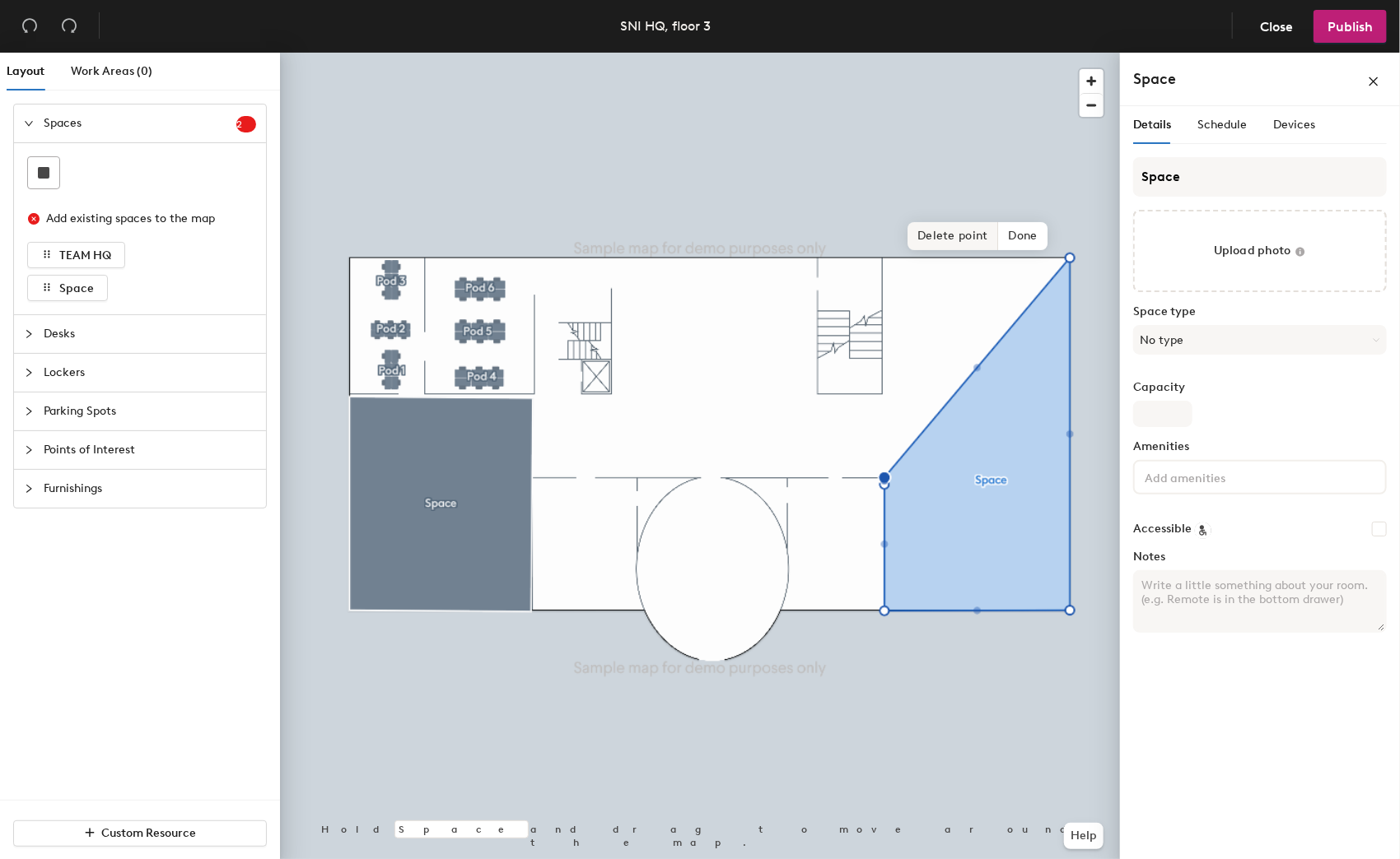
click at [962, 239] on span "Delete point" at bounding box center [952, 236] width 90 height 28
click at [948, 246] on span "Delete point" at bounding box center [952, 236] width 90 height 28
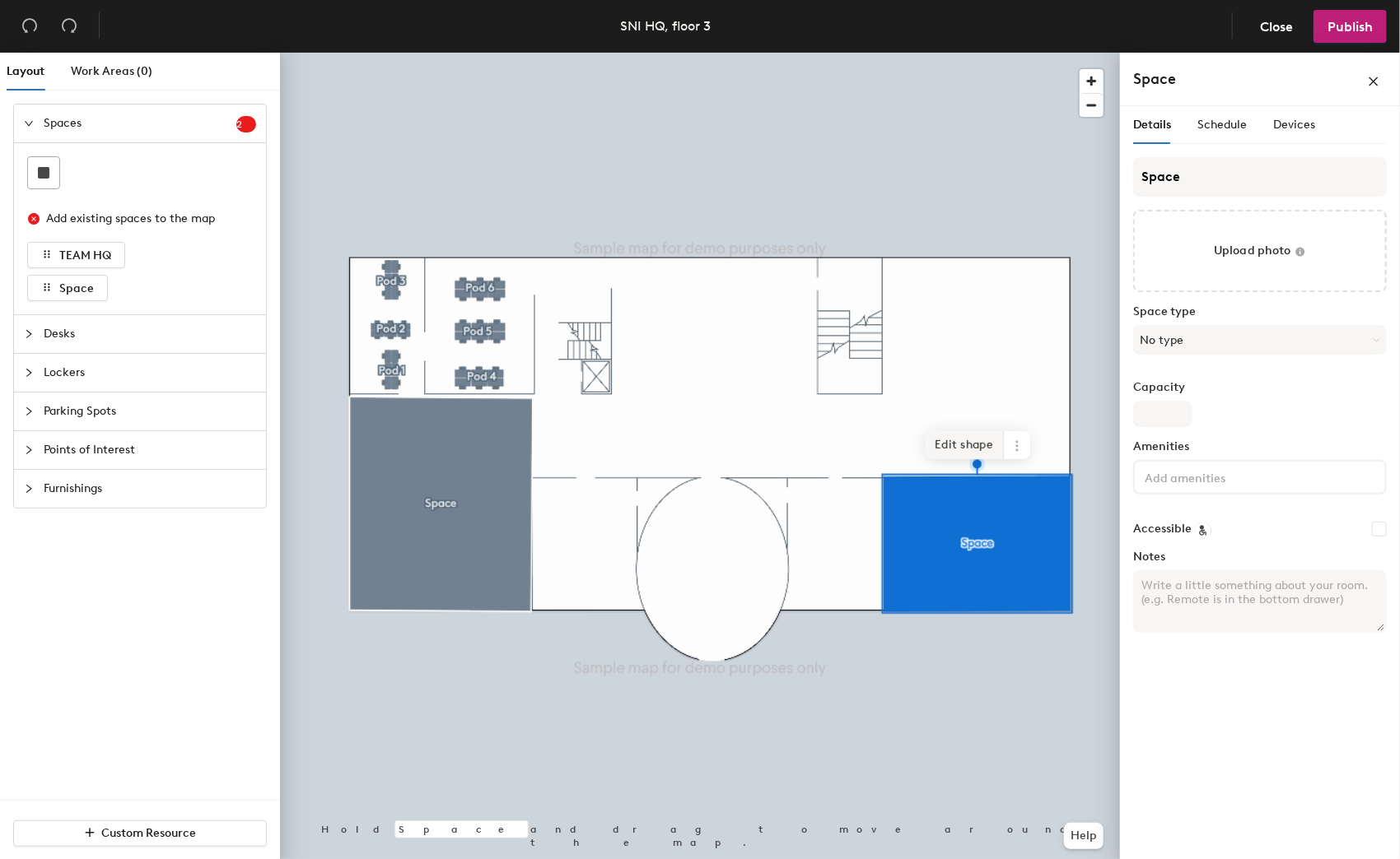
click at [957, 432] on span "Edit shape" at bounding box center [964, 445] width 79 height 28
click at [980, 437] on span "Edit shape" at bounding box center [964, 445] width 79 height 28
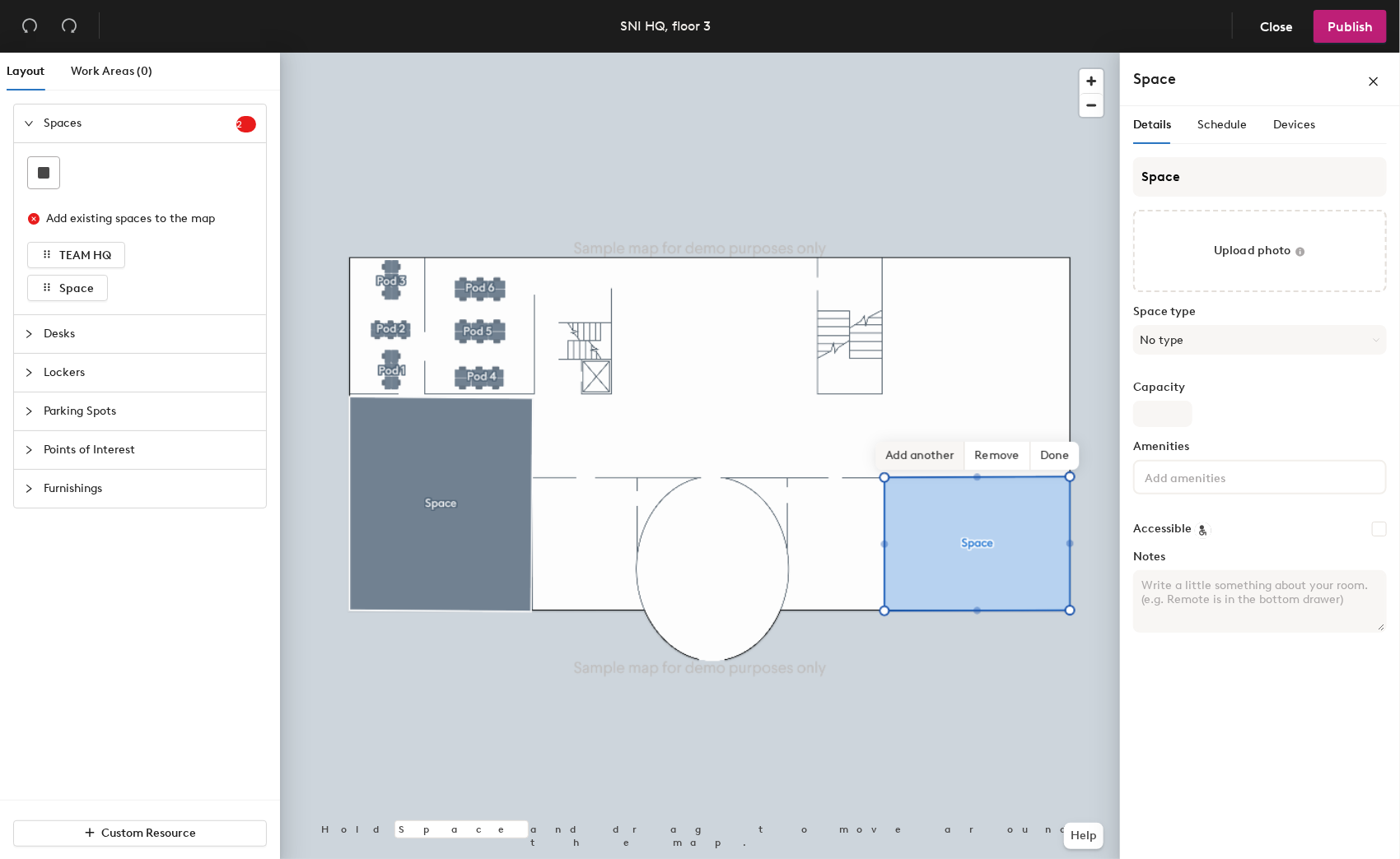
click at [881, 467] on div "Hold Space and drag to move around the map. Help Add another Remove Done" at bounding box center [699, 459] width 839 height 813
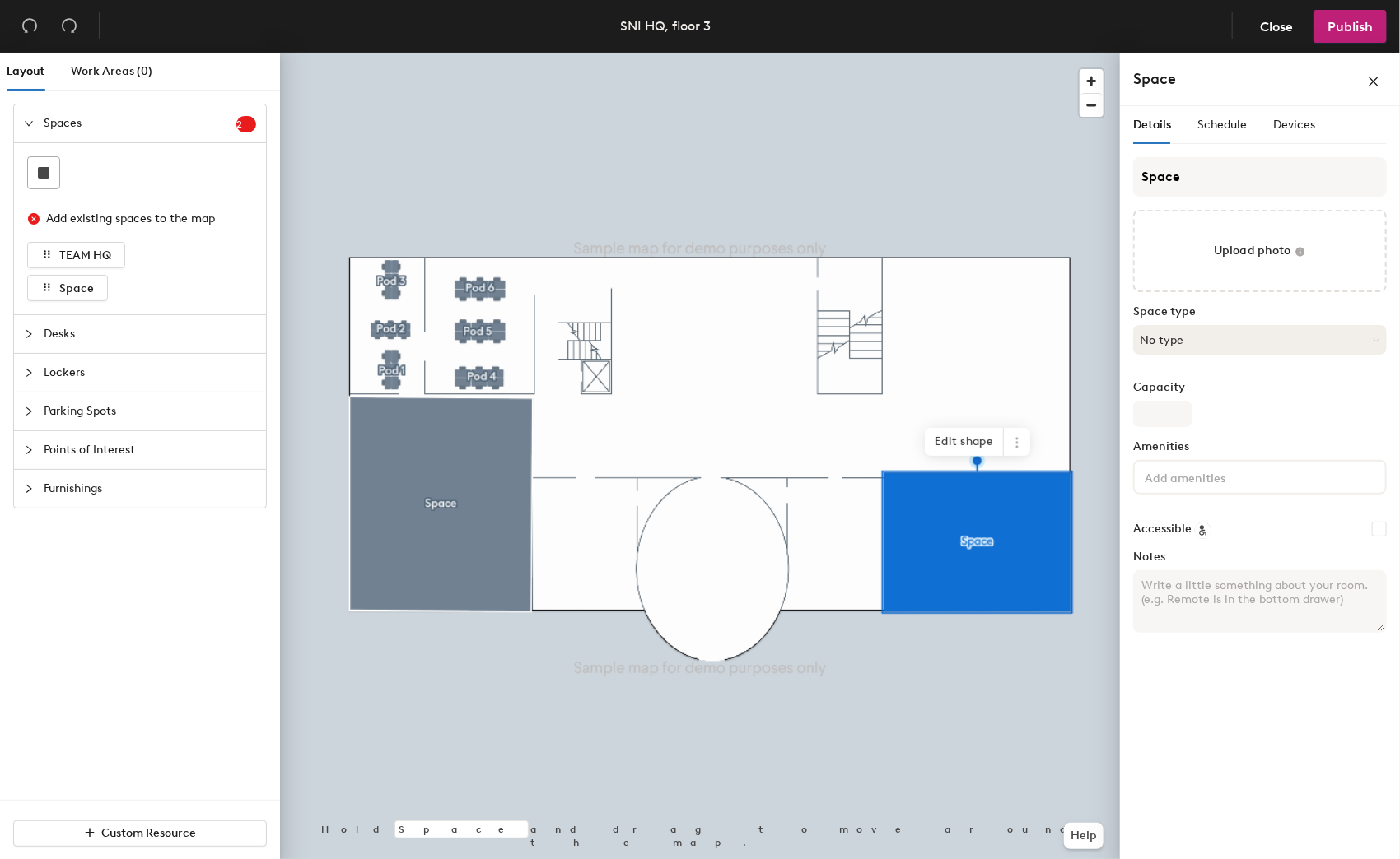
click at [1185, 340] on button "No type" at bounding box center [1260, 340] width 254 height 29
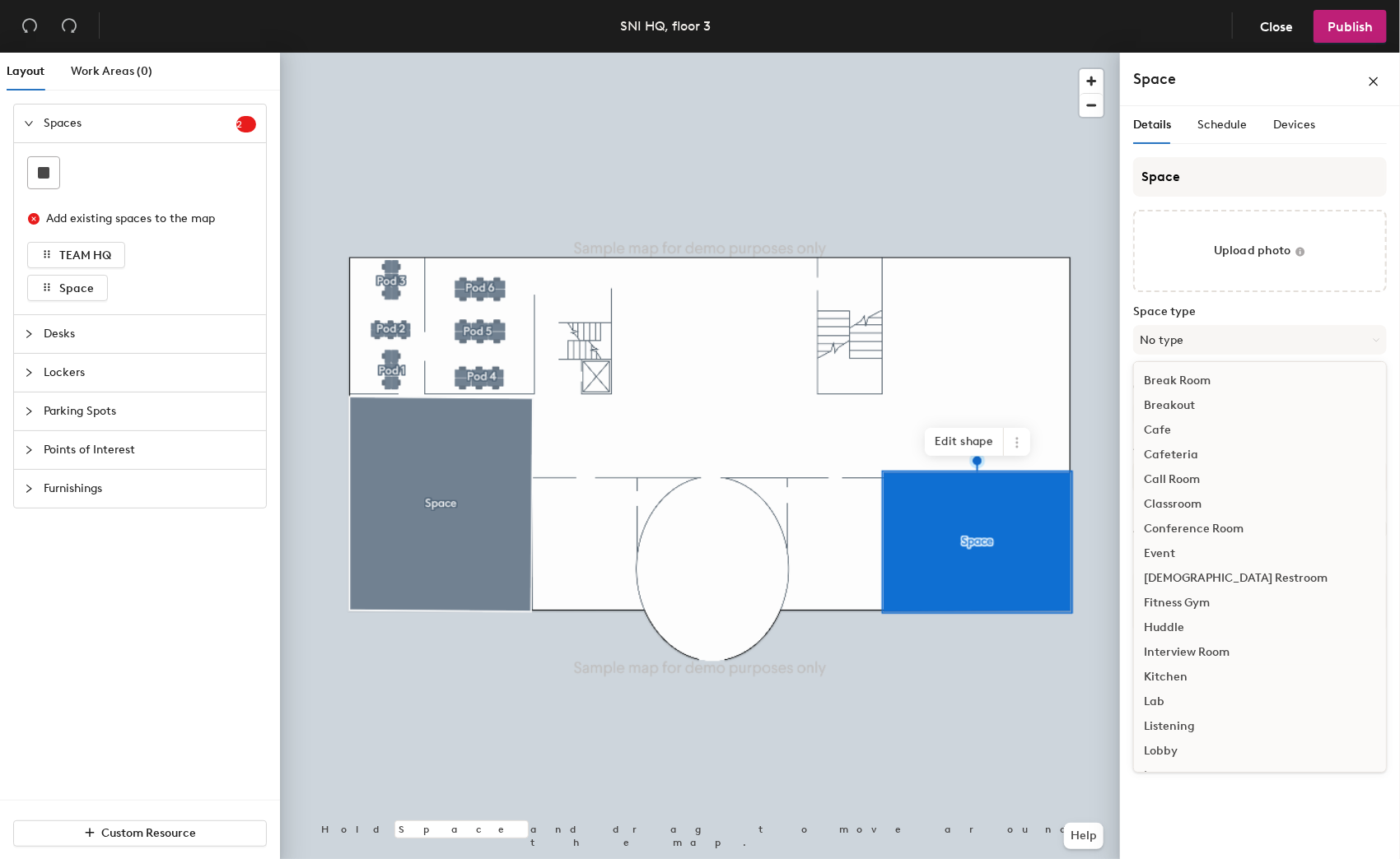
click at [1204, 649] on div "Interview Room" at bounding box center [1260, 653] width 252 height 25
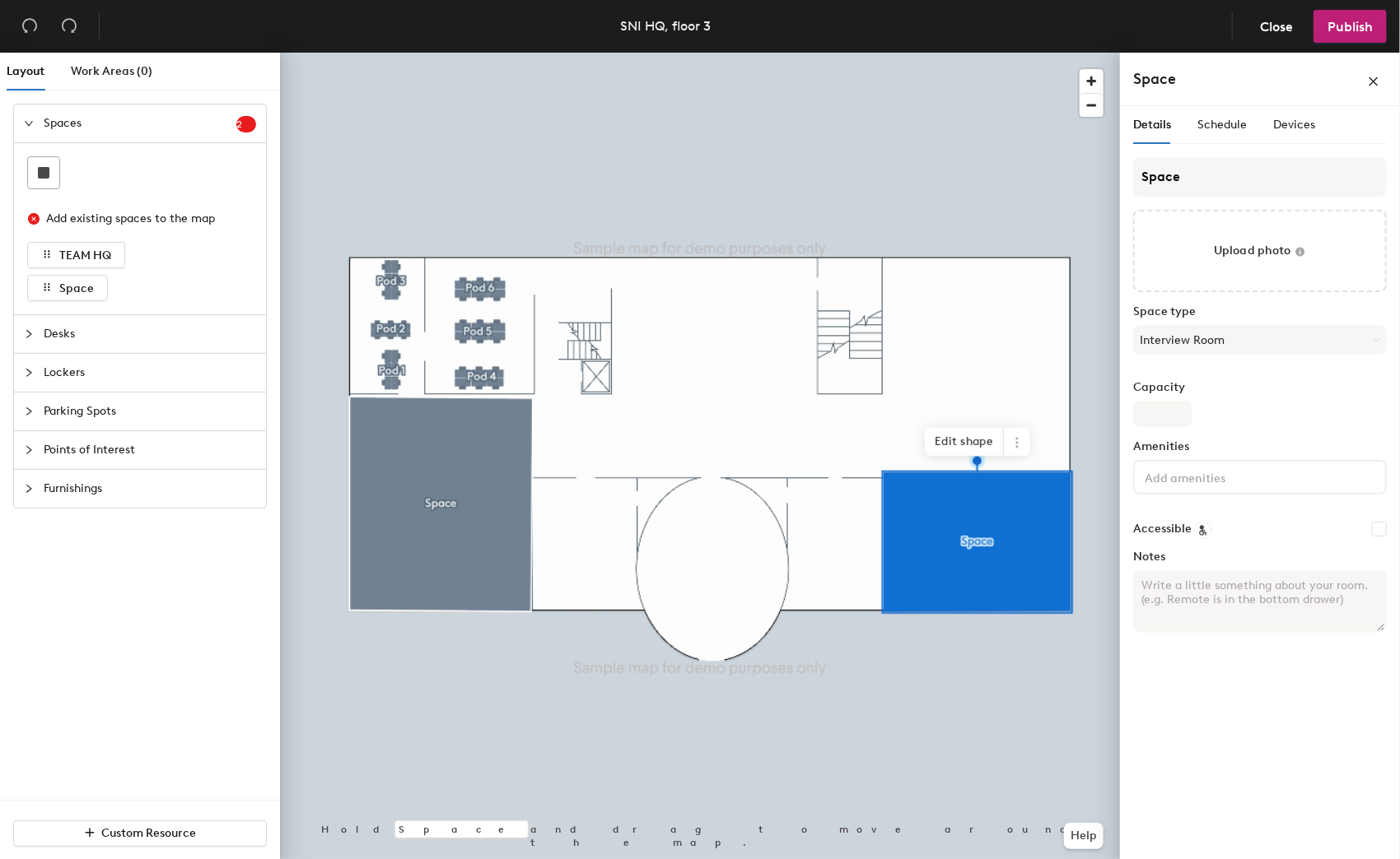
click at [1203, 476] on input at bounding box center [1215, 476] width 148 height 20
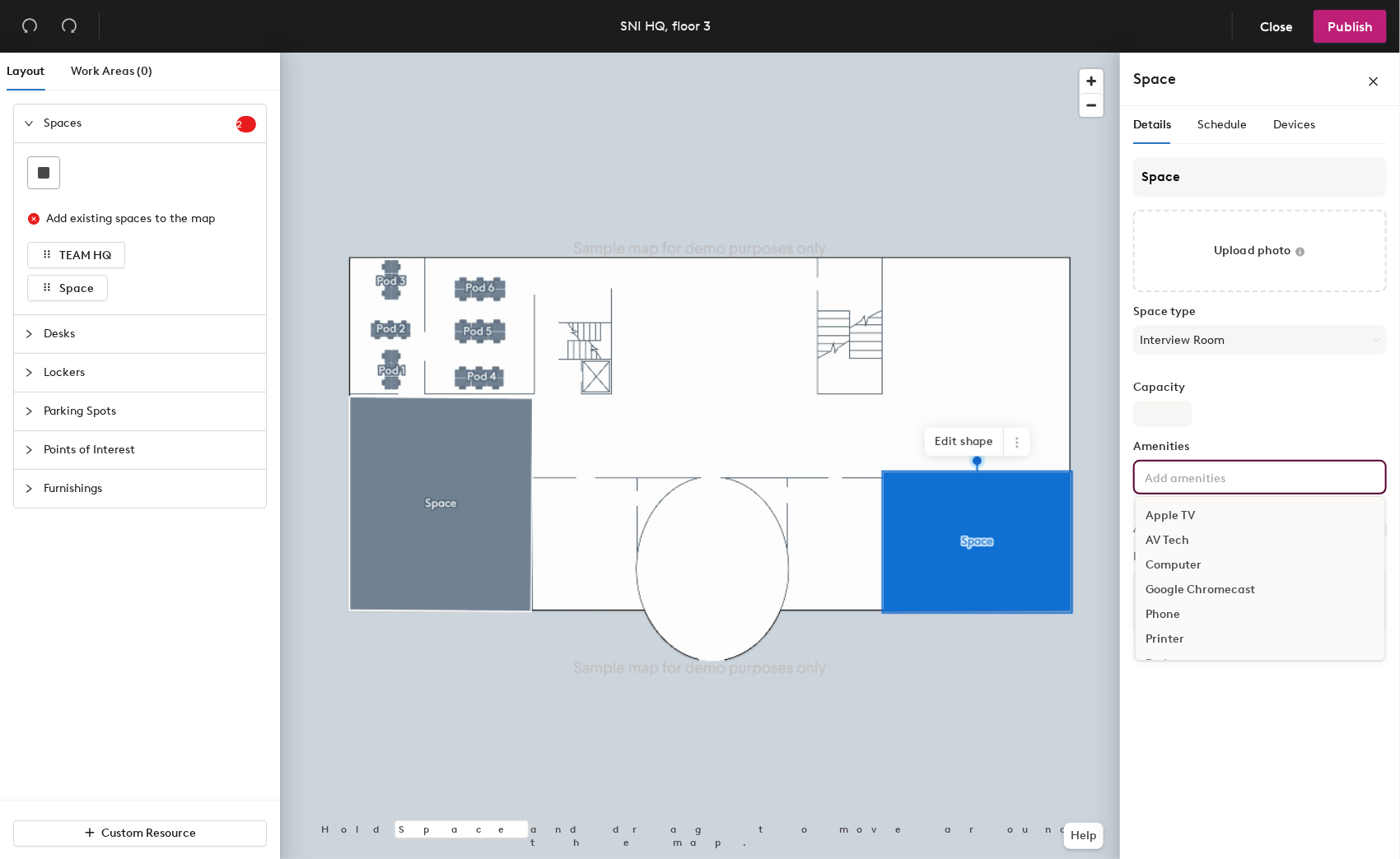
click at [1179, 560] on div "Computer" at bounding box center [1260, 566] width 249 height 25
click at [1252, 726] on div "Details Schedule Devices Space Upload photo Space type Interview Room Capacity …" at bounding box center [1259, 486] width 280 height 760
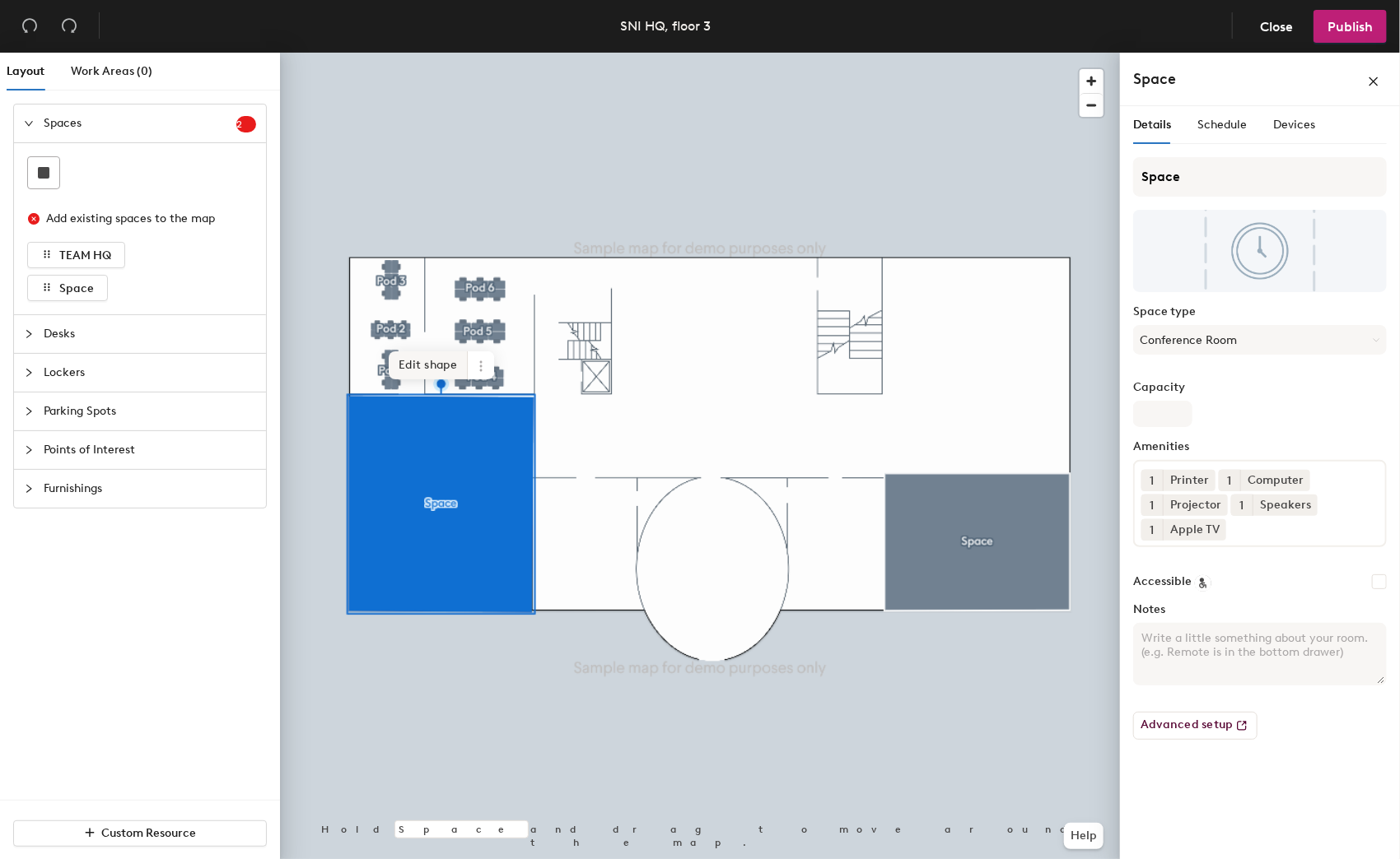
click at [429, 367] on span "Edit shape" at bounding box center [428, 365] width 79 height 28
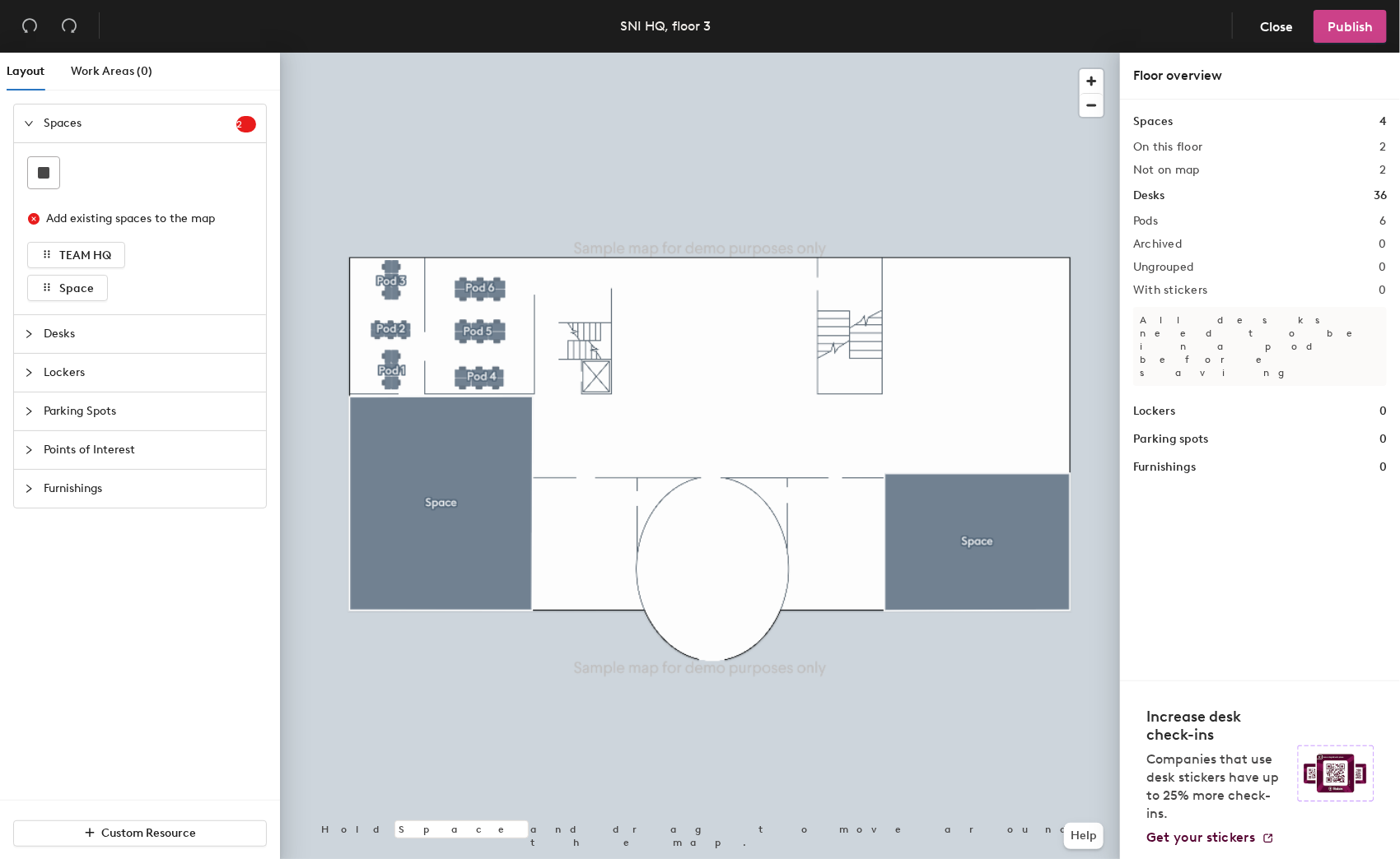
click at [1355, 25] on span "Publish" at bounding box center [1350, 26] width 46 height 15
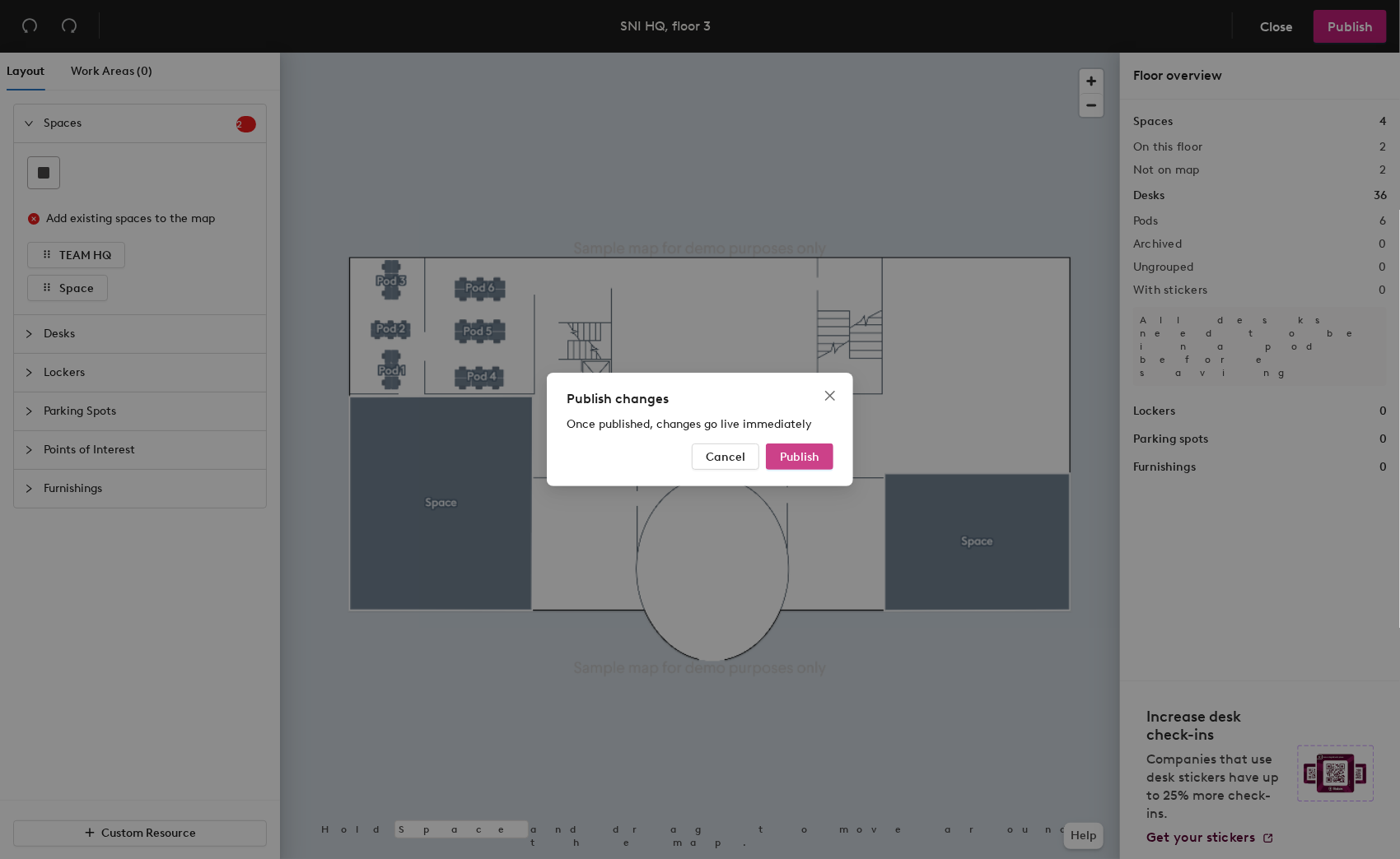
click at [797, 444] on button "Publish" at bounding box center [799, 456] width 68 height 26
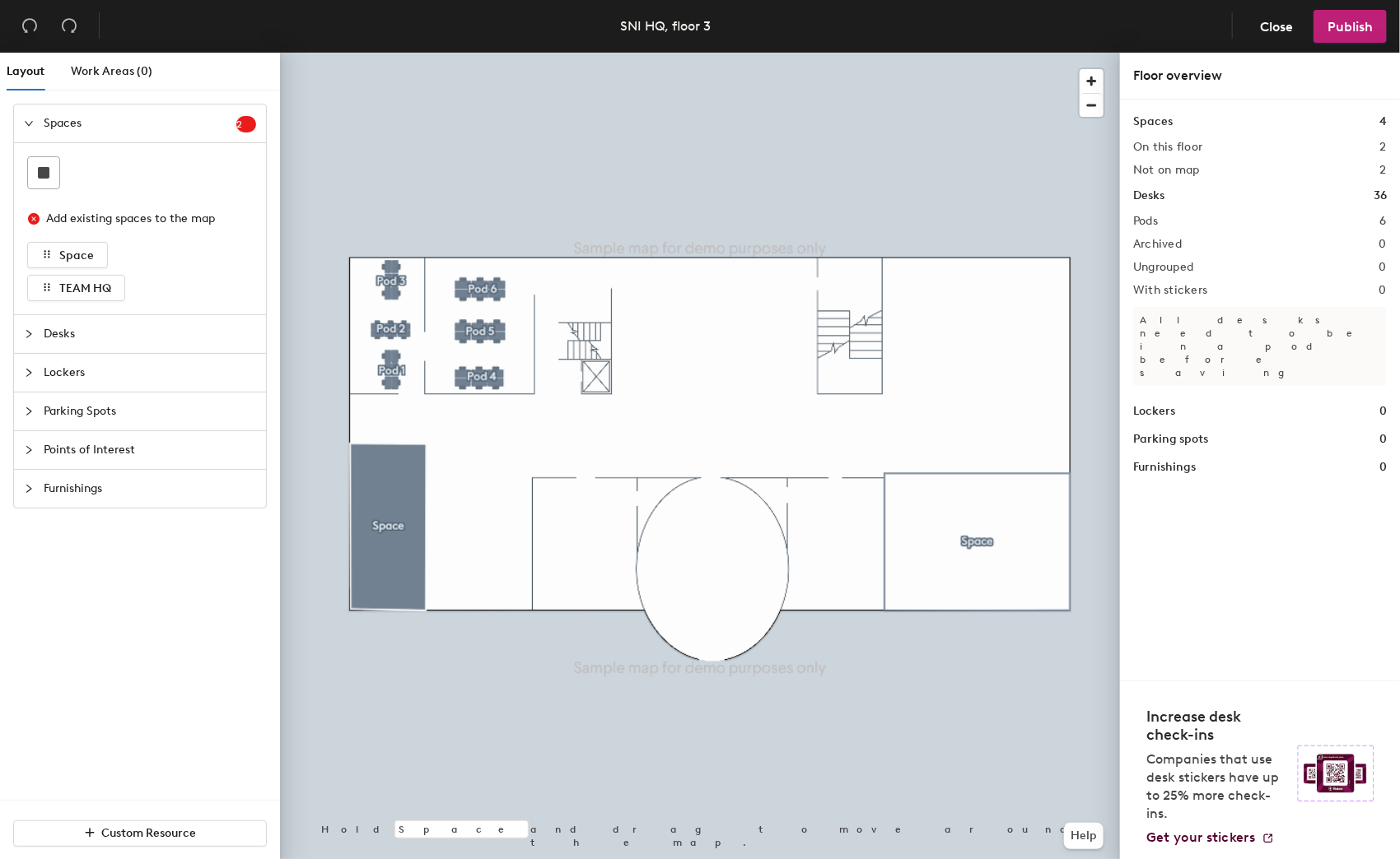
click at [831, 53] on div at bounding box center [699, 53] width 839 height 0
click at [1271, 26] on span "Close" at bounding box center [1276, 26] width 33 height 15
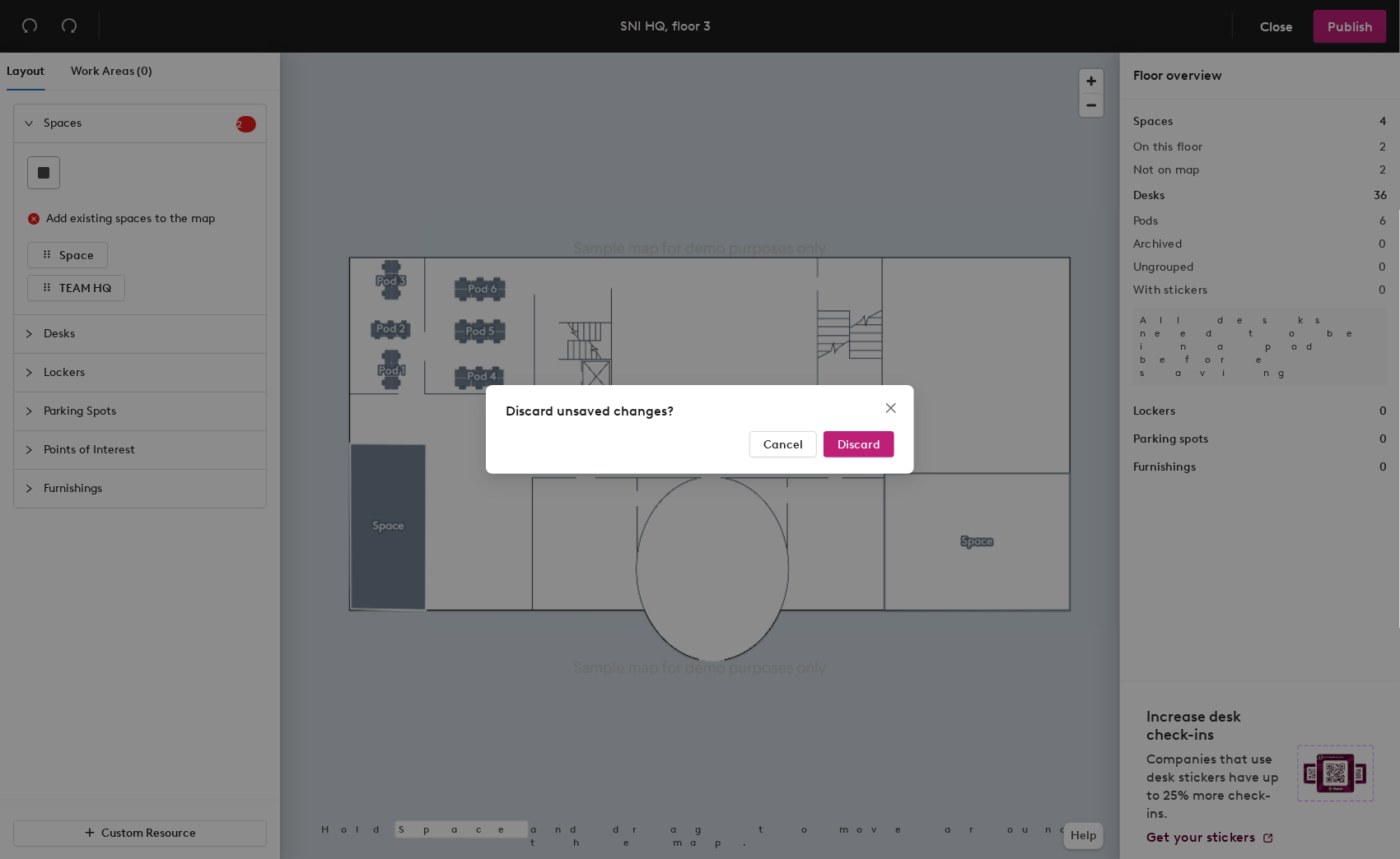
click at [885, 432] on div "Cancel Discard" at bounding box center [699, 444] width 389 height 26
click at [881, 433] on button "Discard" at bounding box center [858, 444] width 71 height 26
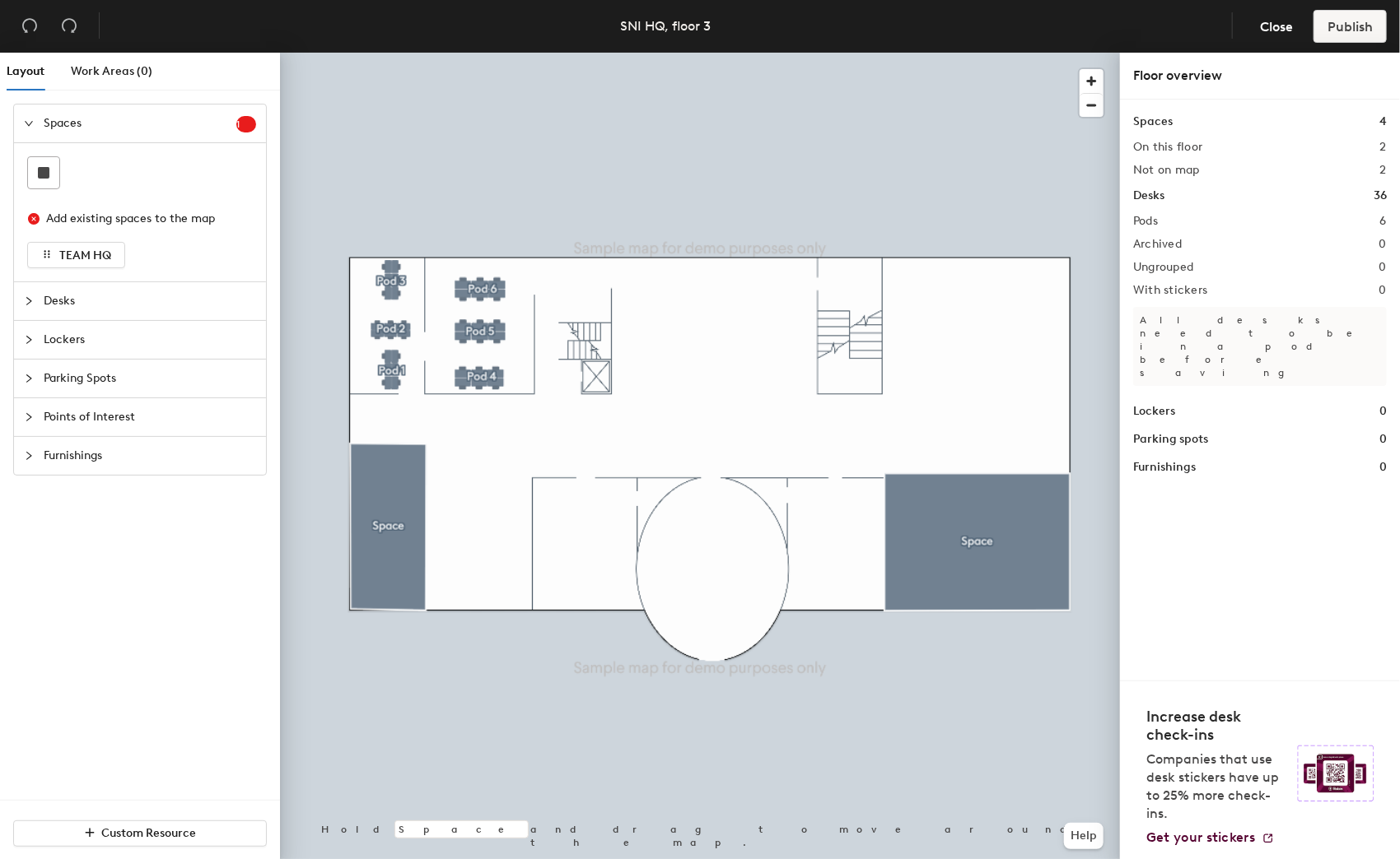
click at [403, 53] on div at bounding box center [699, 53] width 839 height 0
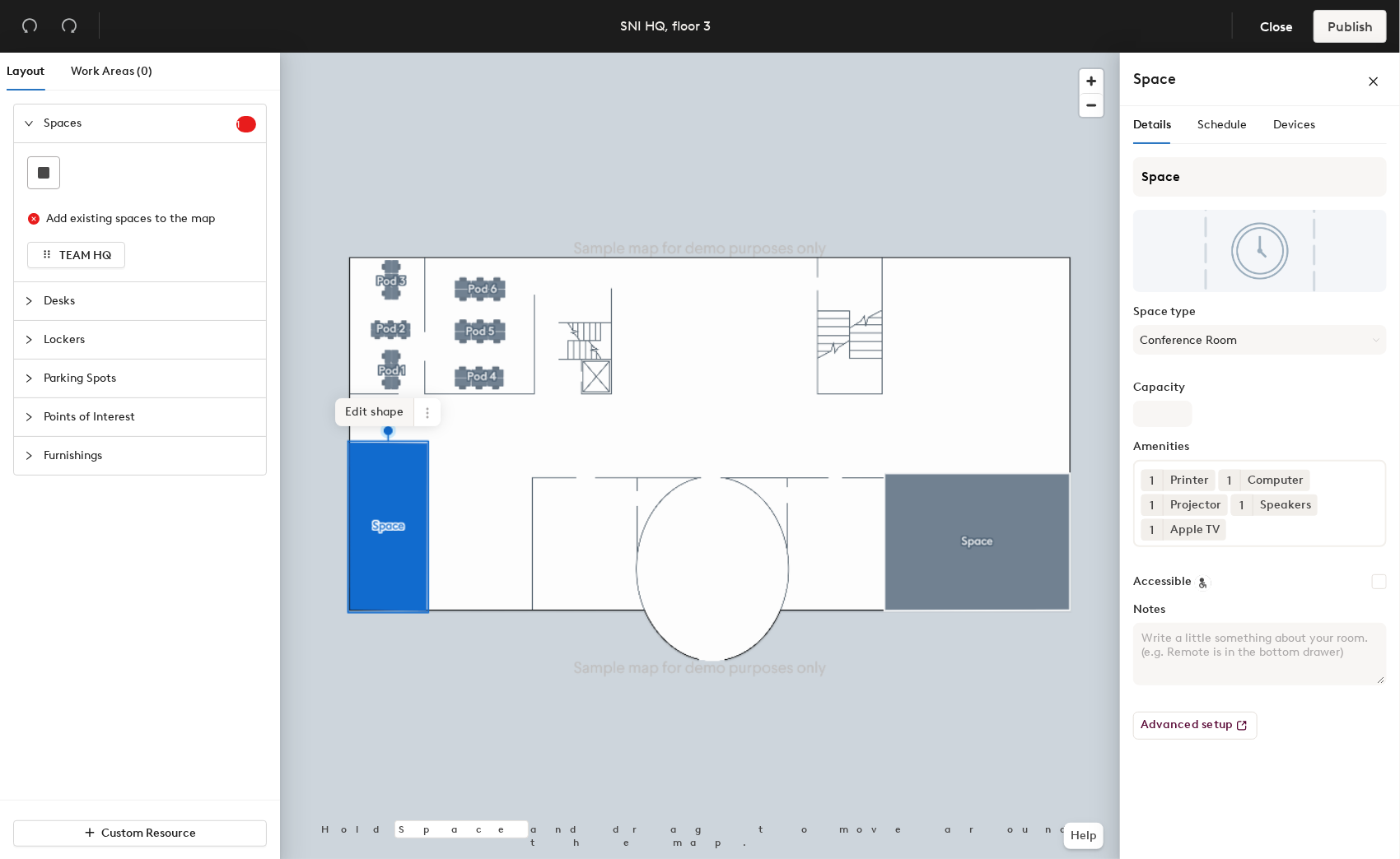
click at [391, 408] on span "Edit shape" at bounding box center [375, 412] width 79 height 28
click at [393, 411] on span "Edit shape" at bounding box center [375, 412] width 79 height 28
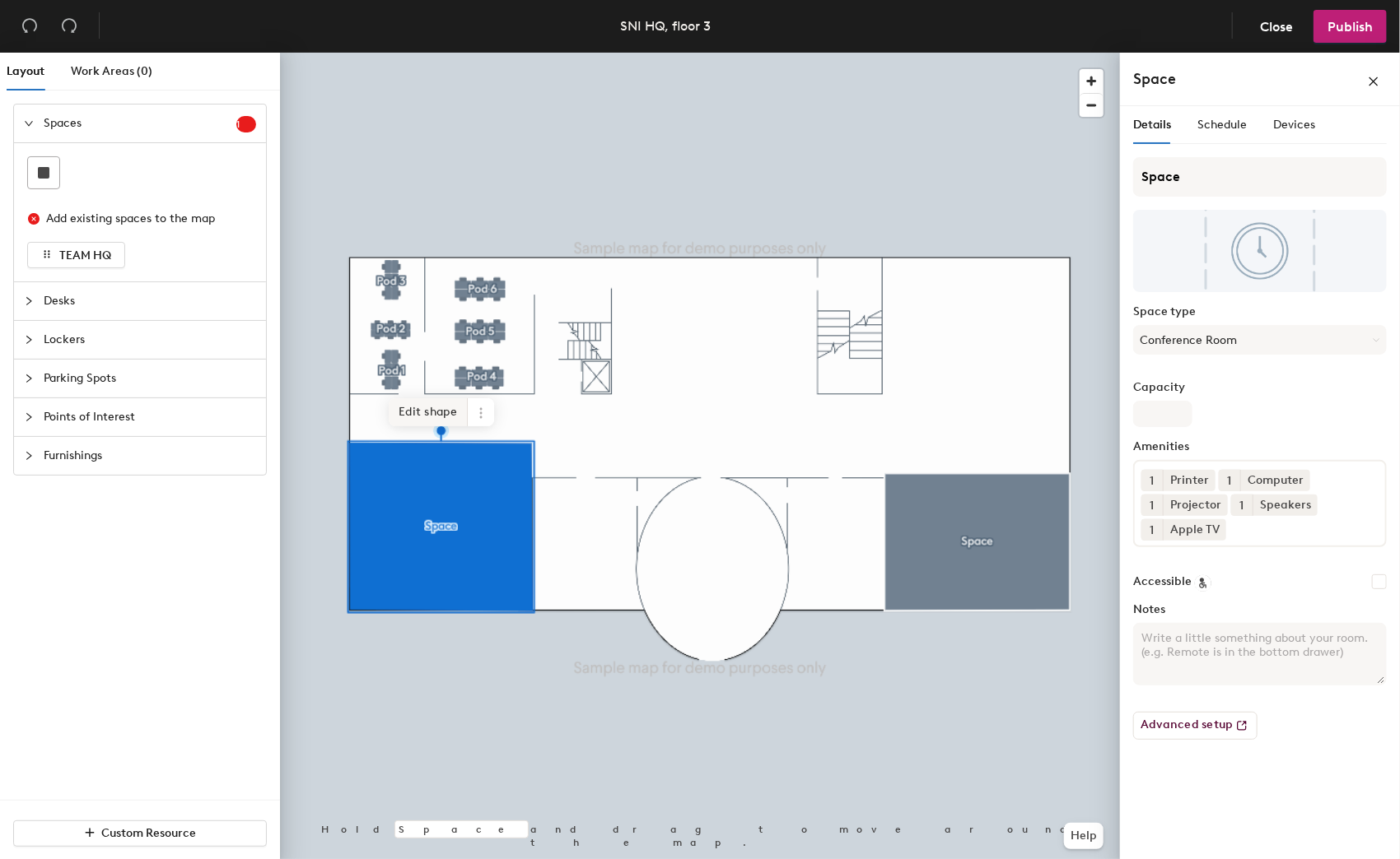
click at [431, 409] on span "Edit shape" at bounding box center [428, 412] width 79 height 28
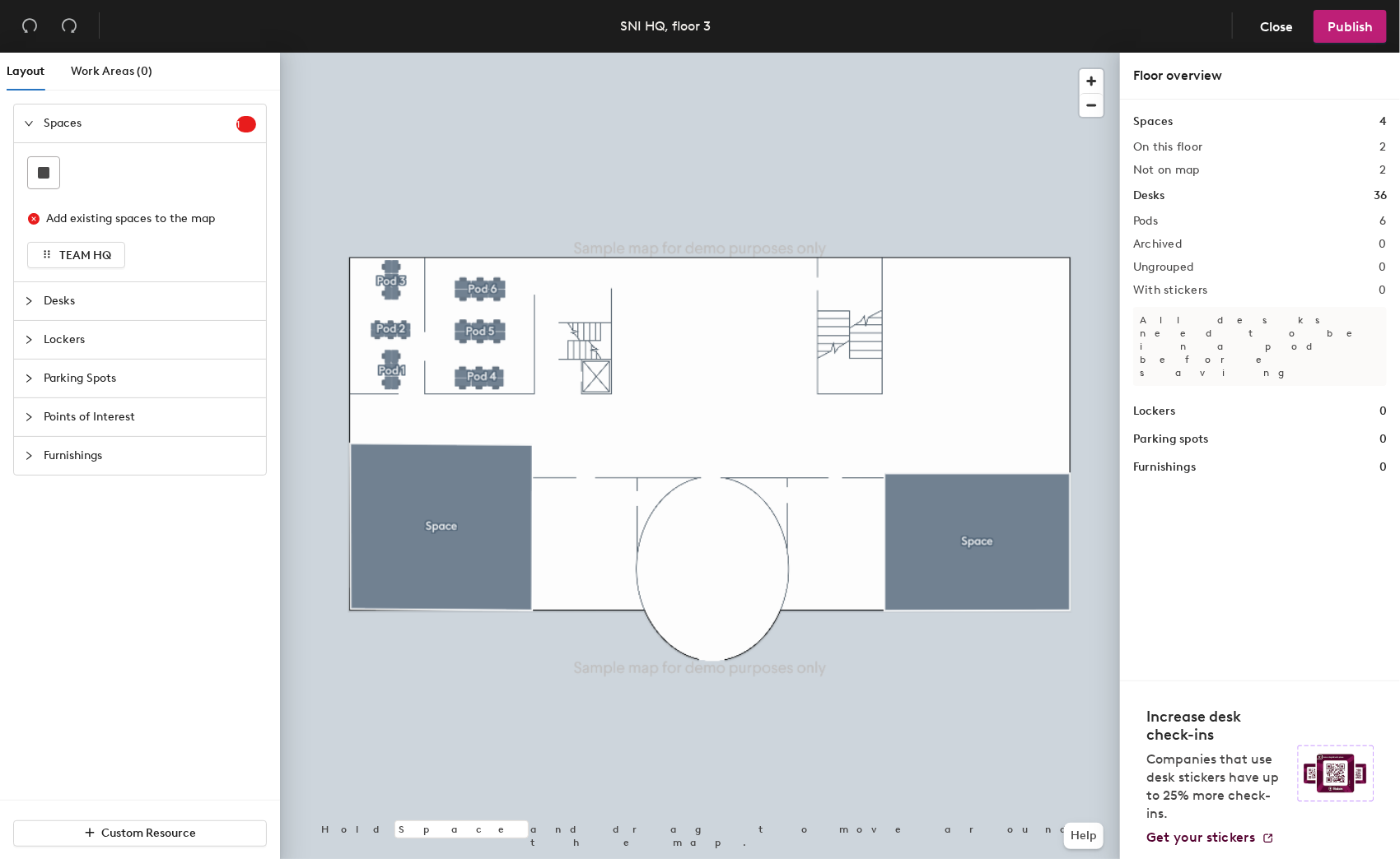
click at [486, 53] on div at bounding box center [699, 53] width 839 height 0
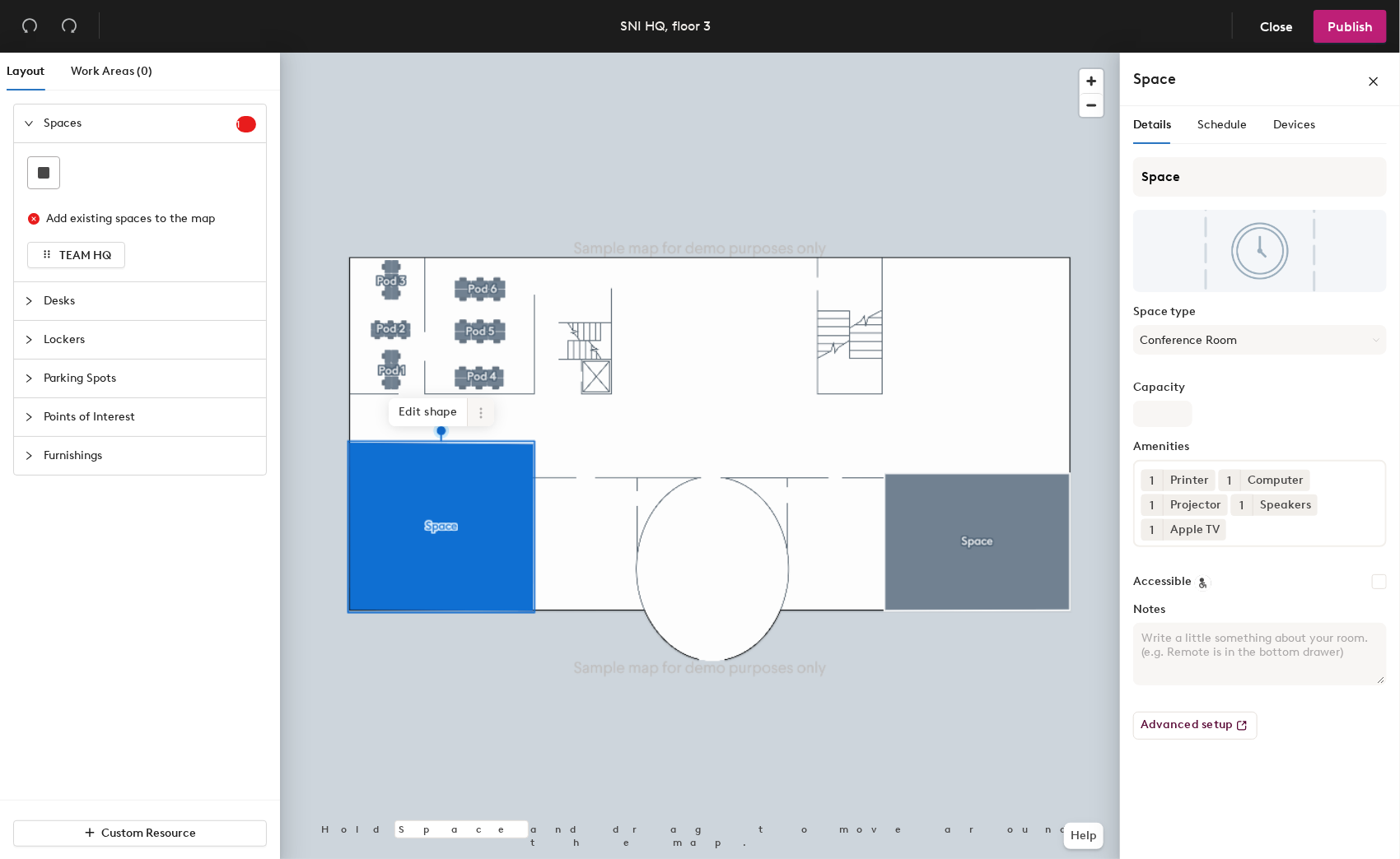
click at [426, 414] on span "Edit shape" at bounding box center [428, 412] width 79 height 28
click at [414, 408] on span "Edit shape" at bounding box center [428, 412] width 79 height 28
click at [445, 403] on span "Edit shape" at bounding box center [428, 412] width 79 height 28
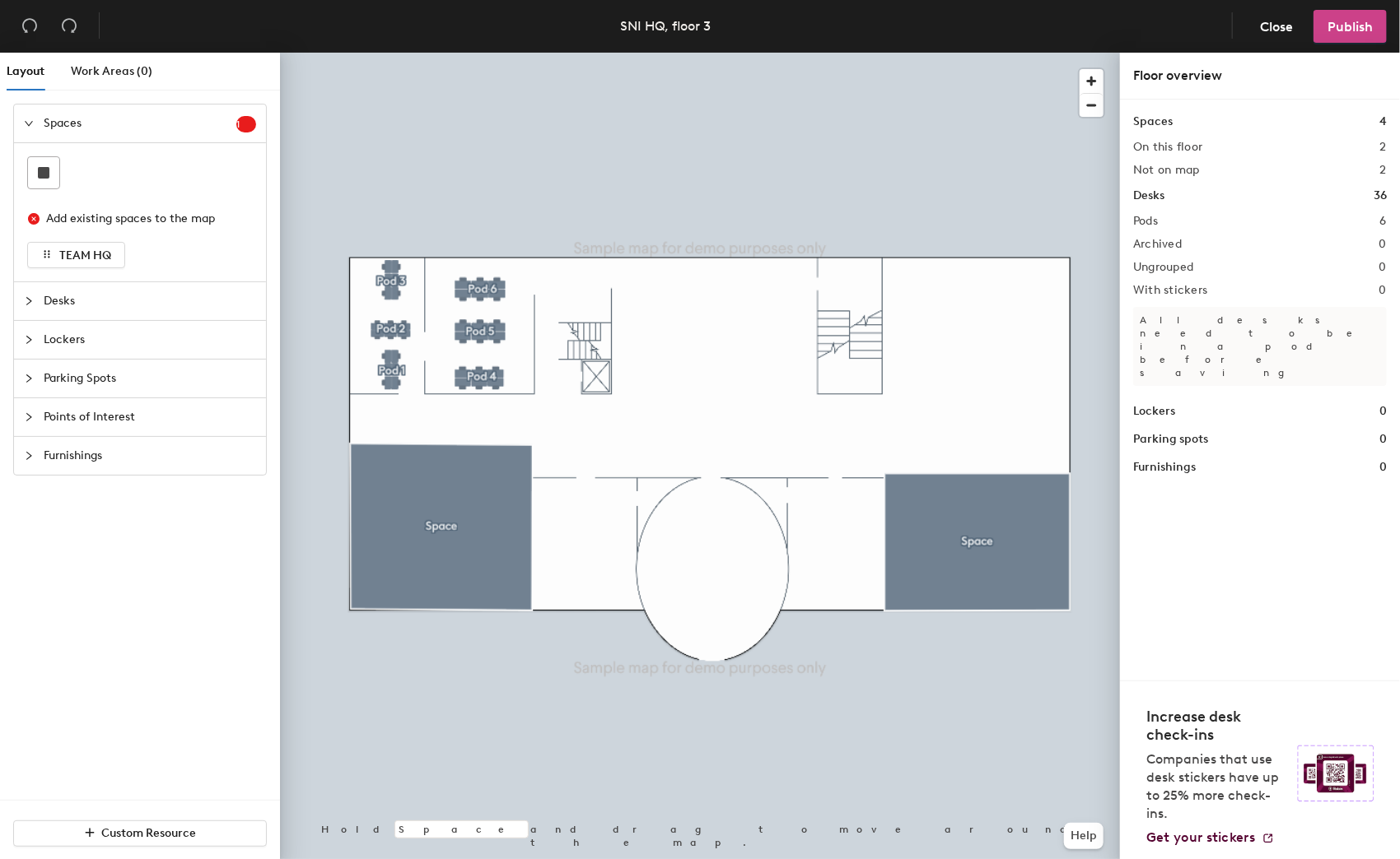
click at [1345, 20] on span "Publish" at bounding box center [1350, 26] width 46 height 15
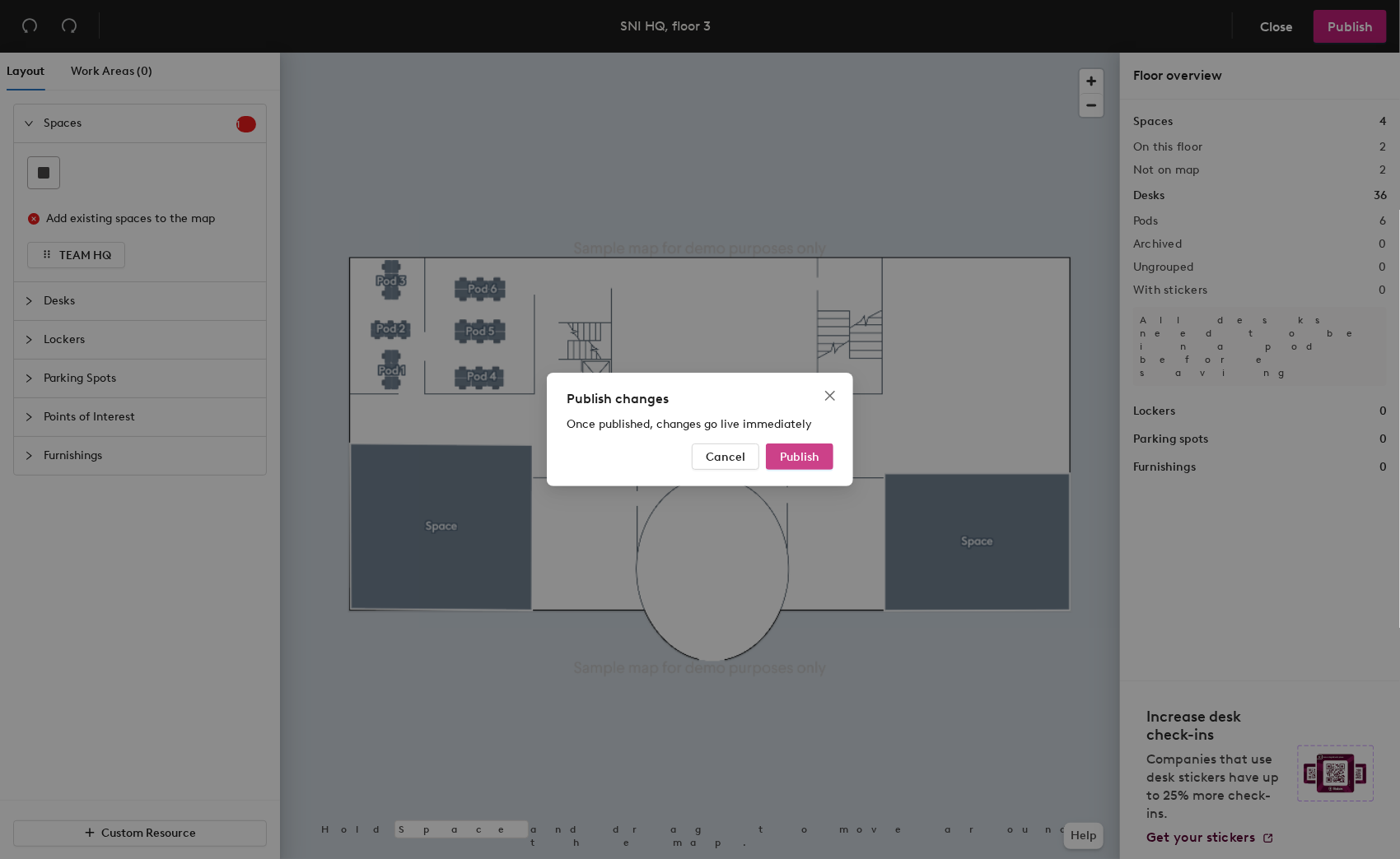
click at [784, 459] on span "Publish" at bounding box center [799, 458] width 39 height 14
